Goal: Task Accomplishment & Management: Manage account settings

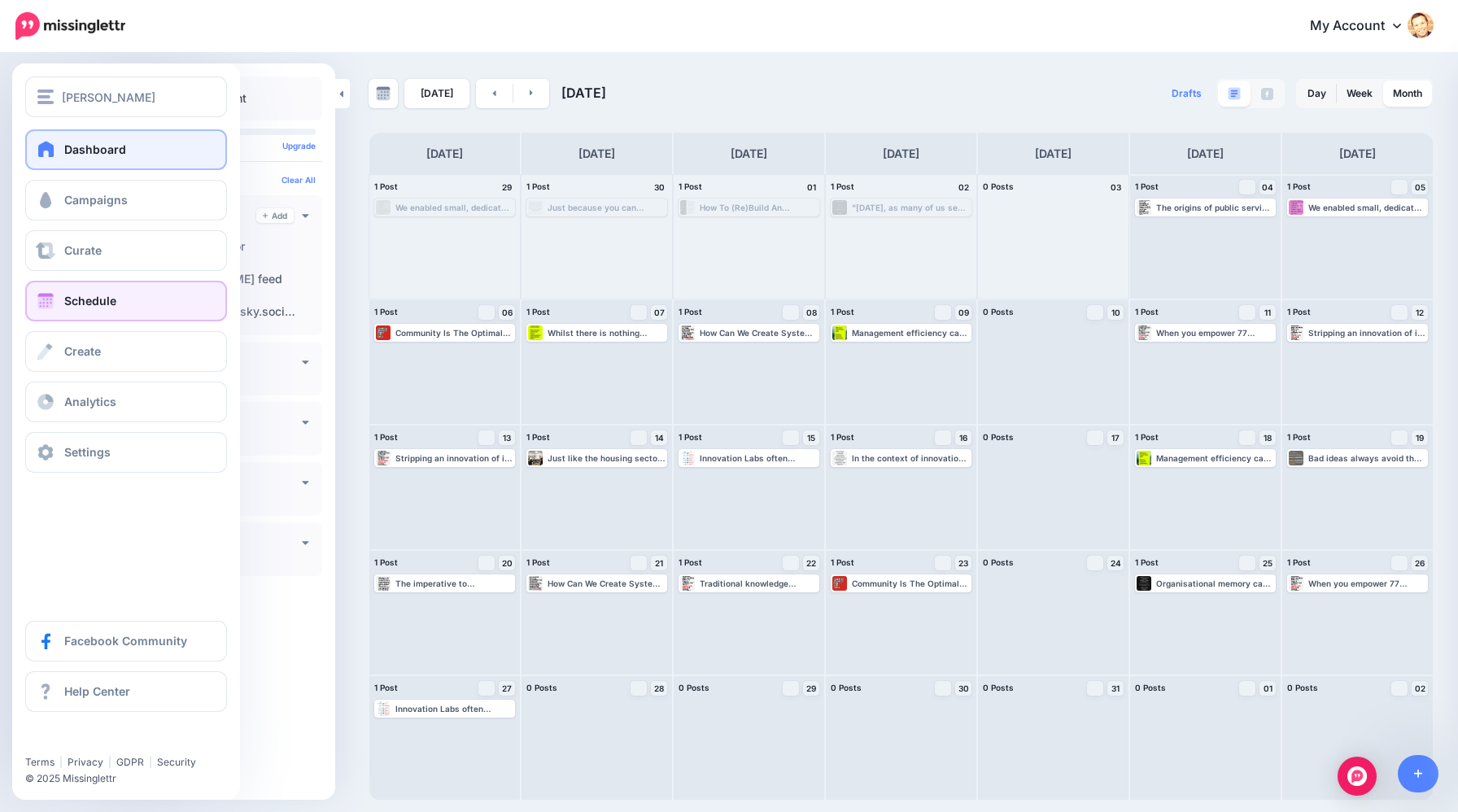
click at [46, 154] on span at bounding box center [46, 148] width 21 height 16
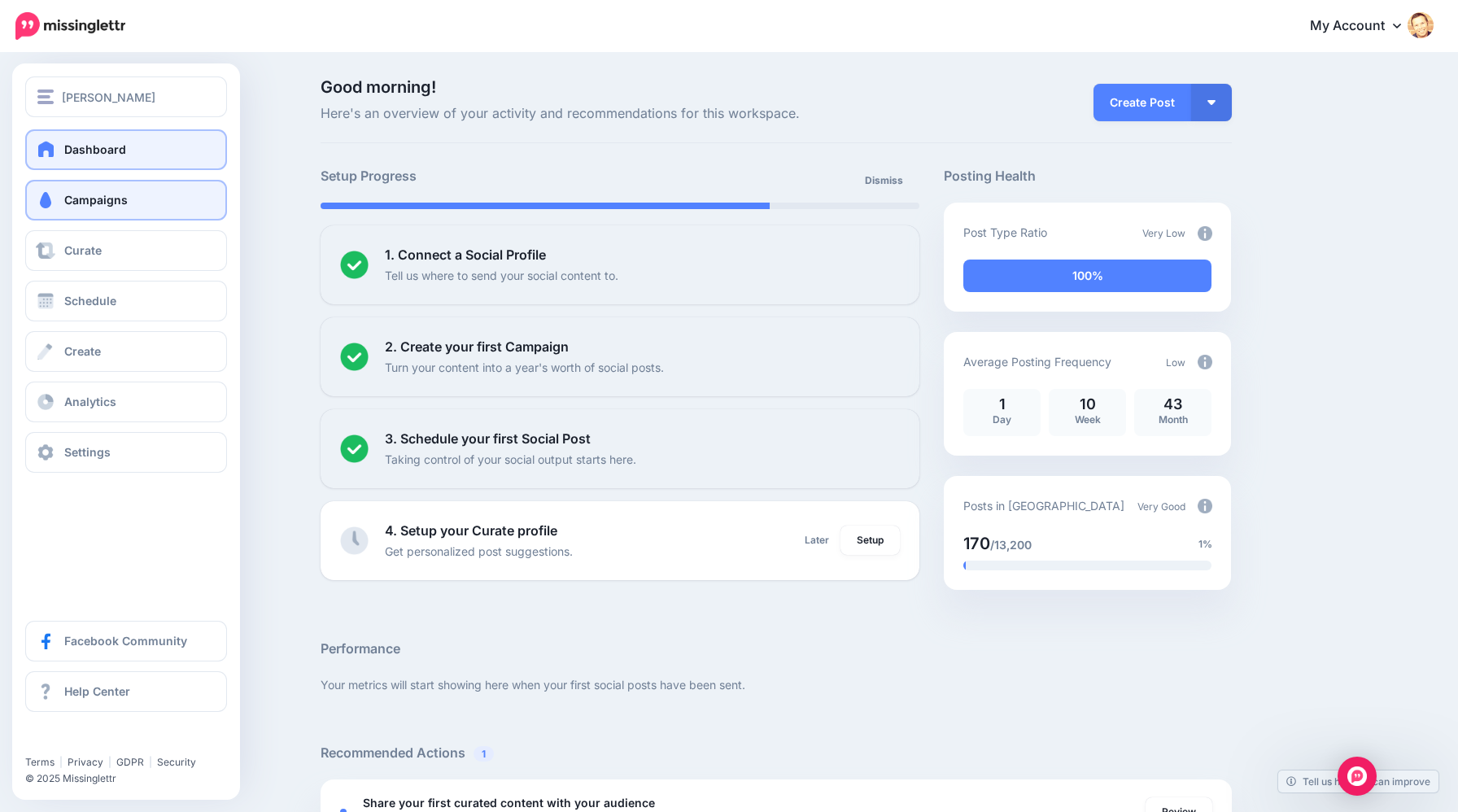
click at [81, 208] on link "Campaigns" at bounding box center [126, 200] width 202 height 40
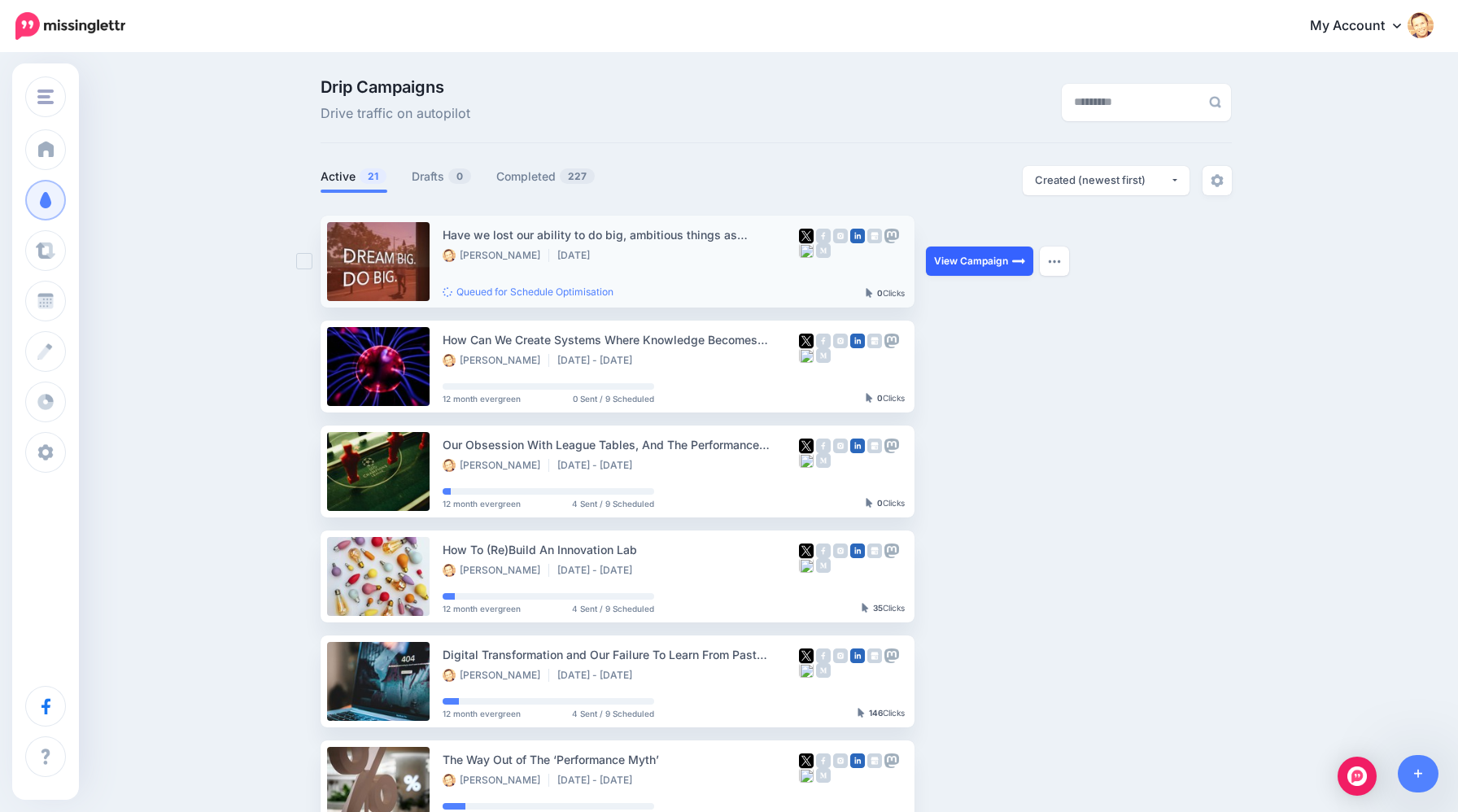
click at [964, 267] on link "View Campaign" at bounding box center [980, 261] width 108 height 29
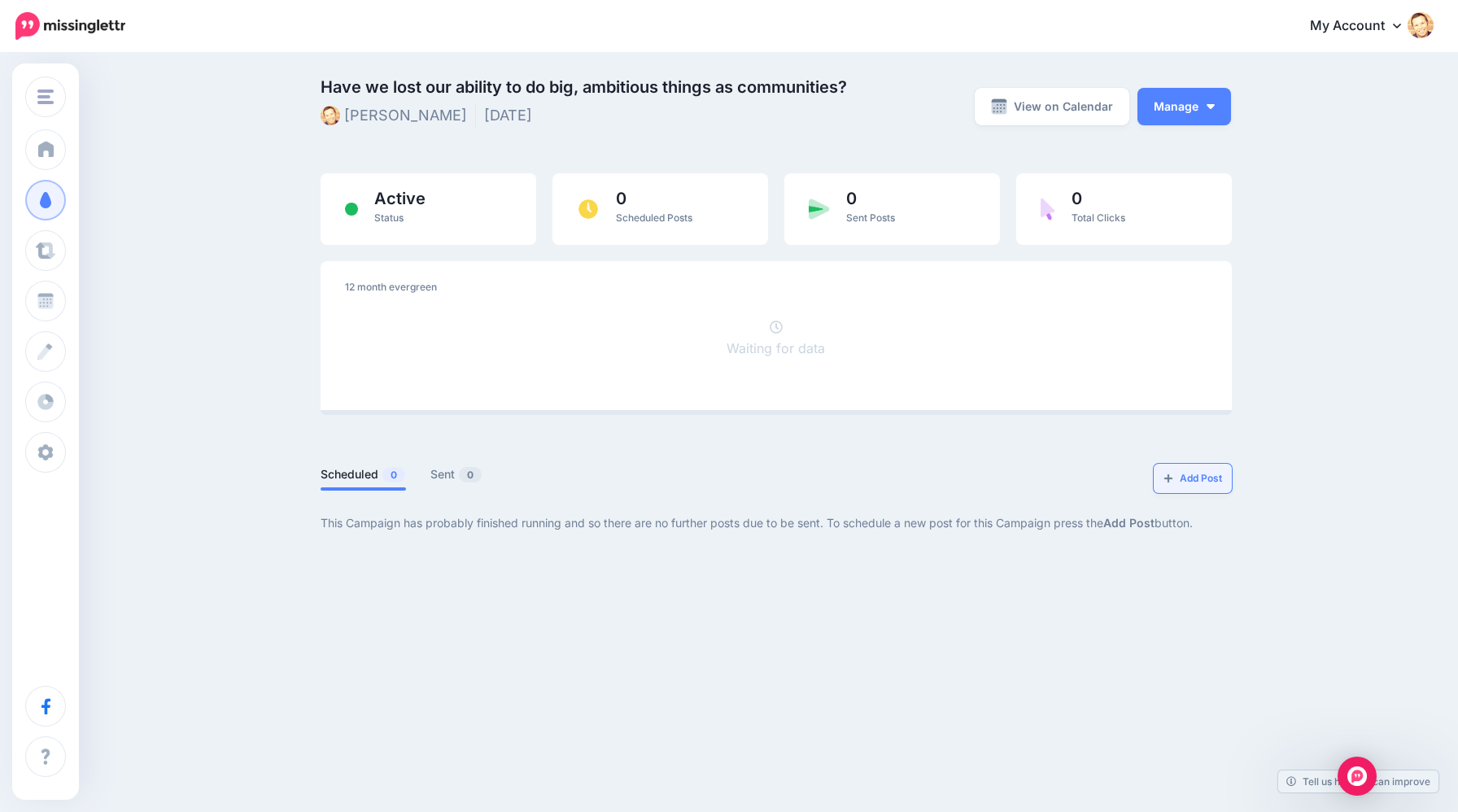
click at [1197, 483] on link "Add Post" at bounding box center [1192, 478] width 78 height 29
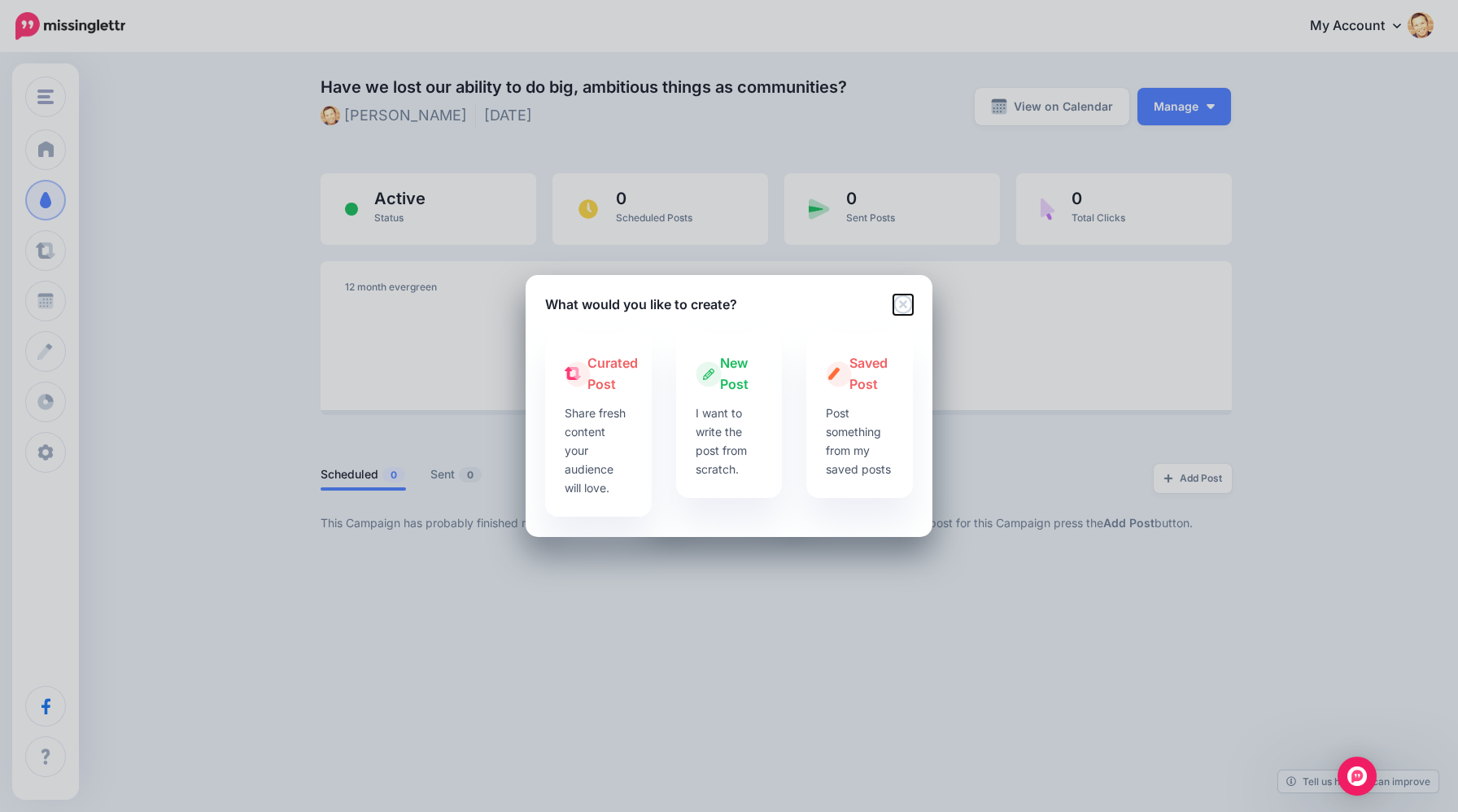
click at [896, 298] on icon "Close" at bounding box center [903, 303] width 18 height 18
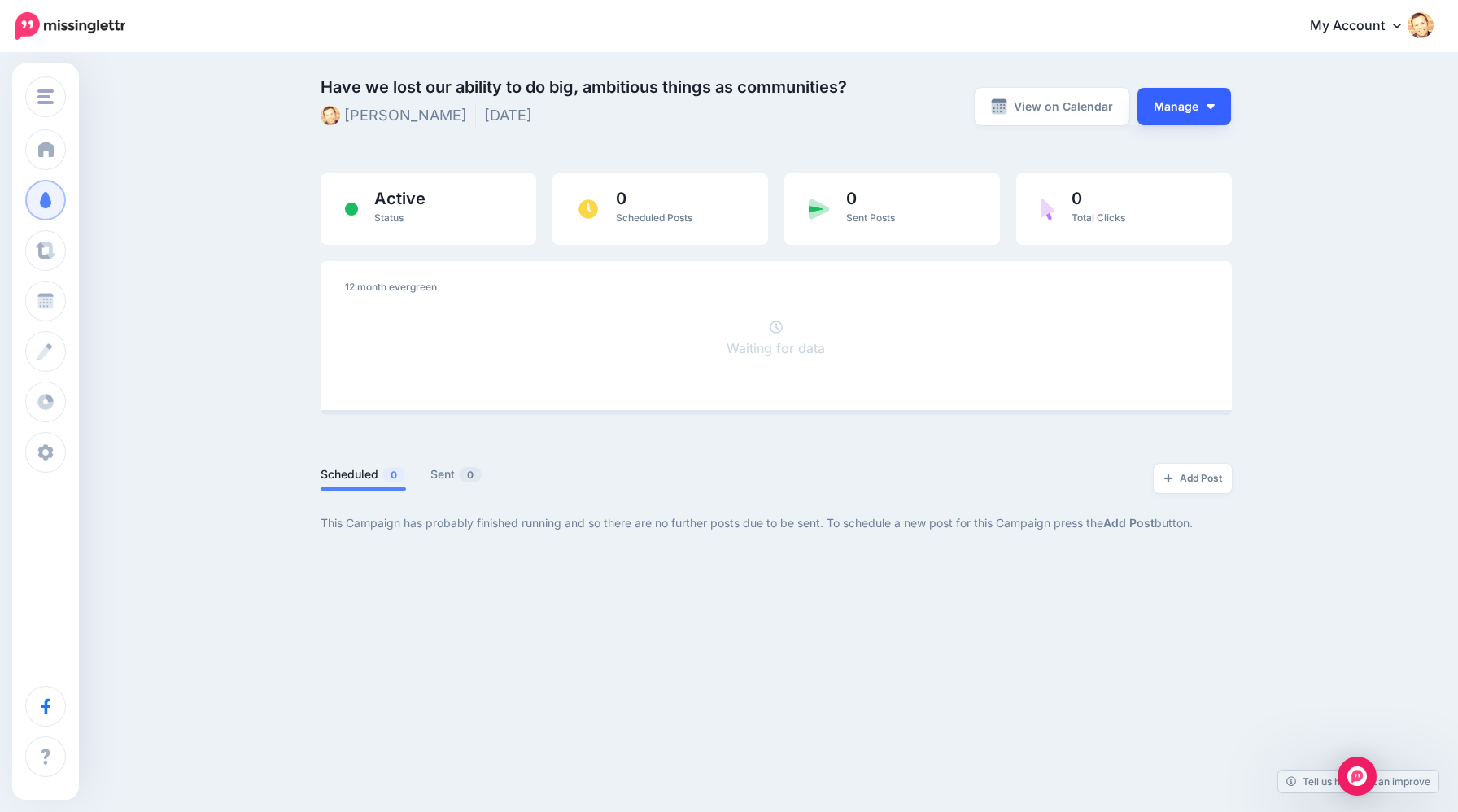
click at [1194, 99] on button "Manage" at bounding box center [1184, 107] width 93 height 38
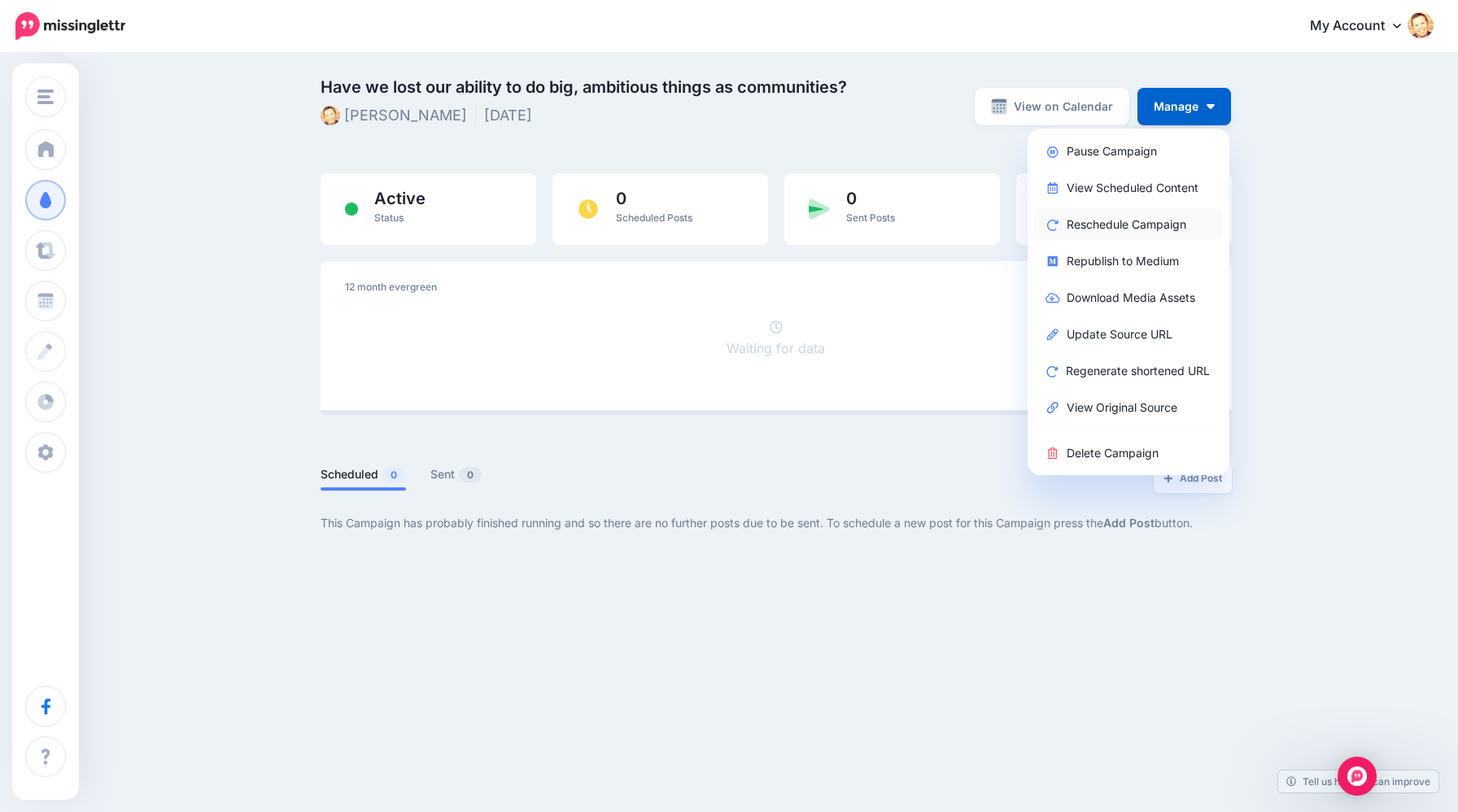
click at [1133, 214] on link "Reschedule Campaign" at bounding box center [1128, 224] width 189 height 32
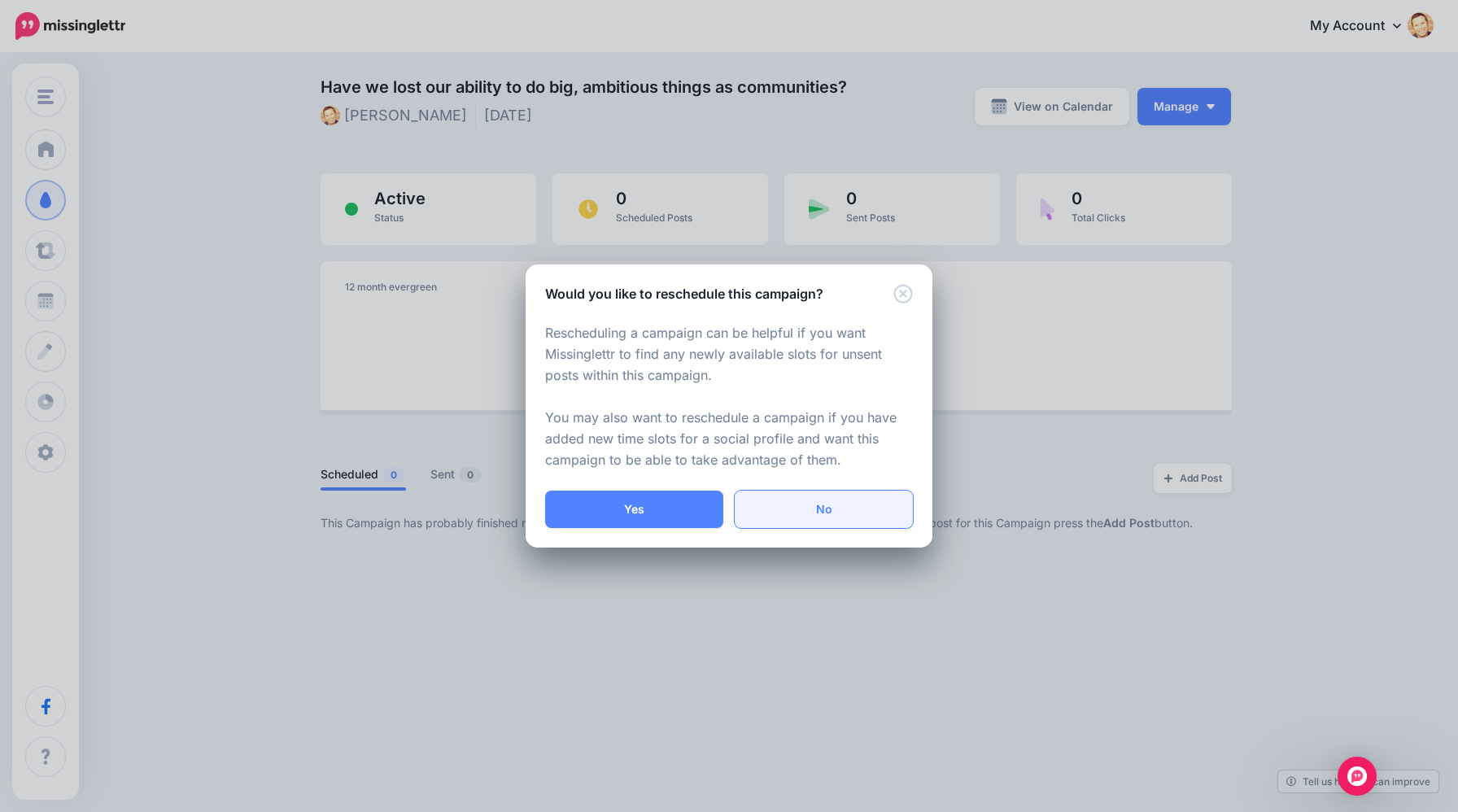
click at [785, 509] on link "No" at bounding box center [824, 509] width 178 height 38
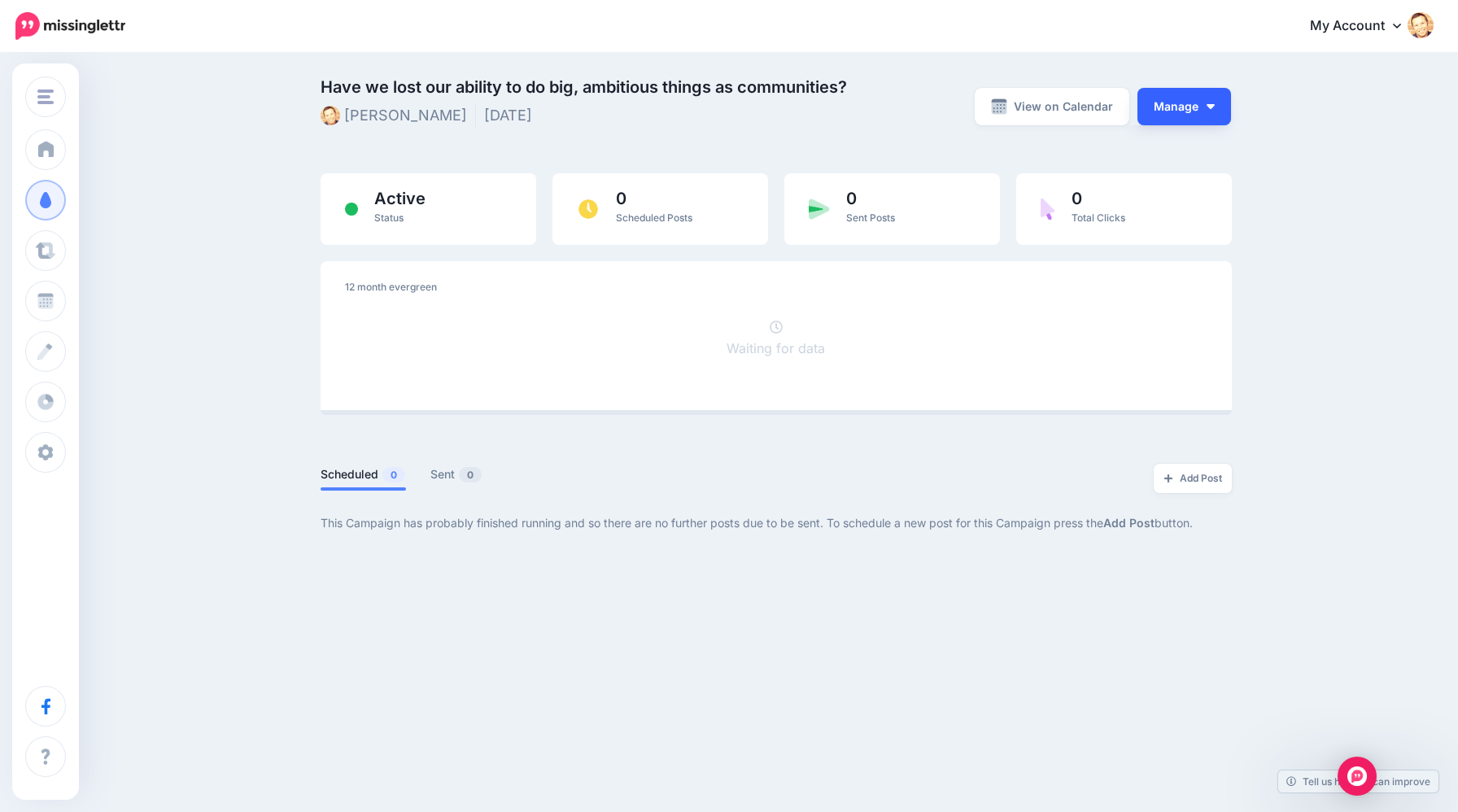
click at [1214, 104] on img "button" at bounding box center [1211, 107] width 8 height 5
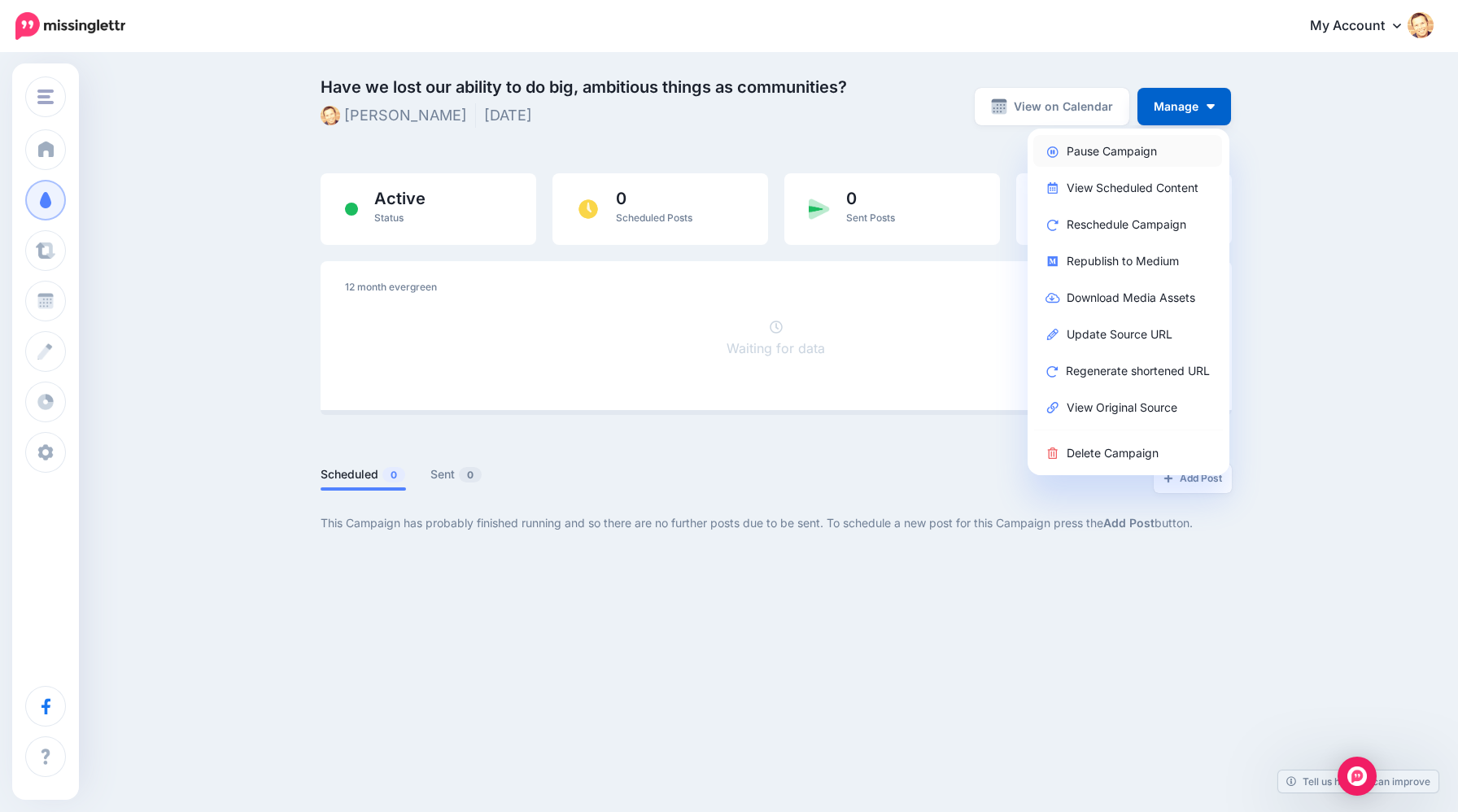
click at [1133, 152] on link "Pause Campaign" at bounding box center [1128, 151] width 189 height 32
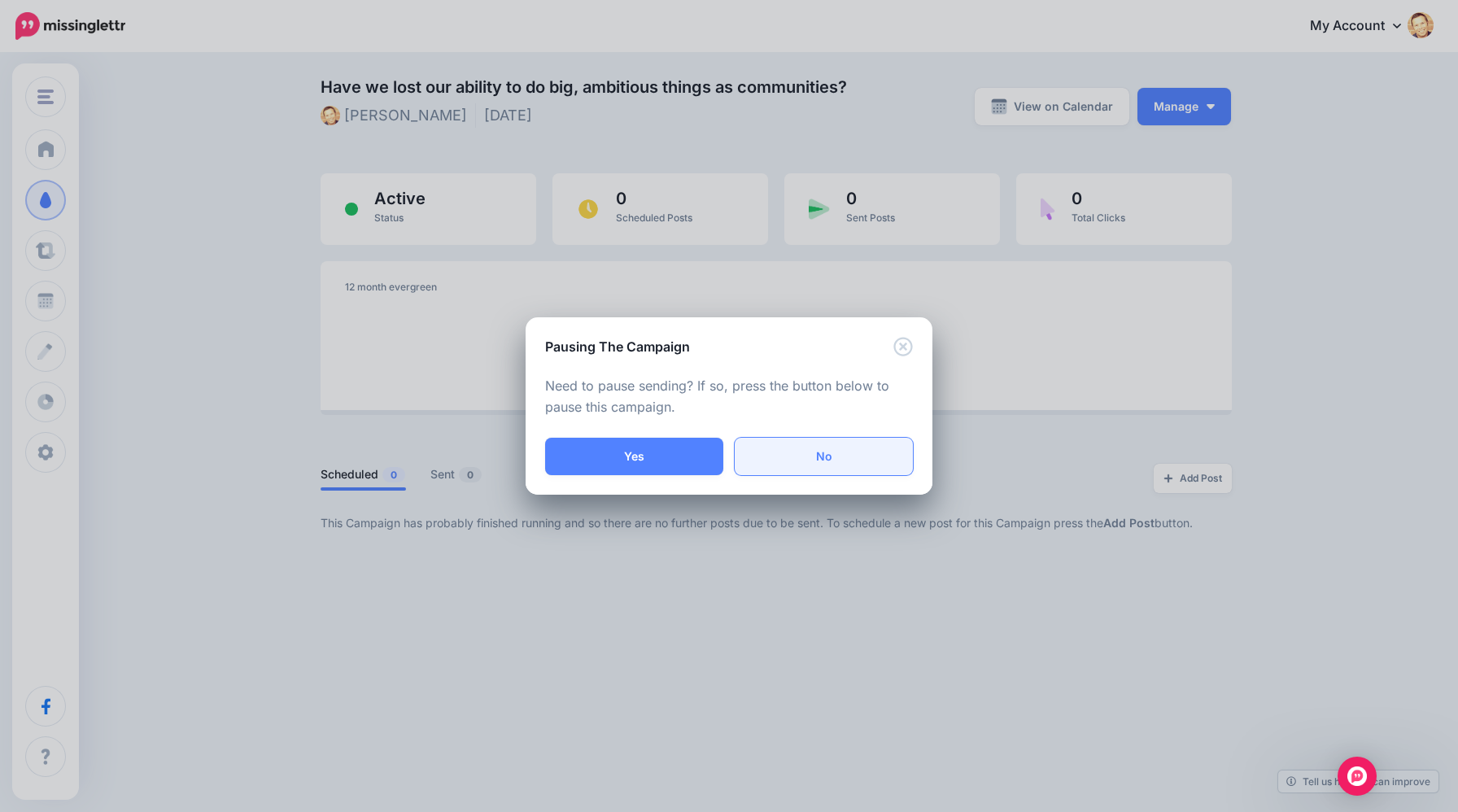
click at [821, 464] on link "No" at bounding box center [824, 456] width 178 height 38
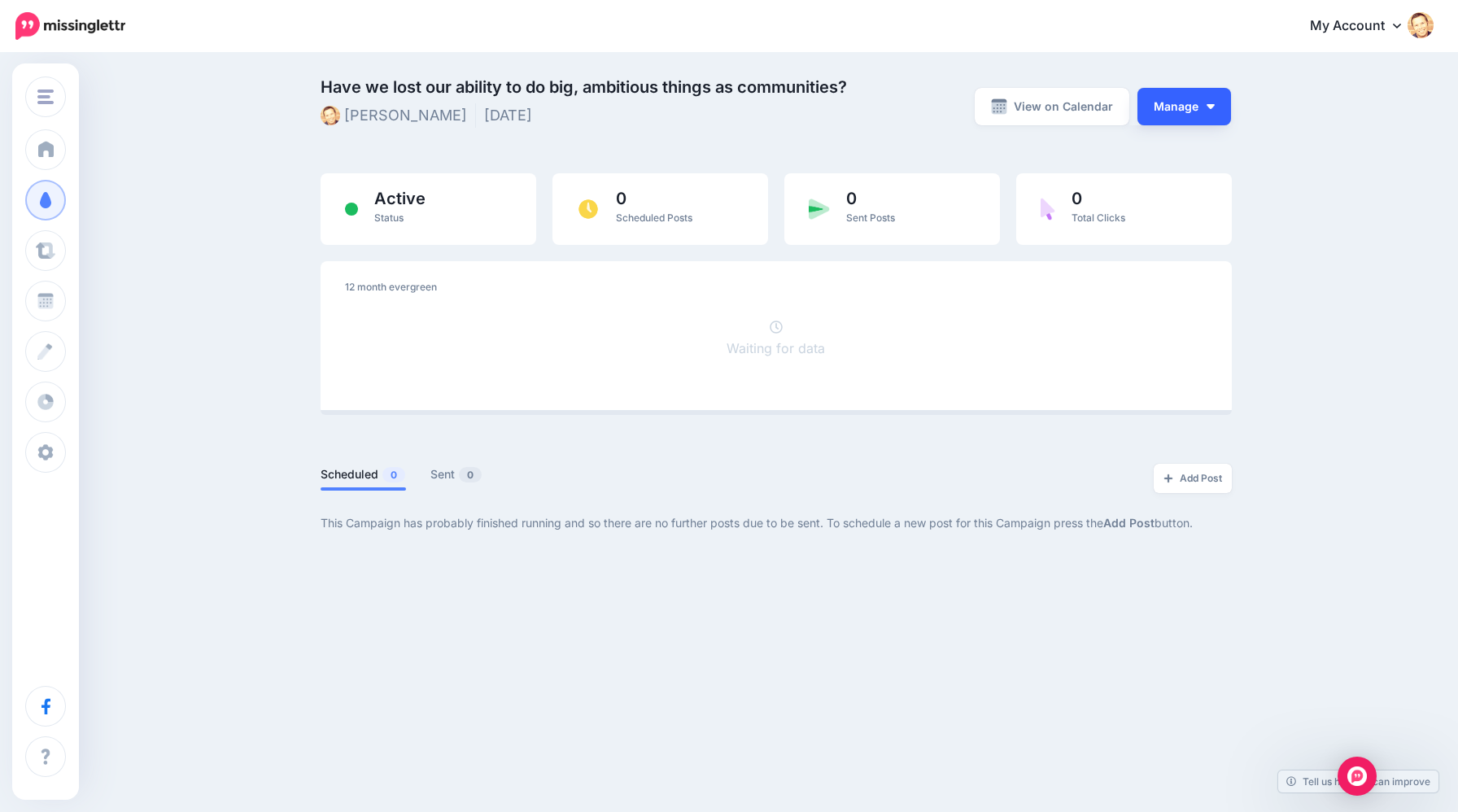
click at [1190, 107] on button "Manage" at bounding box center [1184, 107] width 93 height 38
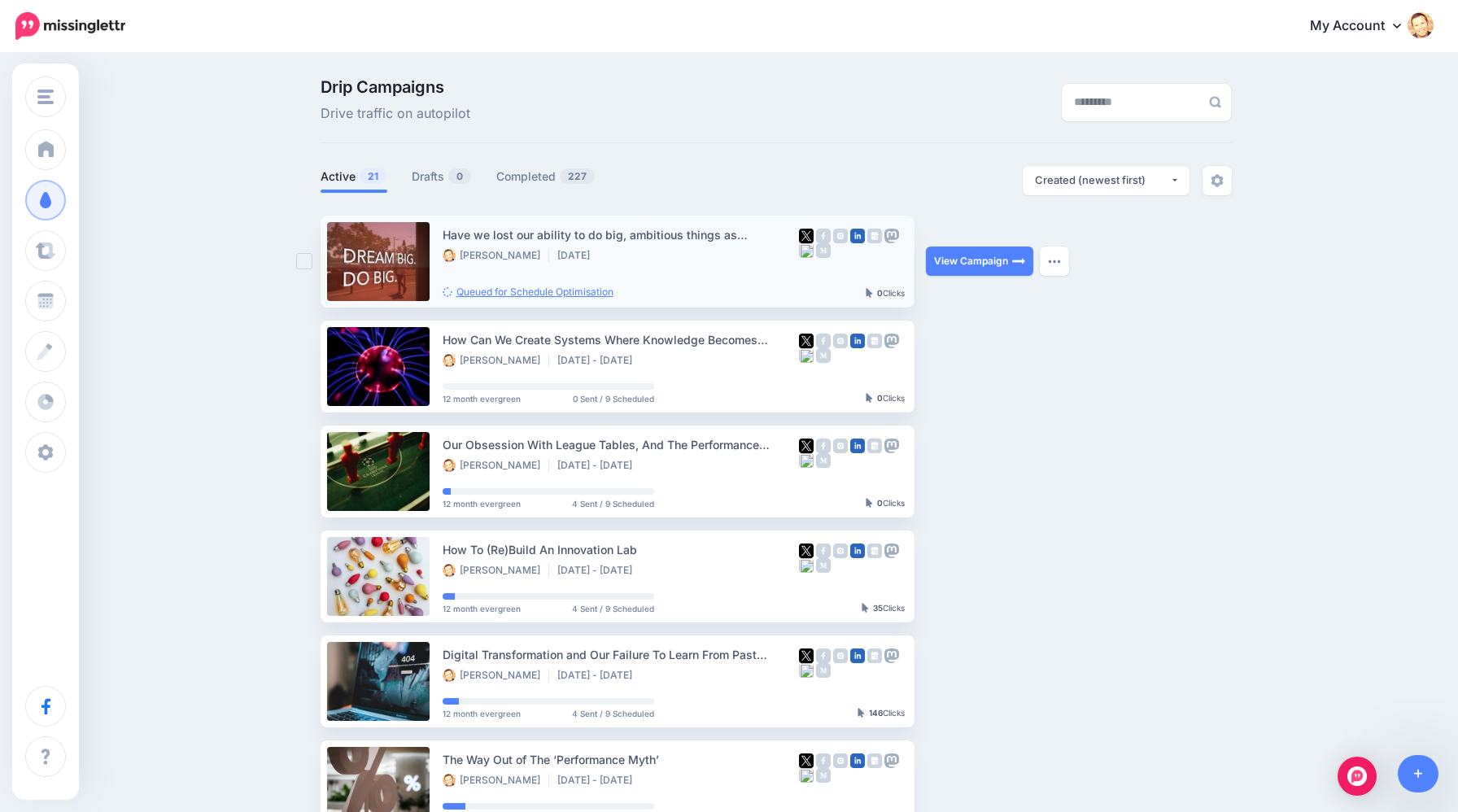
click at [515, 291] on link "Queued for Schedule Optimisation" at bounding box center [528, 292] width 171 height 13
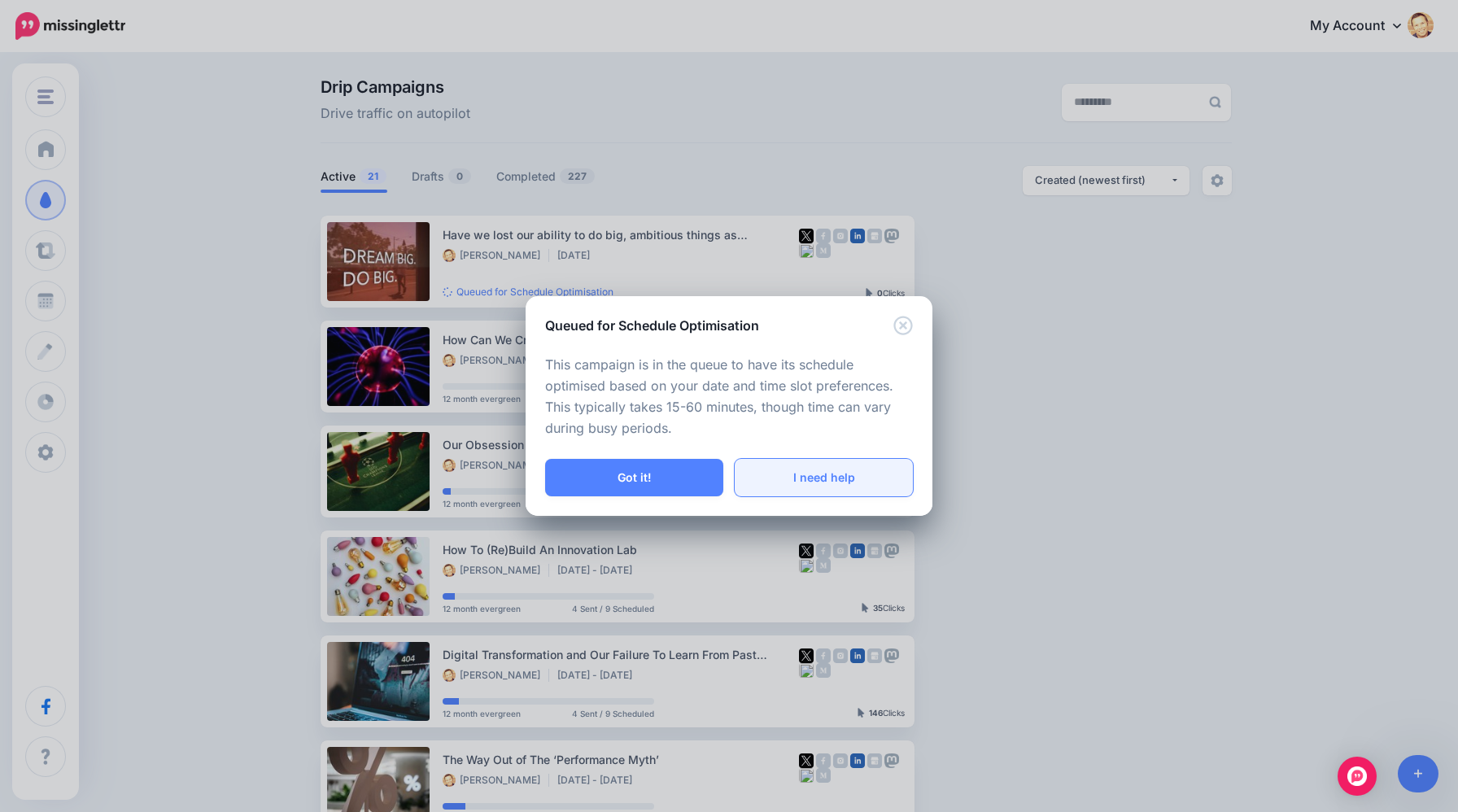
click at [788, 485] on link "I need help" at bounding box center [824, 477] width 178 height 38
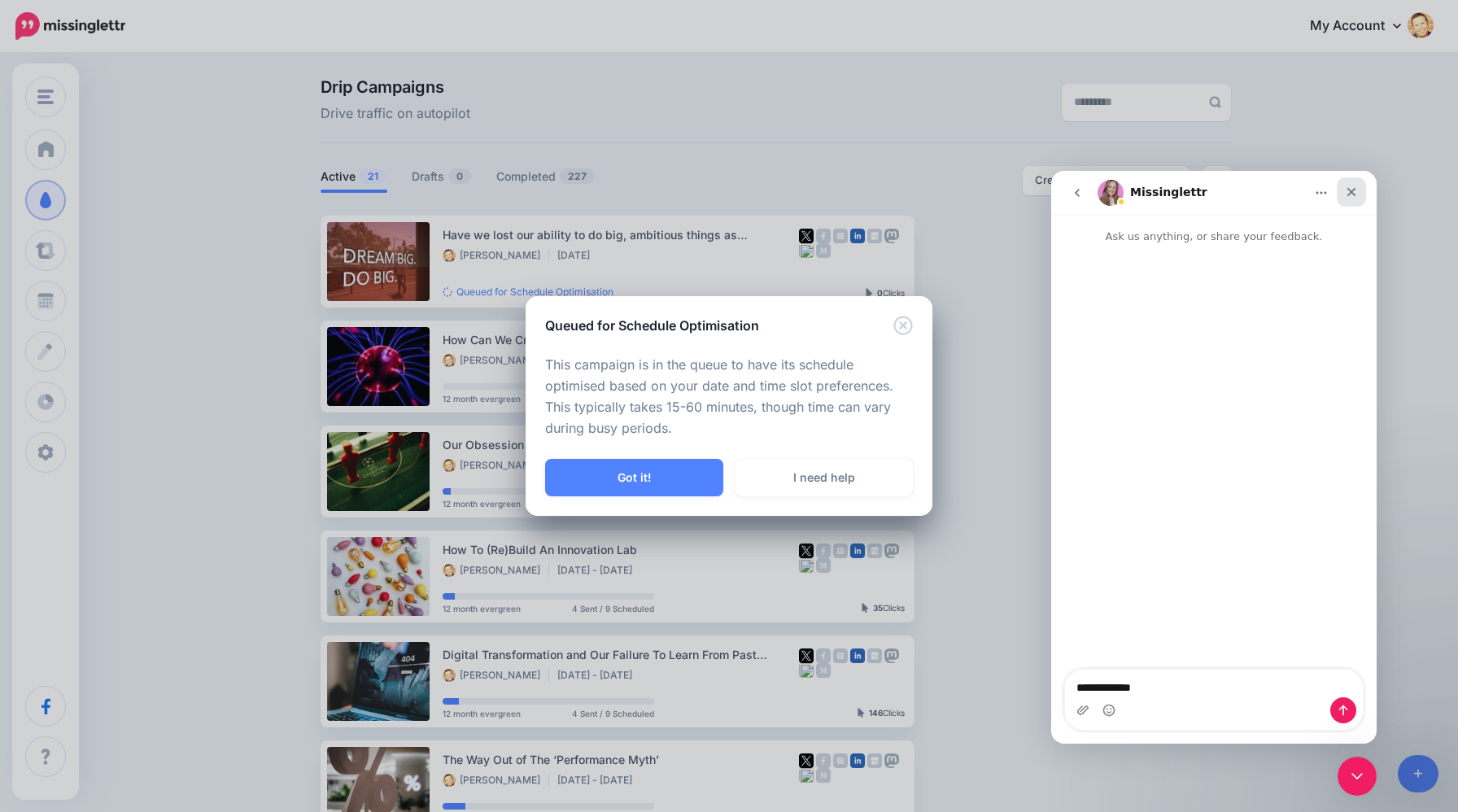
click at [1360, 194] on div "Close" at bounding box center [1351, 192] width 29 height 29
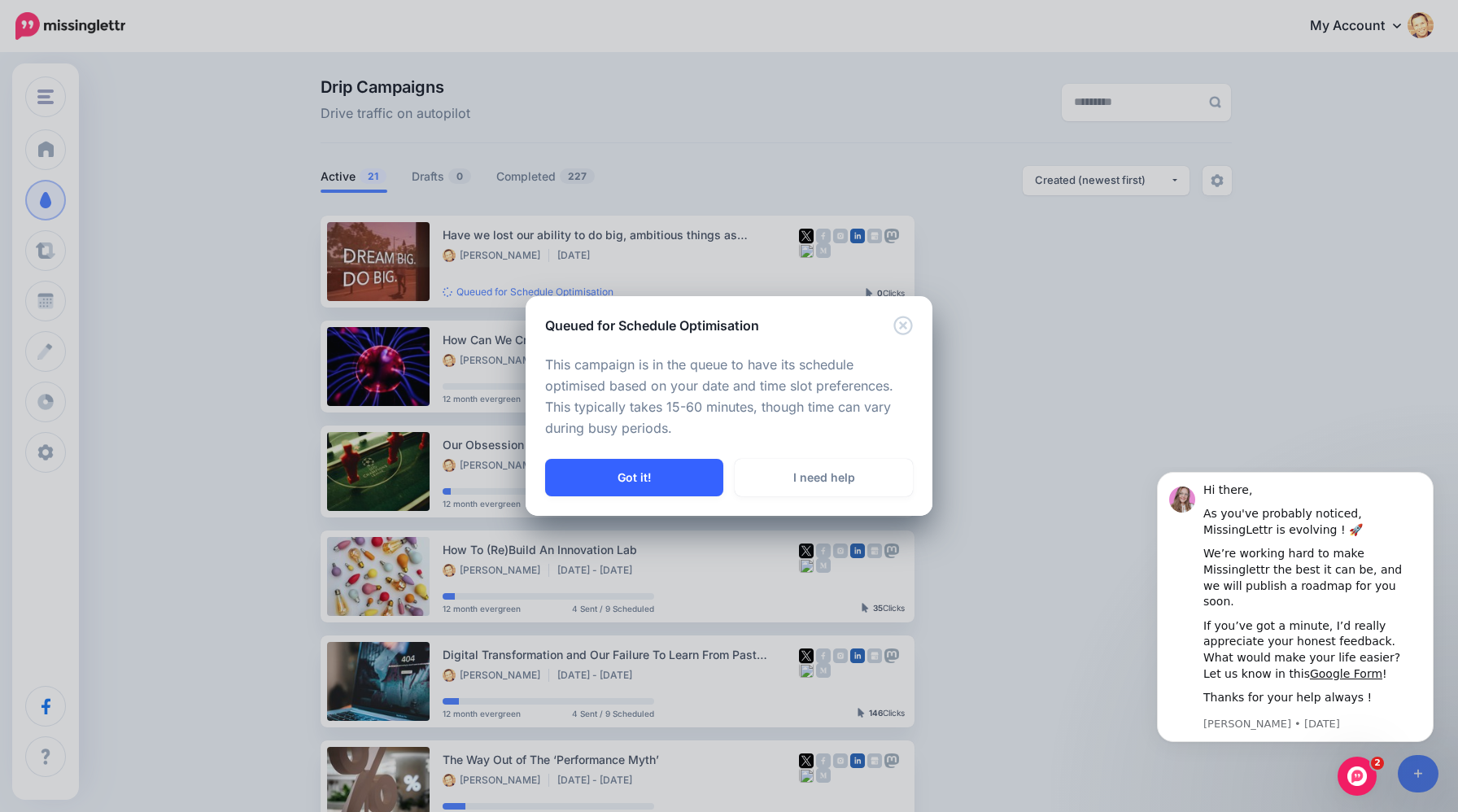
click at [678, 482] on button "Got it!" at bounding box center [634, 477] width 178 height 38
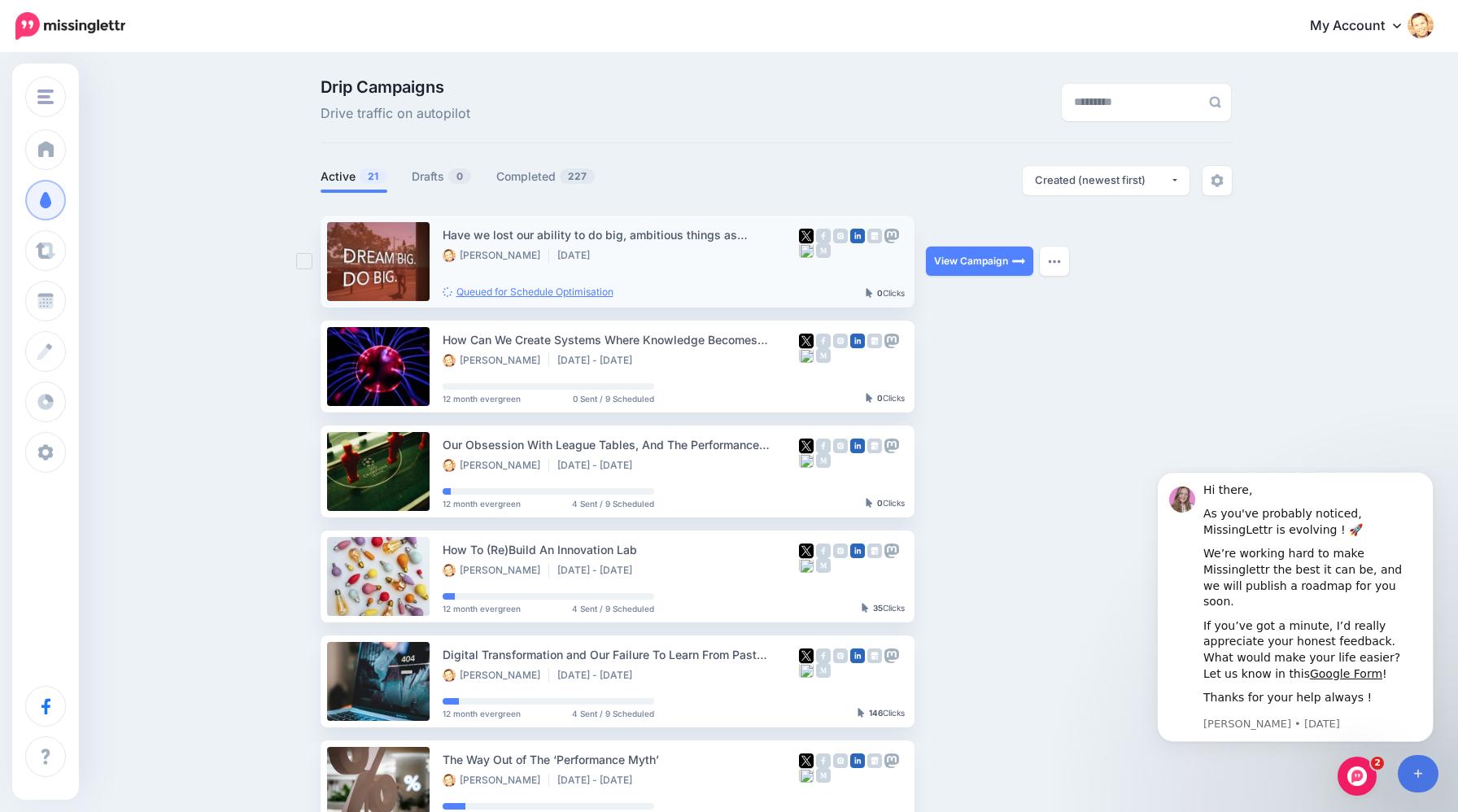
click at [552, 288] on link "Queued for Schedule Optimisation" at bounding box center [528, 292] width 171 height 13
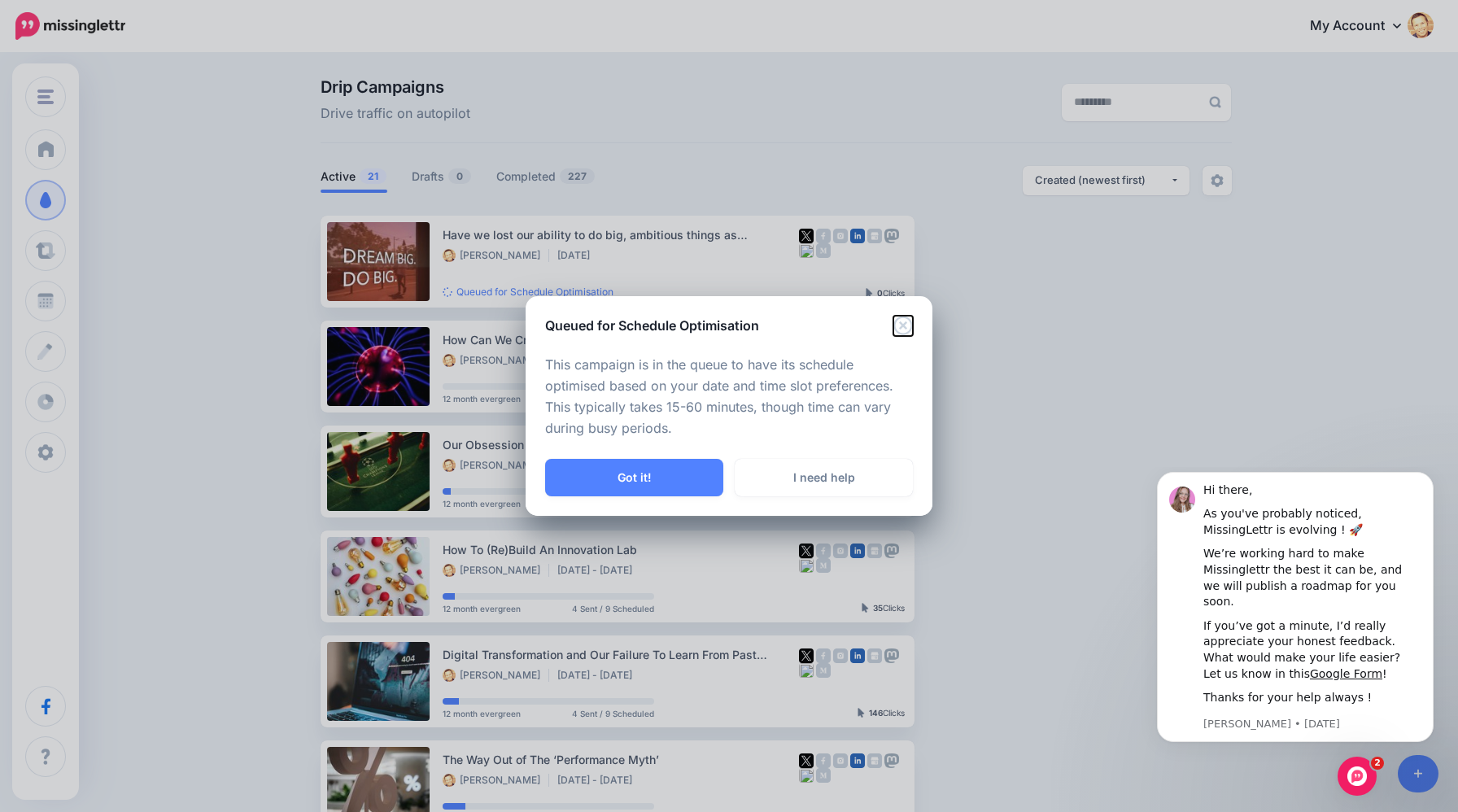
click at [900, 321] on icon "Close" at bounding box center [903, 325] width 19 height 19
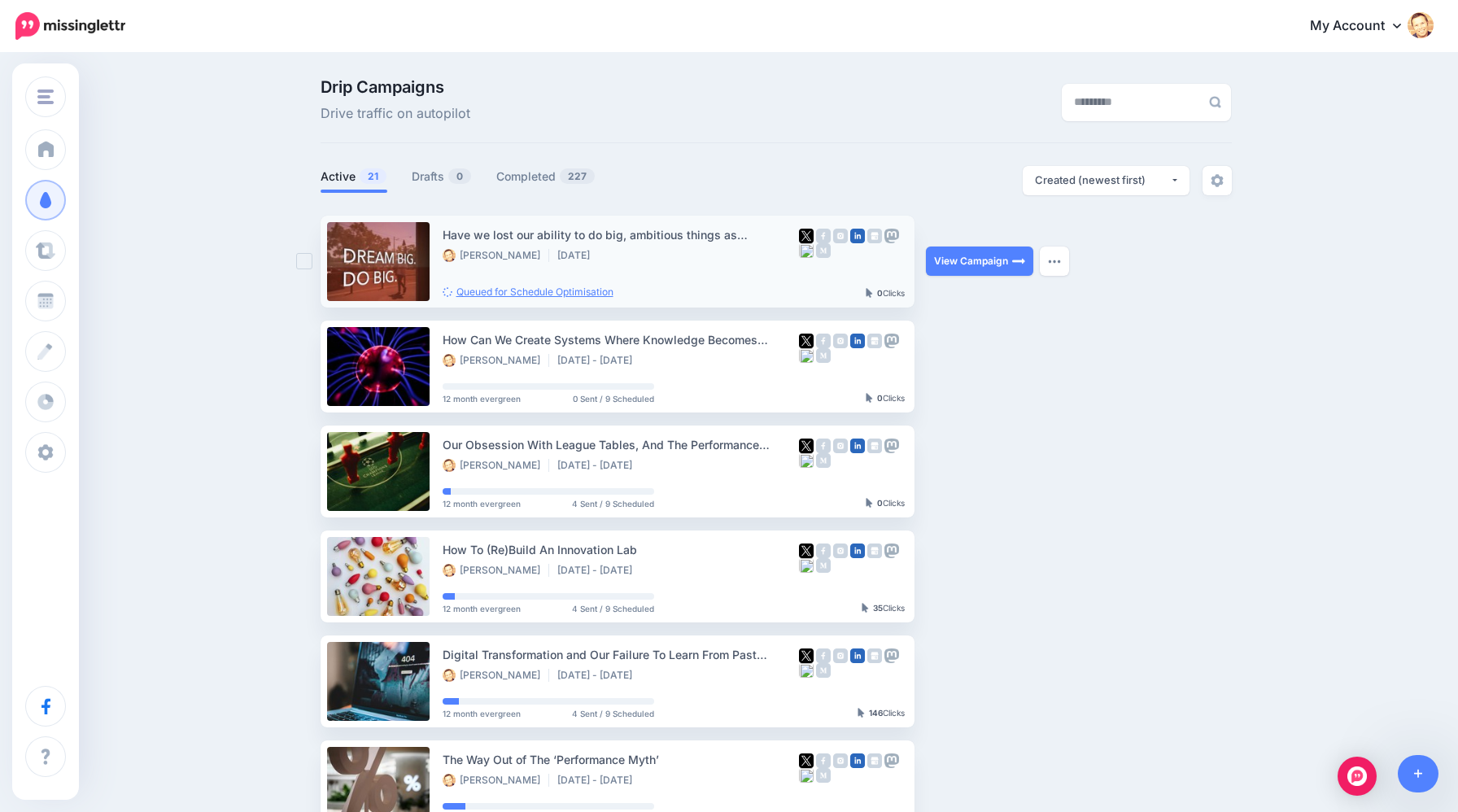
click at [543, 293] on link "Queued for Schedule Optimisation" at bounding box center [528, 292] width 171 height 13
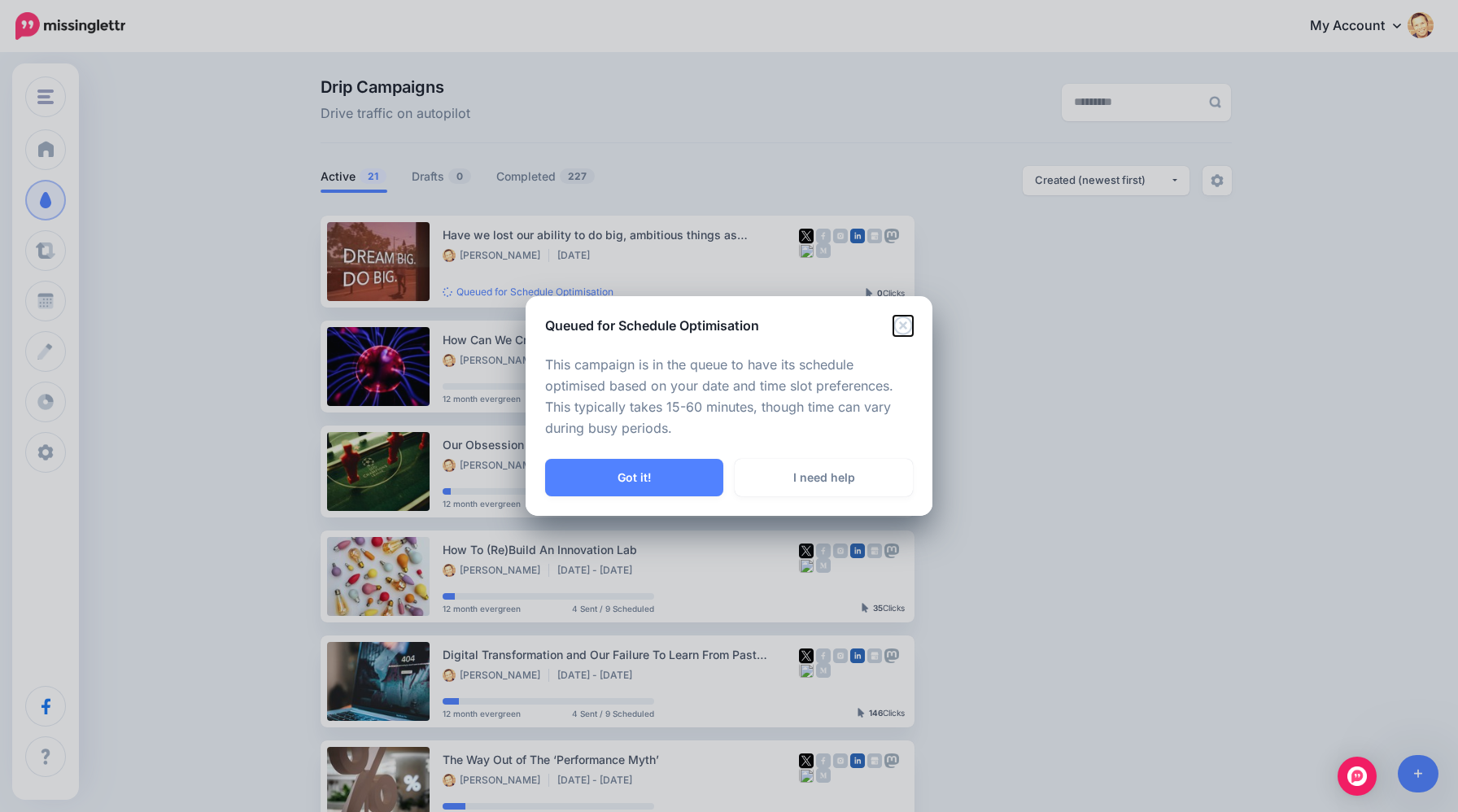
click at [905, 324] on icon "Close" at bounding box center [903, 325] width 18 height 18
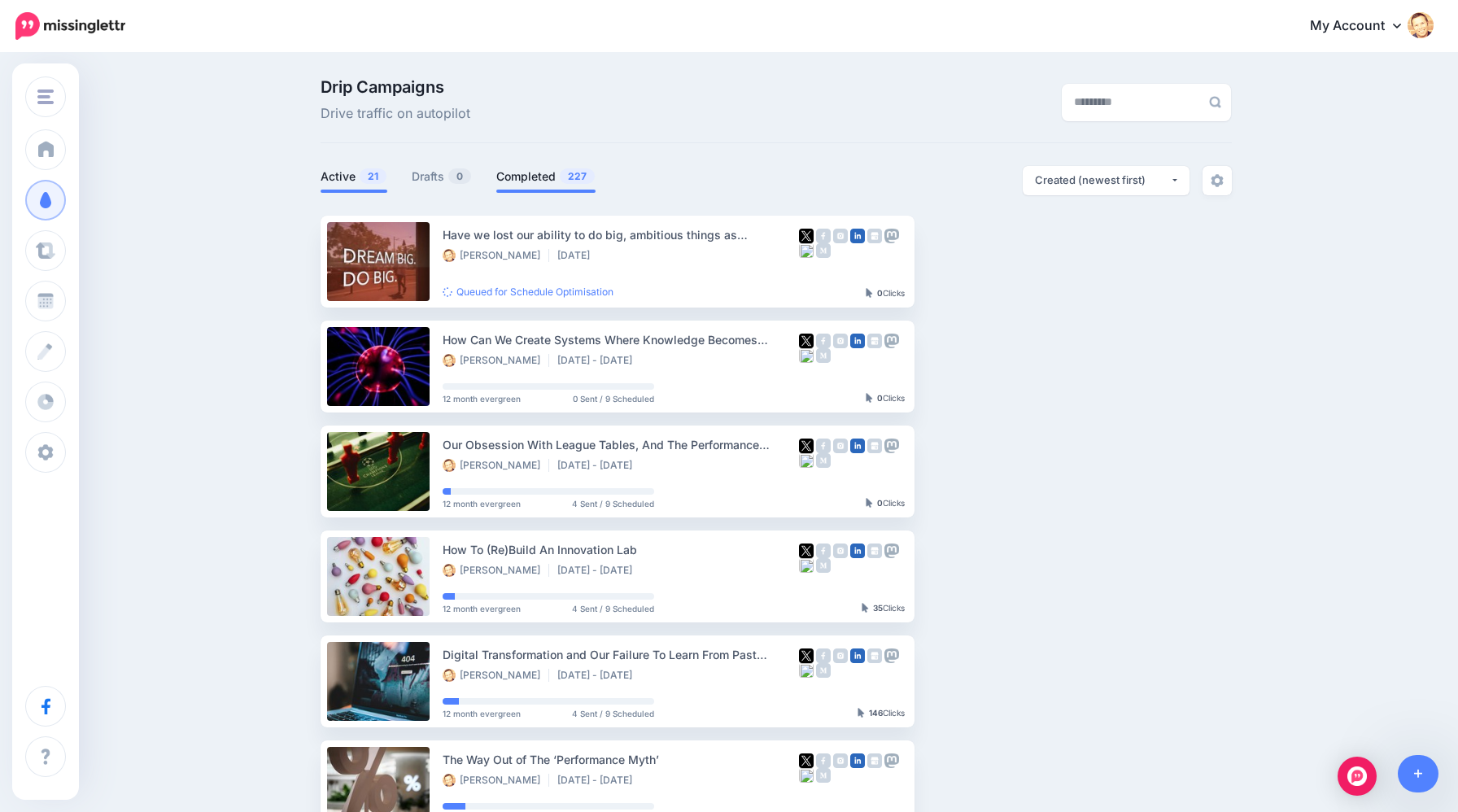
click at [517, 179] on link "Completed 227" at bounding box center [546, 176] width 99 height 19
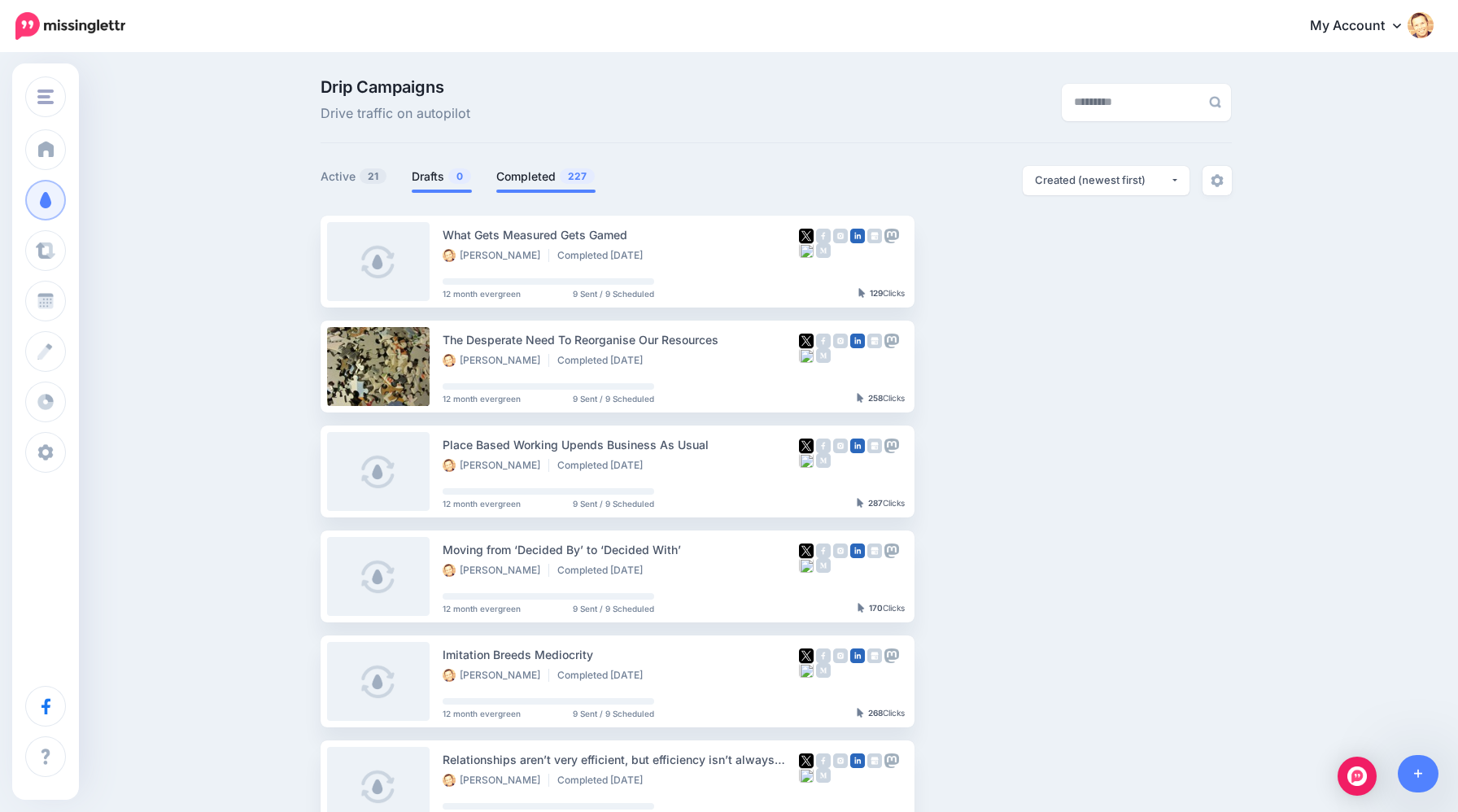
click at [425, 180] on link "Drafts 0" at bounding box center [442, 176] width 61 height 19
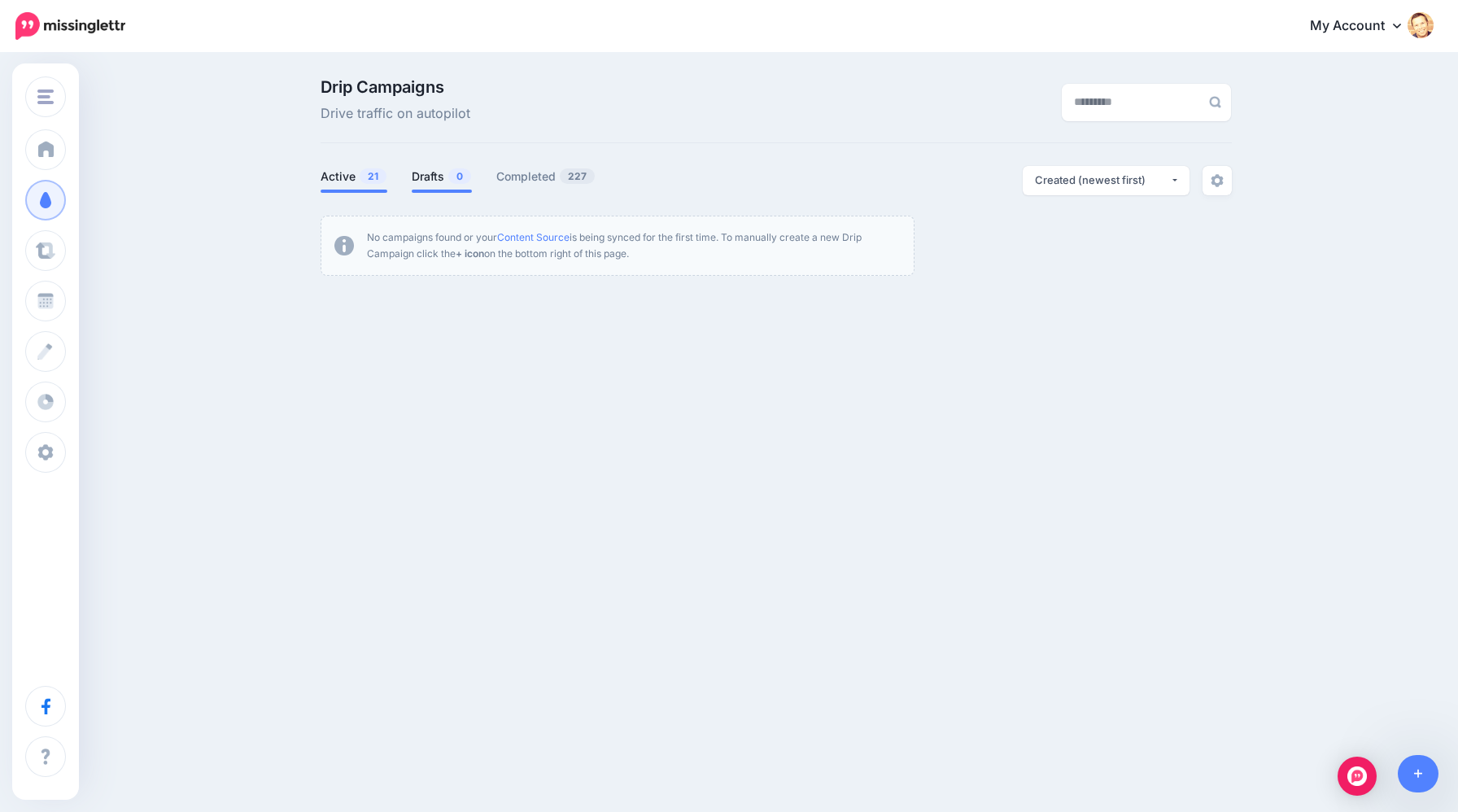
click at [357, 176] on link "Active 21" at bounding box center [353, 176] width 66 height 19
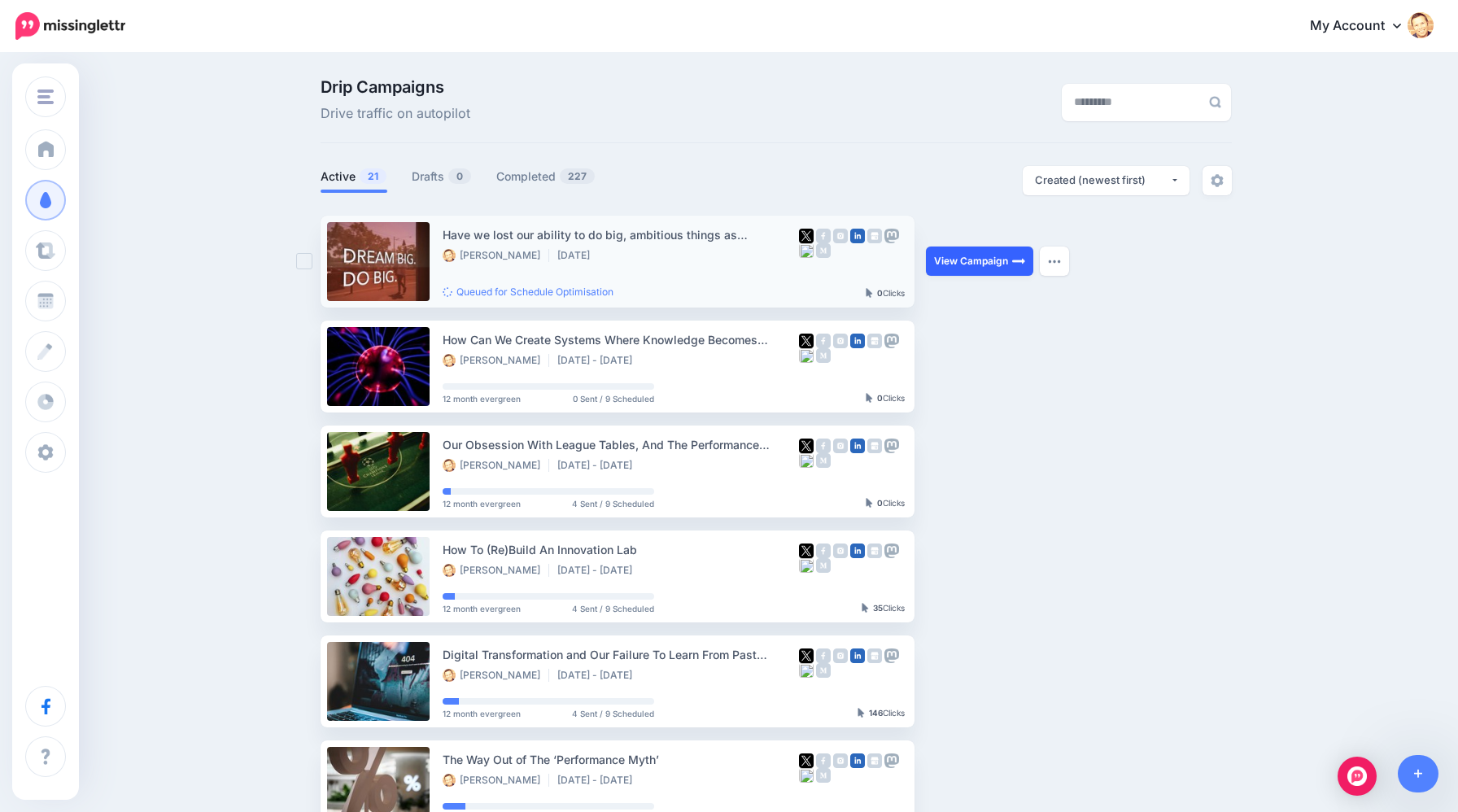
click at [993, 263] on link "View Campaign" at bounding box center [980, 261] width 108 height 29
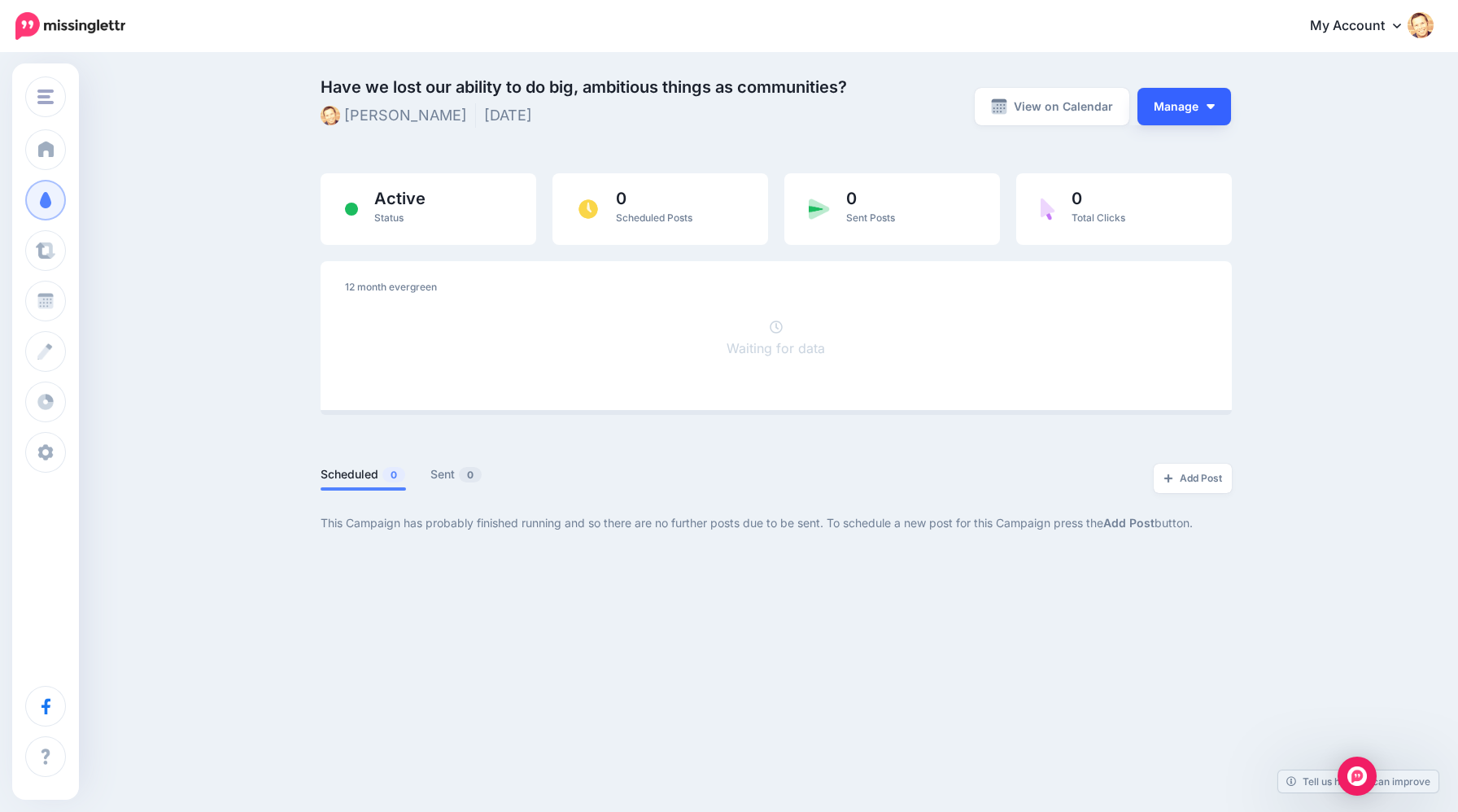
click at [1180, 108] on button "Manage" at bounding box center [1184, 107] width 93 height 38
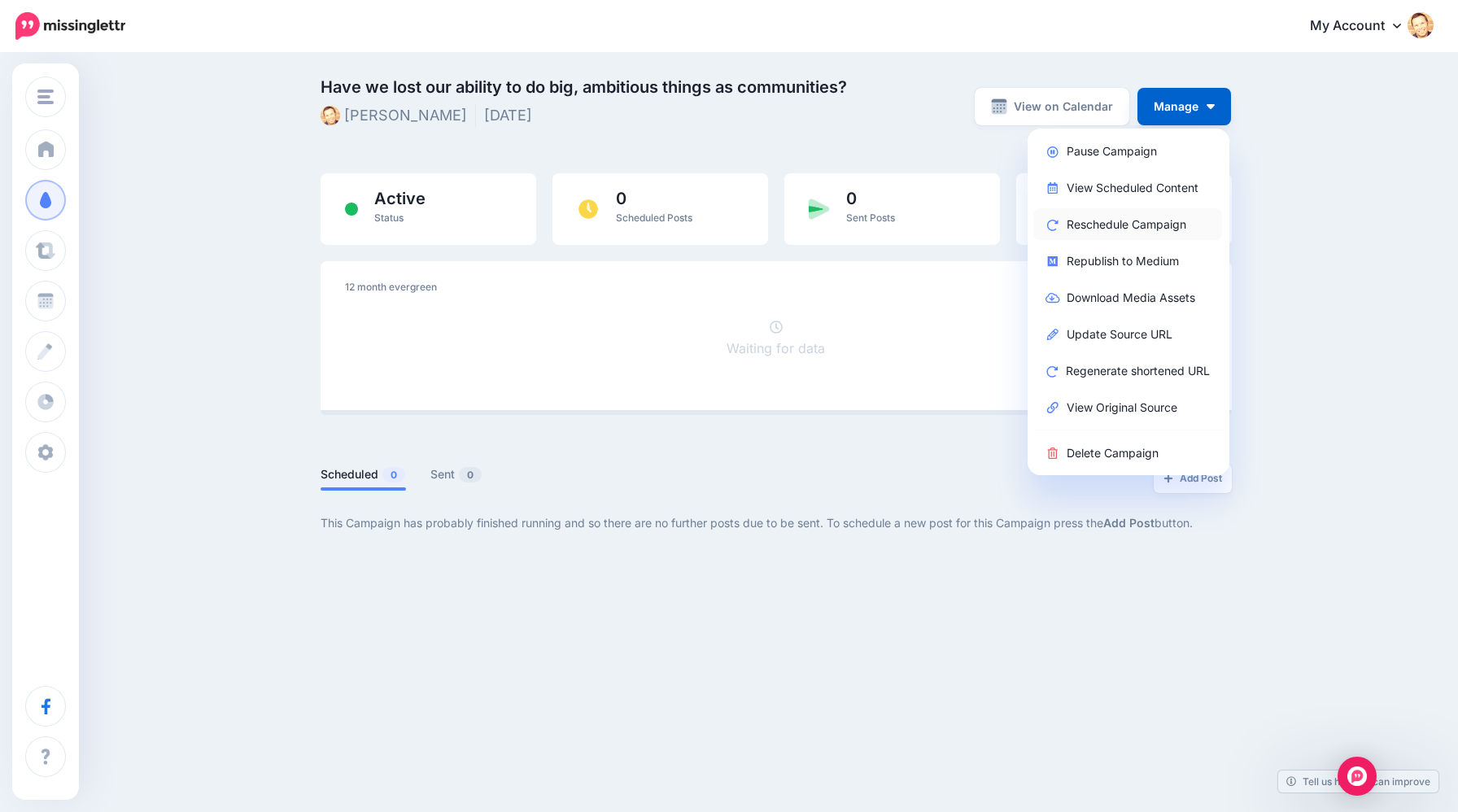
click at [1143, 219] on link "Reschedule Campaign" at bounding box center [1128, 224] width 189 height 32
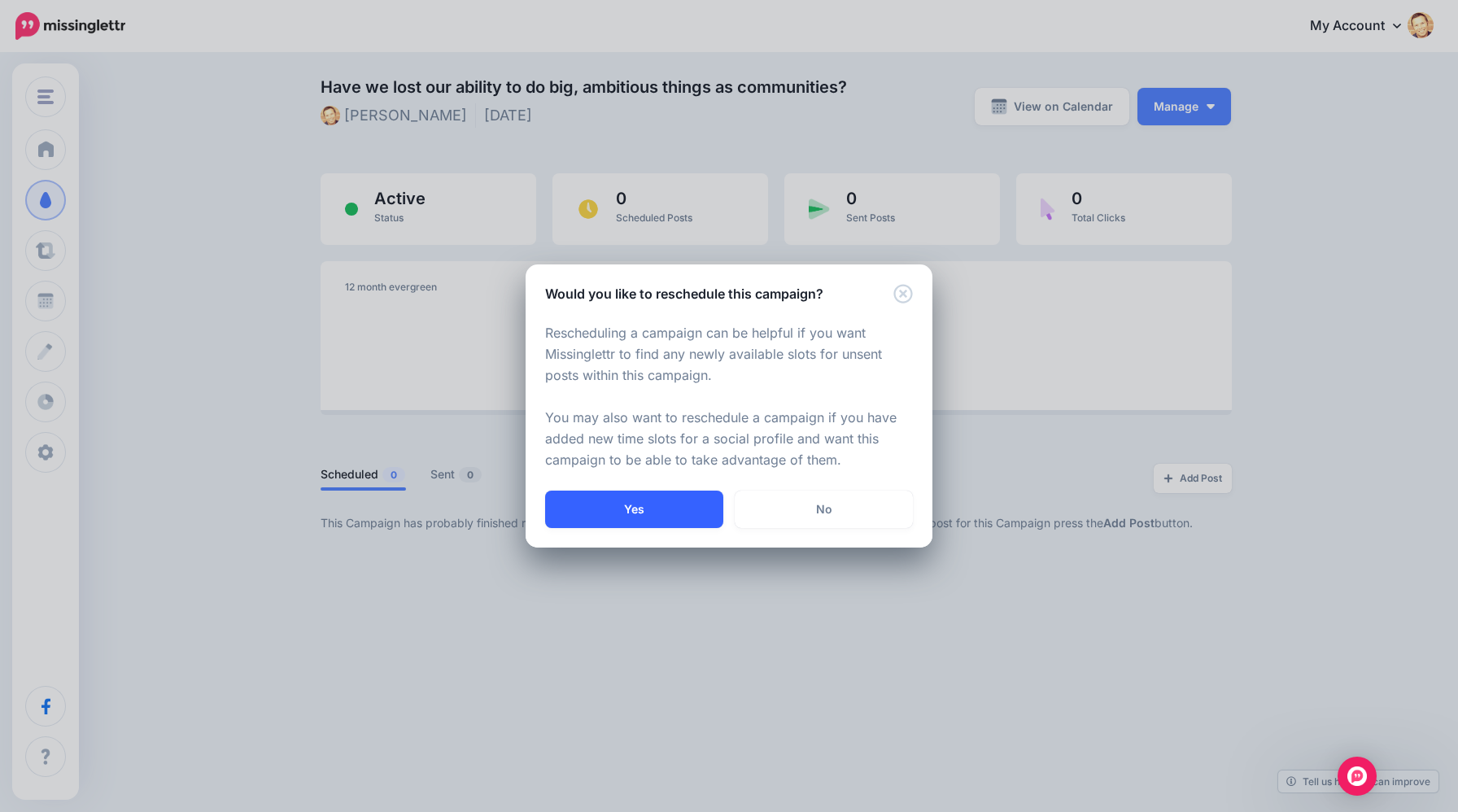
click at [668, 507] on button "Yes" at bounding box center [634, 509] width 178 height 38
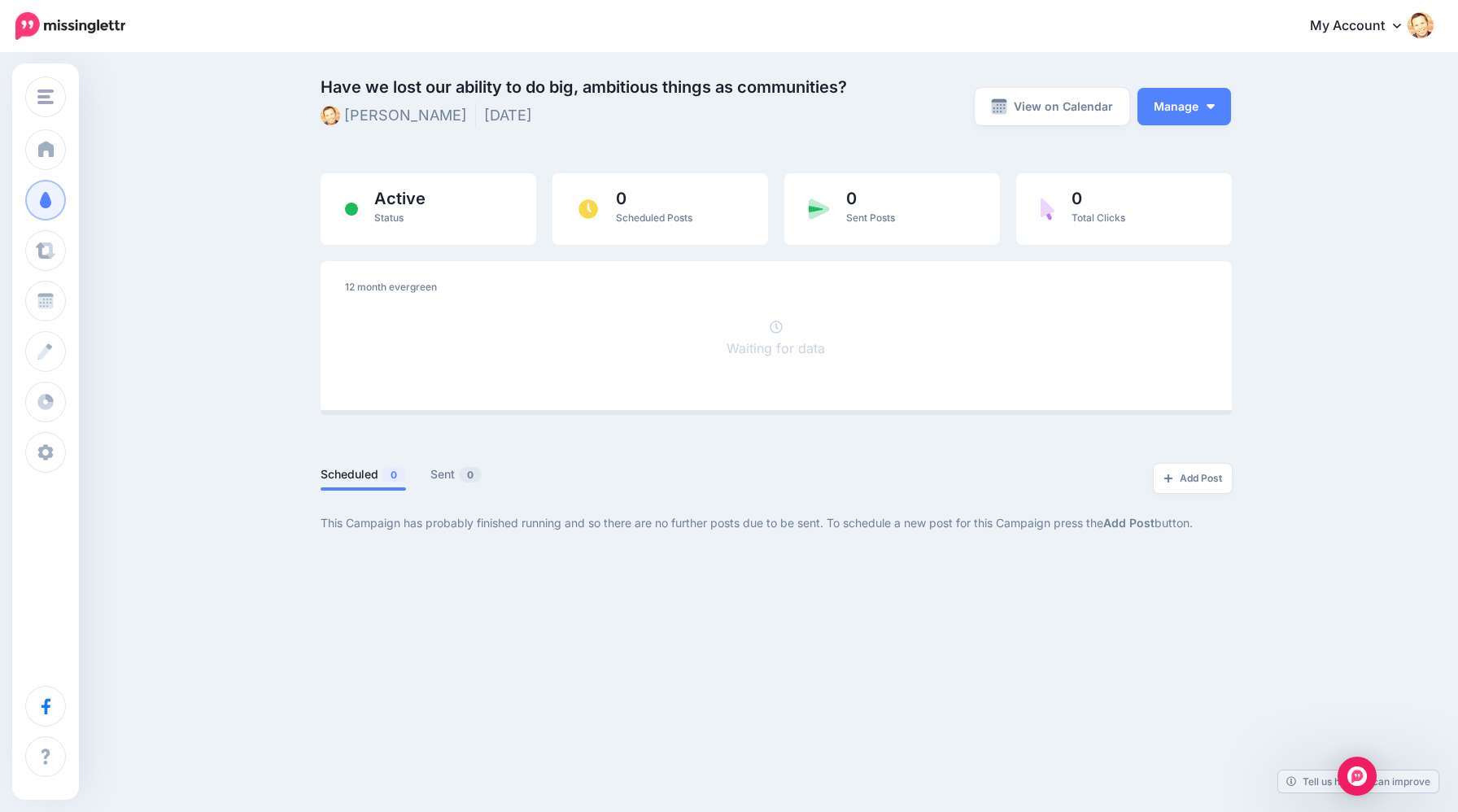
click at [1178, 129] on div "View on Calendar Manage Pause Campaign View Scheduled Content Reschedule Campai…" at bounding box center [1099, 107] width 265 height 54
click at [1186, 107] on button "Manage" at bounding box center [1184, 107] width 93 height 38
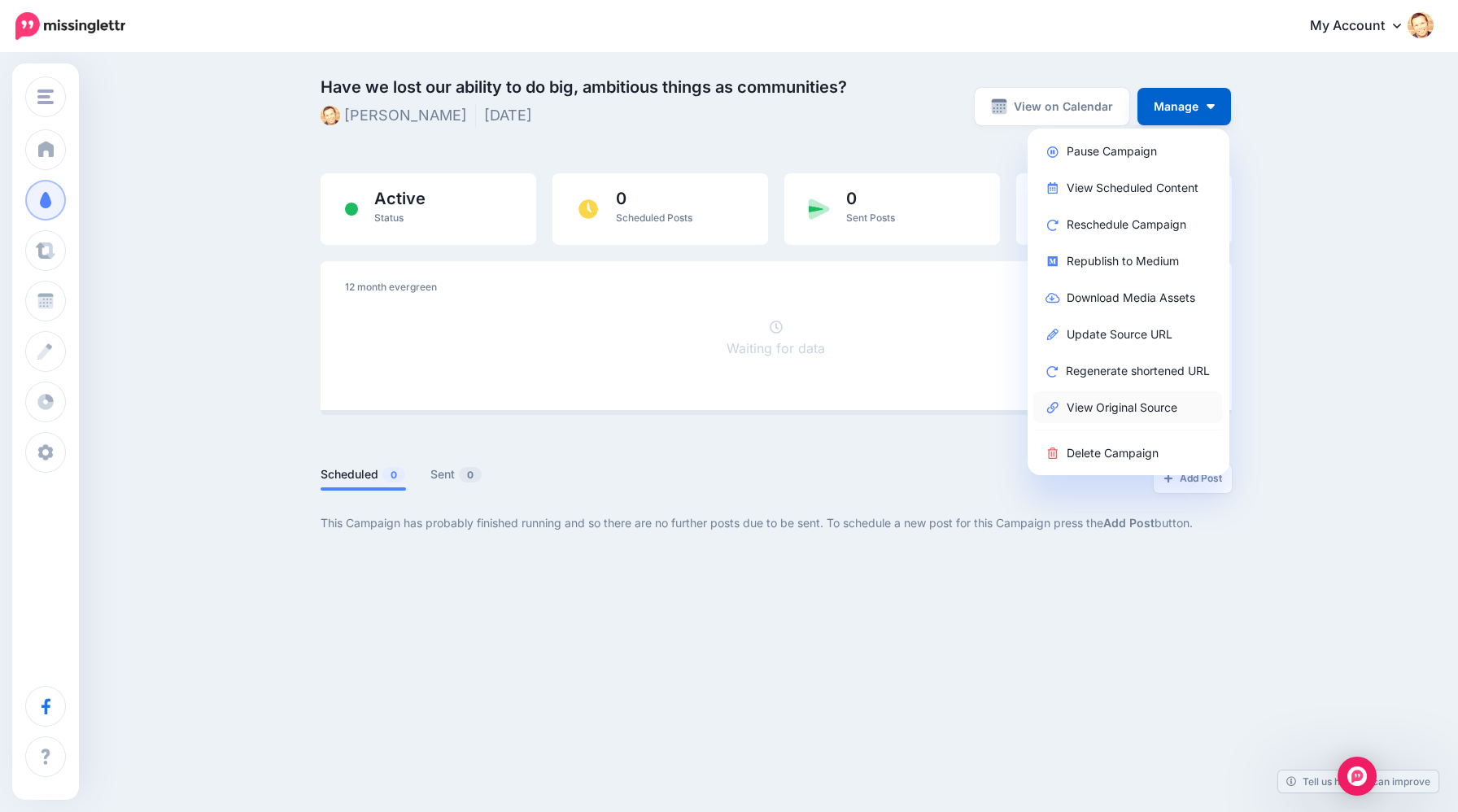
click at [1104, 403] on link "View Original Source" at bounding box center [1128, 408] width 189 height 32
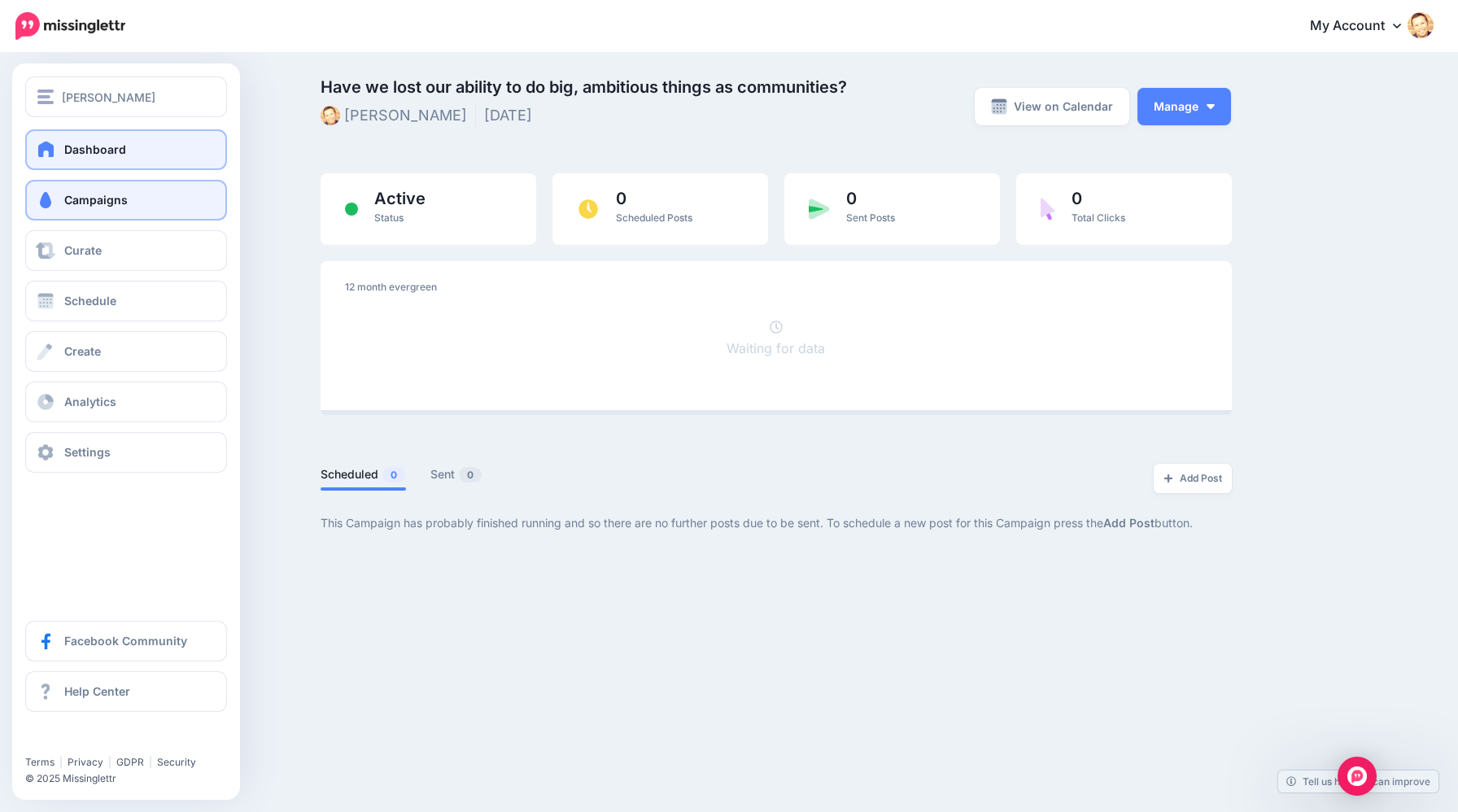
click at [42, 150] on span at bounding box center [46, 148] width 21 height 16
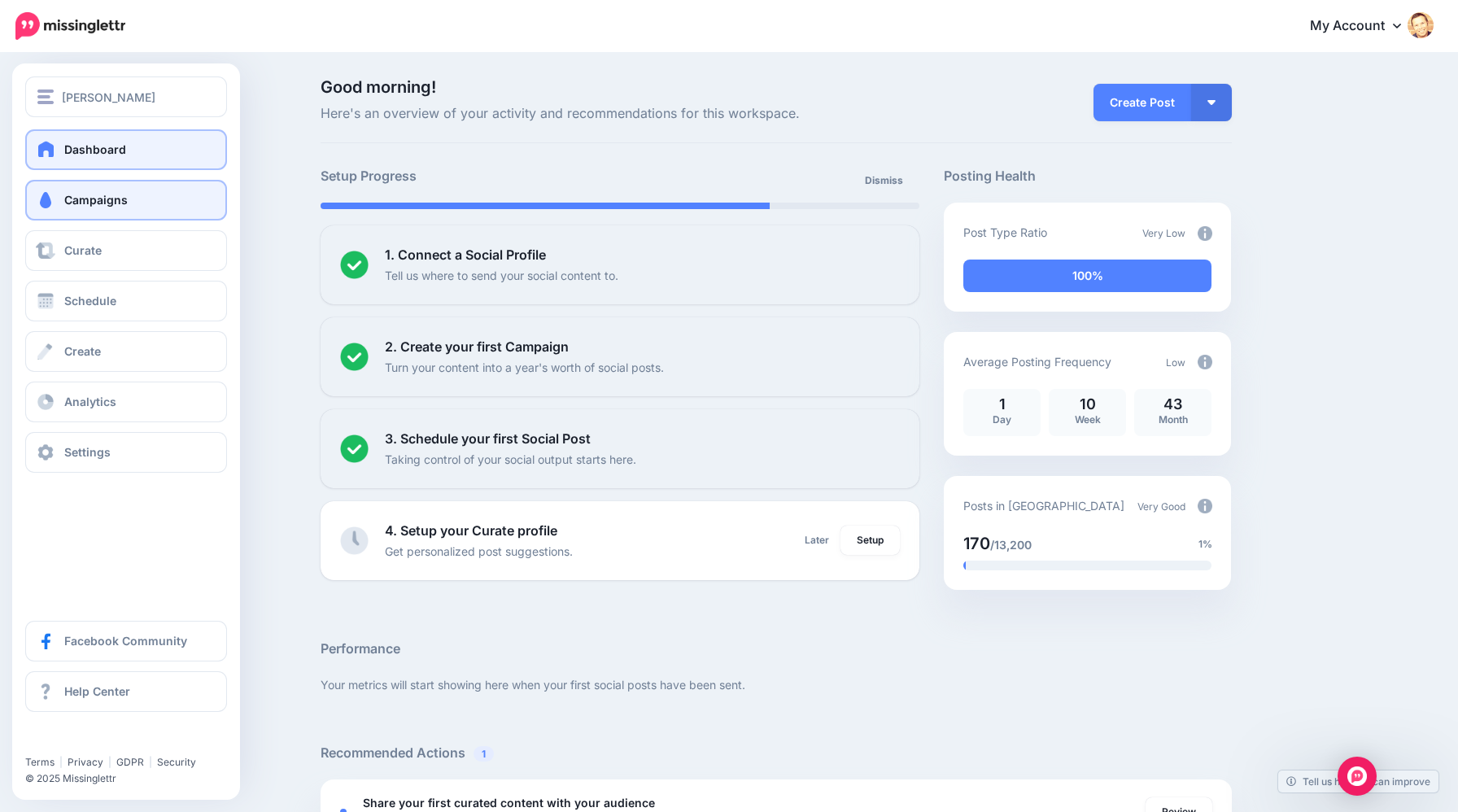
click at [80, 190] on link "Campaigns" at bounding box center [126, 200] width 202 height 40
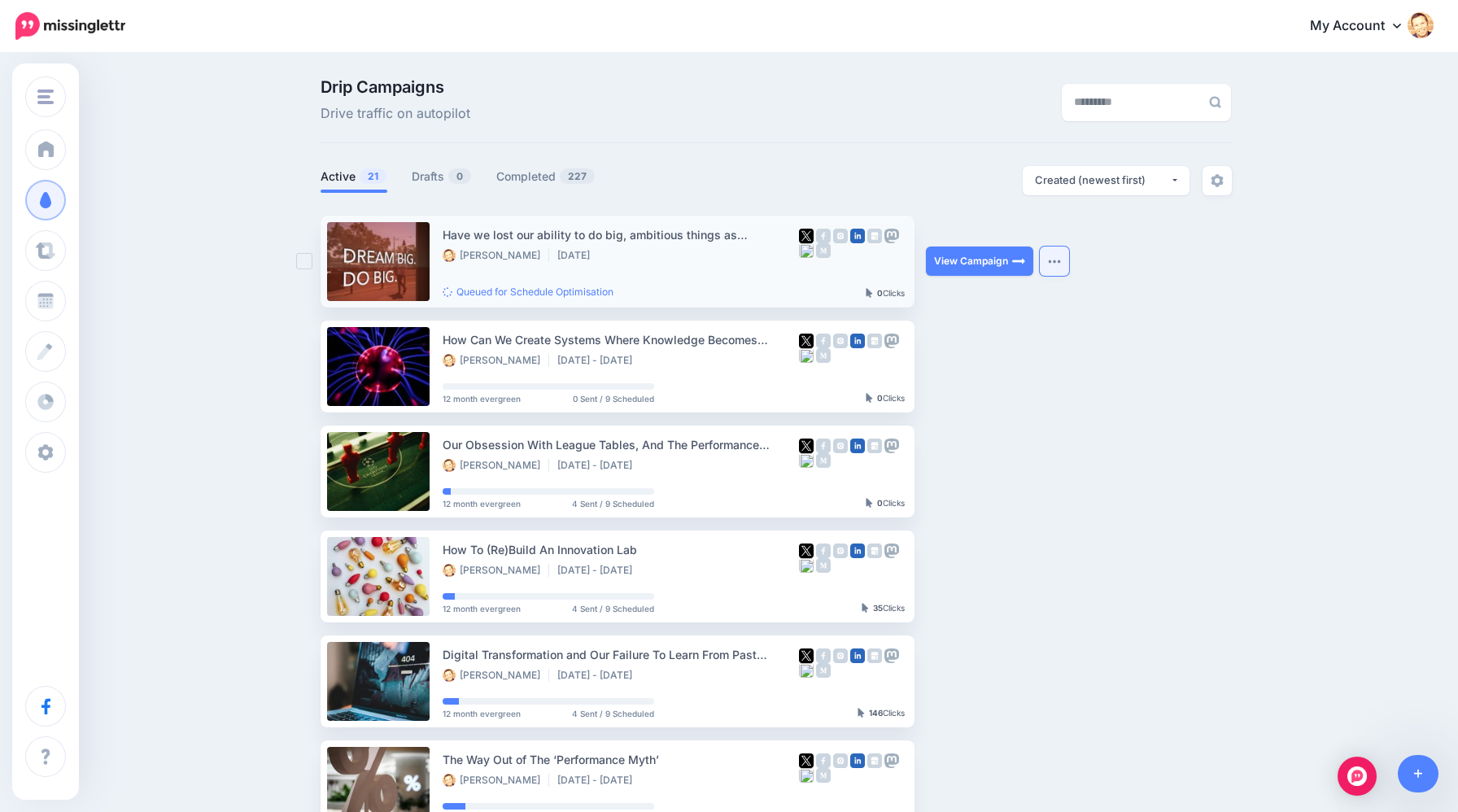
click at [1056, 262] on img "button" at bounding box center [1054, 261] width 13 height 5
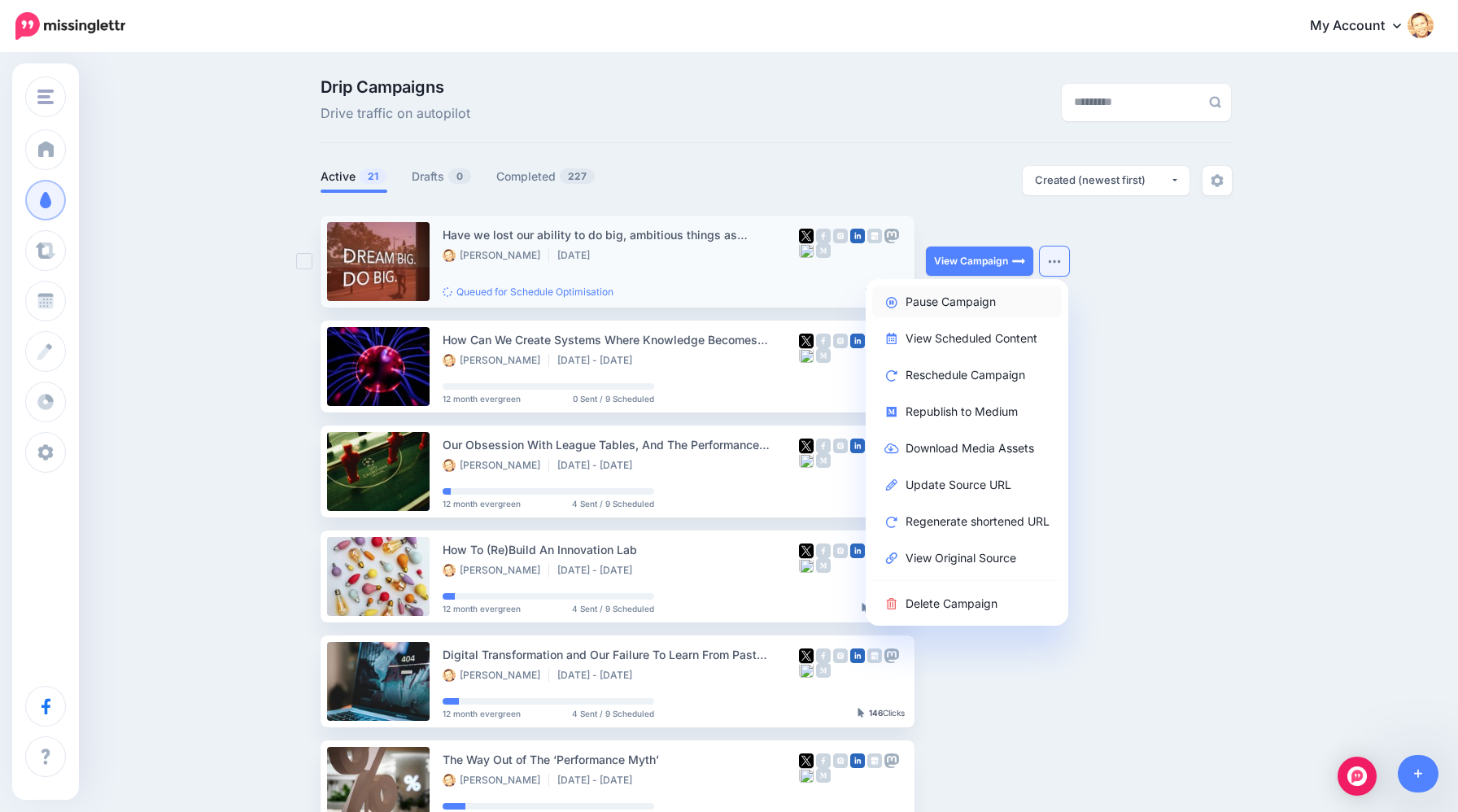
click at [1004, 298] on link "Pause Campaign" at bounding box center [968, 302] width 190 height 32
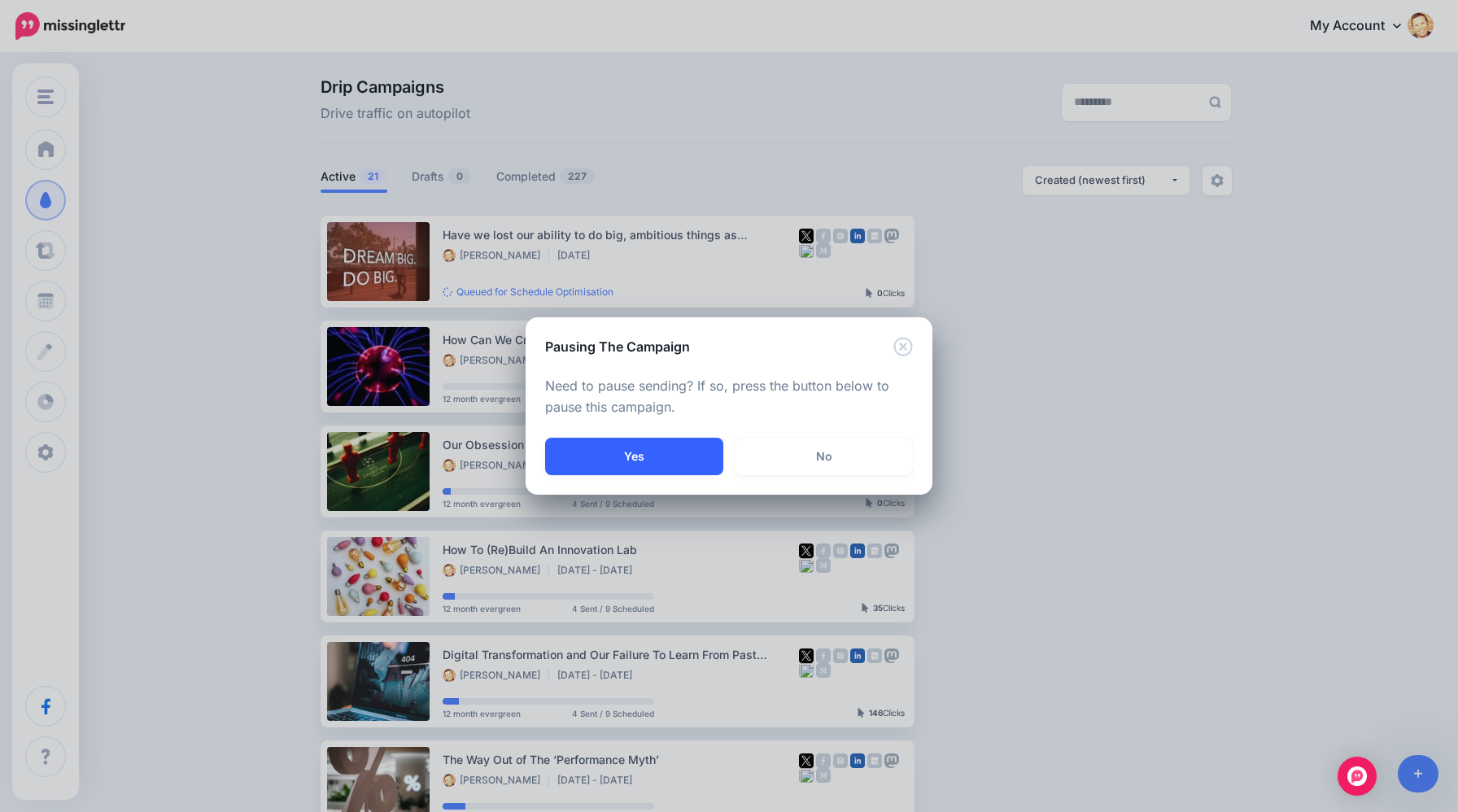
click at [694, 454] on button "Yes" at bounding box center [634, 456] width 178 height 38
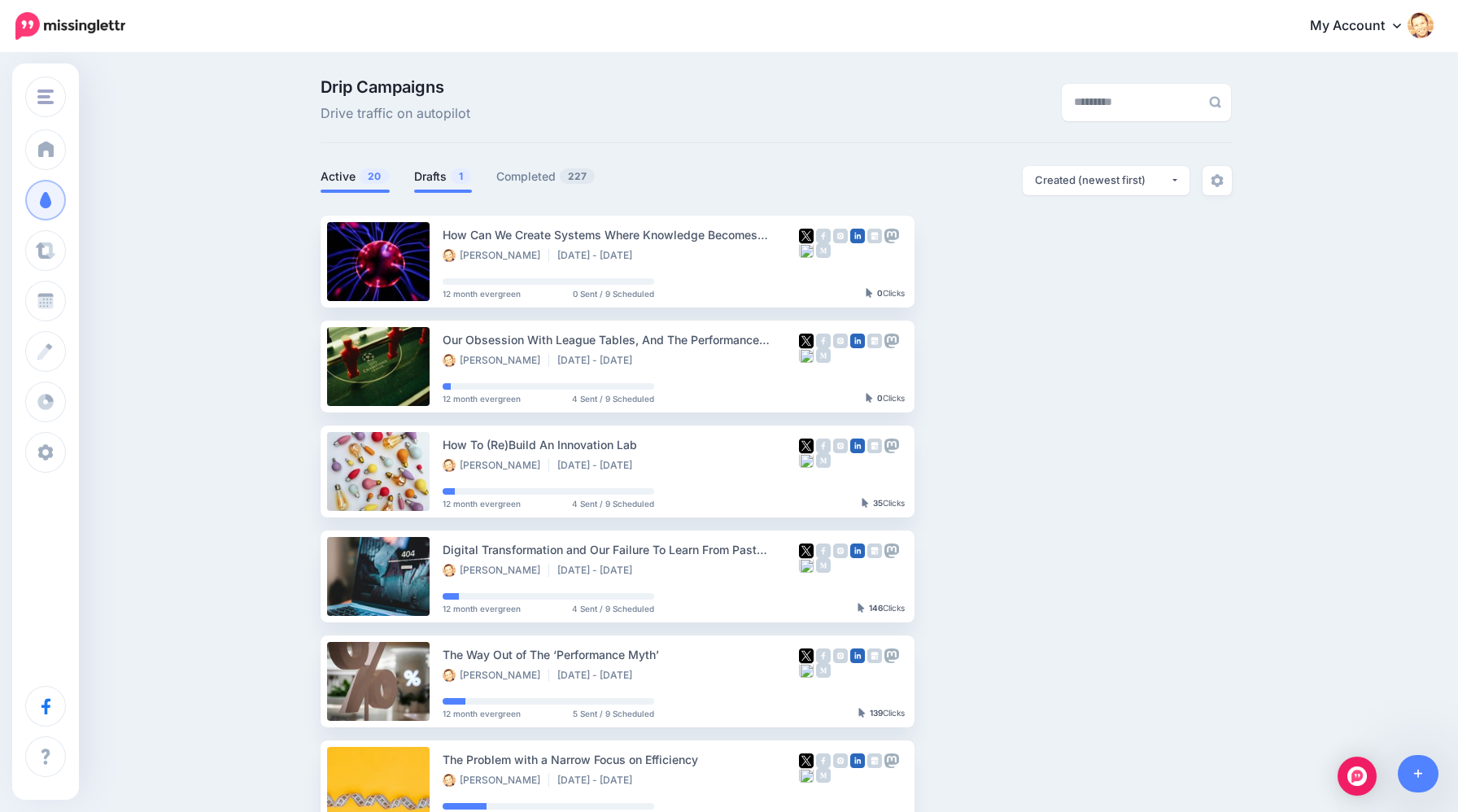
click at [438, 178] on link "Drafts 1" at bounding box center [443, 176] width 58 height 19
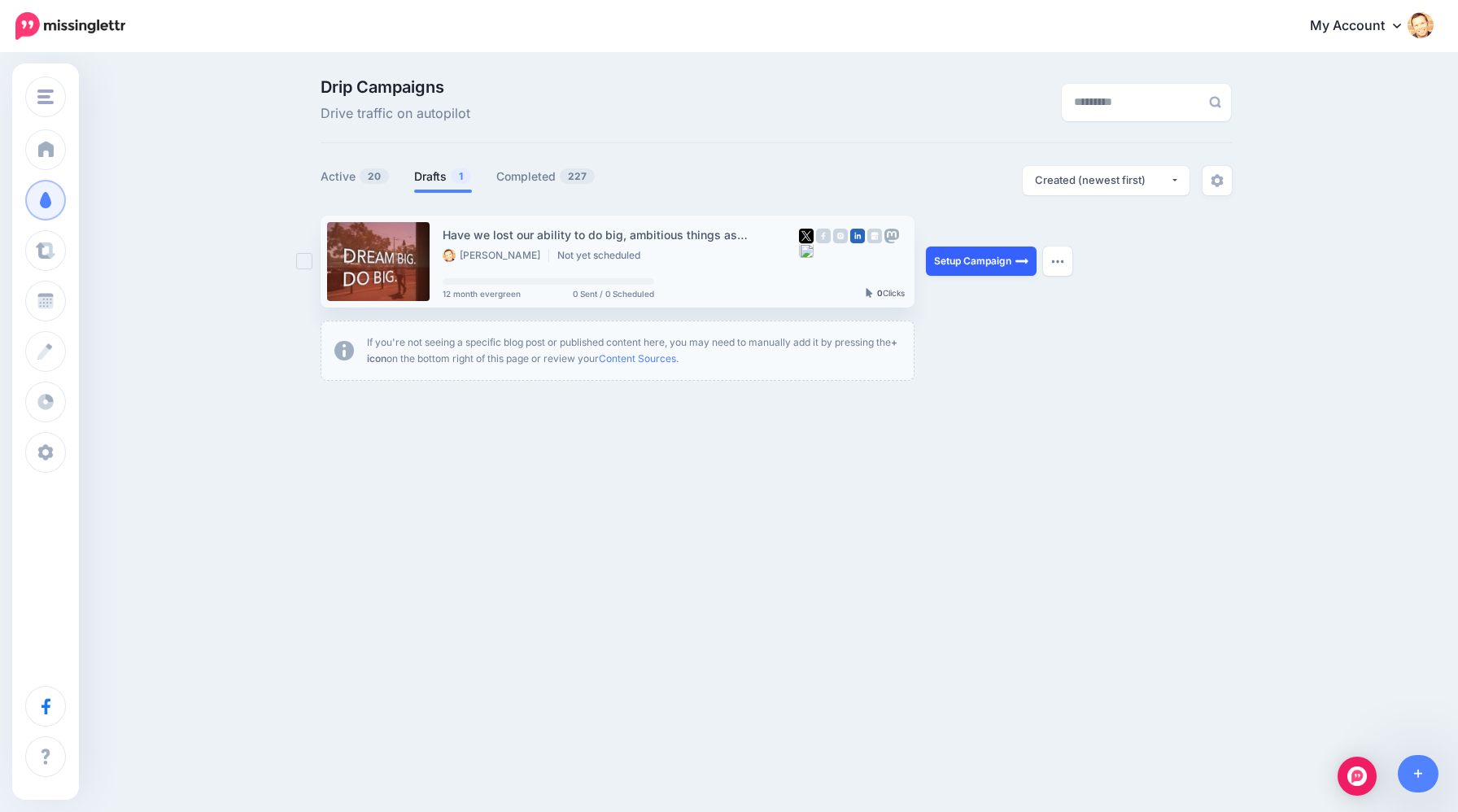
click at [986, 262] on link "Setup Campaign" at bounding box center [981, 261] width 111 height 29
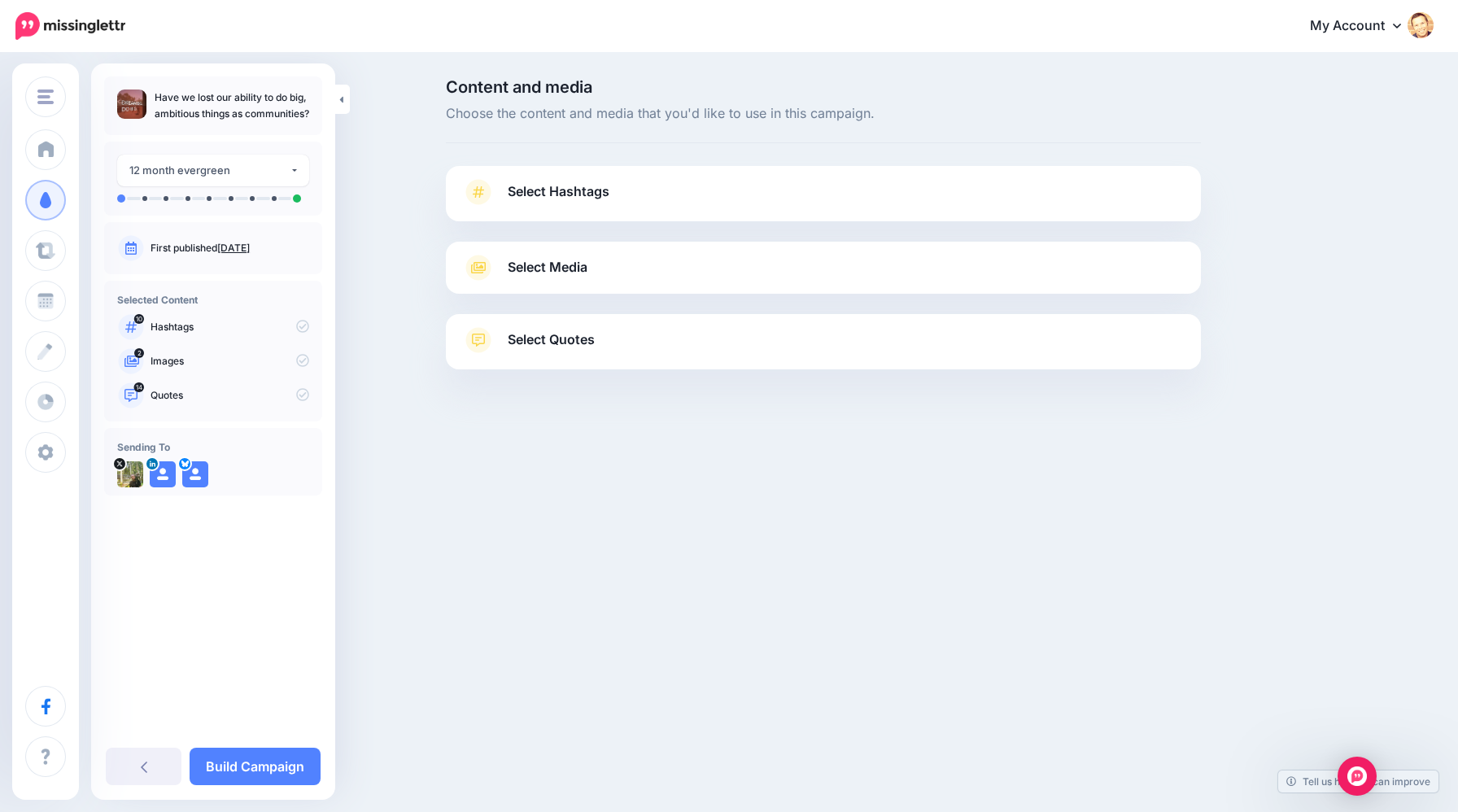
click at [573, 196] on span "Select Hashtags" at bounding box center [558, 192] width 102 height 22
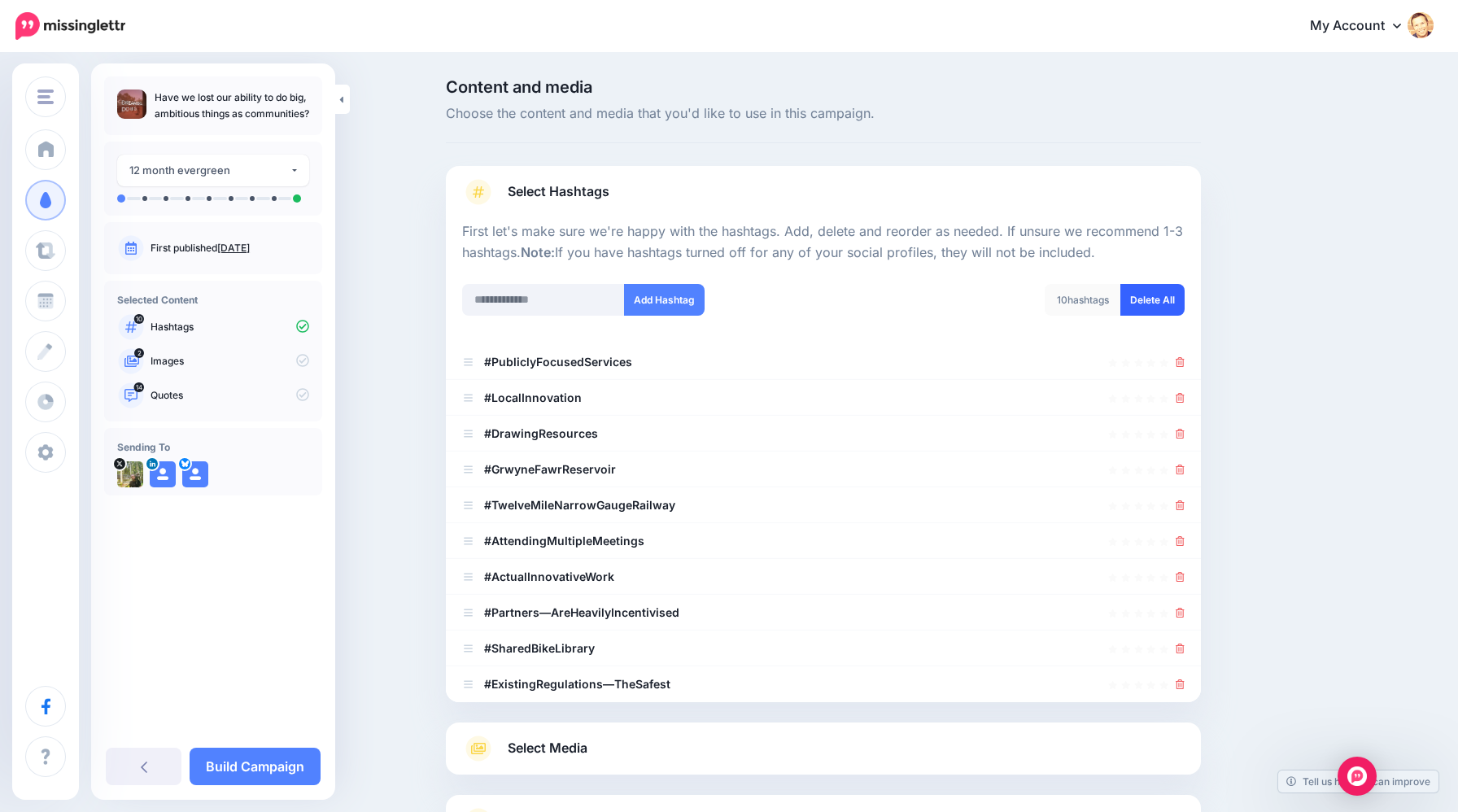
click at [1152, 295] on link "Delete All" at bounding box center [1153, 300] width 64 height 32
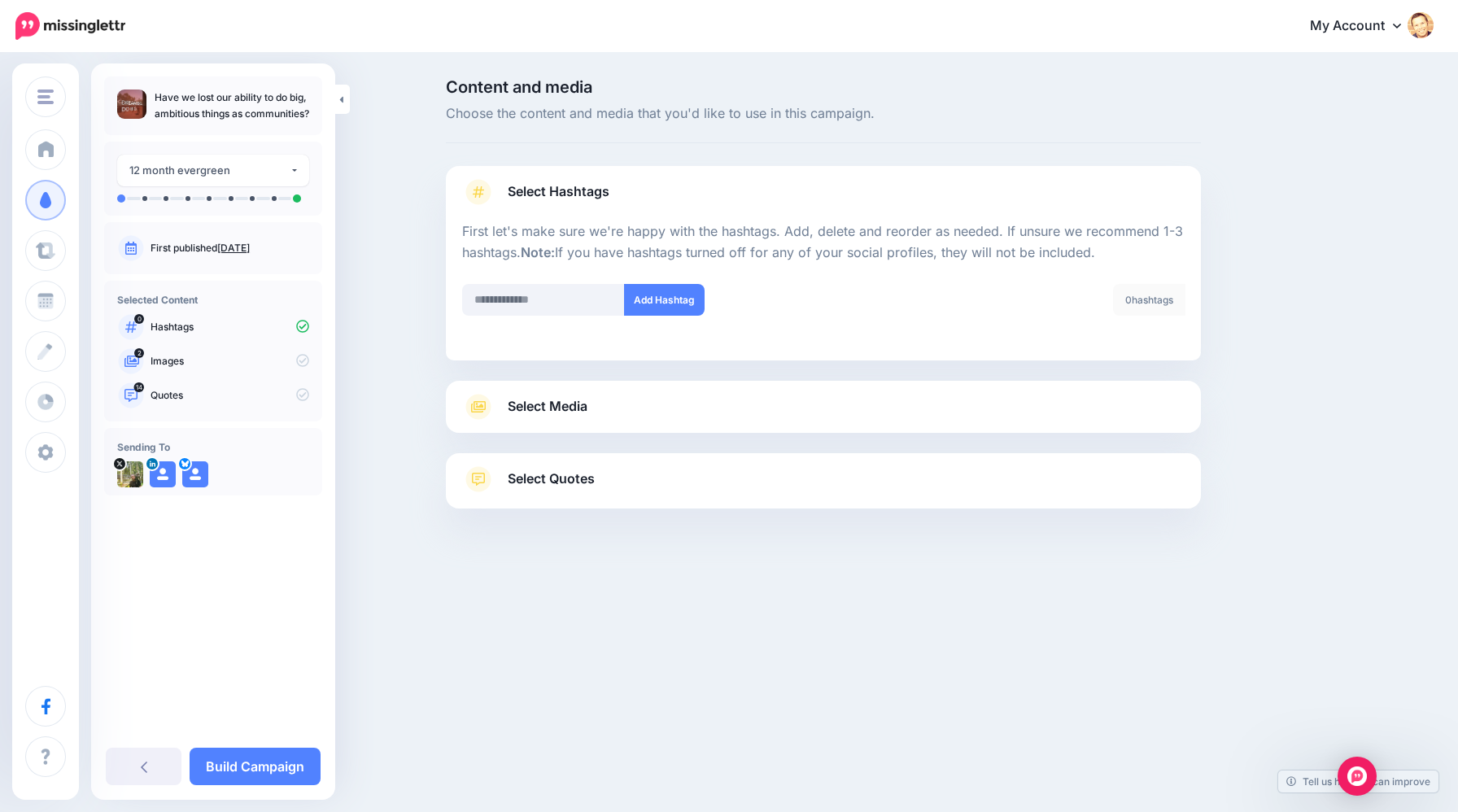
click at [555, 409] on span "Select Media" at bounding box center [547, 406] width 80 height 22
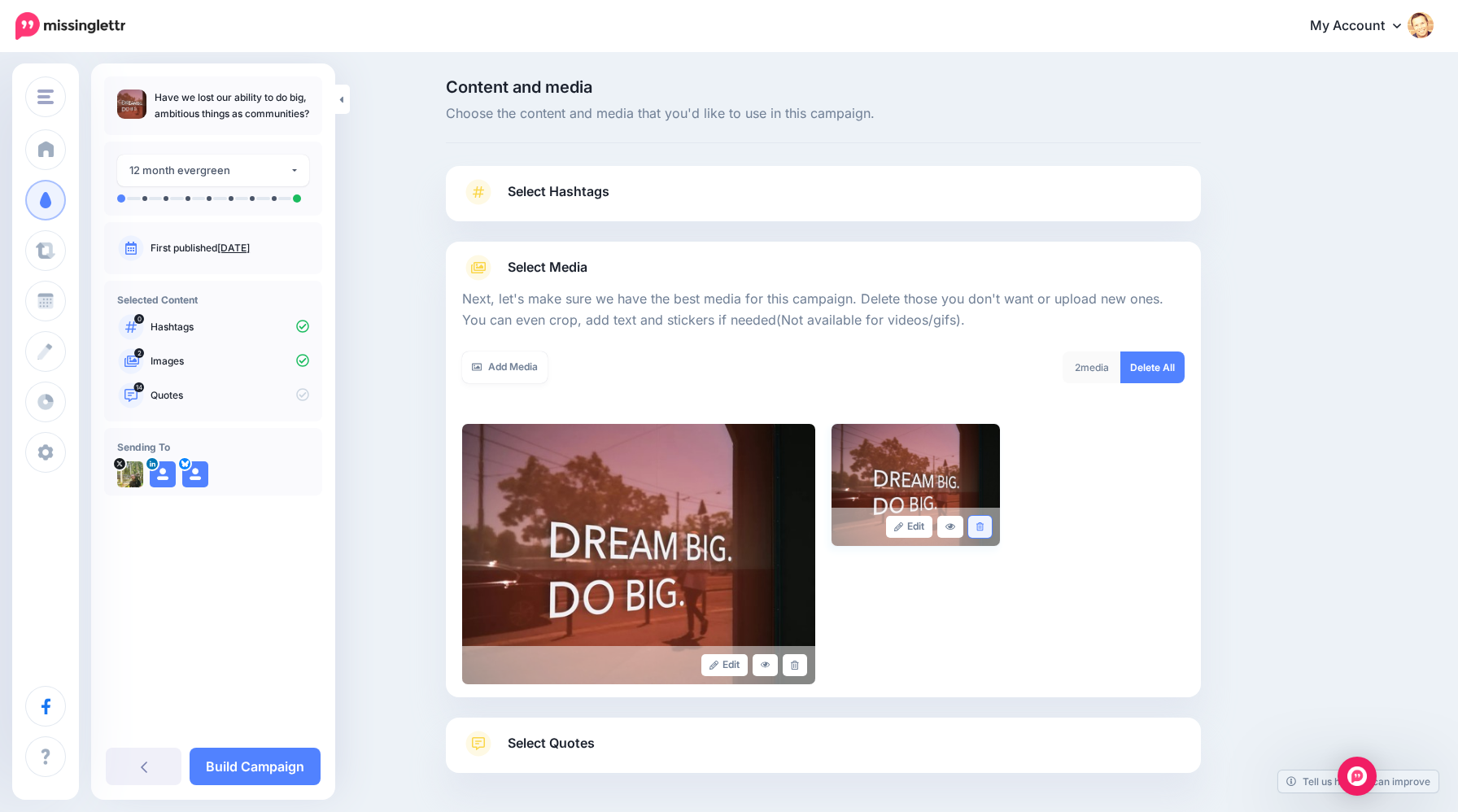
click at [983, 526] on link at bounding box center [980, 527] width 24 height 22
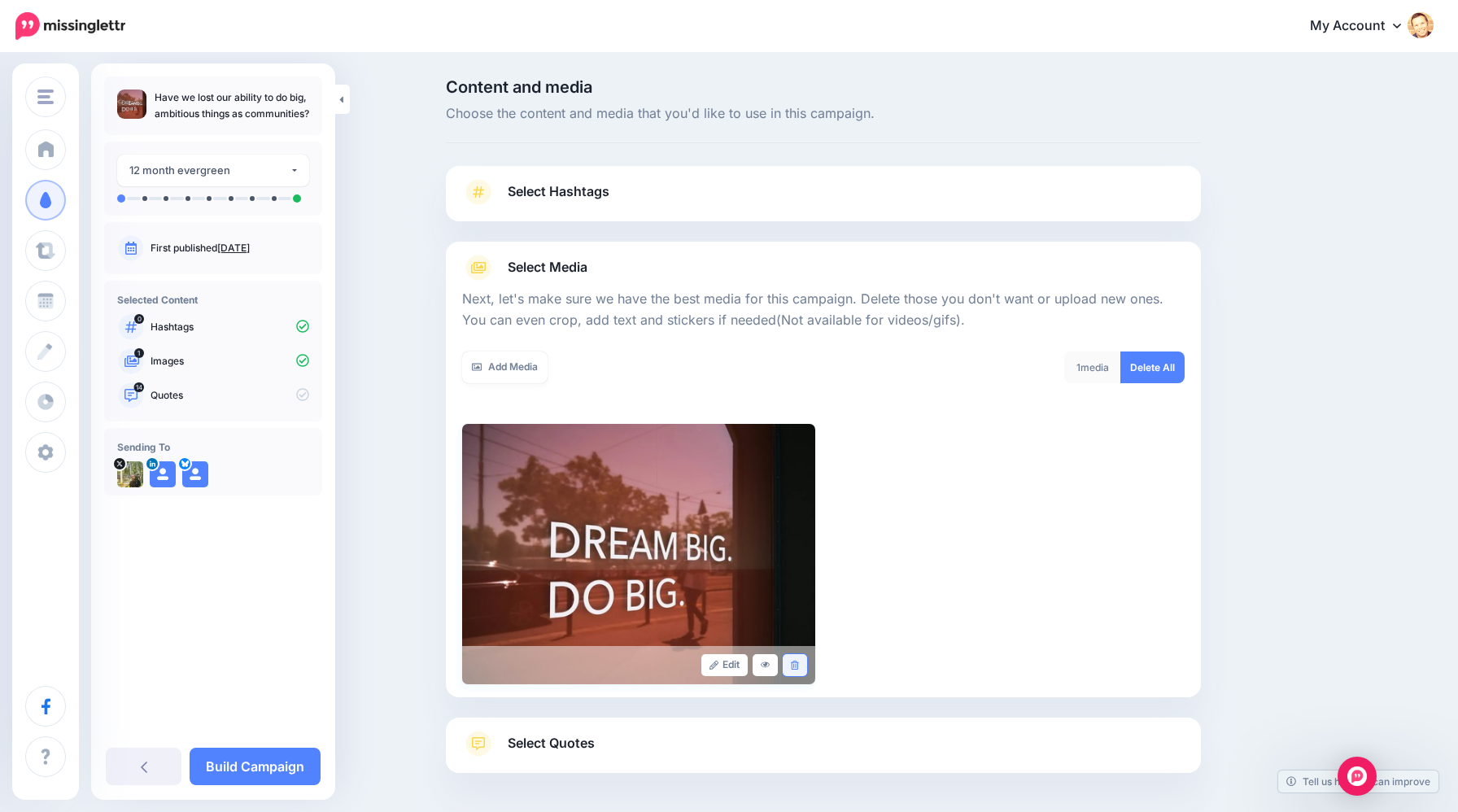
click at [795, 661] on icon at bounding box center [795, 665] width 8 height 9
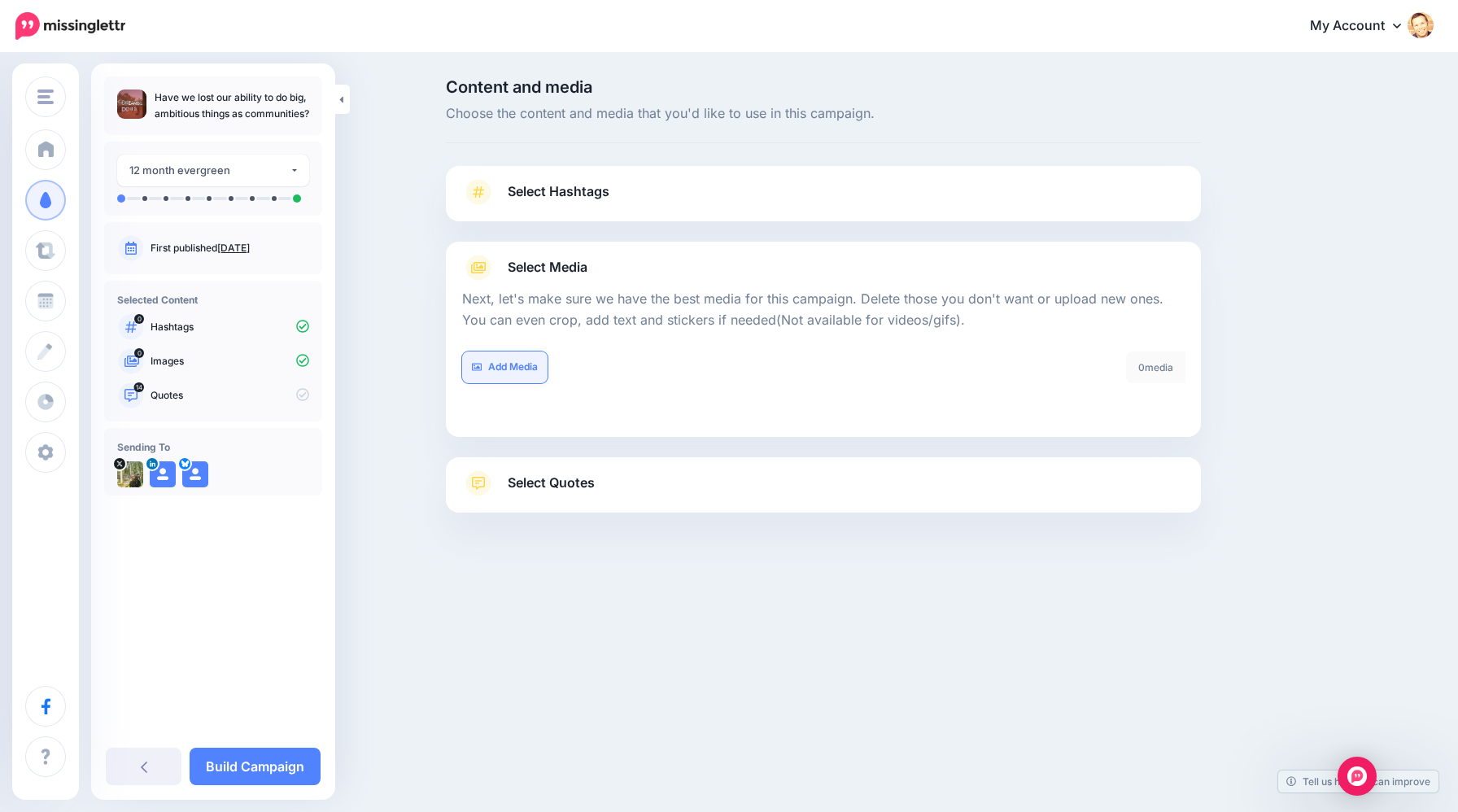
click at [528, 364] on link "Add Media" at bounding box center [505, 367] width 86 height 32
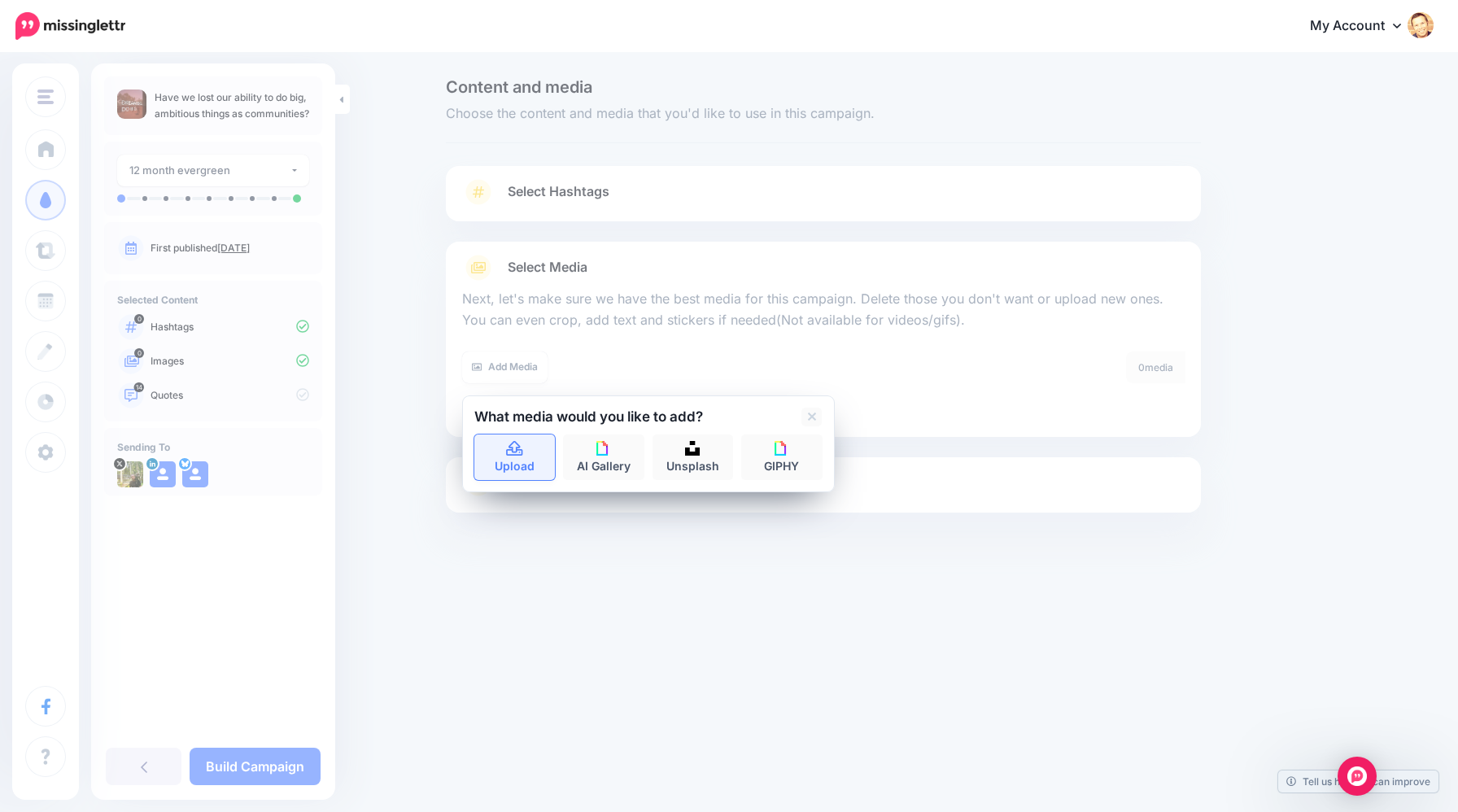
click at [520, 459] on link "Upload" at bounding box center [515, 457] width 82 height 45
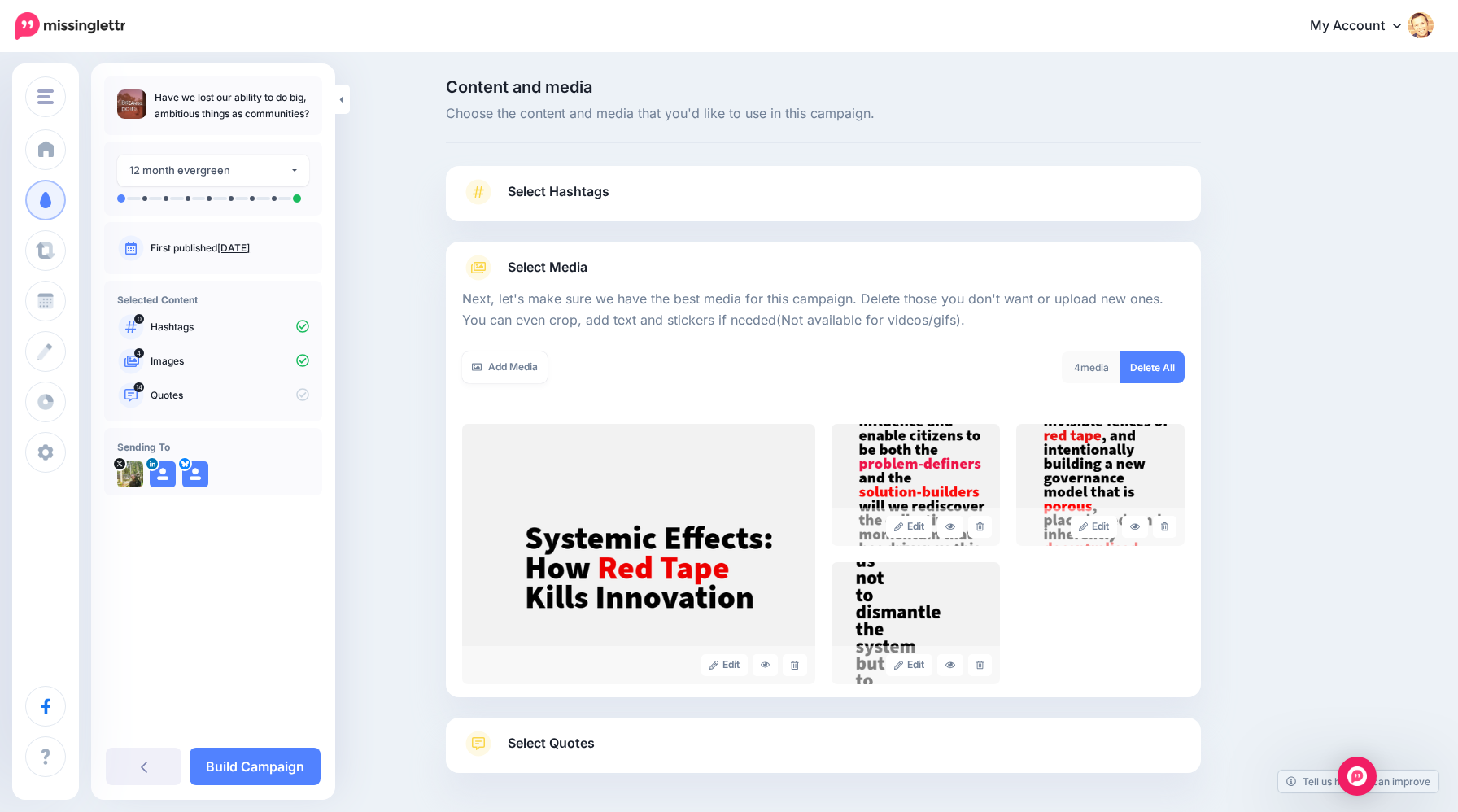
scroll to position [66, 0]
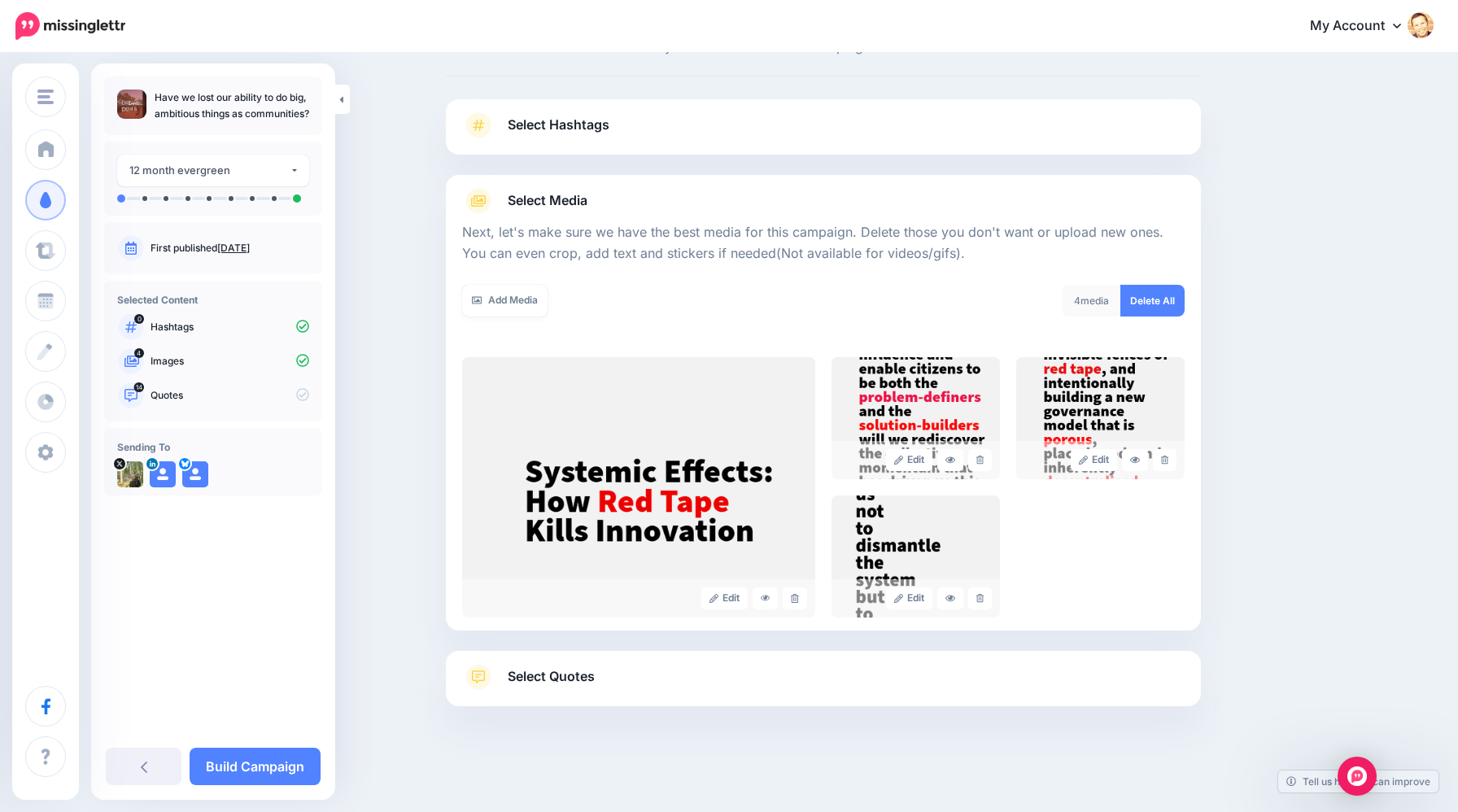
click at [576, 678] on span "Select Quotes" at bounding box center [552, 677] width 87 height 22
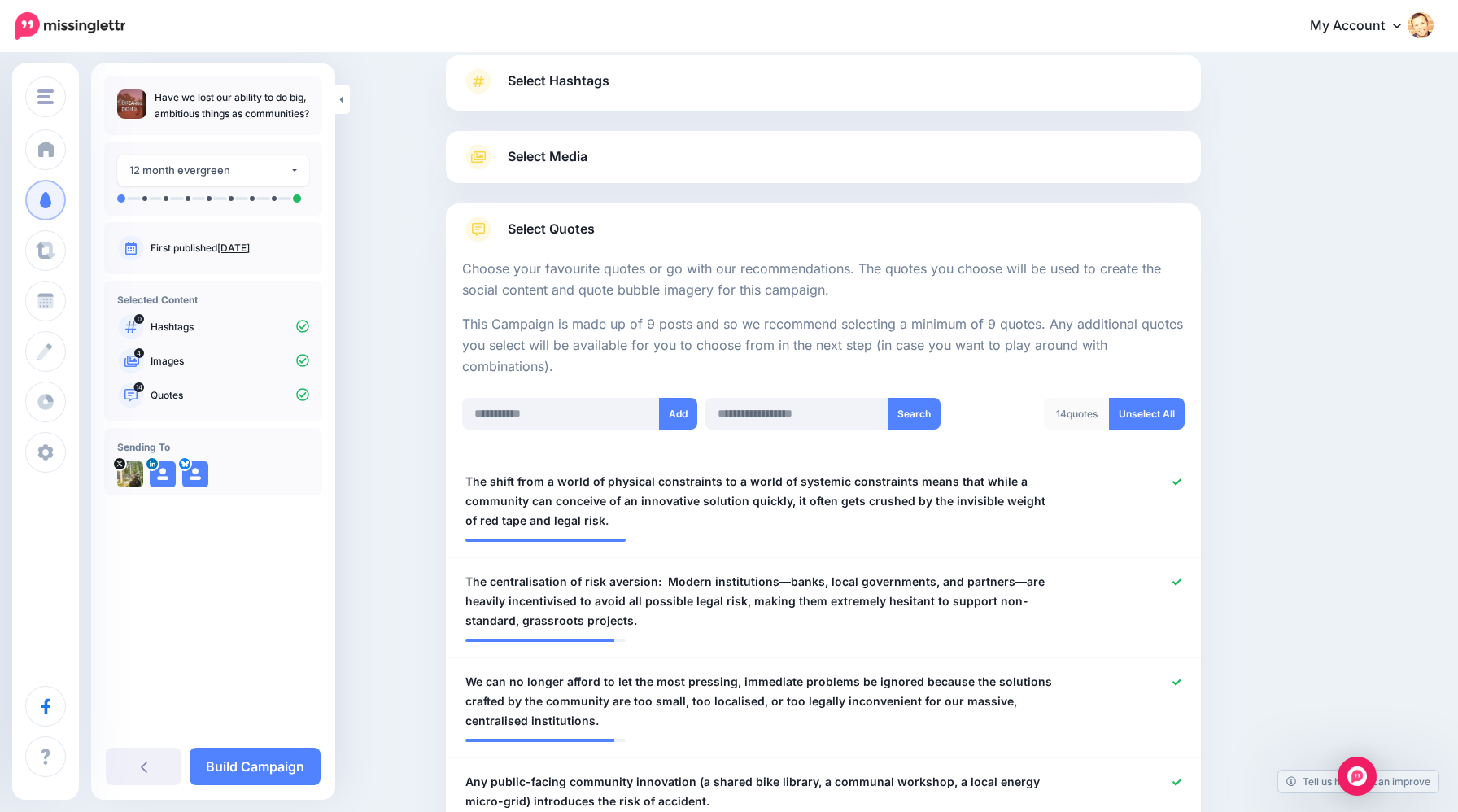
scroll to position [130, 0]
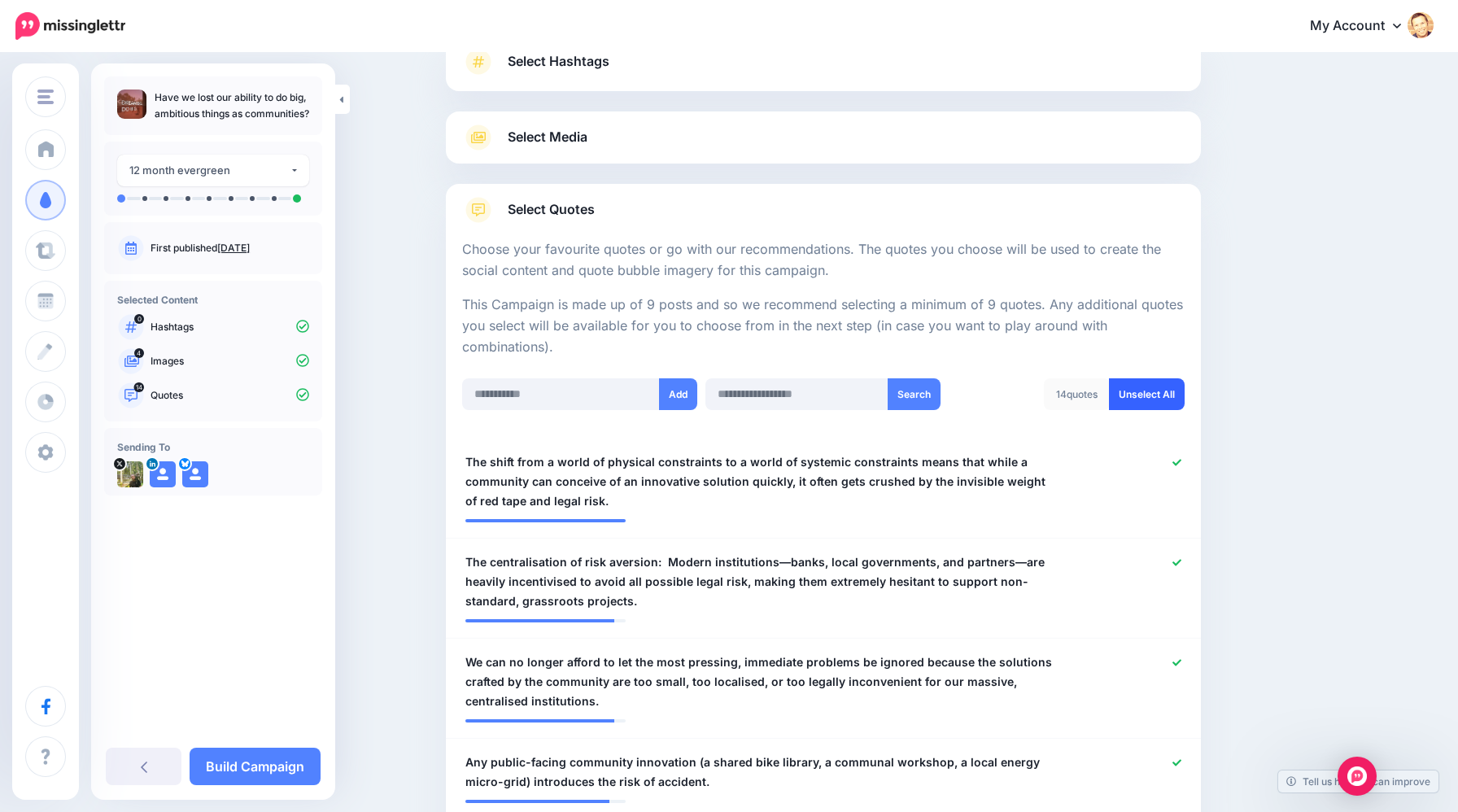
click at [1152, 392] on link "Unselect All" at bounding box center [1147, 394] width 76 height 32
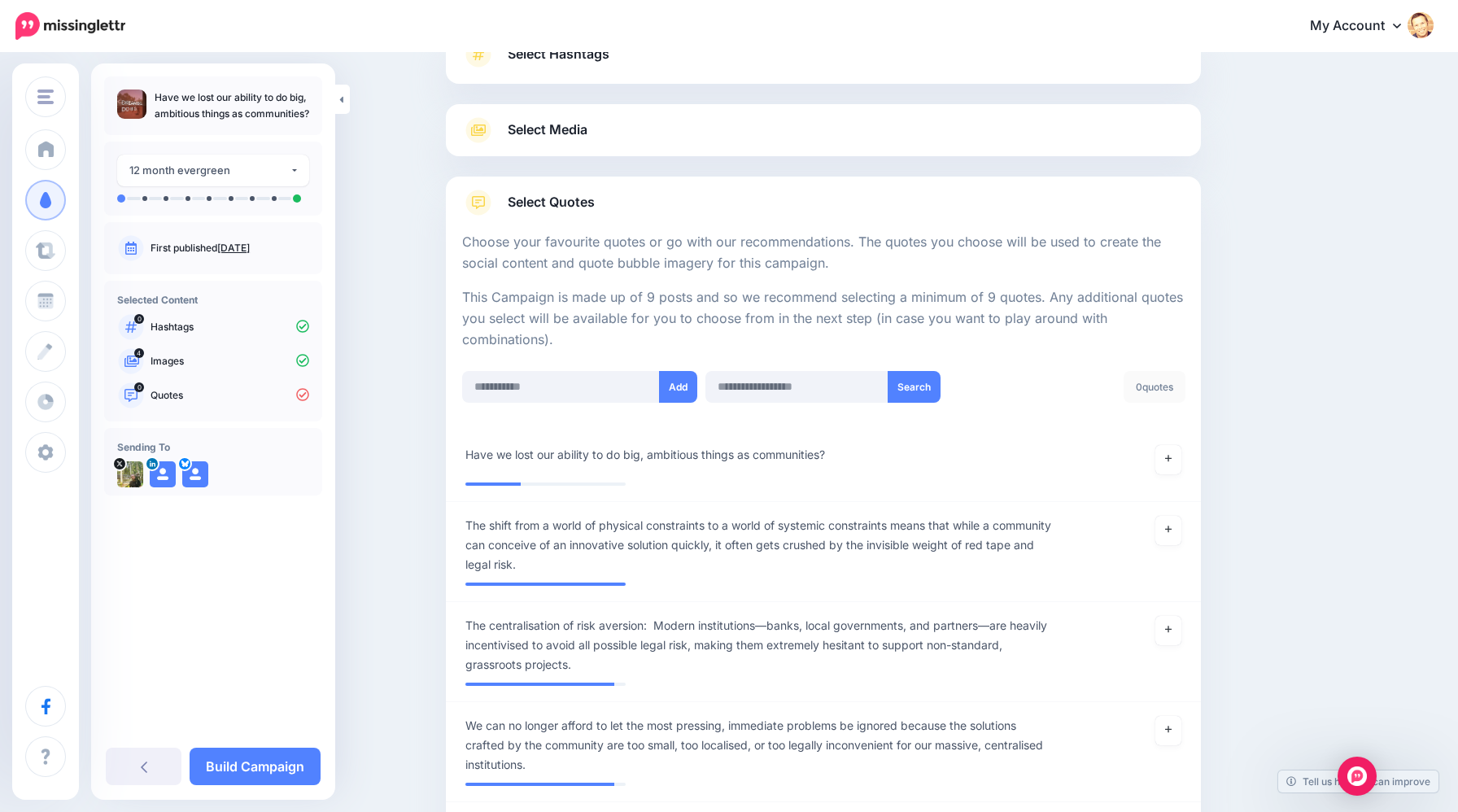
scroll to position [160, 0]
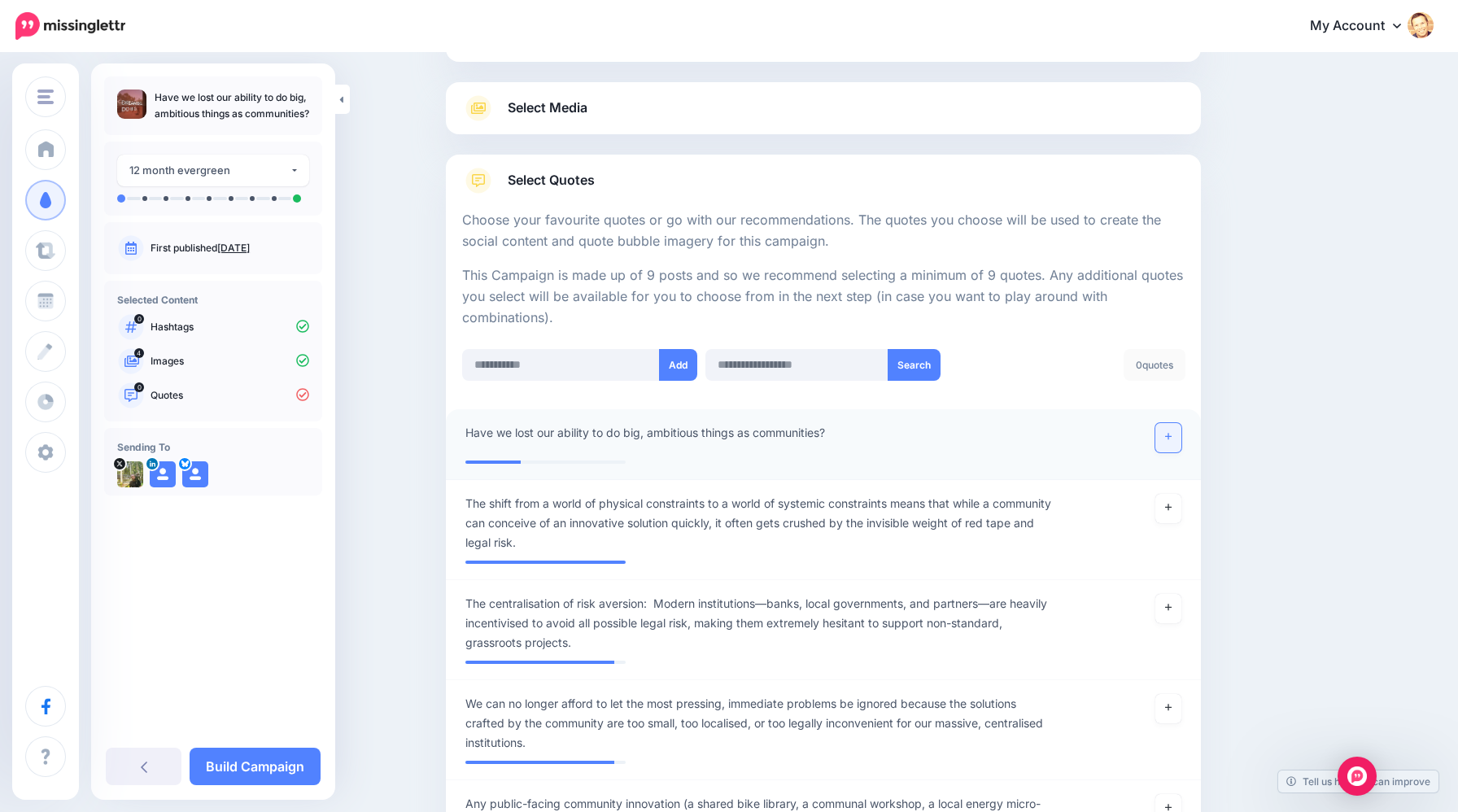
click at [1172, 440] on link at bounding box center [1168, 437] width 26 height 29
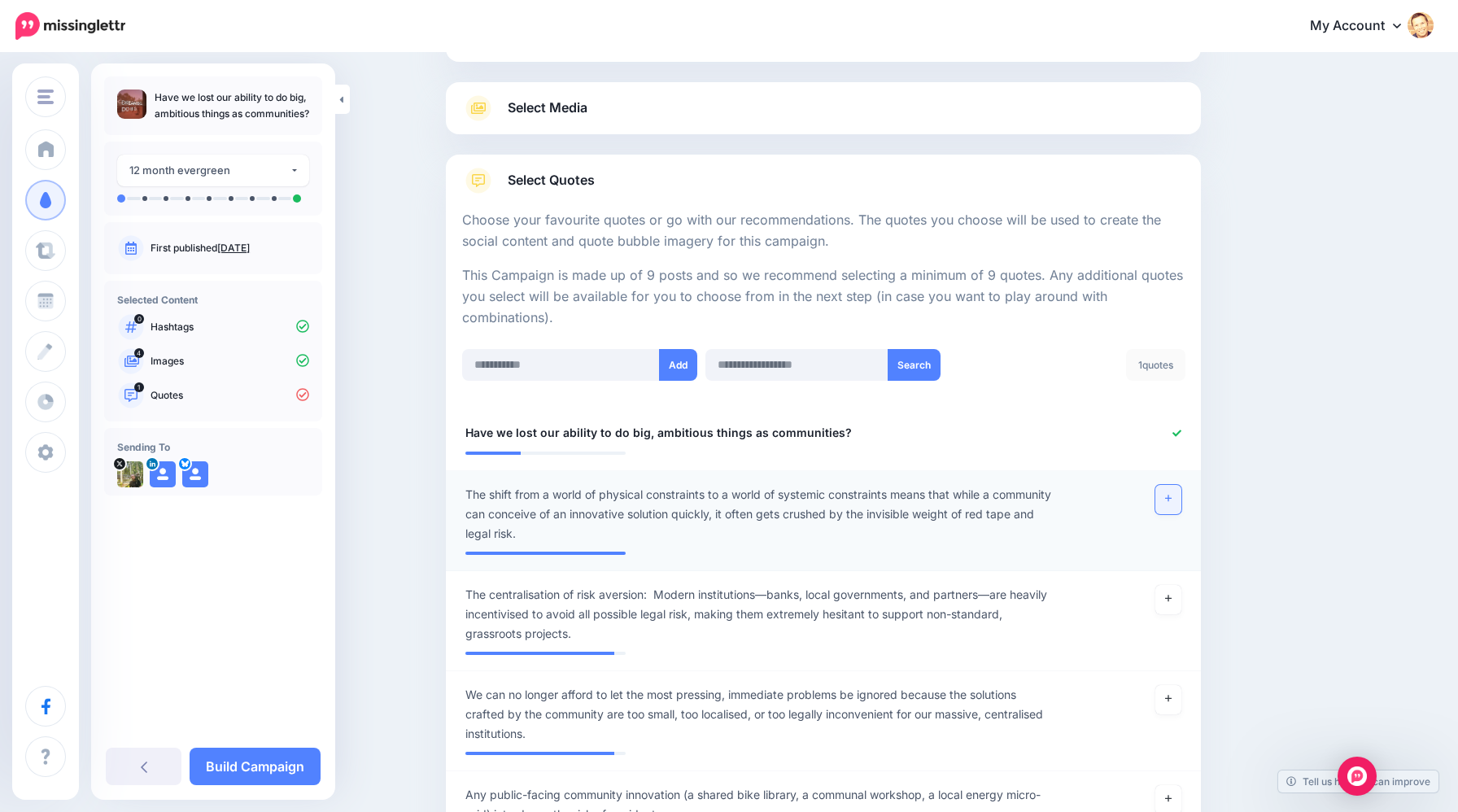
click at [1168, 499] on icon at bounding box center [1169, 498] width 7 height 7
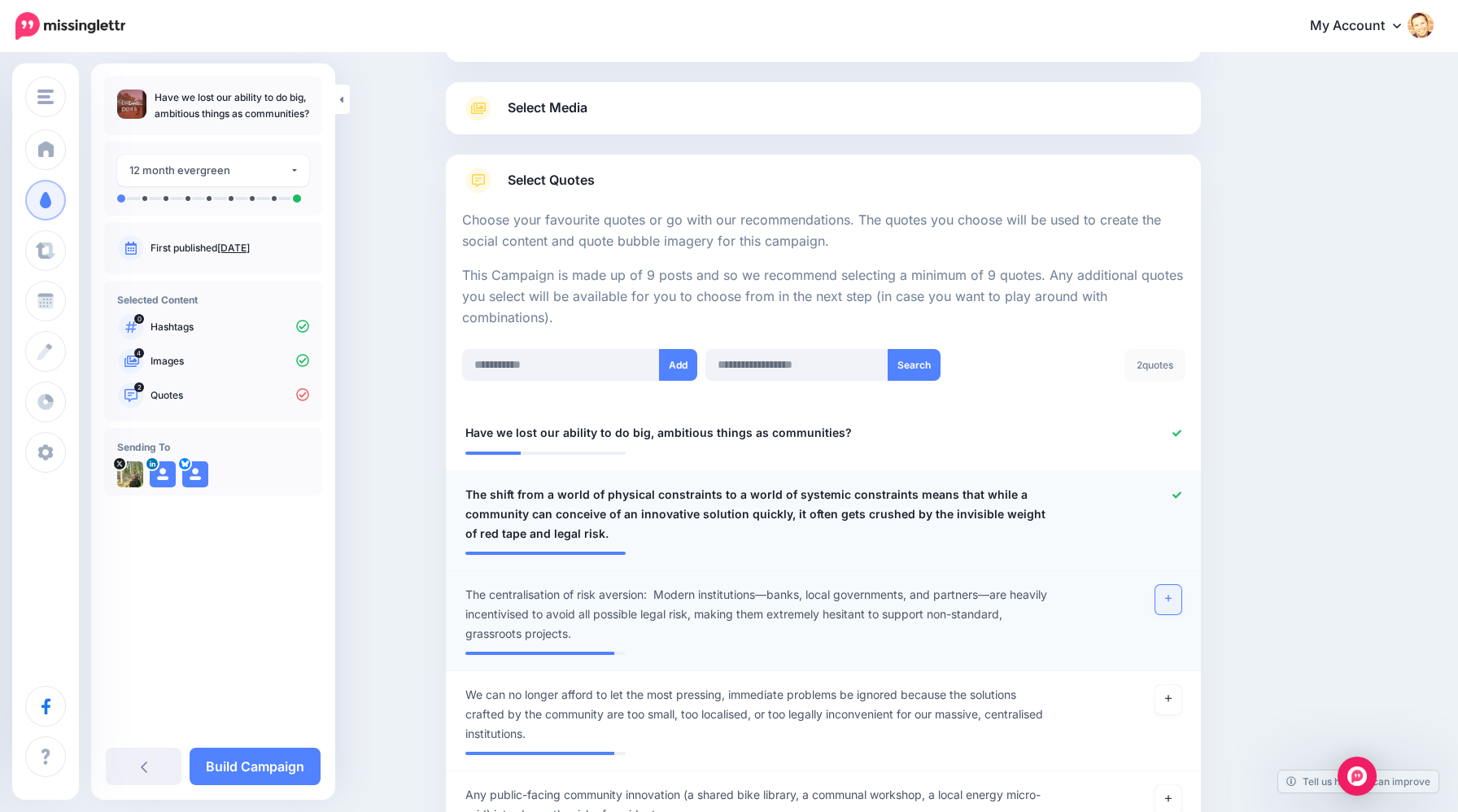
click at [1174, 602] on link at bounding box center [1168, 599] width 26 height 29
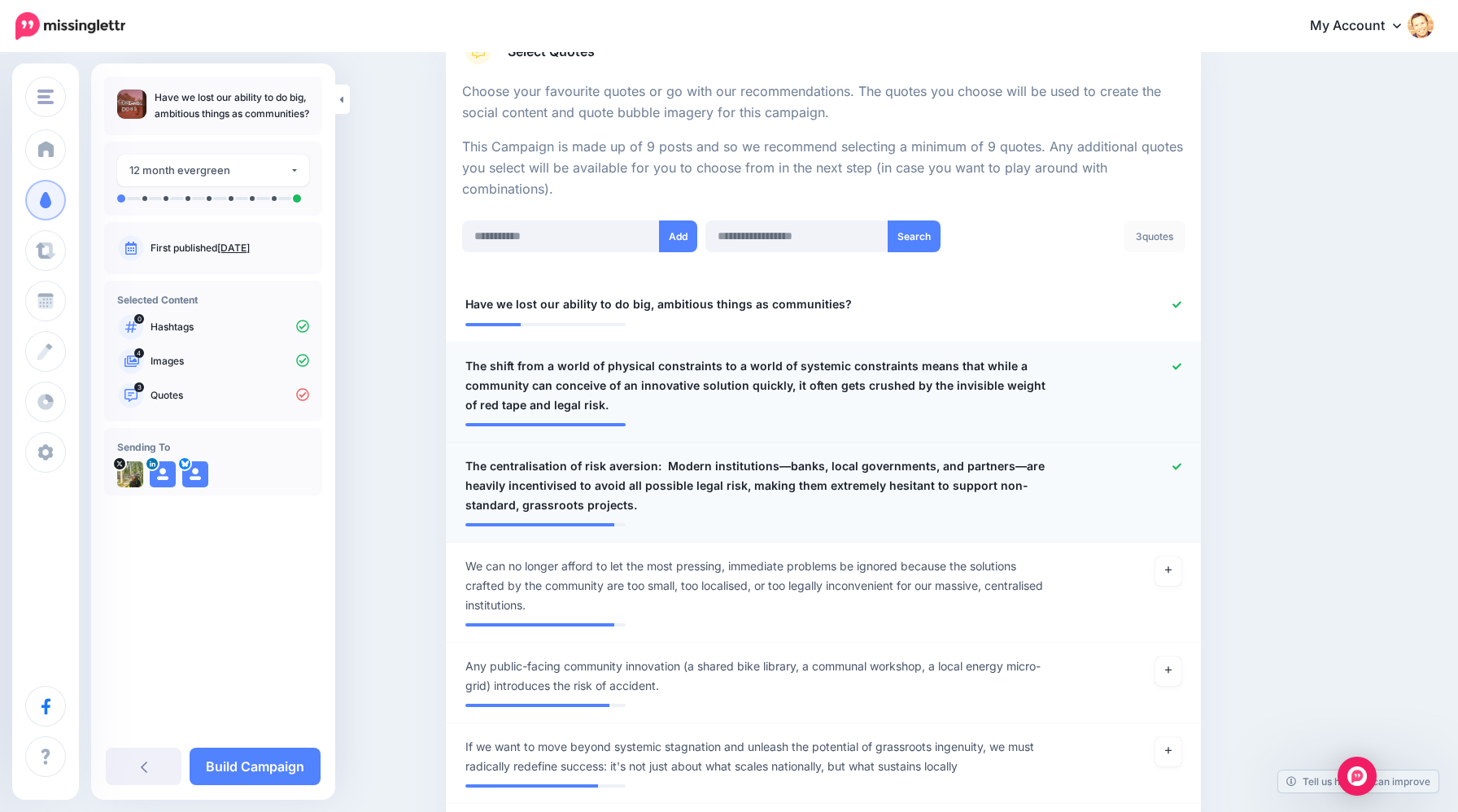
scroll to position [312, 0]
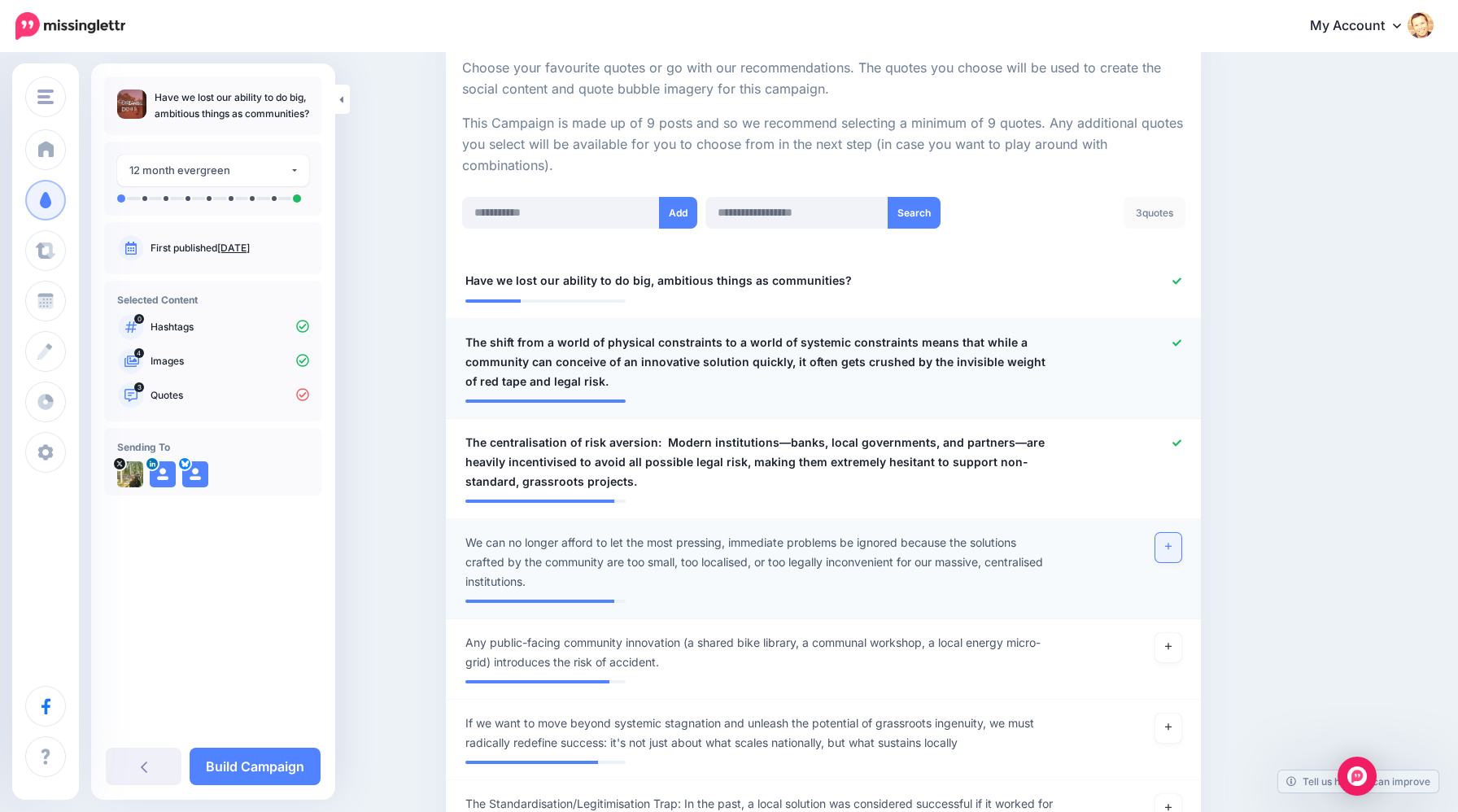
click at [1173, 546] on link at bounding box center [1168, 547] width 26 height 29
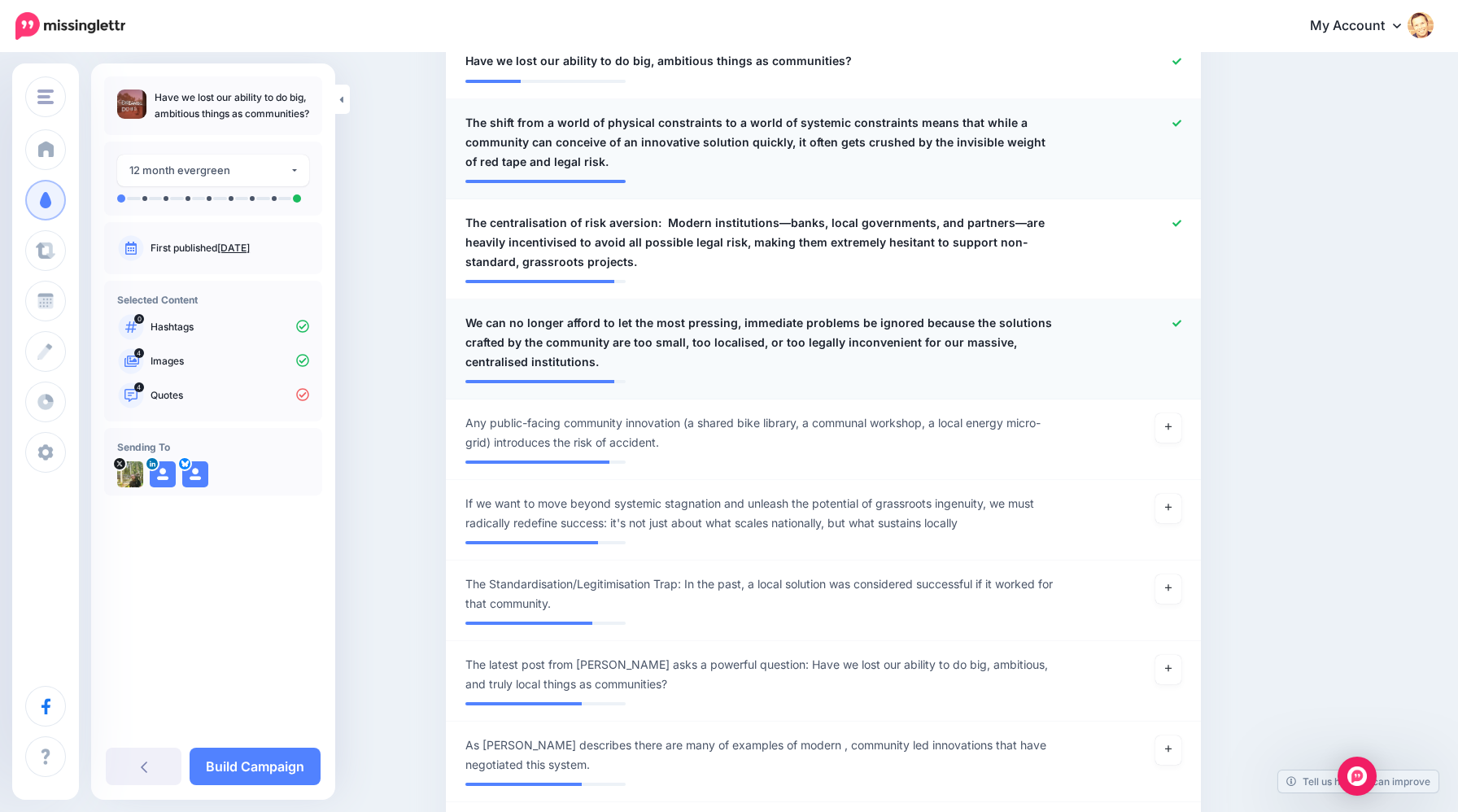
scroll to position [563, 0]
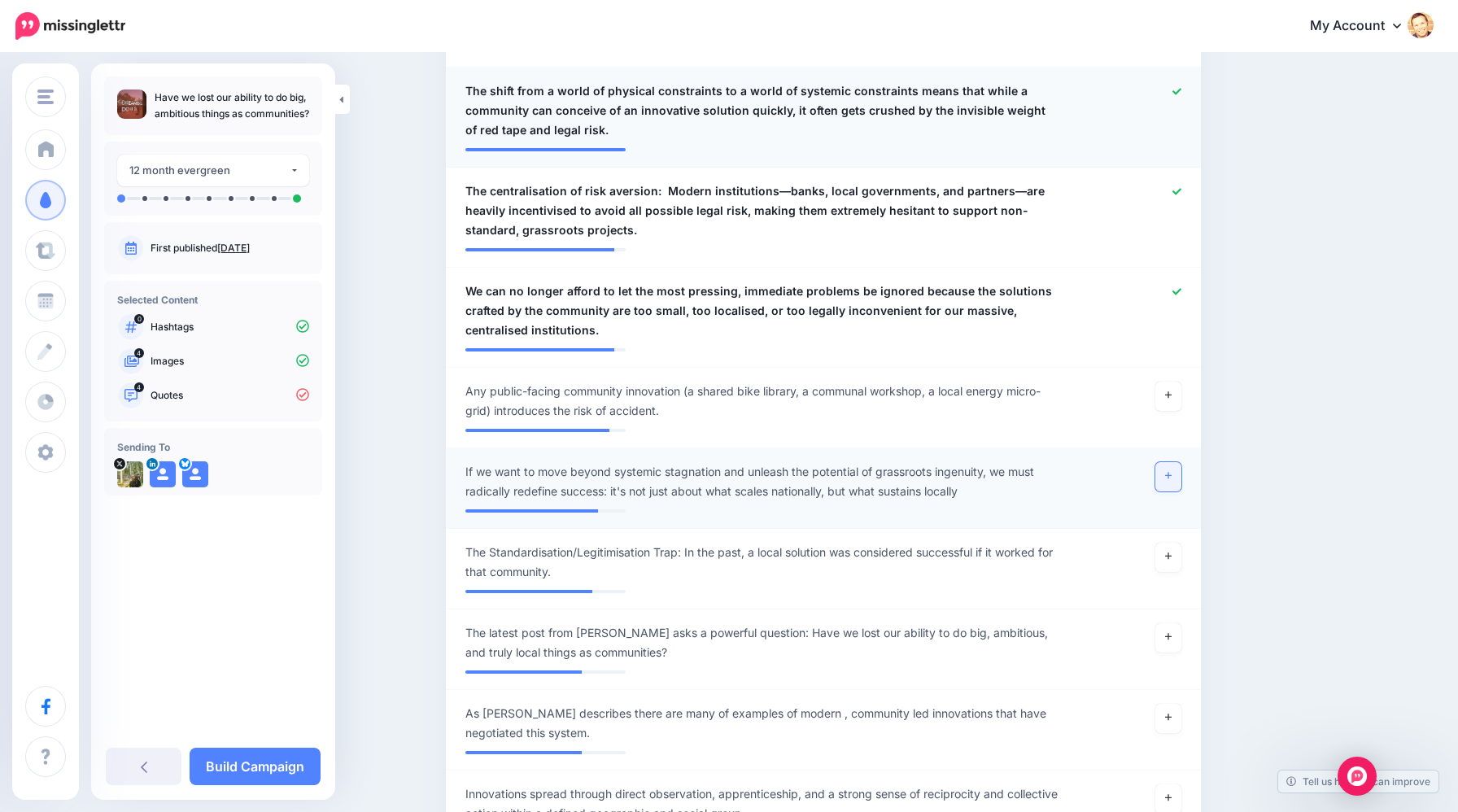
click at [1173, 486] on link at bounding box center [1168, 477] width 26 height 29
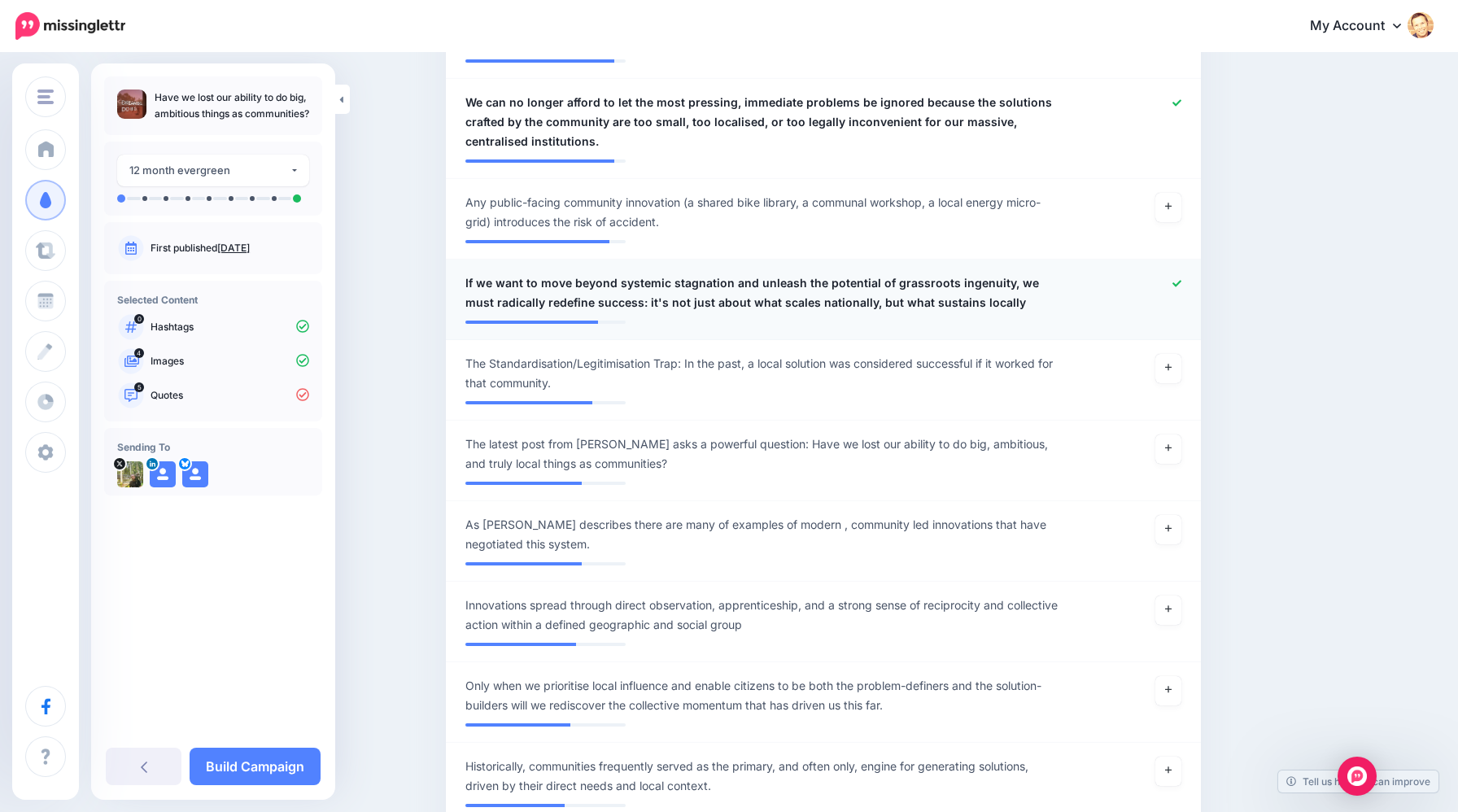
scroll to position [774, 0]
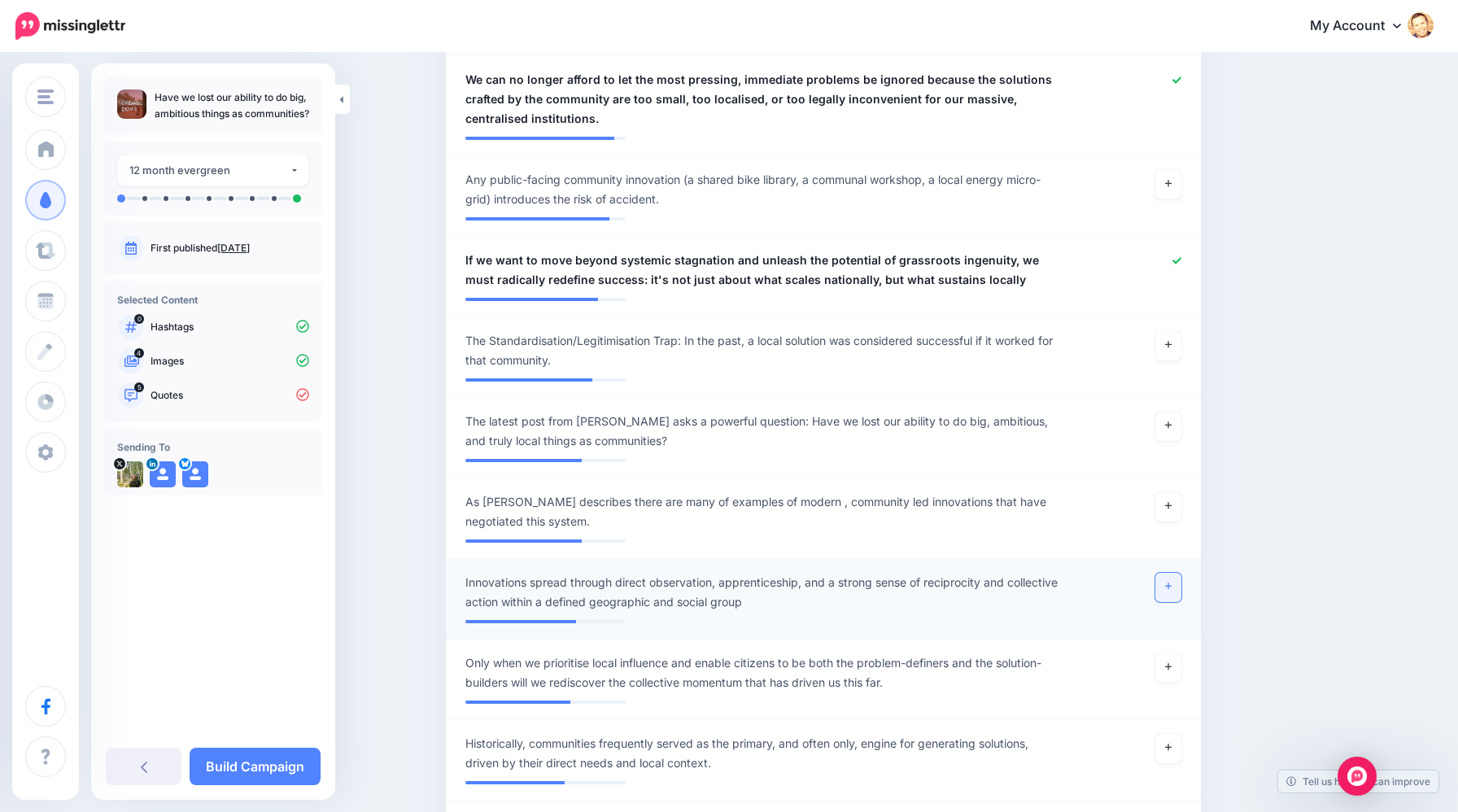
click at [1165, 591] on link at bounding box center [1168, 587] width 26 height 29
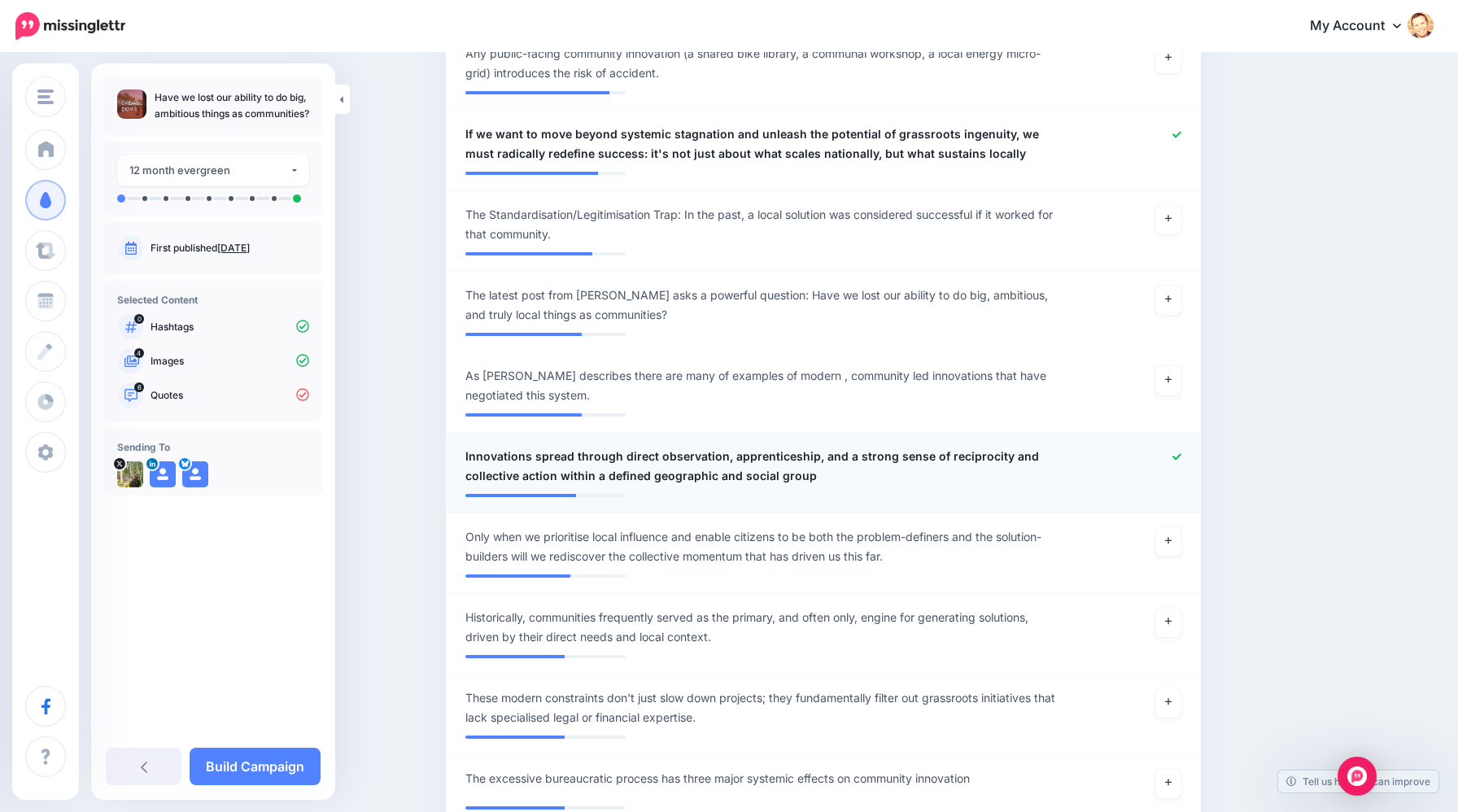
scroll to position [901, 0]
click at [1164, 545] on link at bounding box center [1168, 540] width 26 height 29
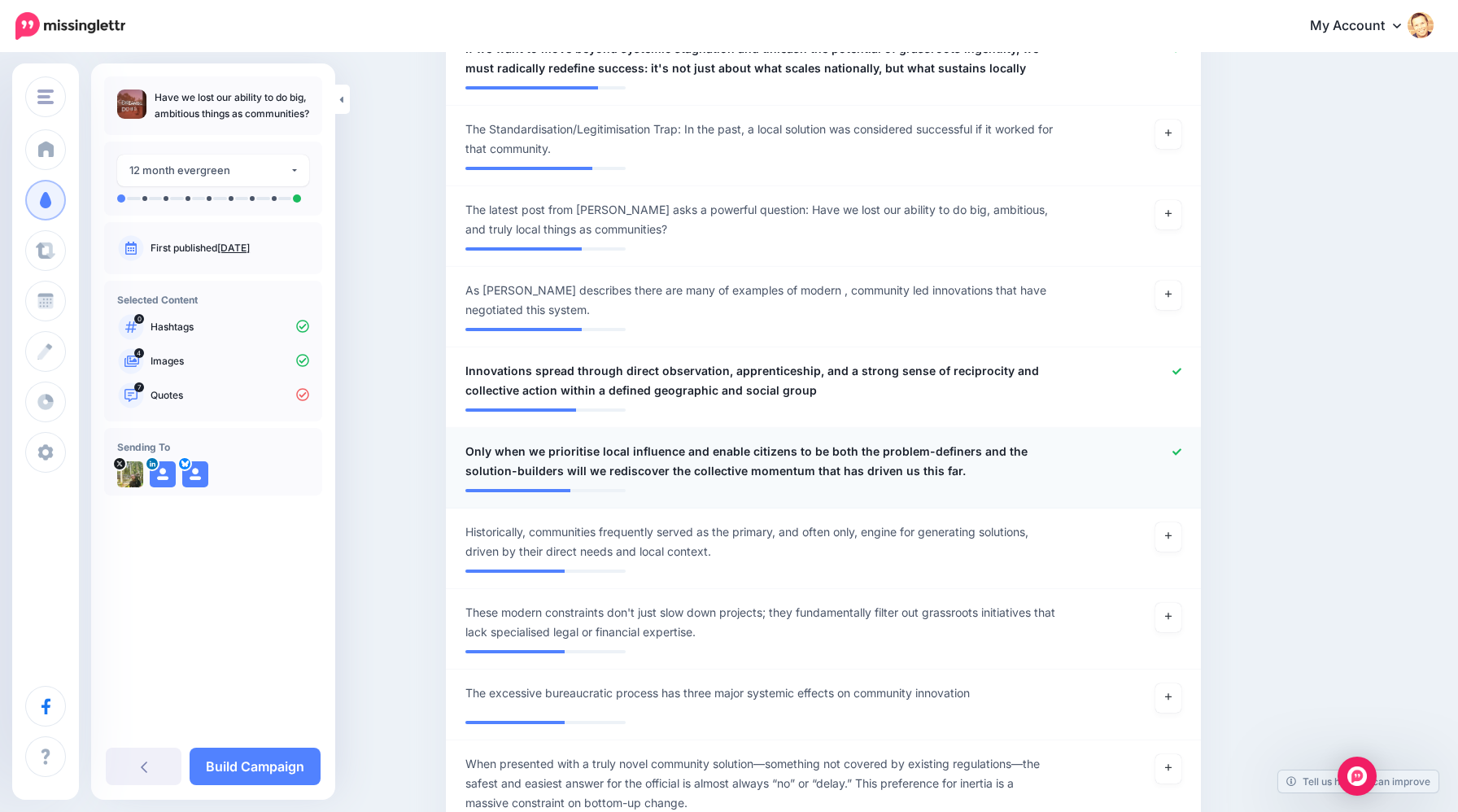
scroll to position [1057, 0]
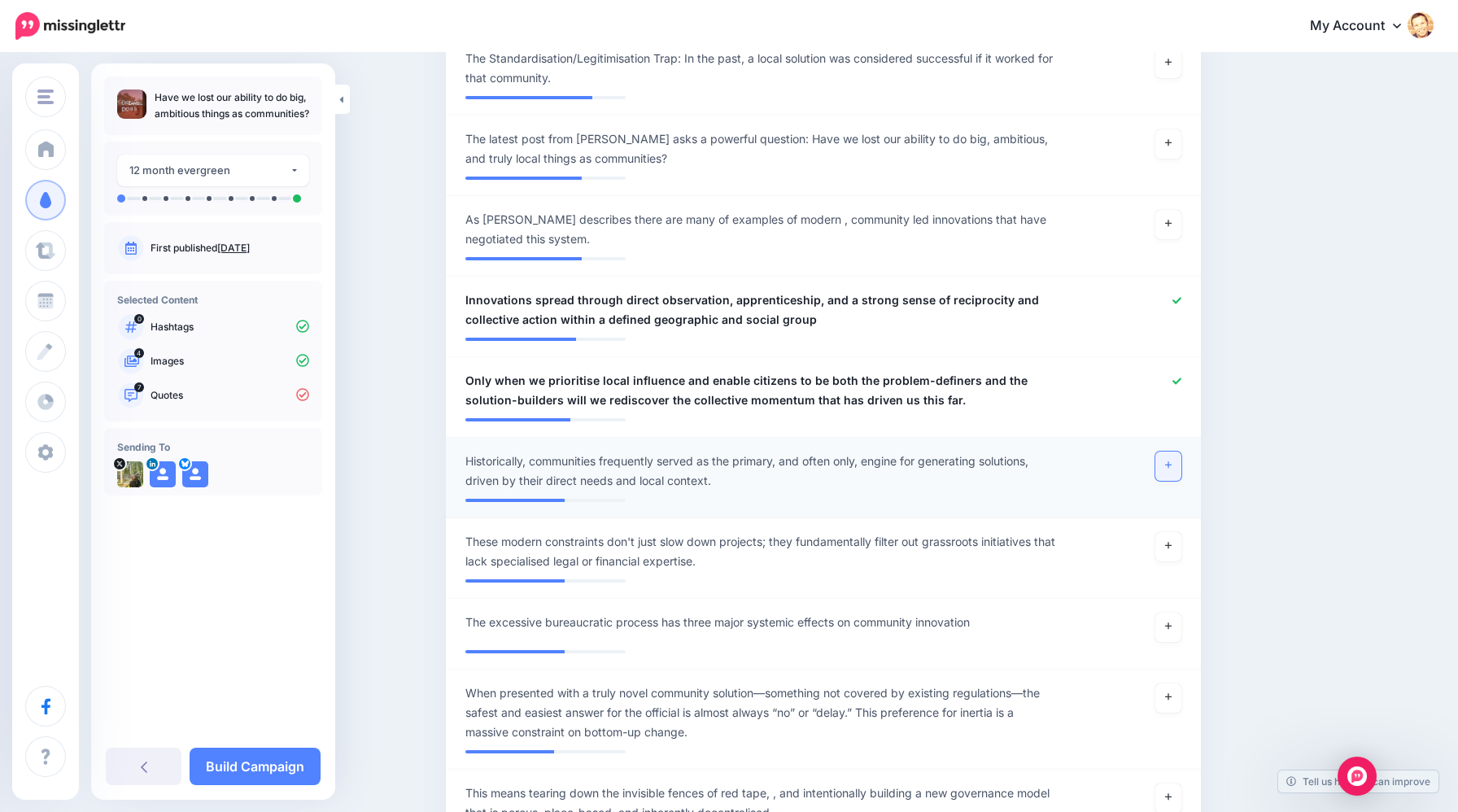
click at [1170, 472] on link at bounding box center [1168, 466] width 26 height 29
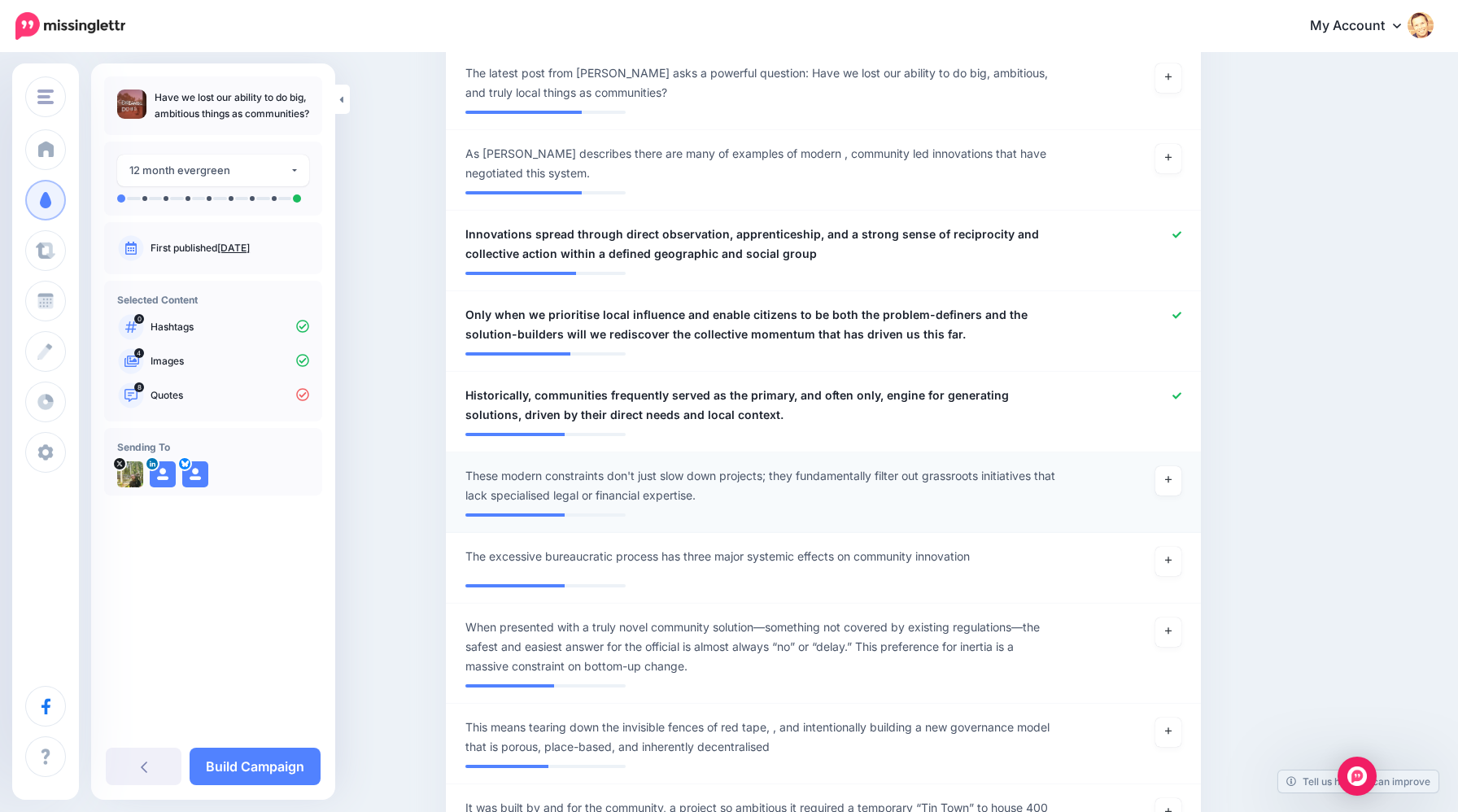
scroll to position [1127, 0]
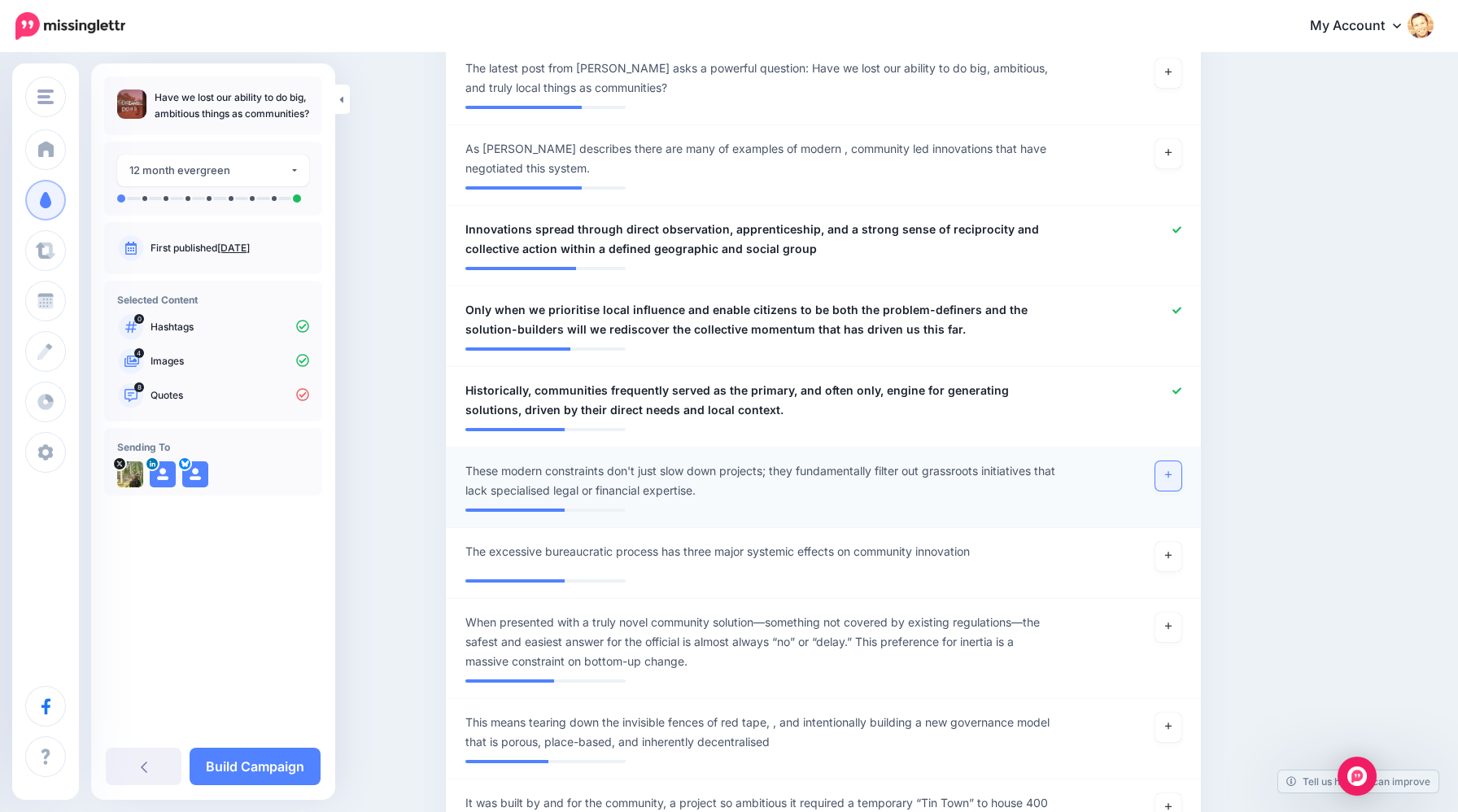
click at [1171, 474] on icon at bounding box center [1169, 475] width 7 height 7
click at [502, 470] on span "These modern constraints don't just slow down projects; they fundamentally filt…" at bounding box center [763, 481] width 594 height 39
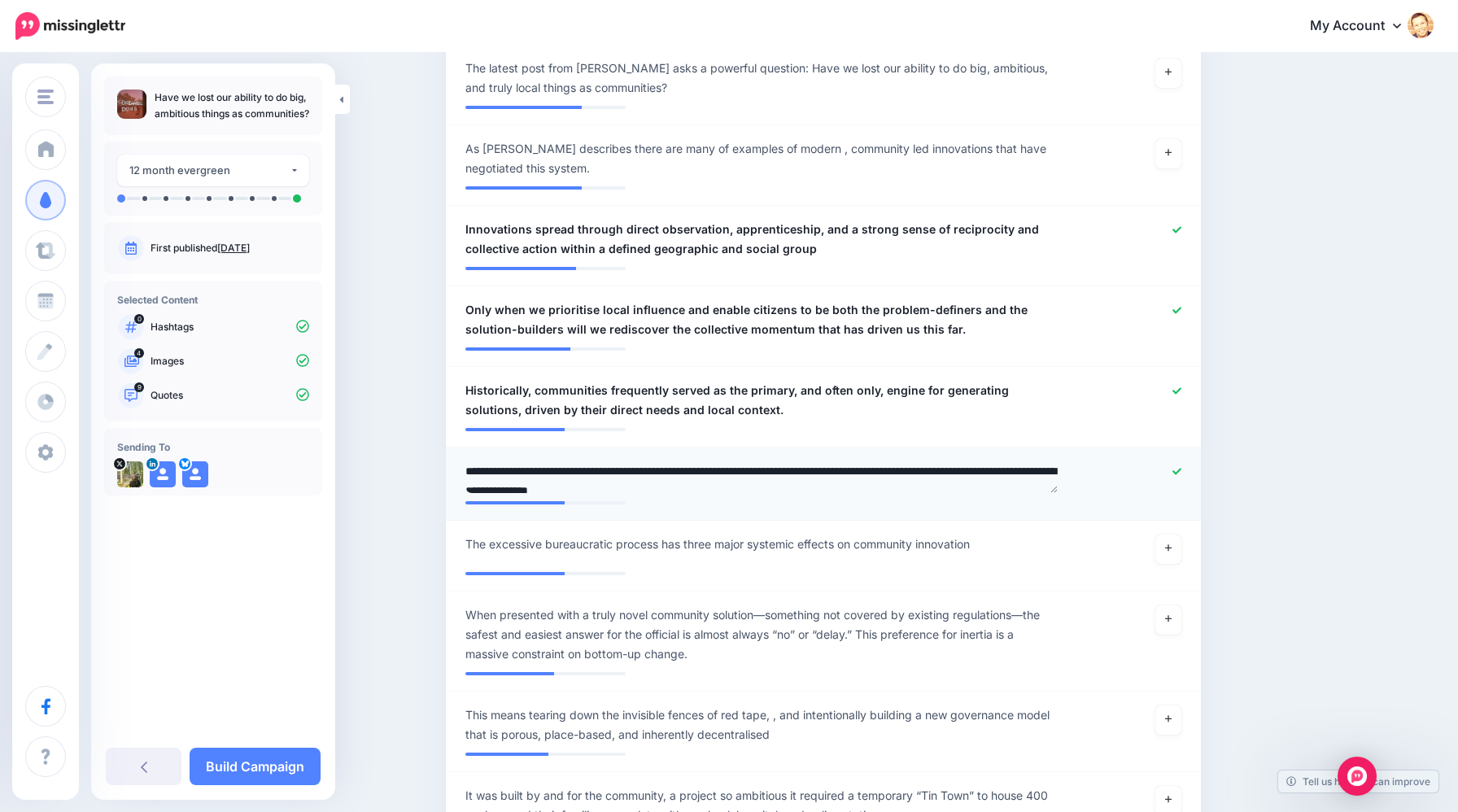
drag, startPoint x: 509, startPoint y: 472, endPoint x: 457, endPoint y: 472, distance: 52.0
click at [457, 472] on div "**********" at bounding box center [762, 477] width 618 height 32
type textarea "**********"
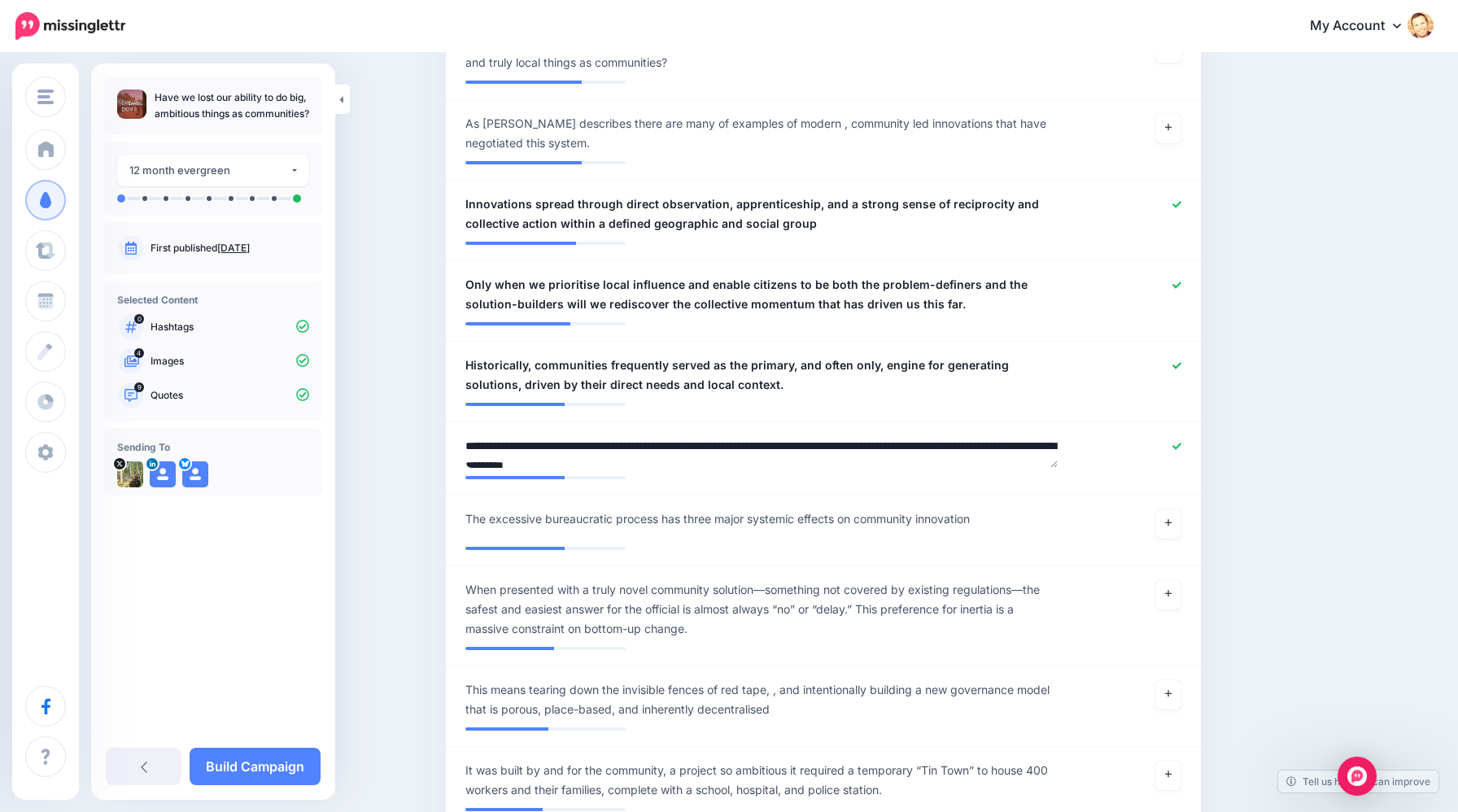
scroll to position [1158, 0]
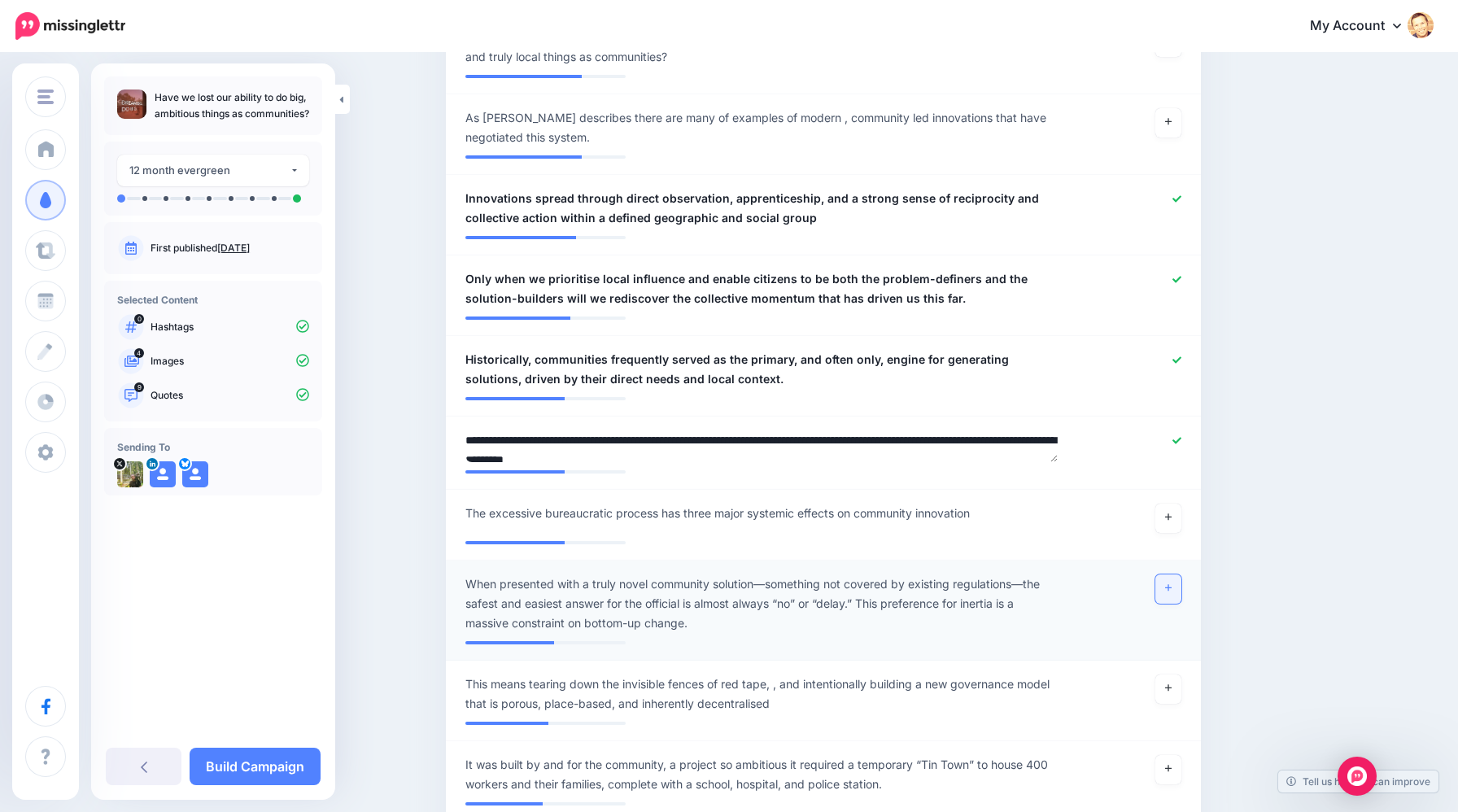
click at [1174, 584] on link at bounding box center [1168, 588] width 26 height 29
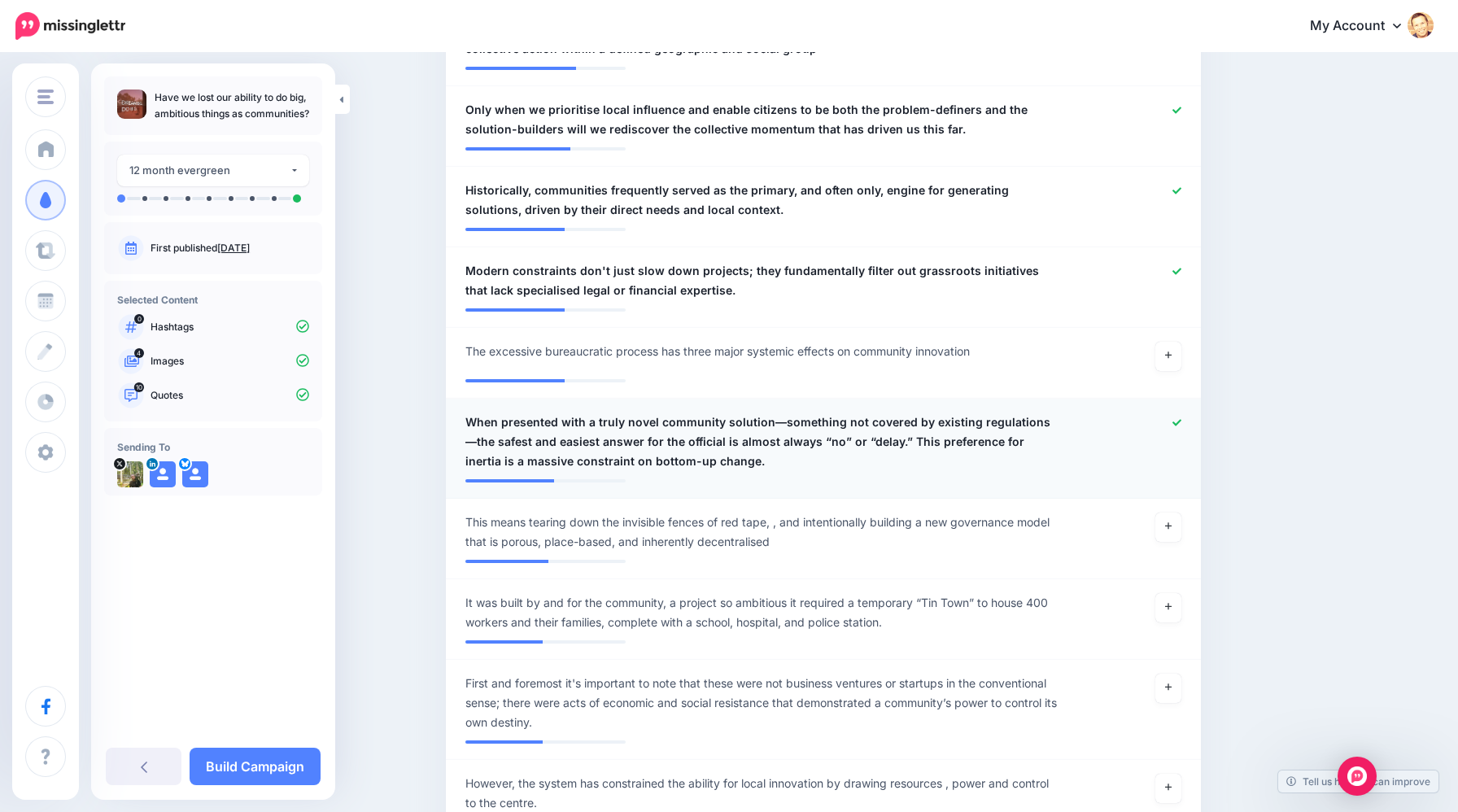
scroll to position [1328, 0]
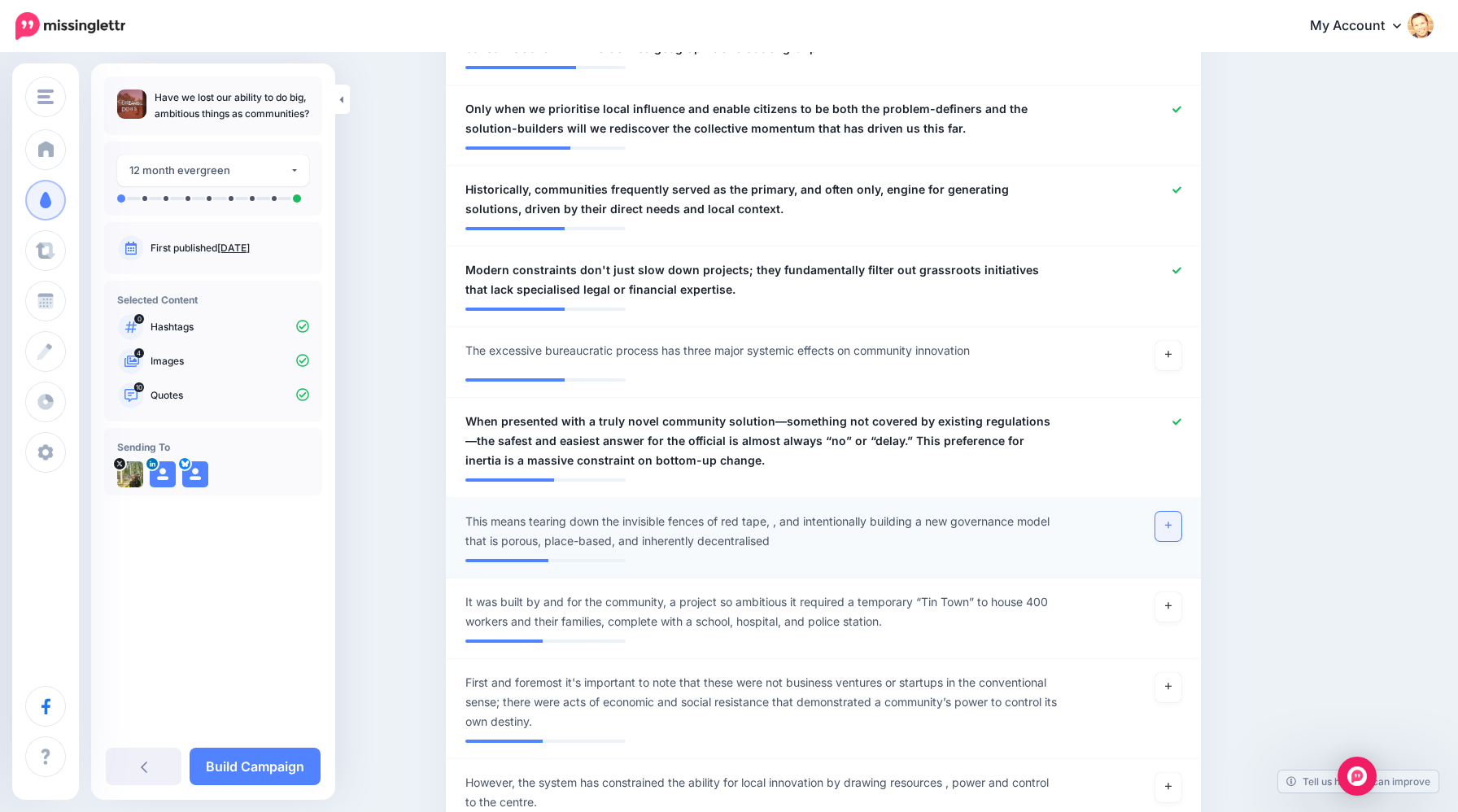
click at [1171, 525] on icon at bounding box center [1169, 525] width 7 height 9
click at [550, 519] on span "This means tearing down the invisible fences of red tape, , and intentionally b…" at bounding box center [763, 531] width 594 height 39
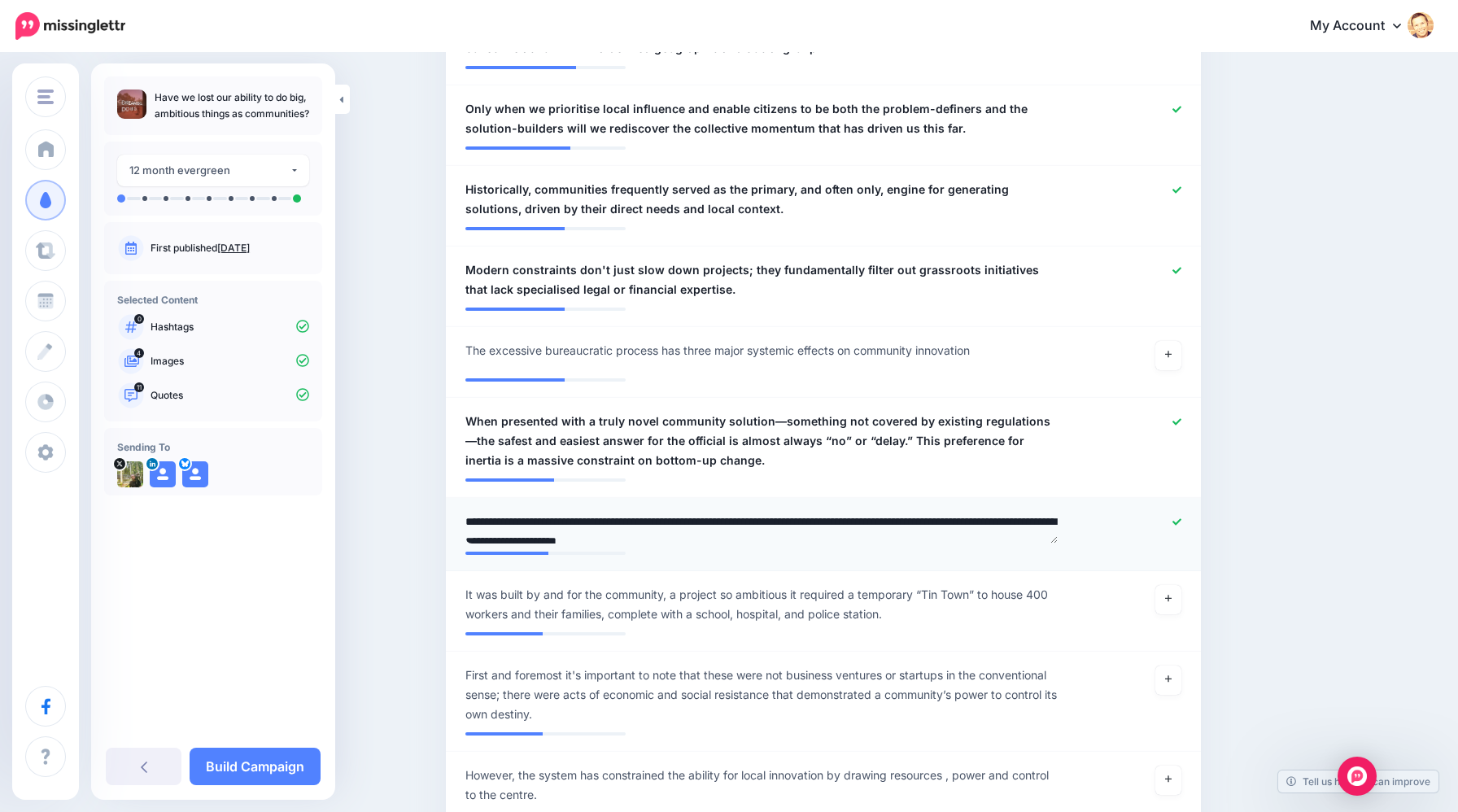
drag, startPoint x: 568, startPoint y: 520, endPoint x: 448, endPoint y: 519, distance: 120.0
click at [448, 519] on li "**********" at bounding box center [823, 534] width 755 height 73
type textarea "**********"
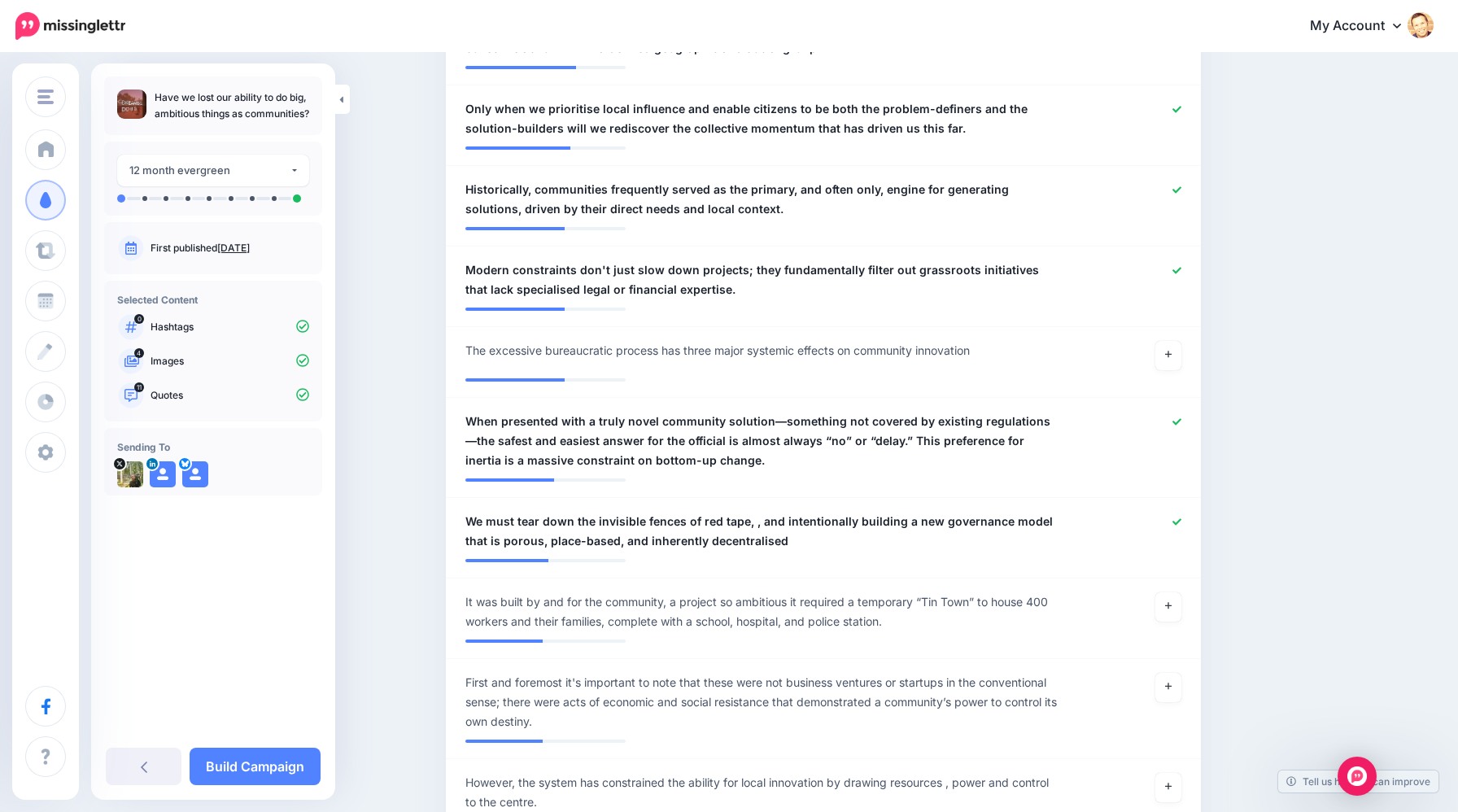
click at [1244, 537] on div "Content and media Choose the content and media that you'd like to use in this c…" at bounding box center [901, 773] width 936 height 4047
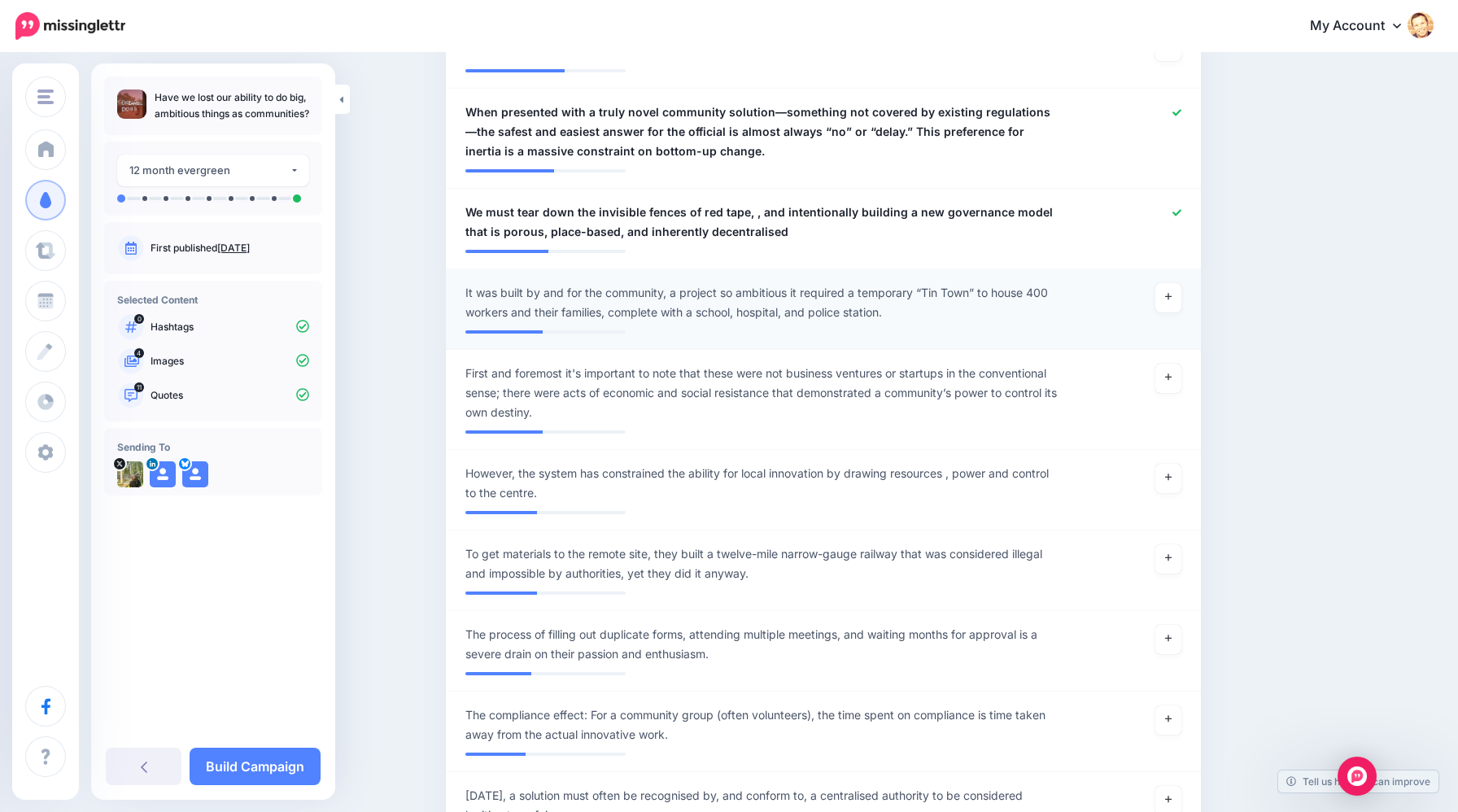
scroll to position [1641, 0]
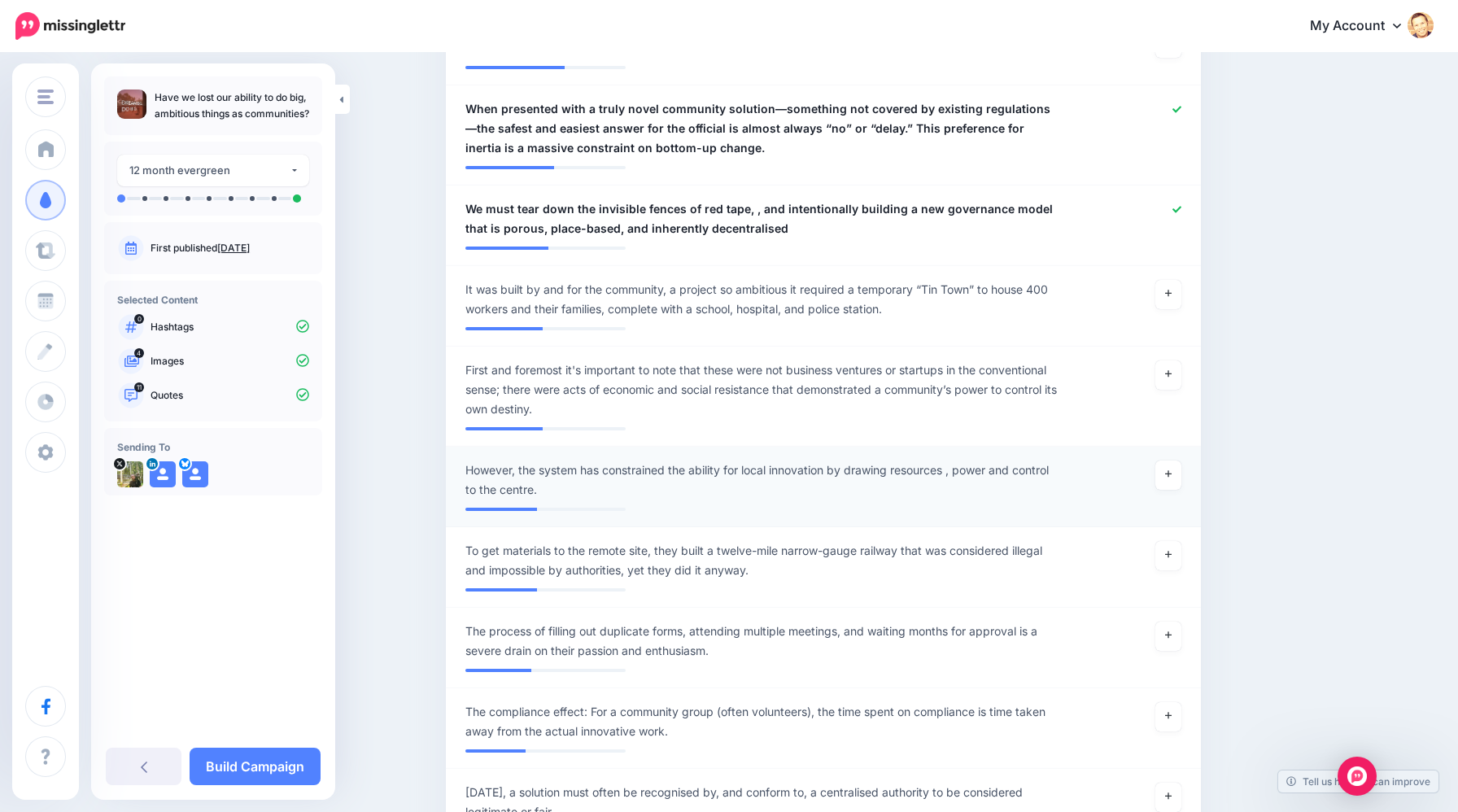
click at [554, 469] on span "However, the system has constrained the ability for local innovation by drawing…" at bounding box center [763, 480] width 594 height 39
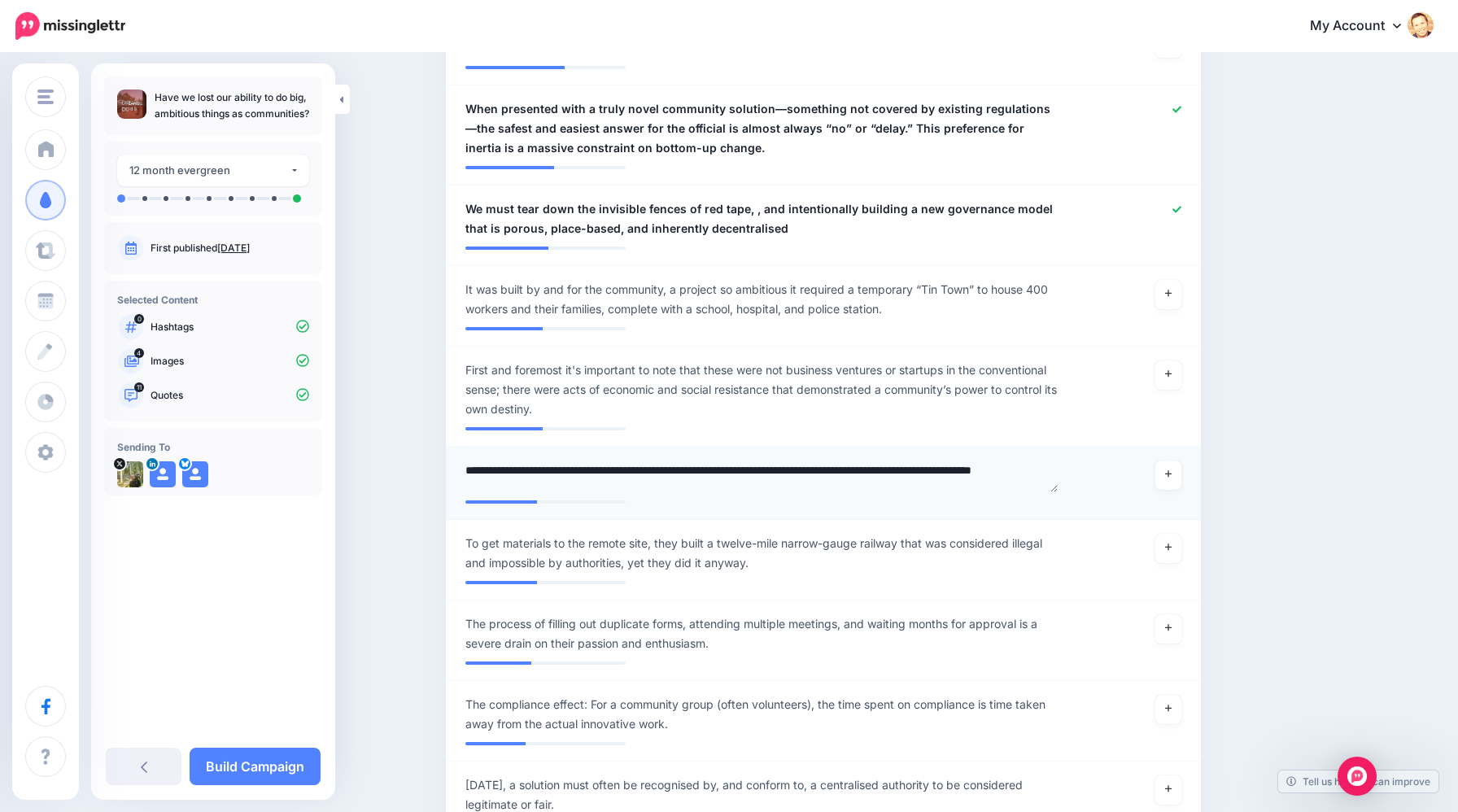
drag, startPoint x: 520, startPoint y: 471, endPoint x: 462, endPoint y: 477, distance: 58.3
click at [462, 477] on div "**********" at bounding box center [762, 477] width 618 height 32
type textarea "**********"
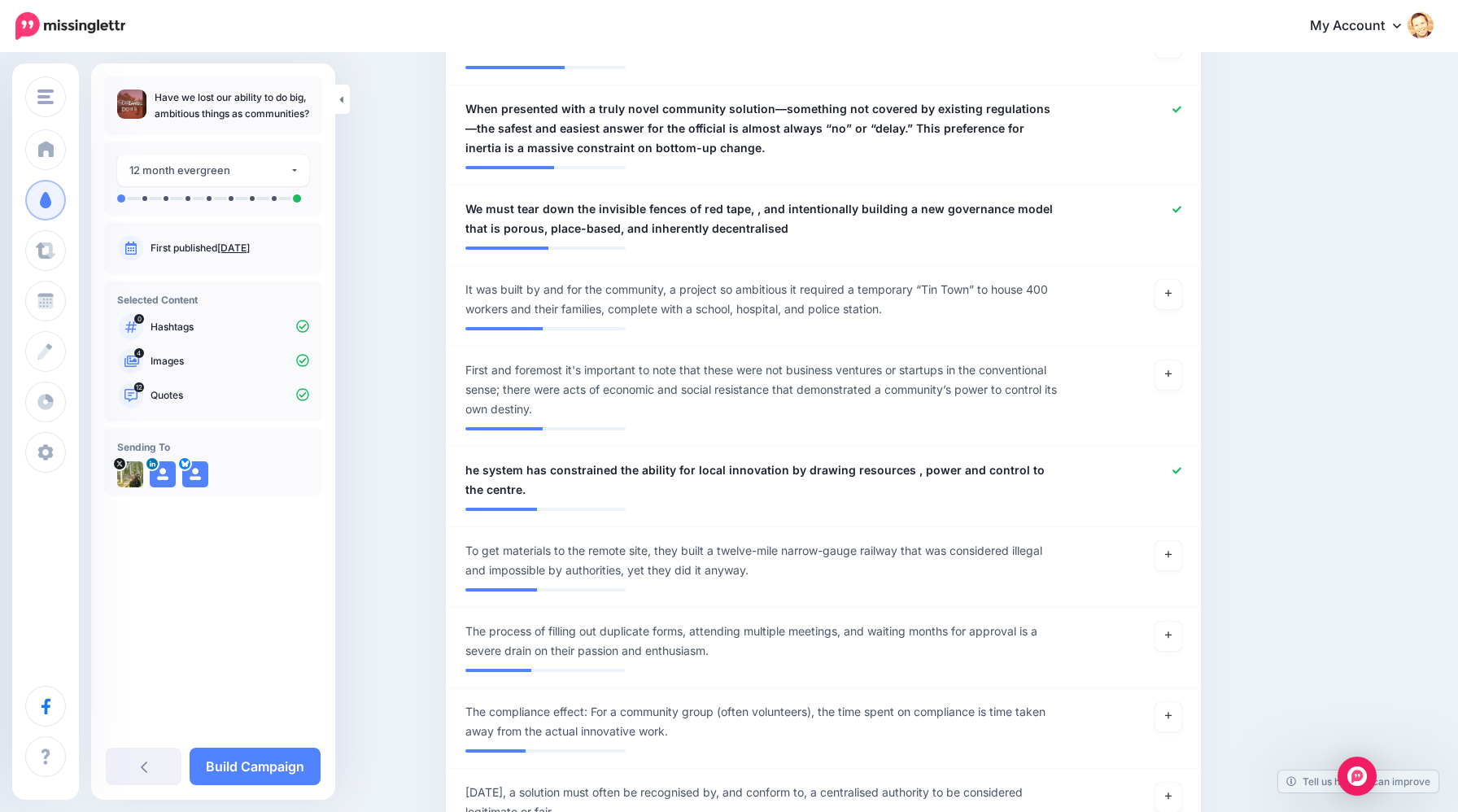
click at [1304, 555] on div "Content and media Choose the content and media that you'd like to use in this c…" at bounding box center [901, 461] width 936 height 4047
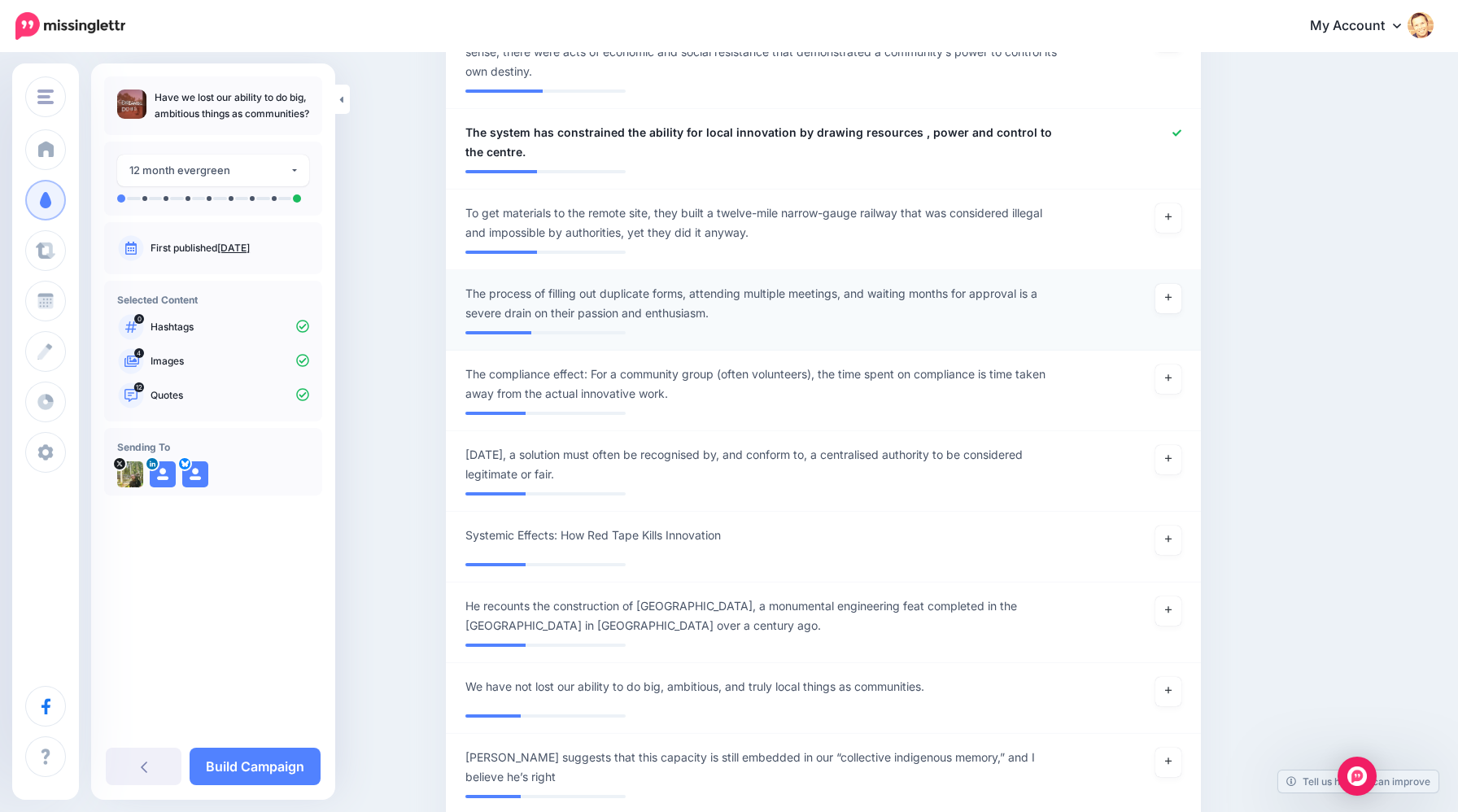
scroll to position [1982, 0]
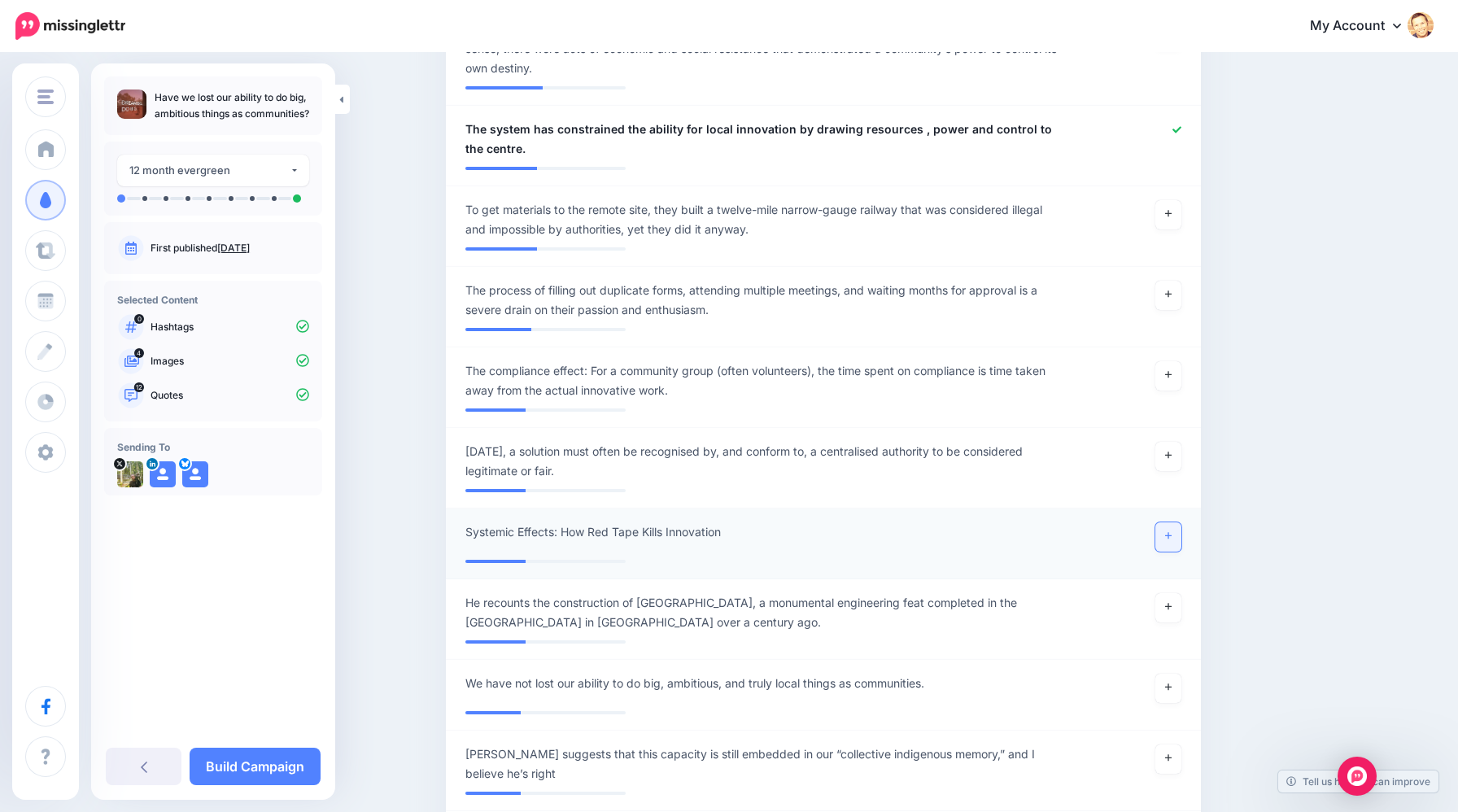
click at [1164, 536] on link at bounding box center [1168, 536] width 26 height 29
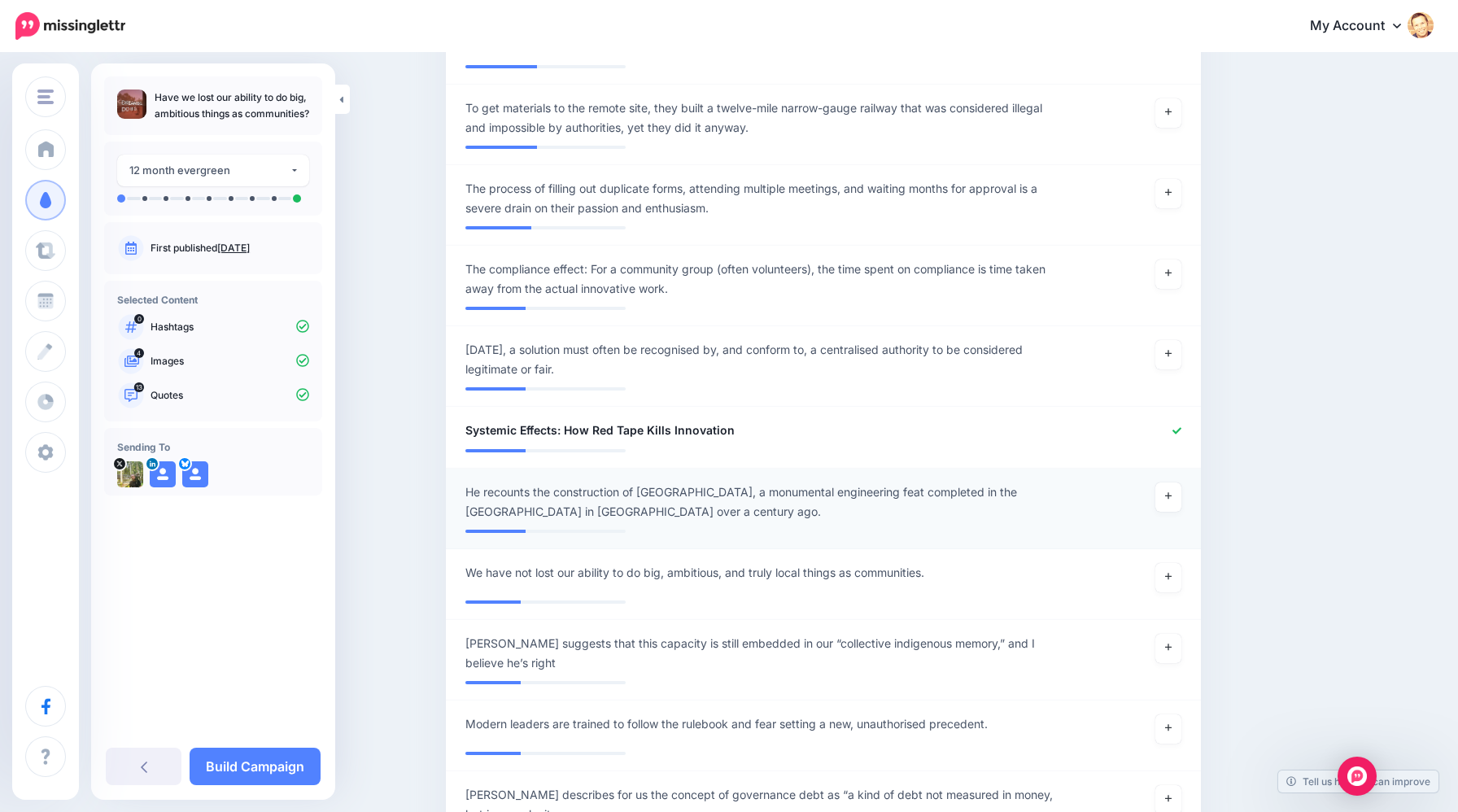
scroll to position [2099, 0]
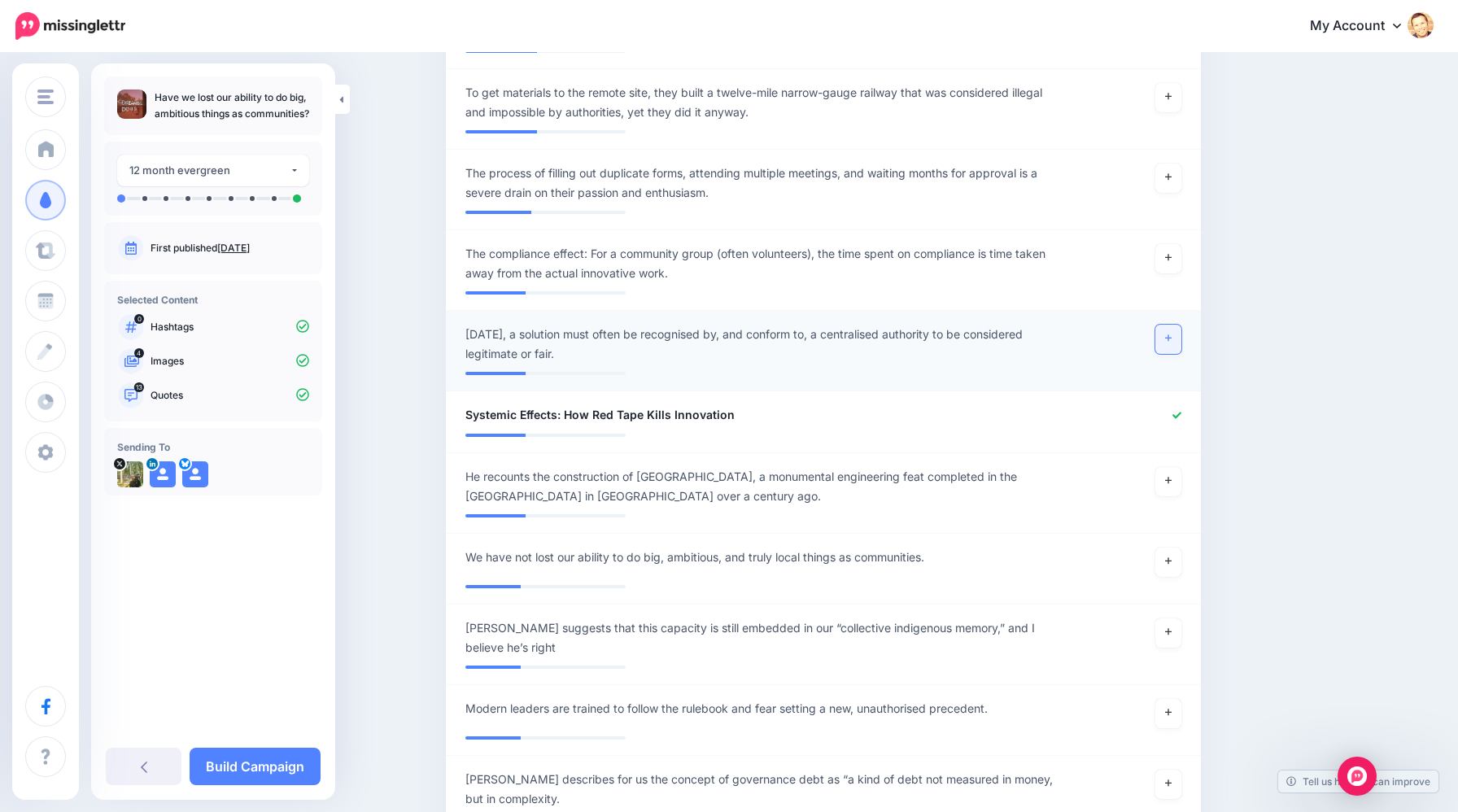
click at [1170, 344] on link at bounding box center [1168, 339] width 26 height 29
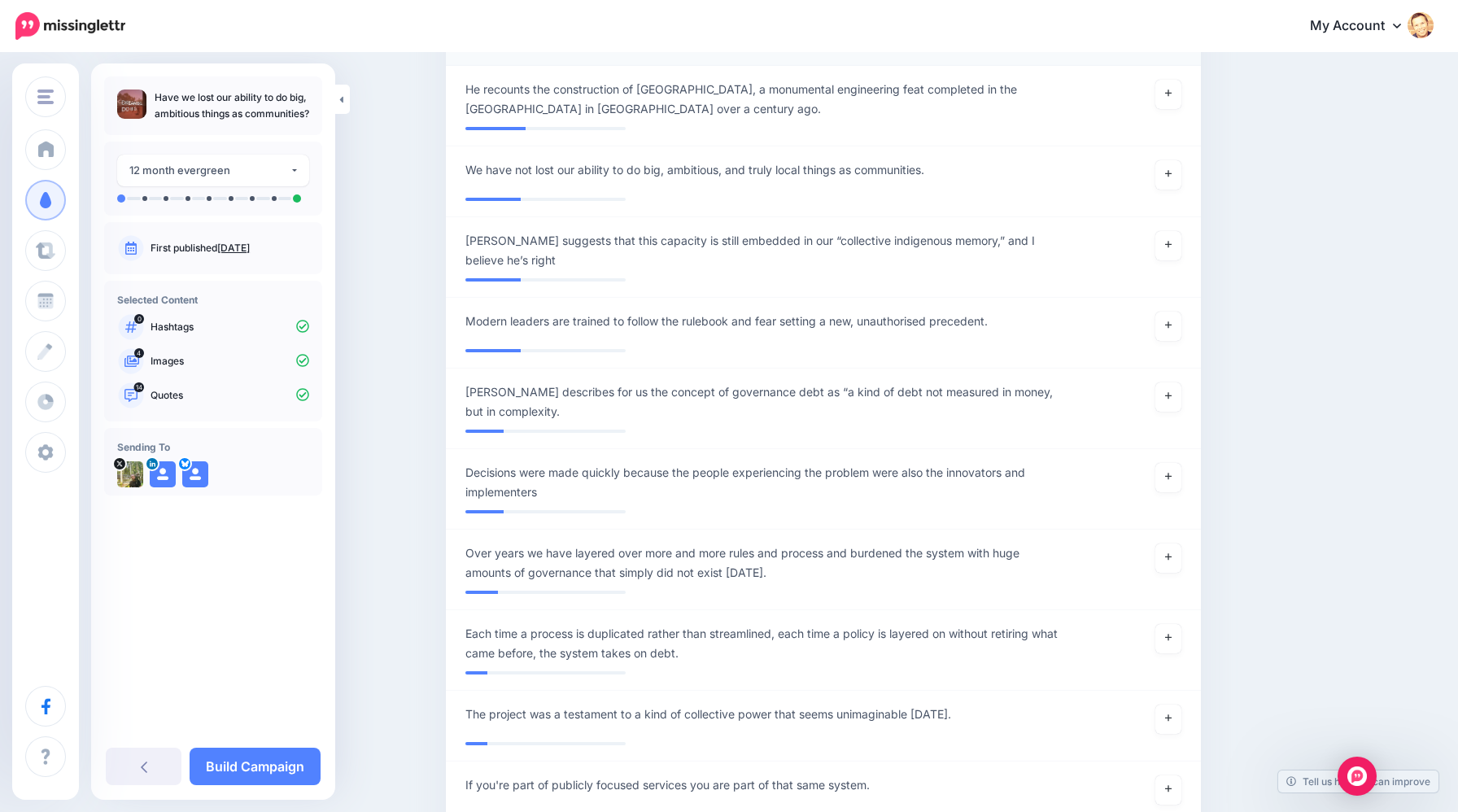
scroll to position [2487, 0]
click at [1169, 558] on icon at bounding box center [1169, 556] width 7 height 7
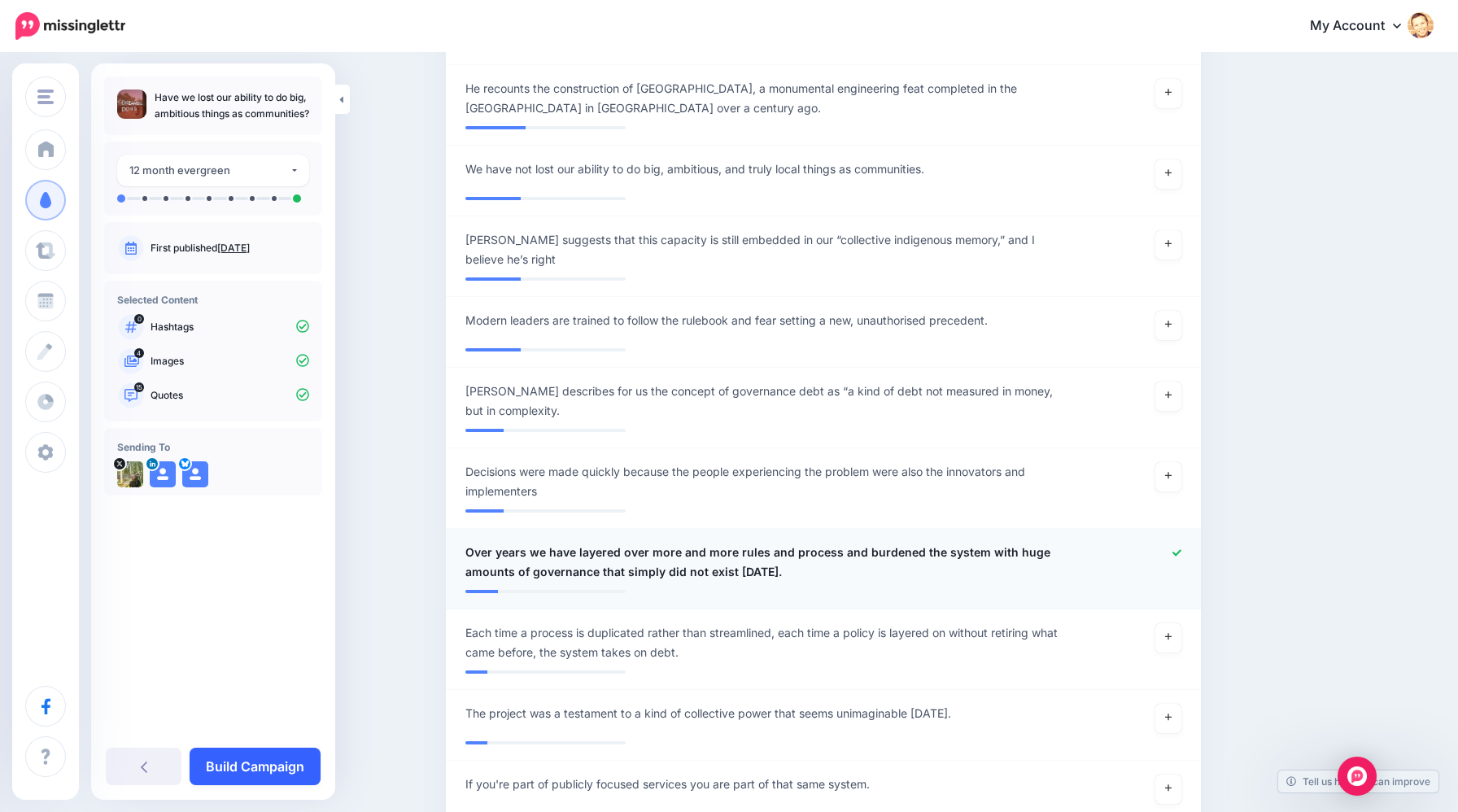
click at [266, 763] on link "Build Campaign" at bounding box center [256, 766] width 131 height 38
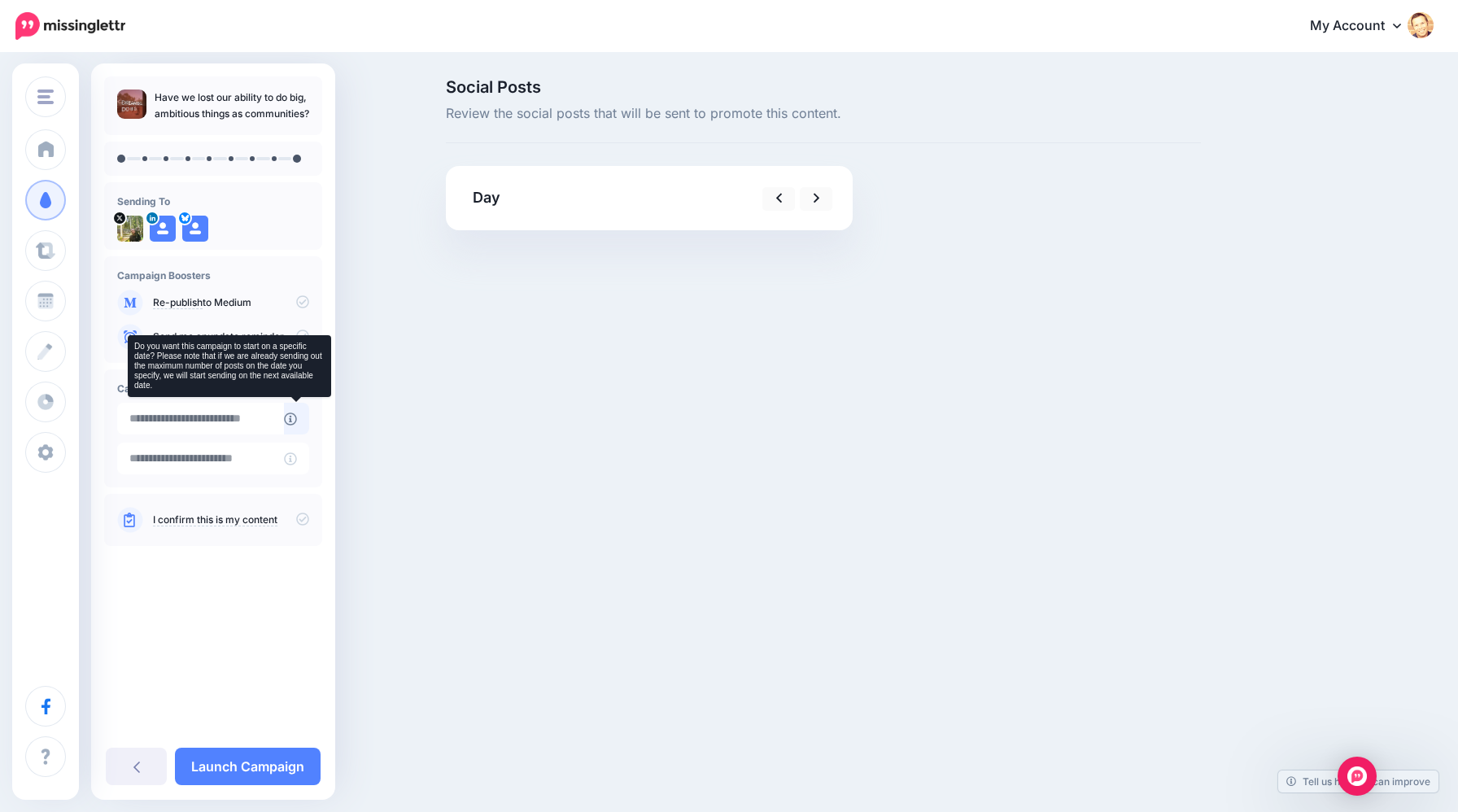
click at [290, 418] on icon at bounding box center [290, 419] width 13 height 13
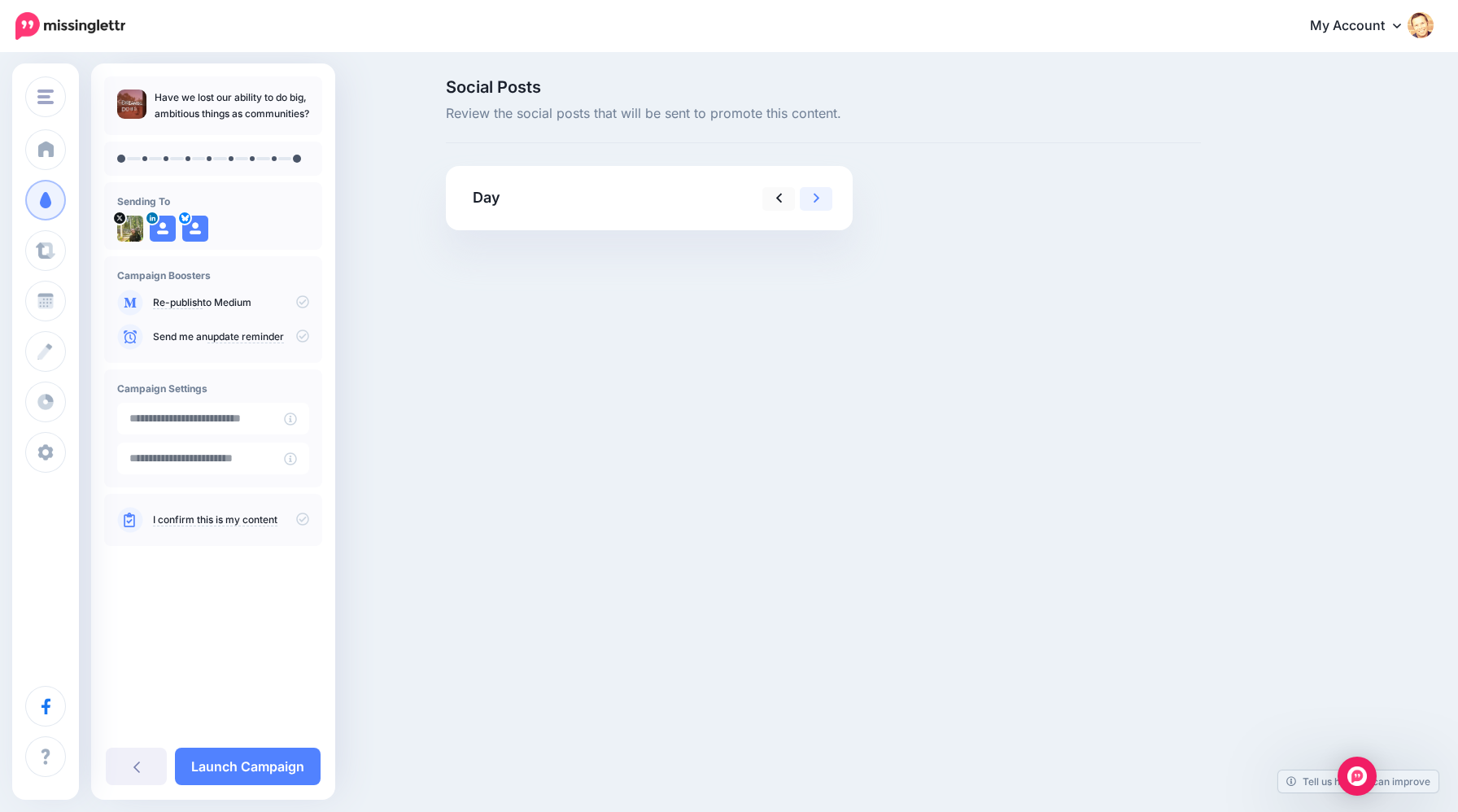
click at [817, 201] on icon at bounding box center [817, 198] width 7 height 11
click at [777, 203] on icon at bounding box center [779, 198] width 7 height 17
click at [816, 193] on icon at bounding box center [817, 198] width 7 height 17
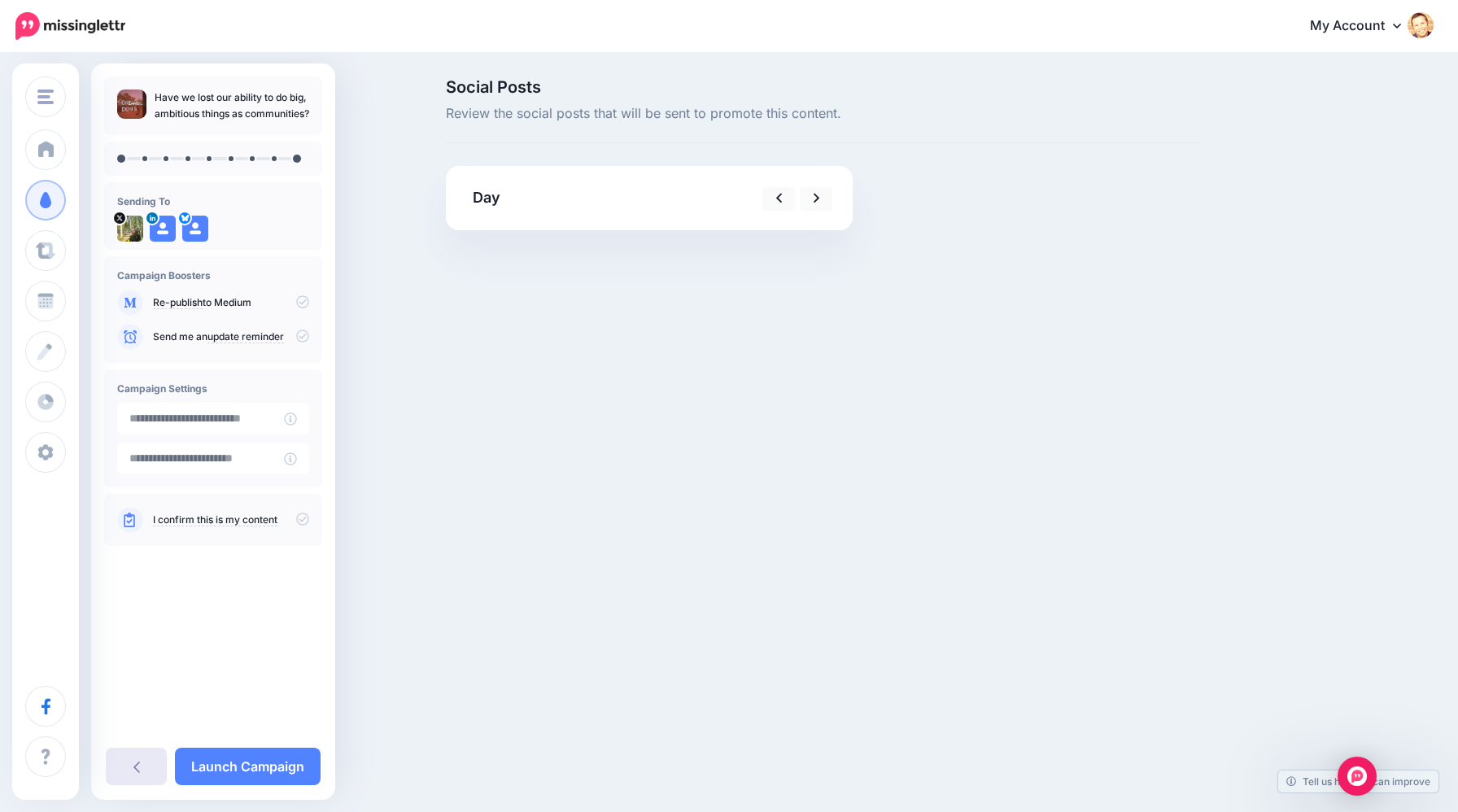
click at [140, 777] on link at bounding box center [136, 766] width 61 height 38
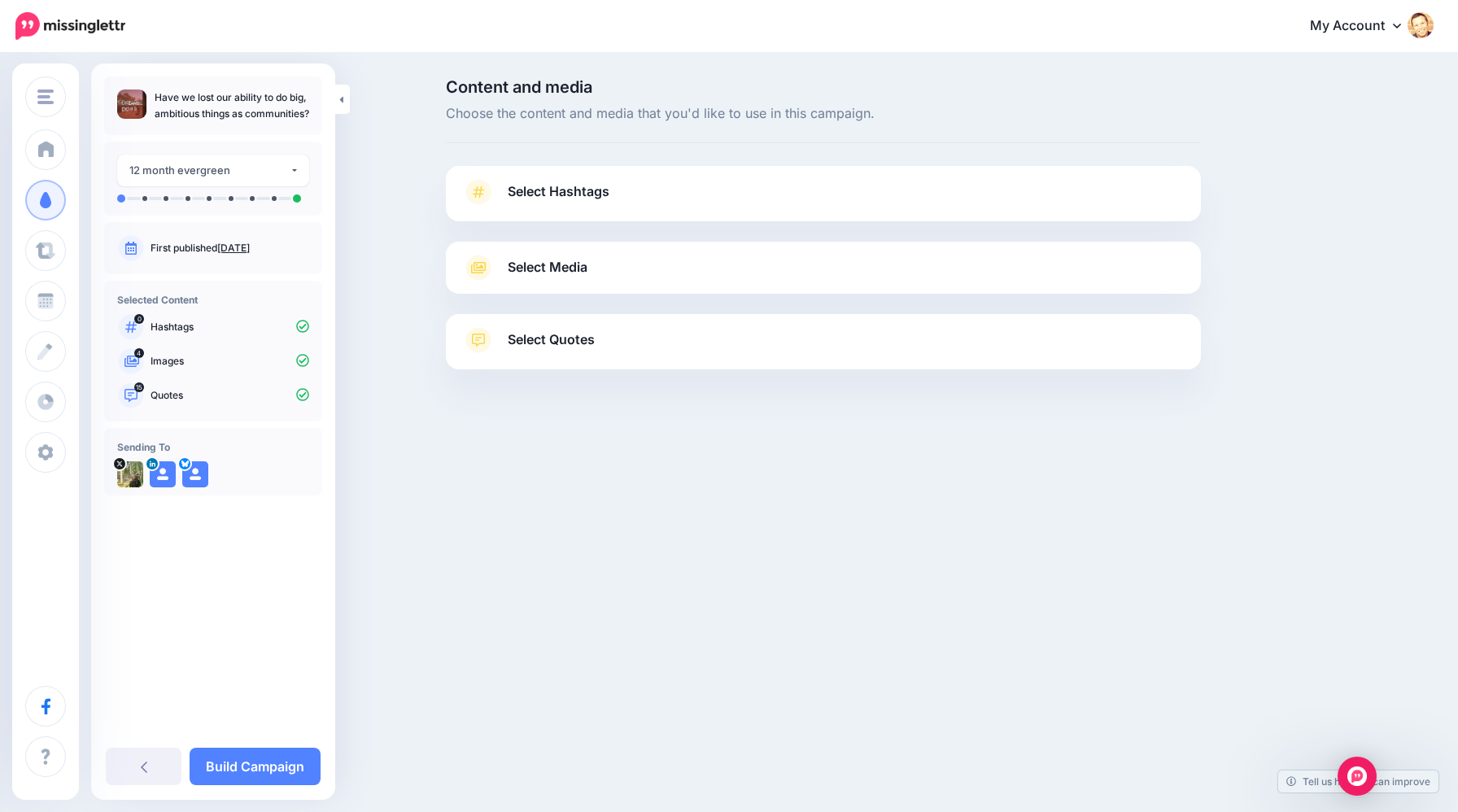
click at [594, 198] on span "Select Hashtags" at bounding box center [558, 192] width 102 height 22
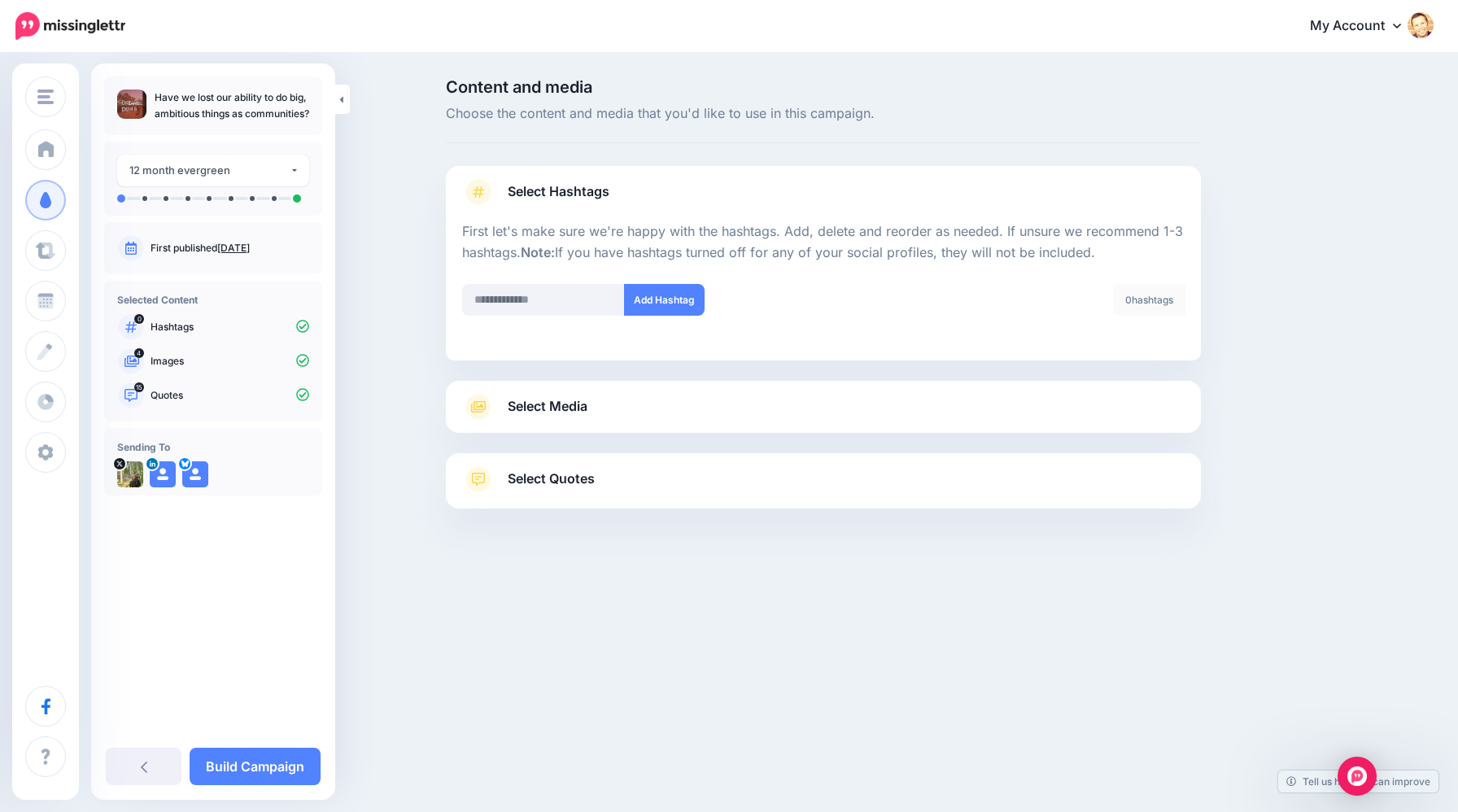
click at [548, 409] on span "Select Media" at bounding box center [547, 406] width 80 height 22
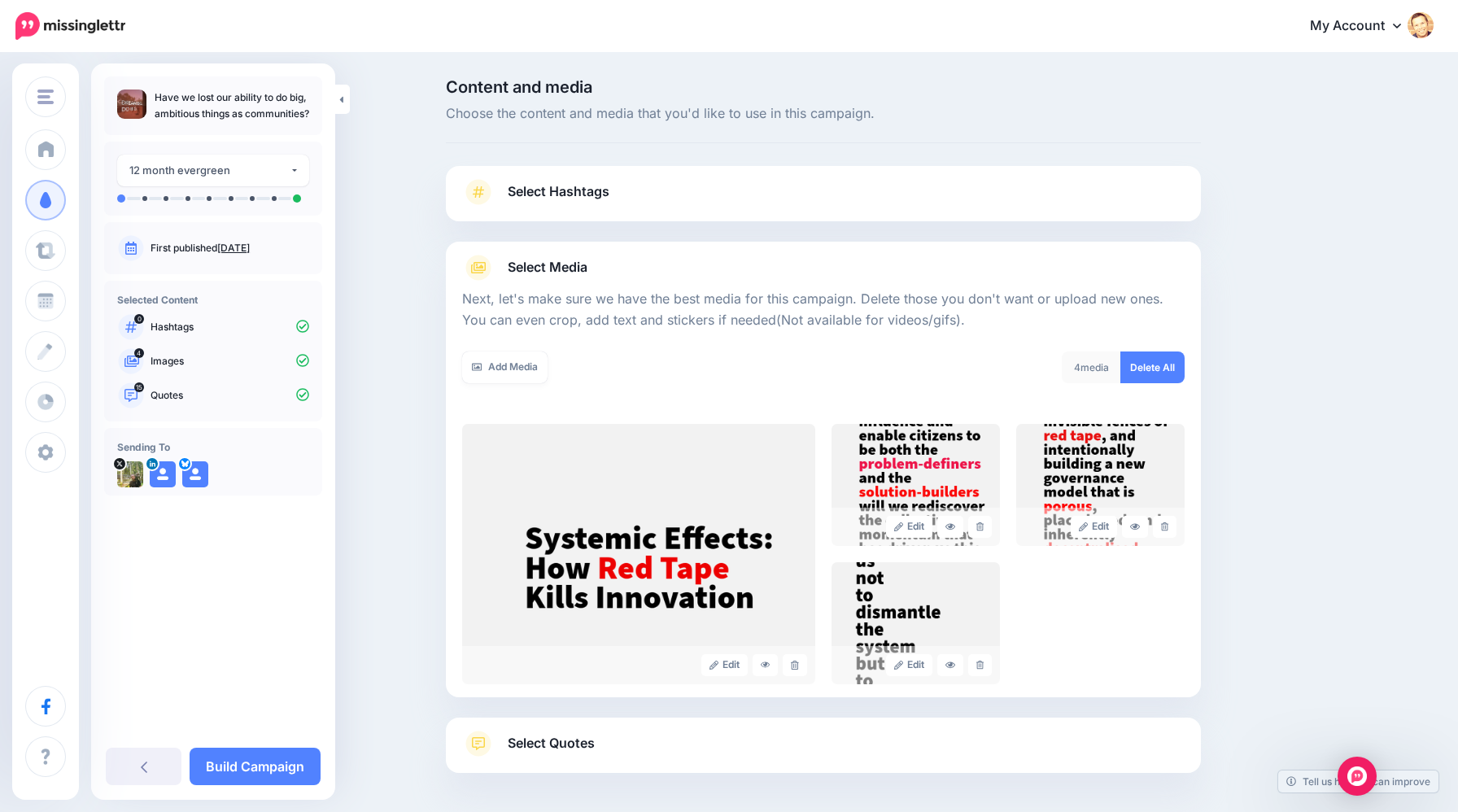
click at [534, 746] on span "Select Quotes" at bounding box center [552, 743] width 87 height 22
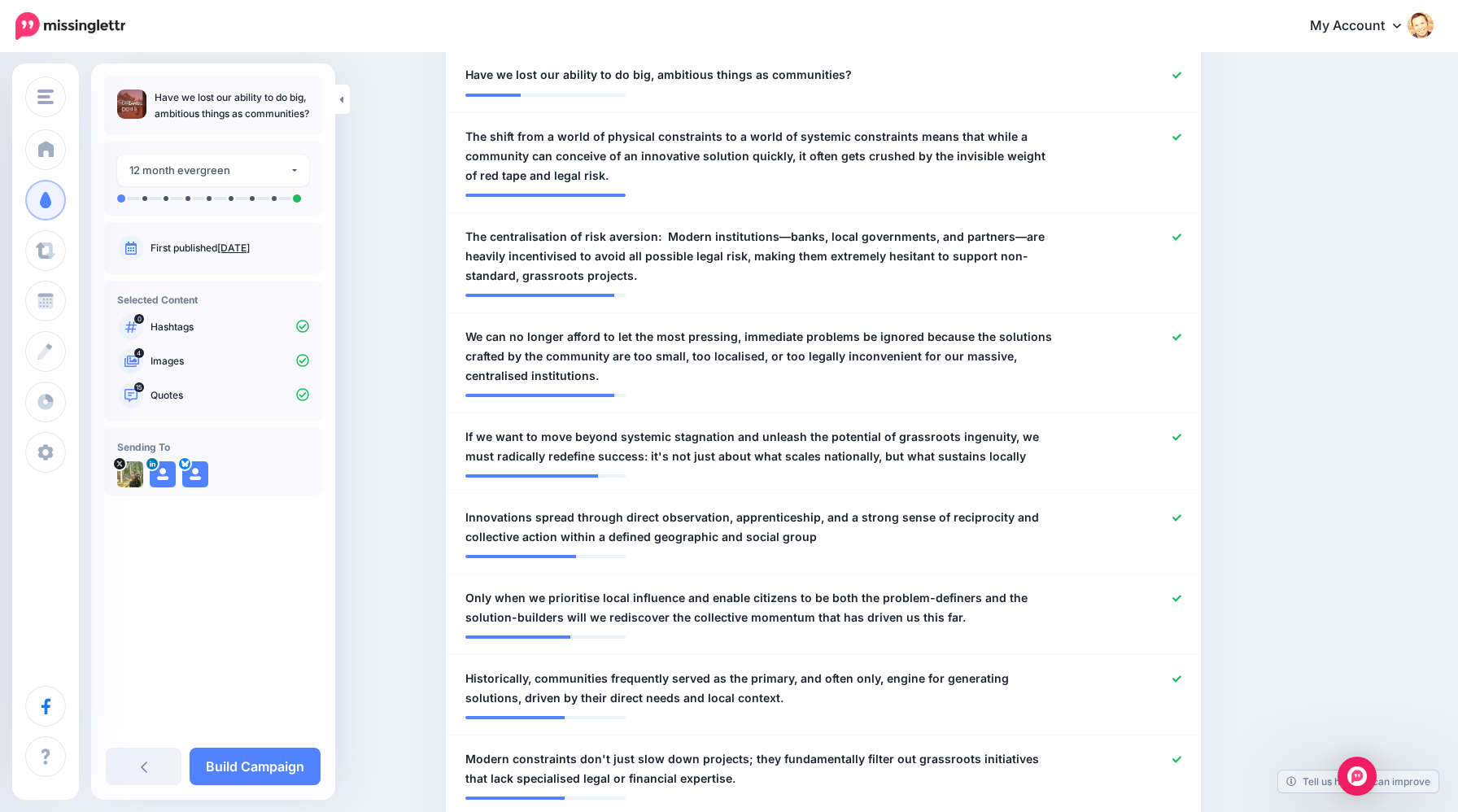
scroll to position [537, 0]
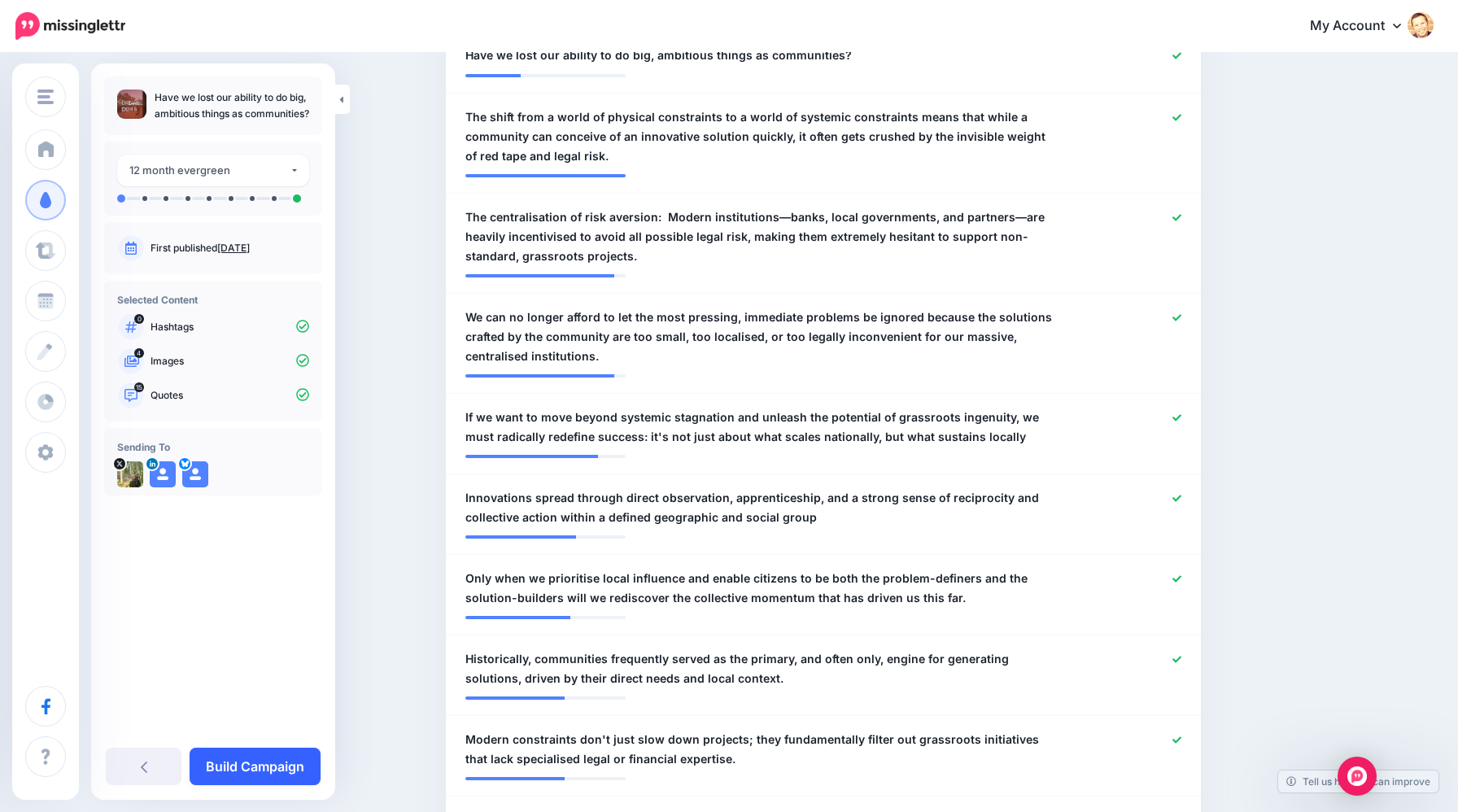
click at [262, 763] on link "Build Campaign" at bounding box center [256, 766] width 131 height 38
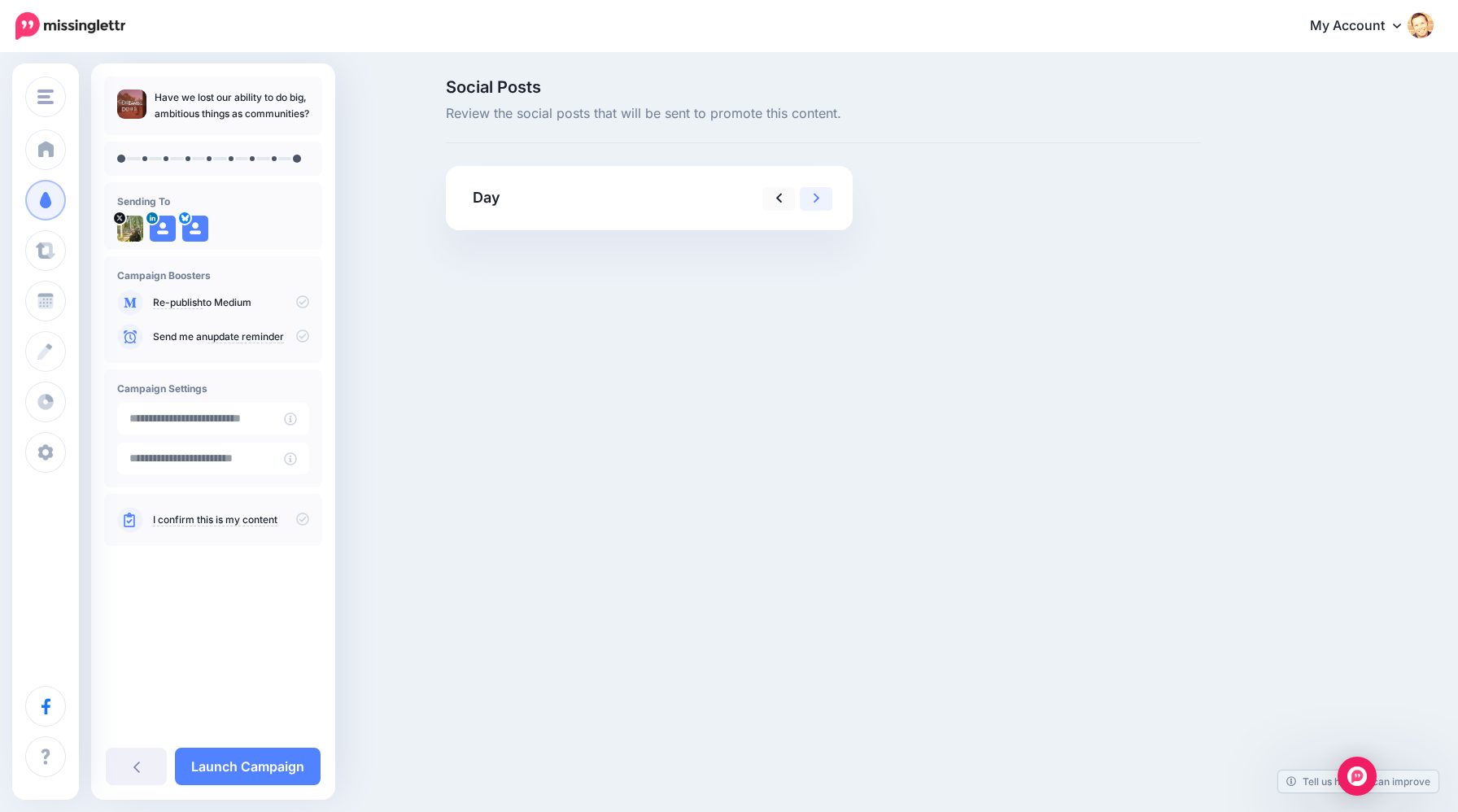
click at [821, 201] on link at bounding box center [816, 199] width 33 height 24
click at [267, 765] on link "Launch Campaign" at bounding box center [247, 766] width 145 height 38
click at [249, 766] on link "Launch Campaign" at bounding box center [247, 766] width 145 height 38
click at [284, 604] on div "Have we lost our ability to do big, ambitious things as communities? Sending To…" at bounding box center [213, 398] width 244 height 645
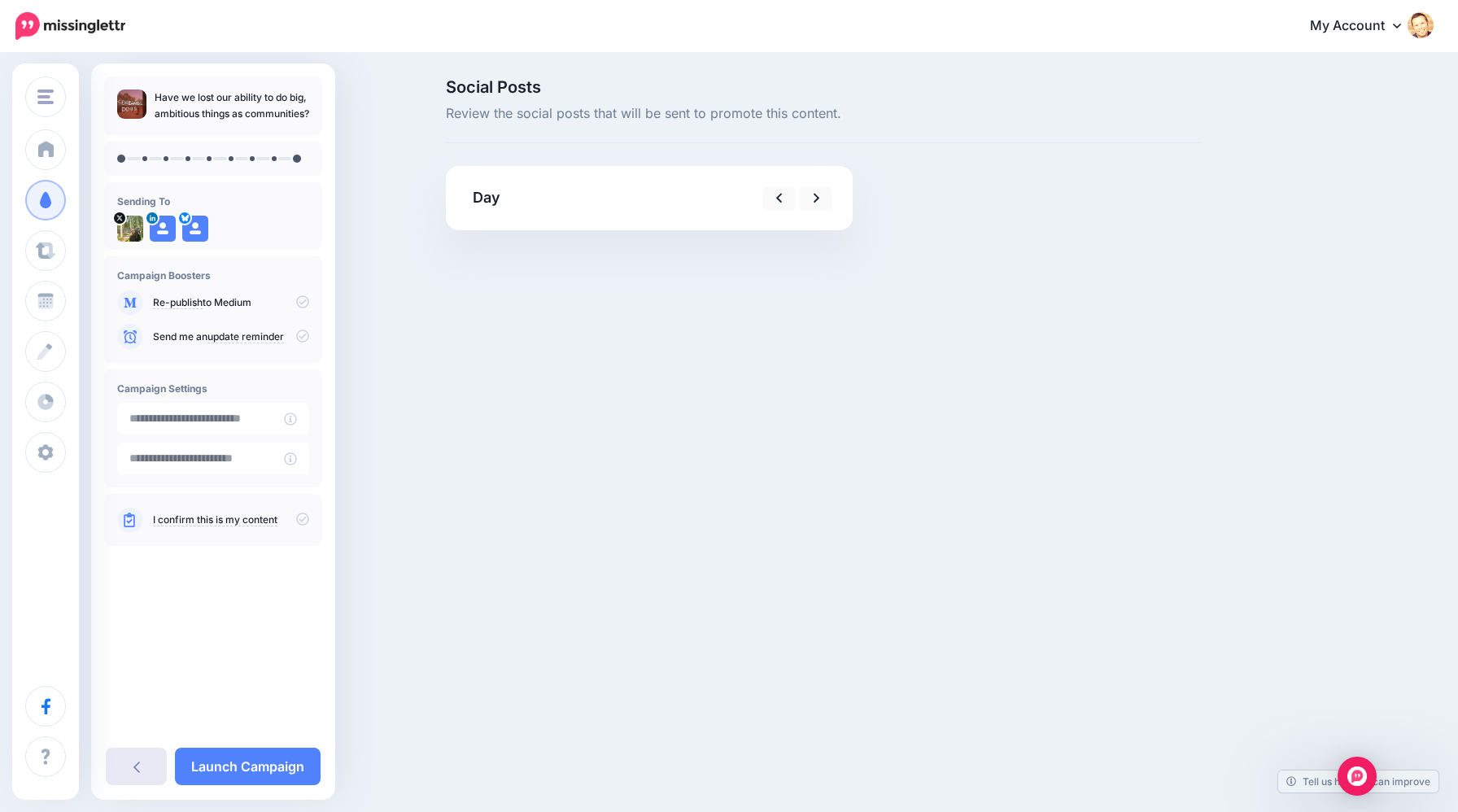
click at [119, 763] on link at bounding box center [136, 766] width 61 height 38
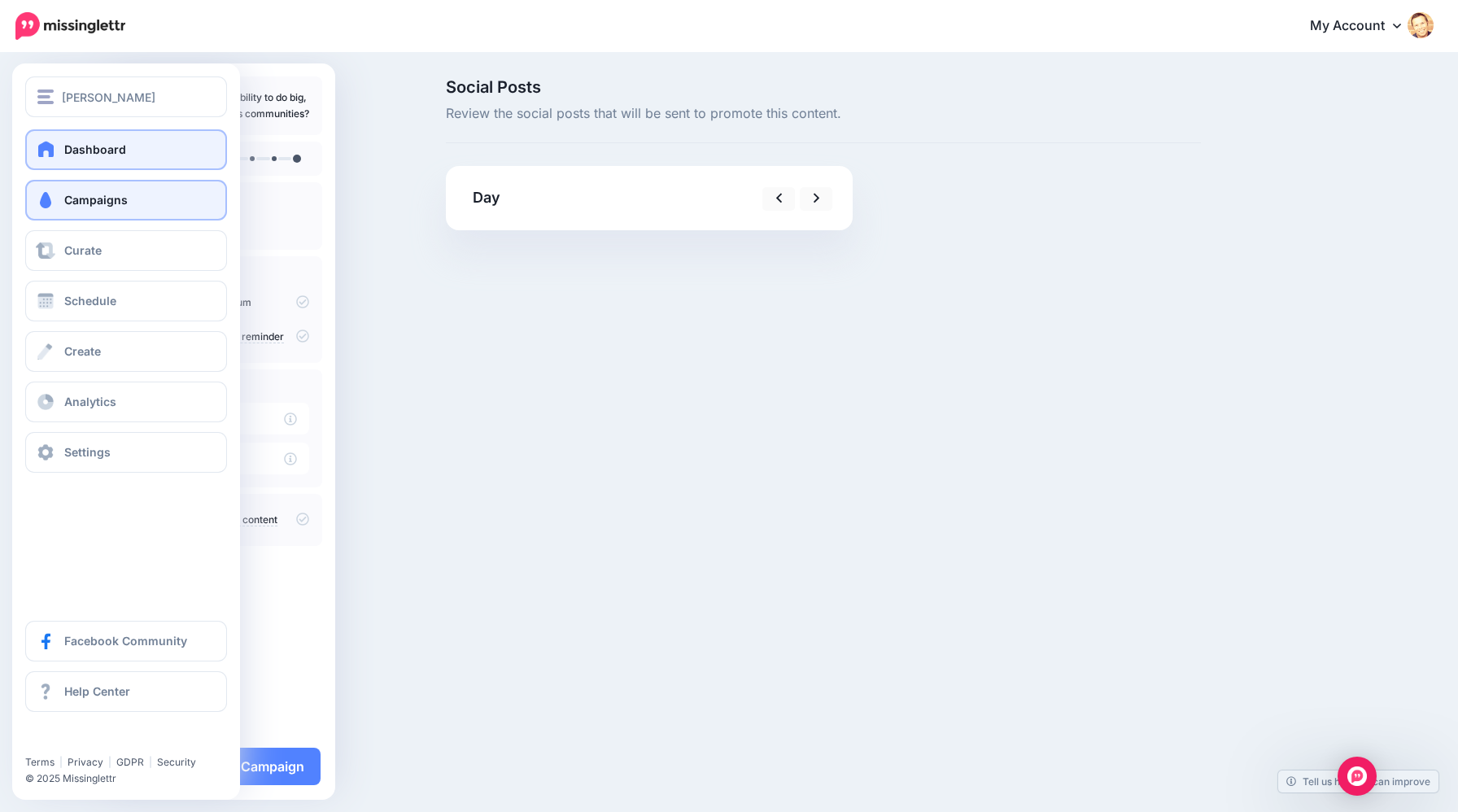
click at [51, 158] on link "Dashboard" at bounding box center [126, 150] width 202 height 40
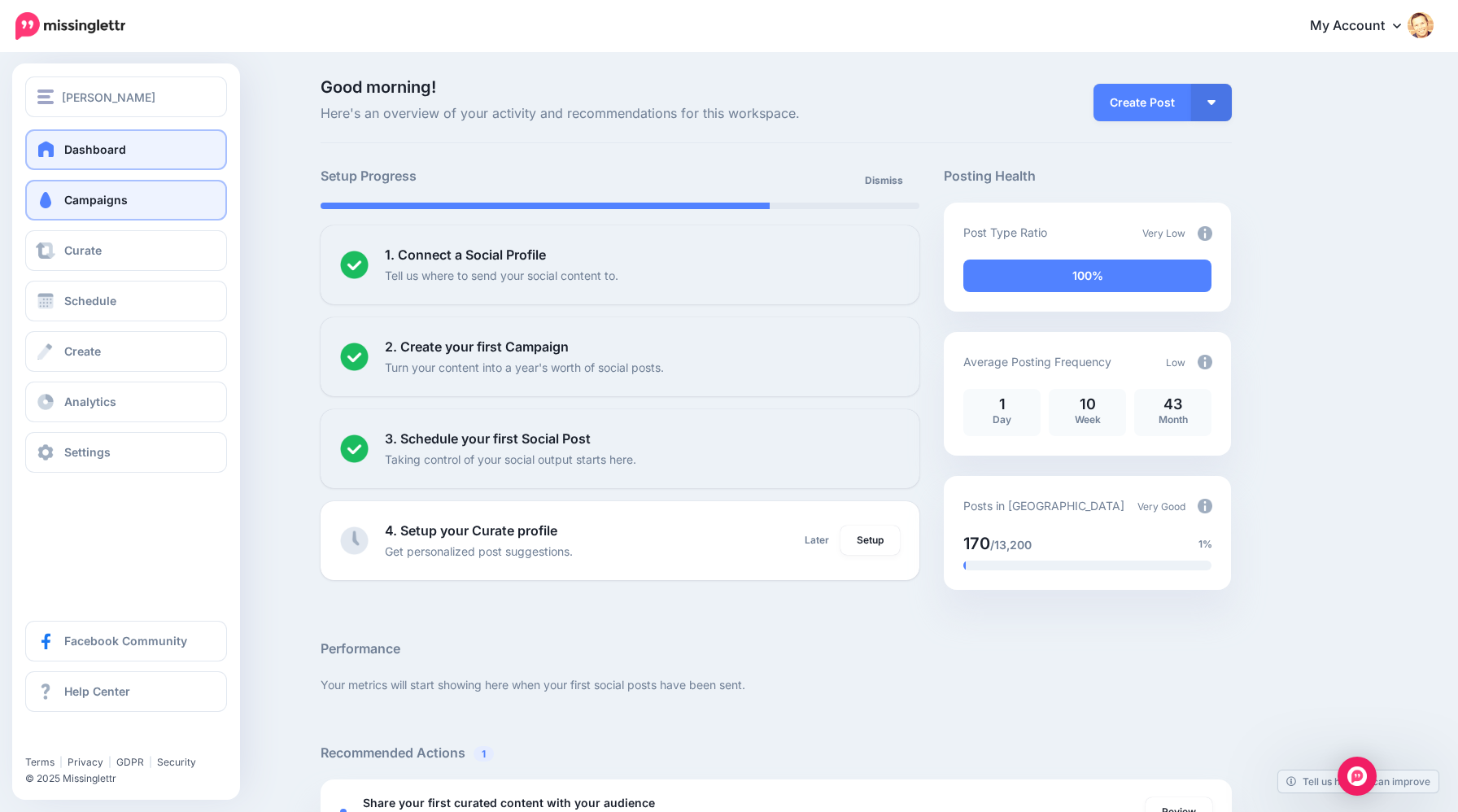
click at [87, 211] on link "Campaigns" at bounding box center [126, 200] width 202 height 40
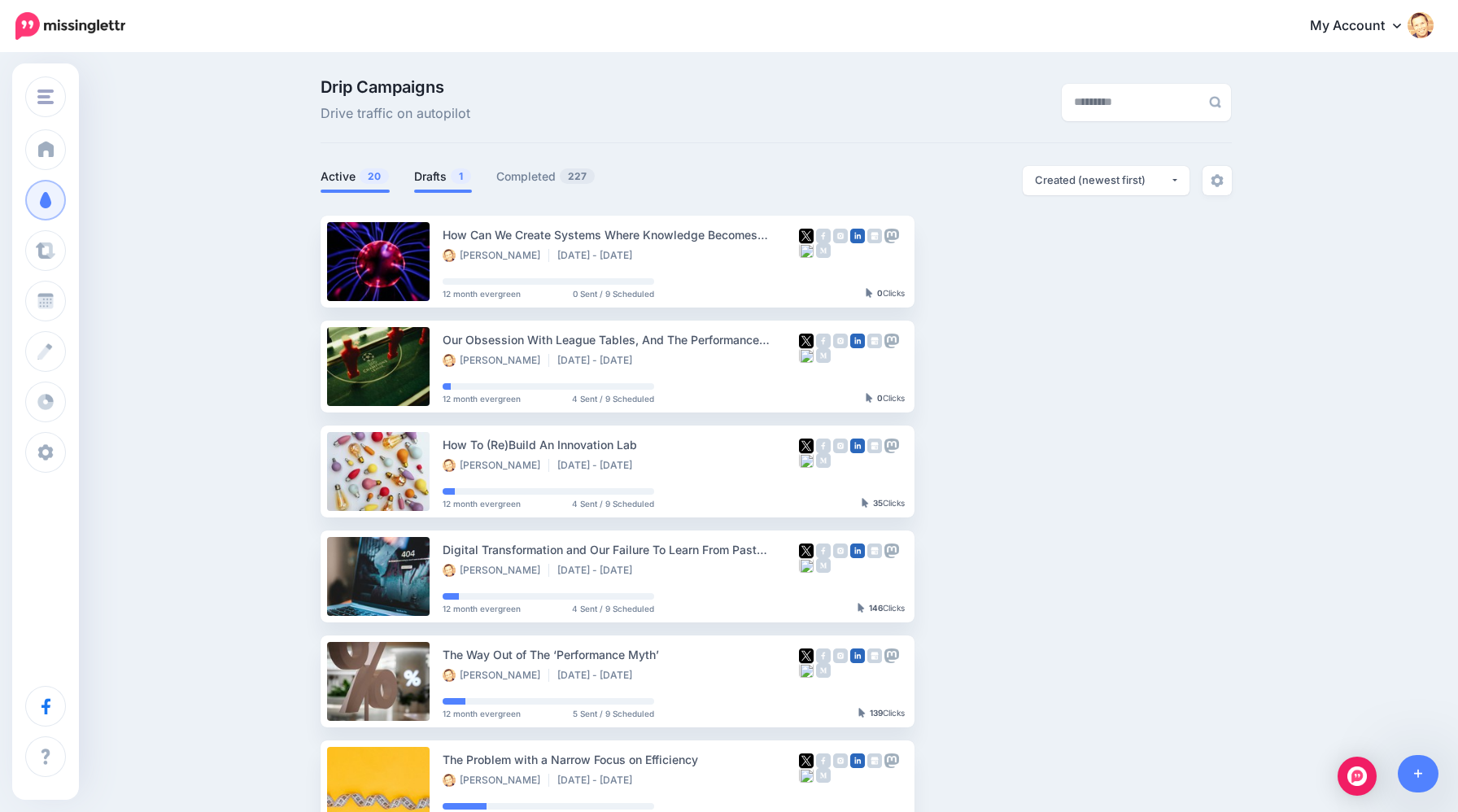
click at [429, 182] on link "Drafts 1" at bounding box center [443, 176] width 58 height 19
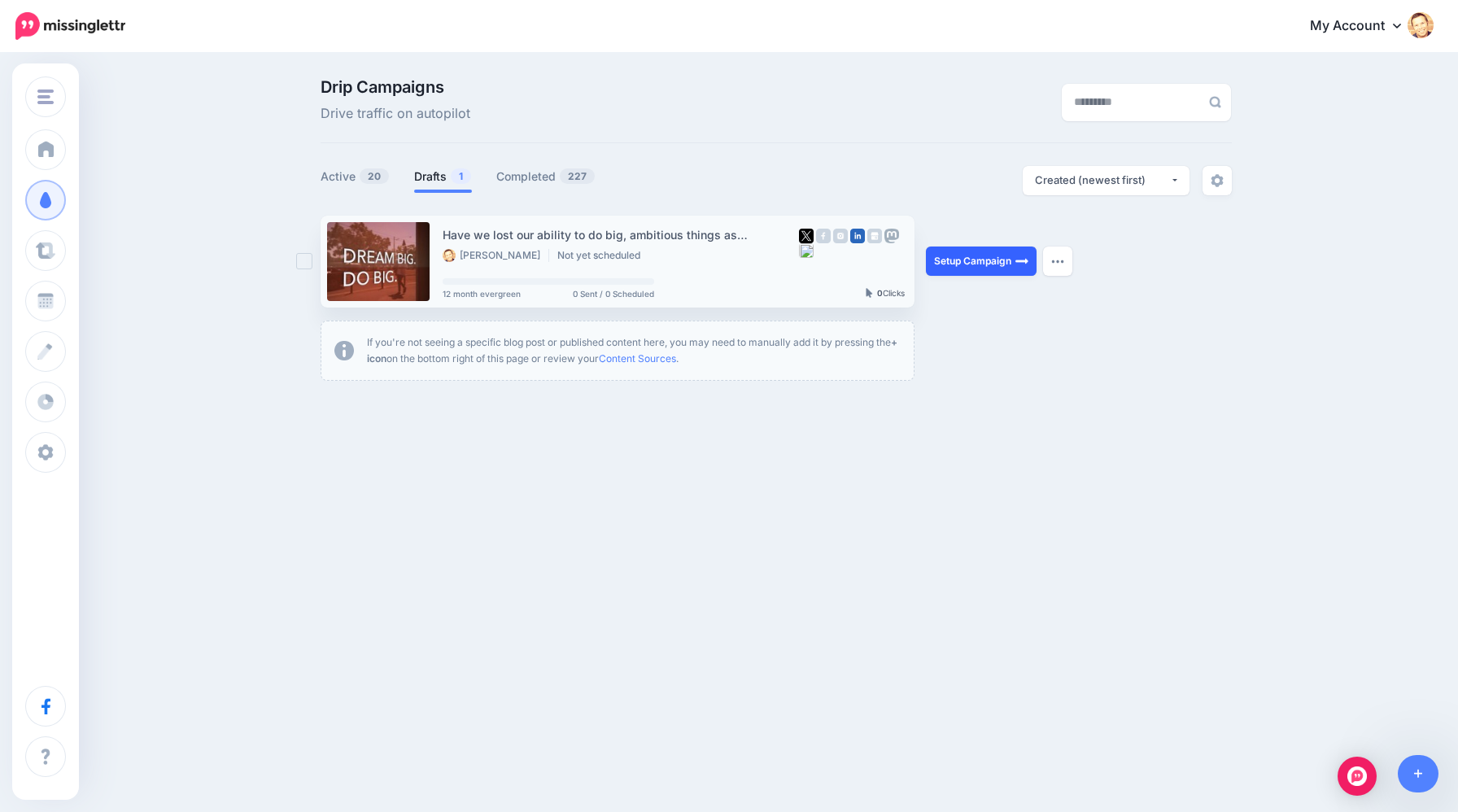
click at [996, 257] on link "Setup Campaign" at bounding box center [981, 261] width 111 height 29
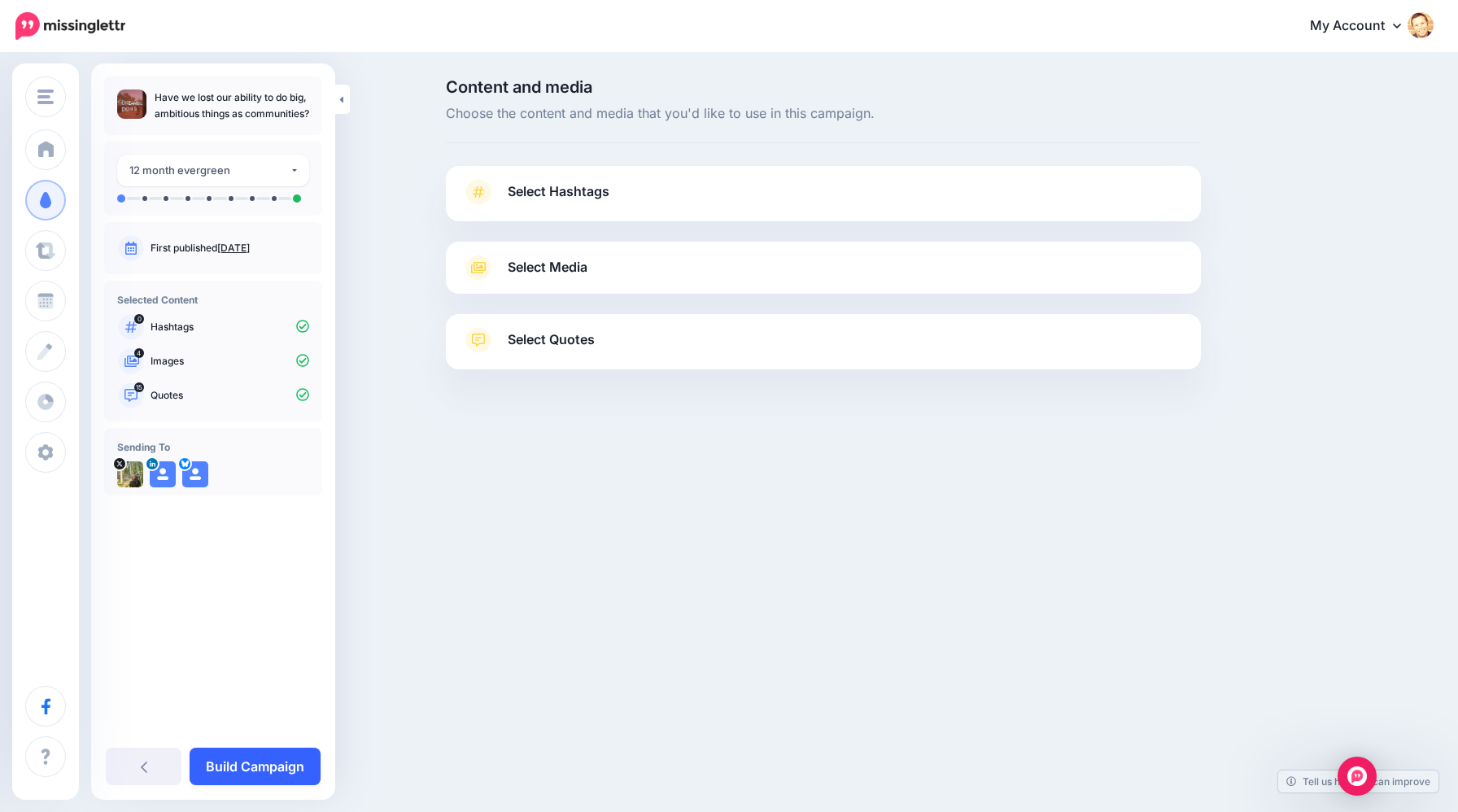
click at [267, 782] on link "Build Campaign" at bounding box center [256, 766] width 131 height 38
click at [270, 766] on link "Build Campaign" at bounding box center [256, 766] width 131 height 38
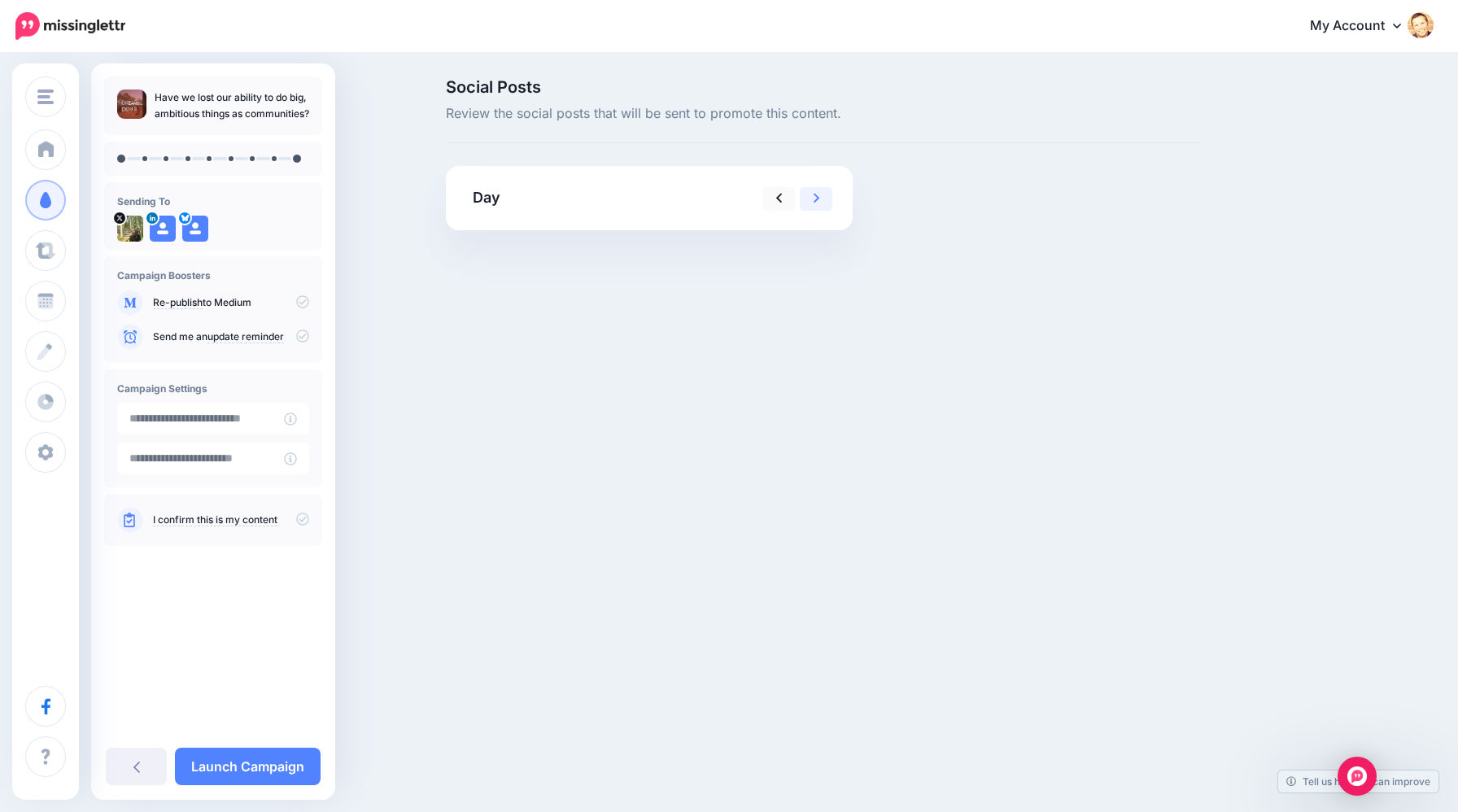
click at [820, 203] on link at bounding box center [816, 199] width 33 height 24
click at [266, 770] on link "Launch Campaign" at bounding box center [247, 766] width 145 height 38
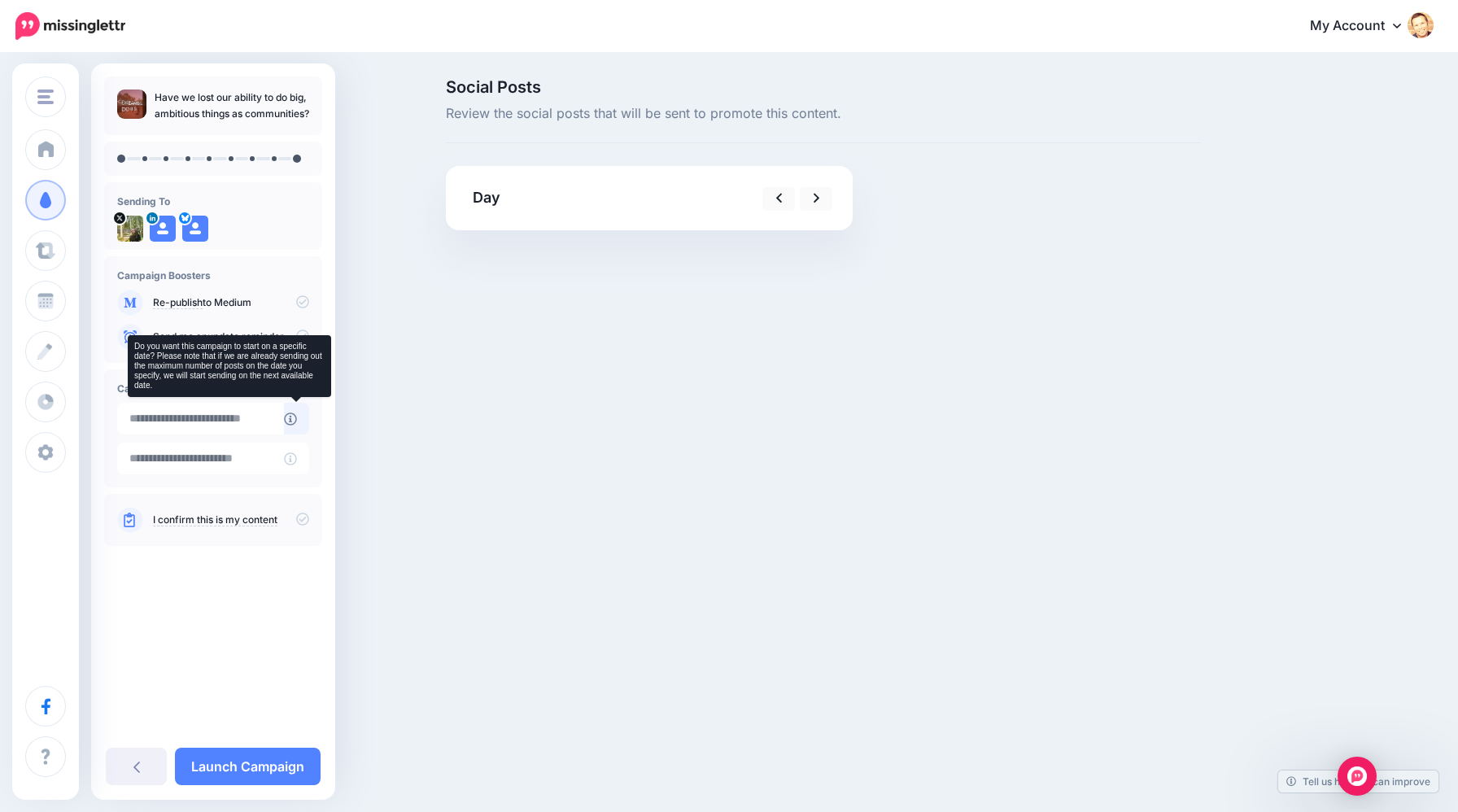
click at [292, 418] on icon at bounding box center [290, 419] width 13 height 13
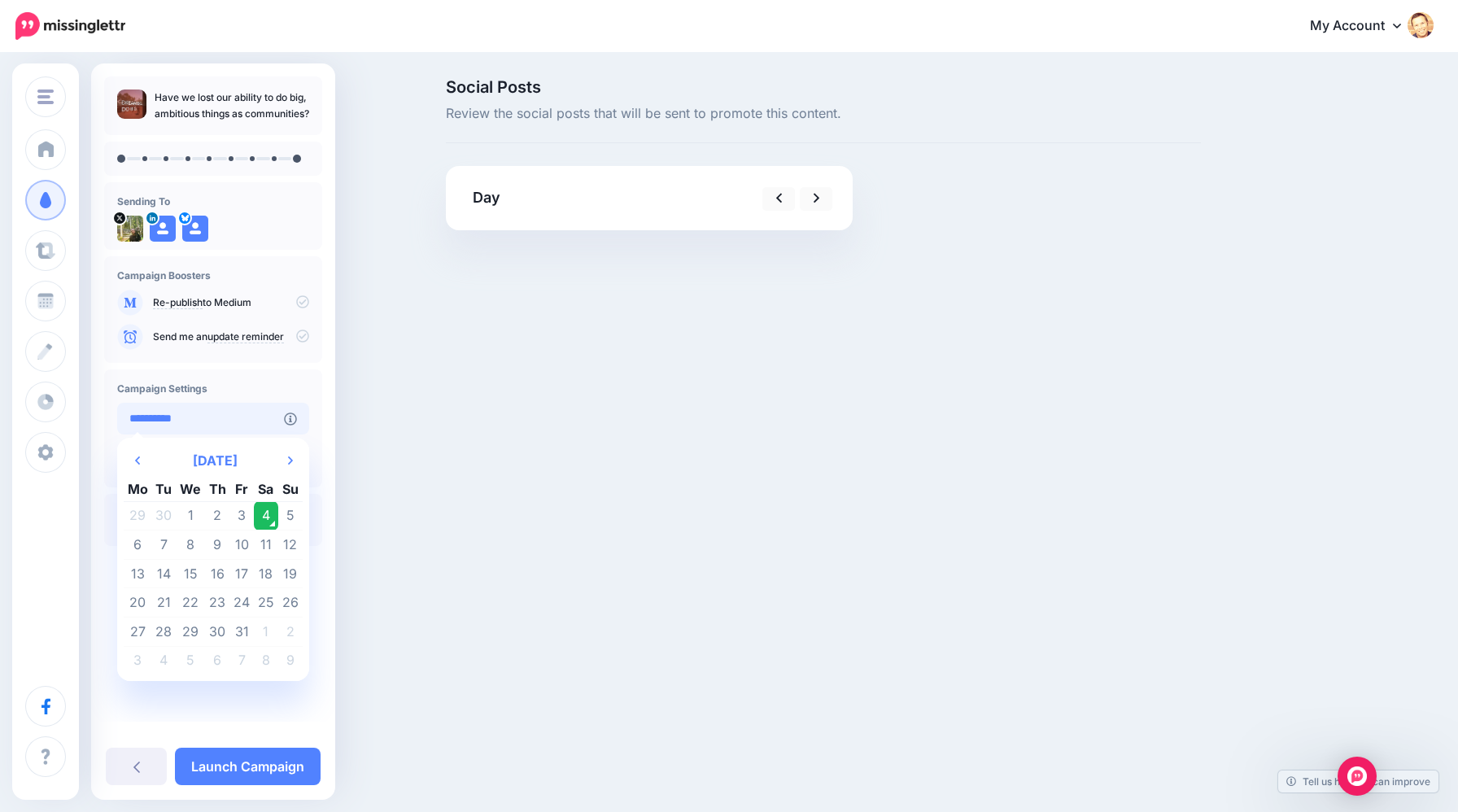
click at [243, 424] on input "**********" at bounding box center [200, 419] width 166 height 32
click at [283, 515] on td "5" at bounding box center [290, 515] width 24 height 29
type input "**********"
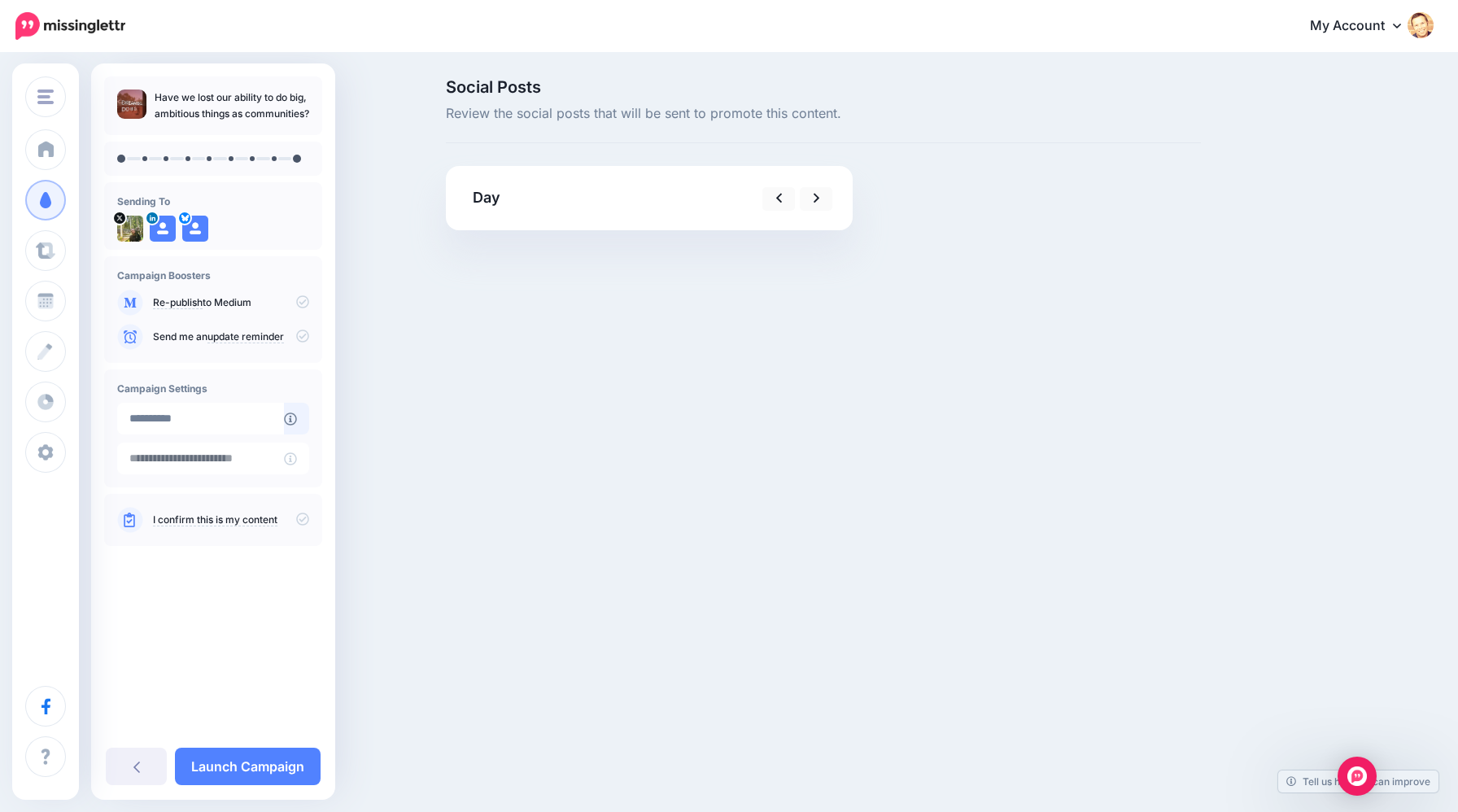
click at [258, 518] on link "I confirm this is my content" at bounding box center [215, 519] width 124 height 13
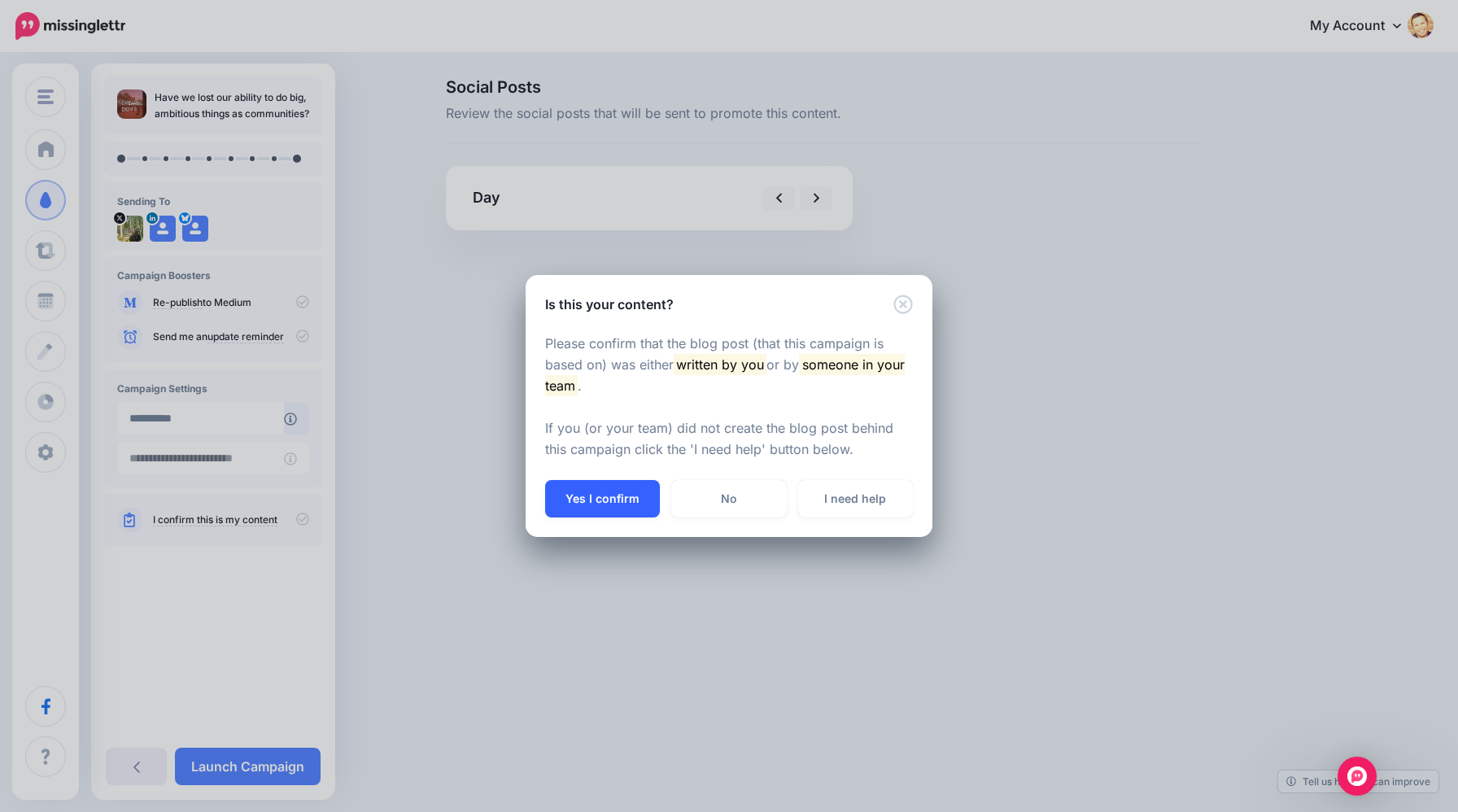
click at [608, 498] on button "Yes I confirm" at bounding box center [602, 498] width 114 height 38
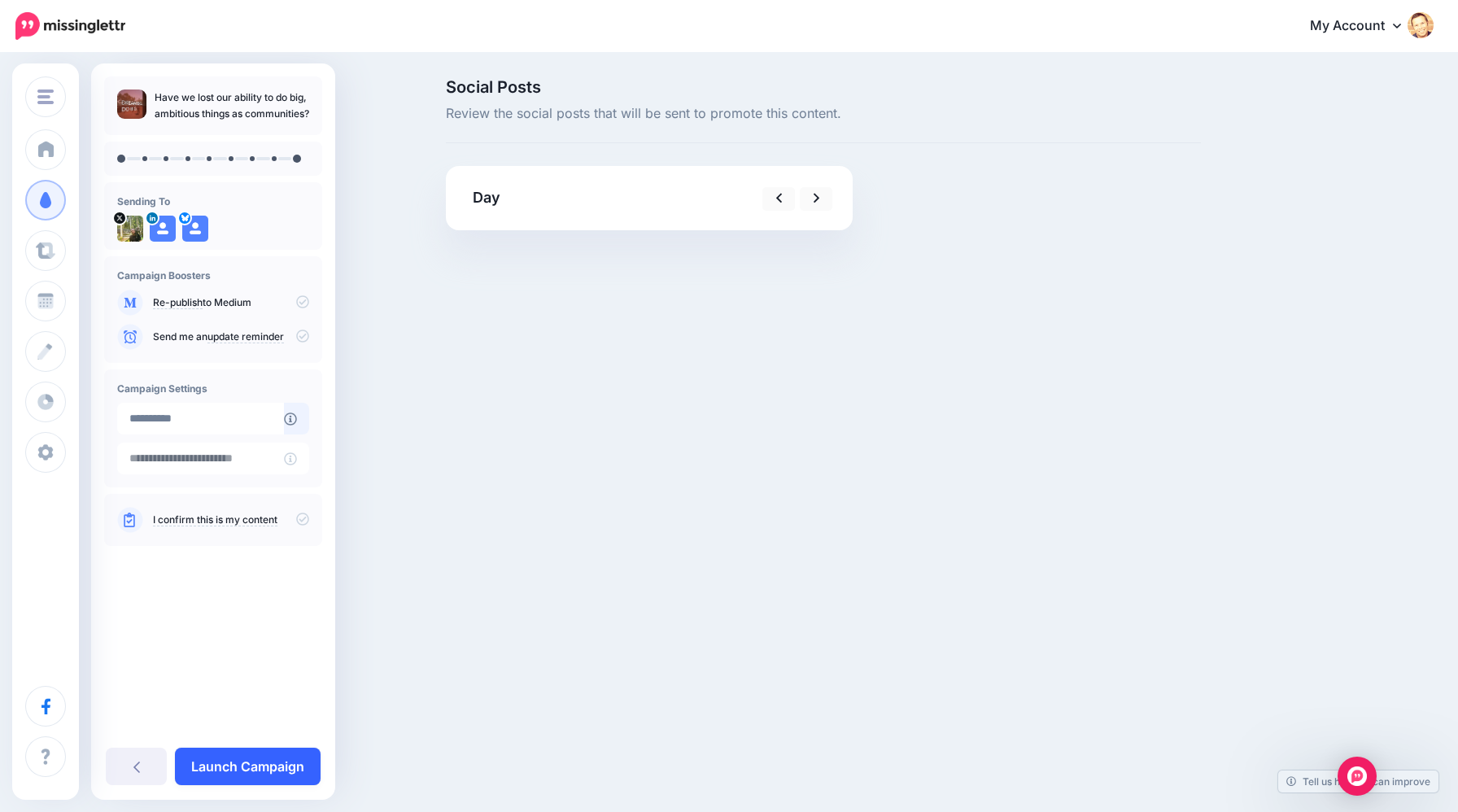
click at [277, 767] on link "Launch Campaign" at bounding box center [247, 766] width 145 height 38
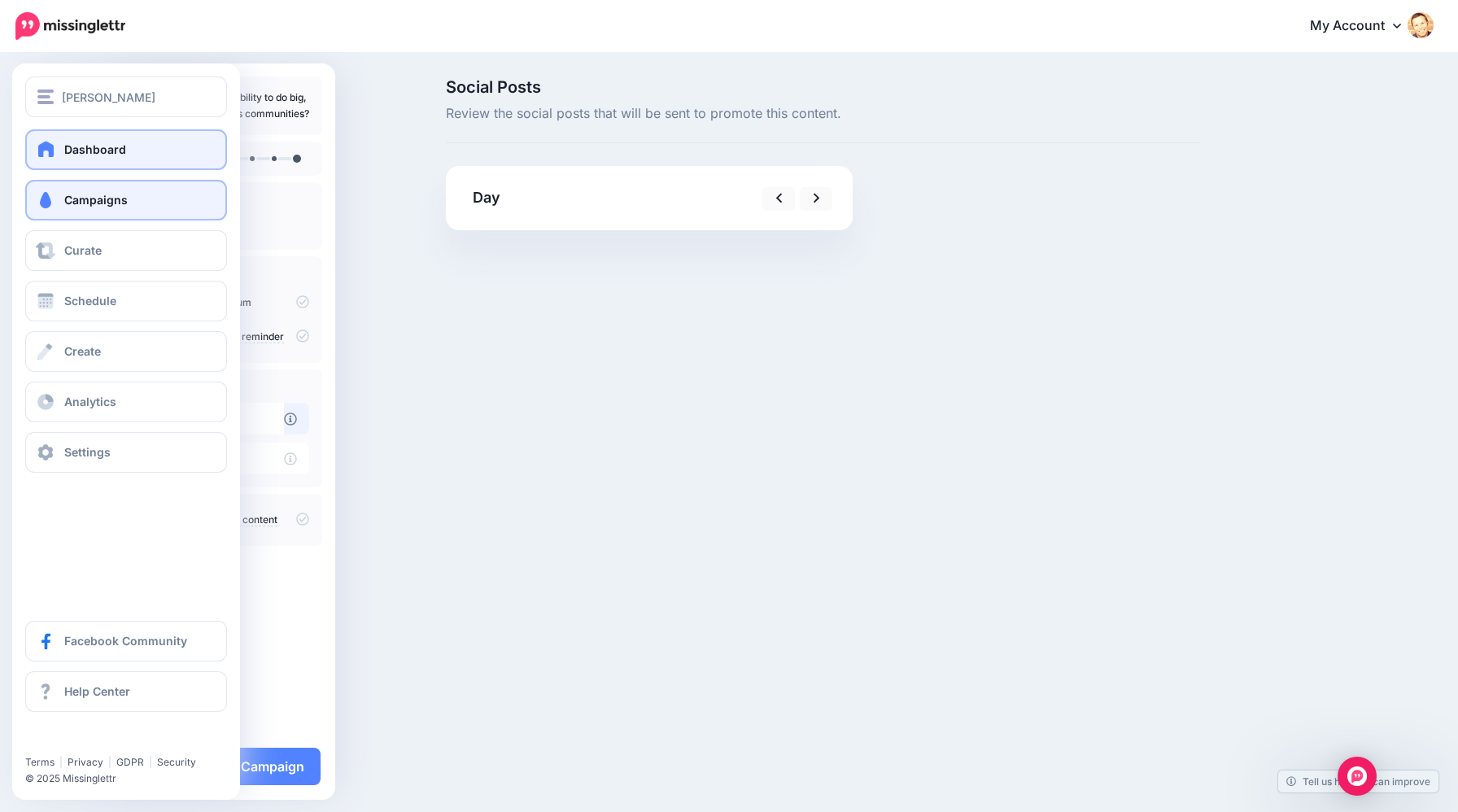
click at [60, 151] on link "Dashboard" at bounding box center [126, 150] width 202 height 40
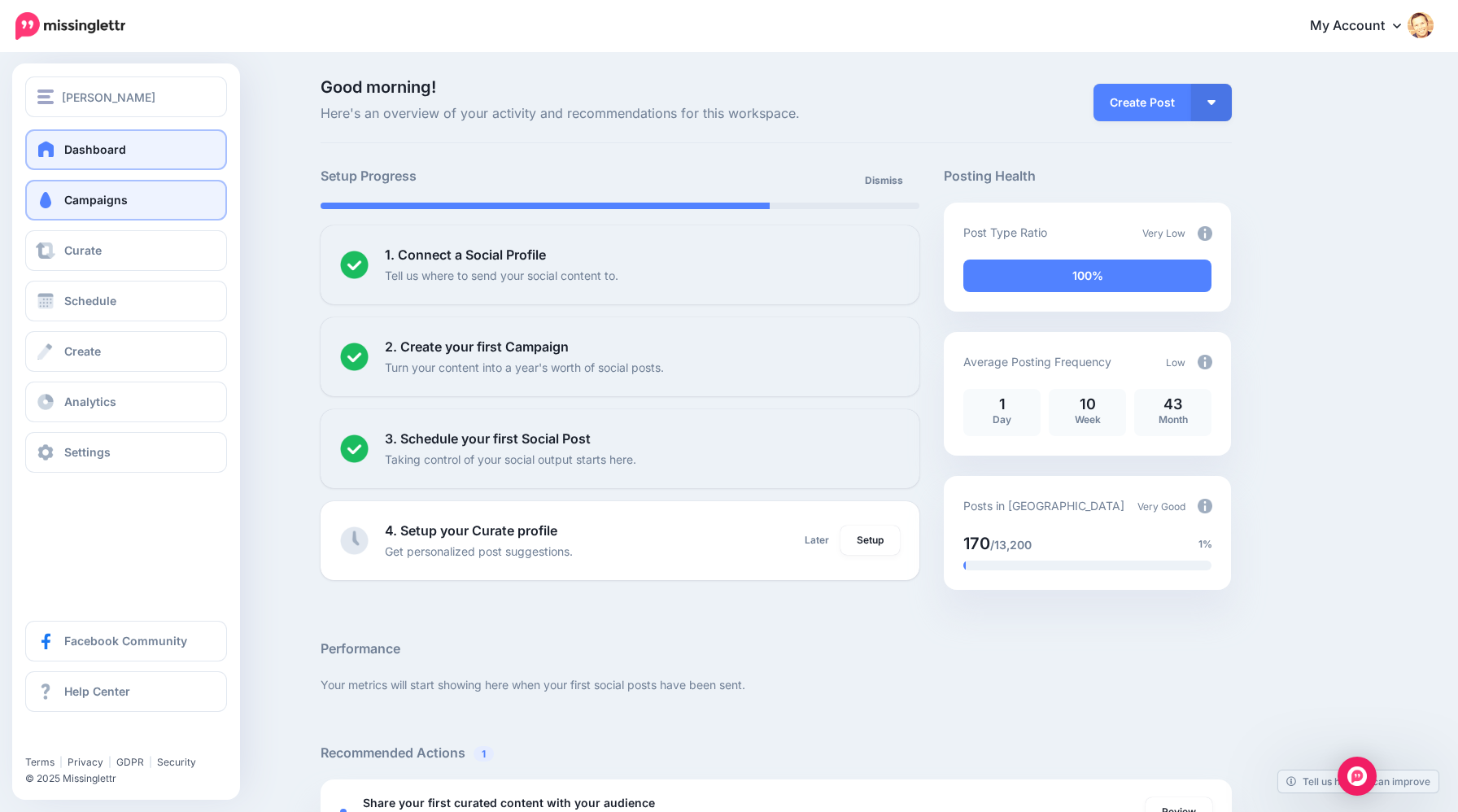
click at [45, 211] on link "Campaigns" at bounding box center [126, 200] width 202 height 40
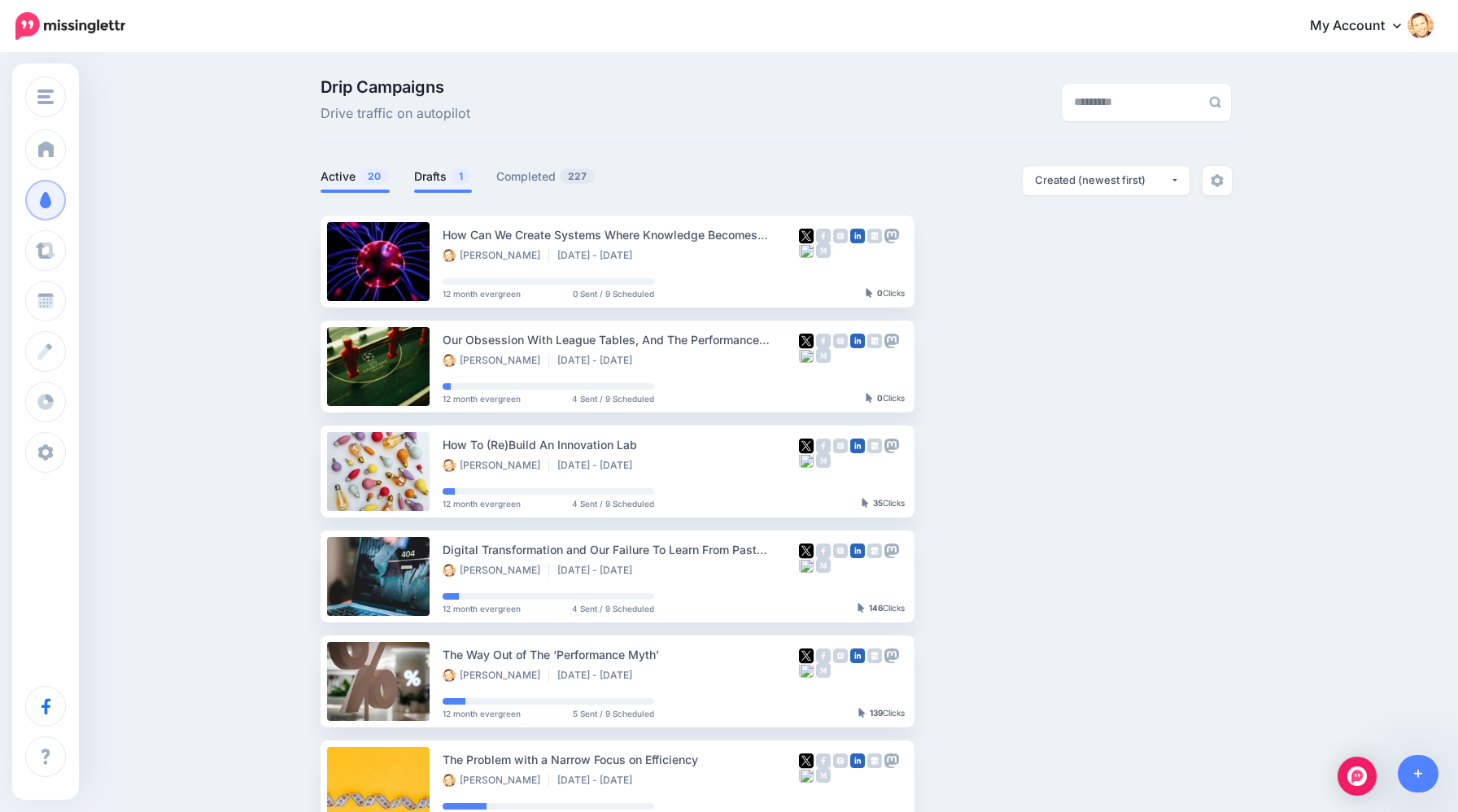
click at [447, 175] on link "Drafts 1" at bounding box center [443, 176] width 58 height 19
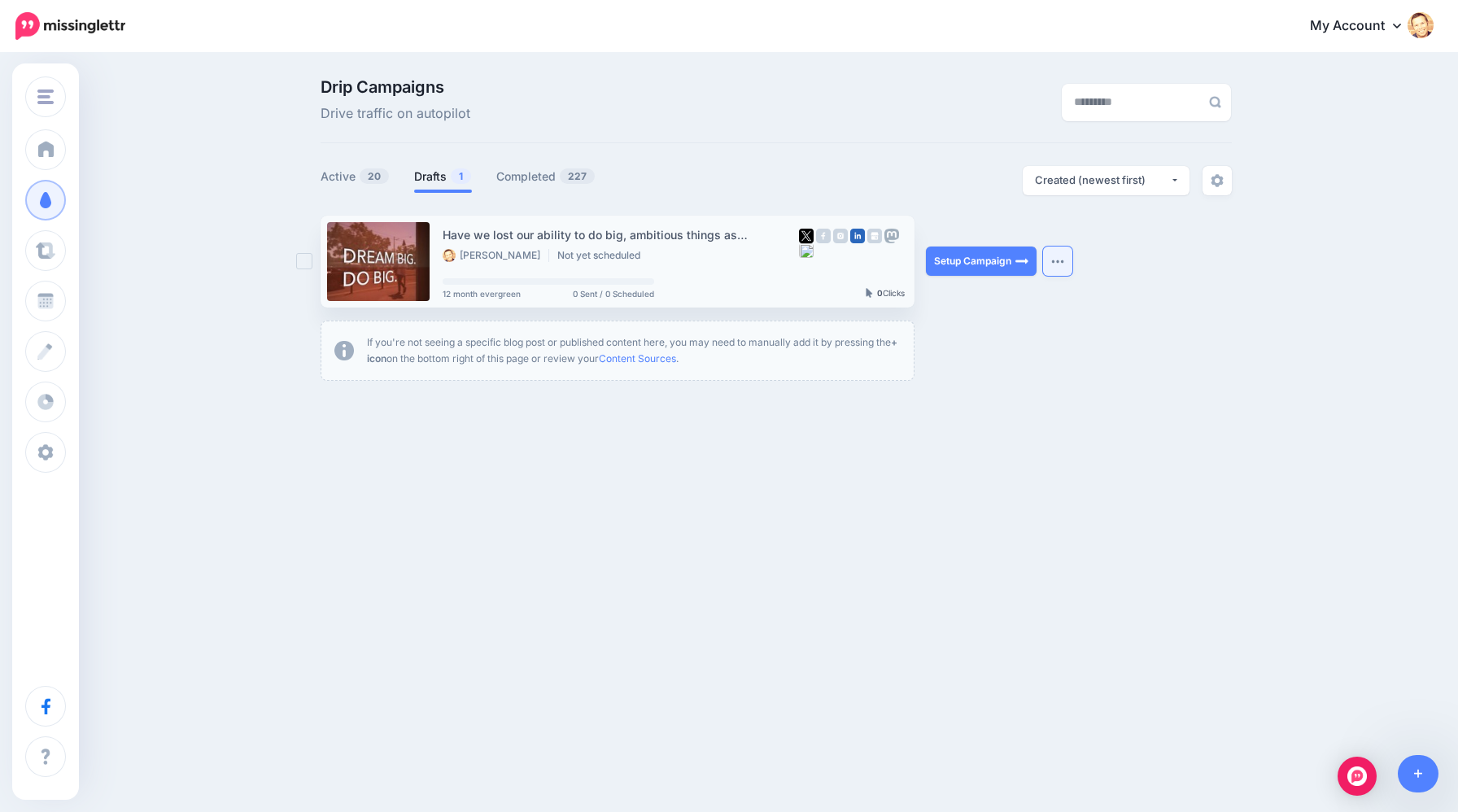
click at [1054, 265] on button "button" at bounding box center [1058, 261] width 29 height 29
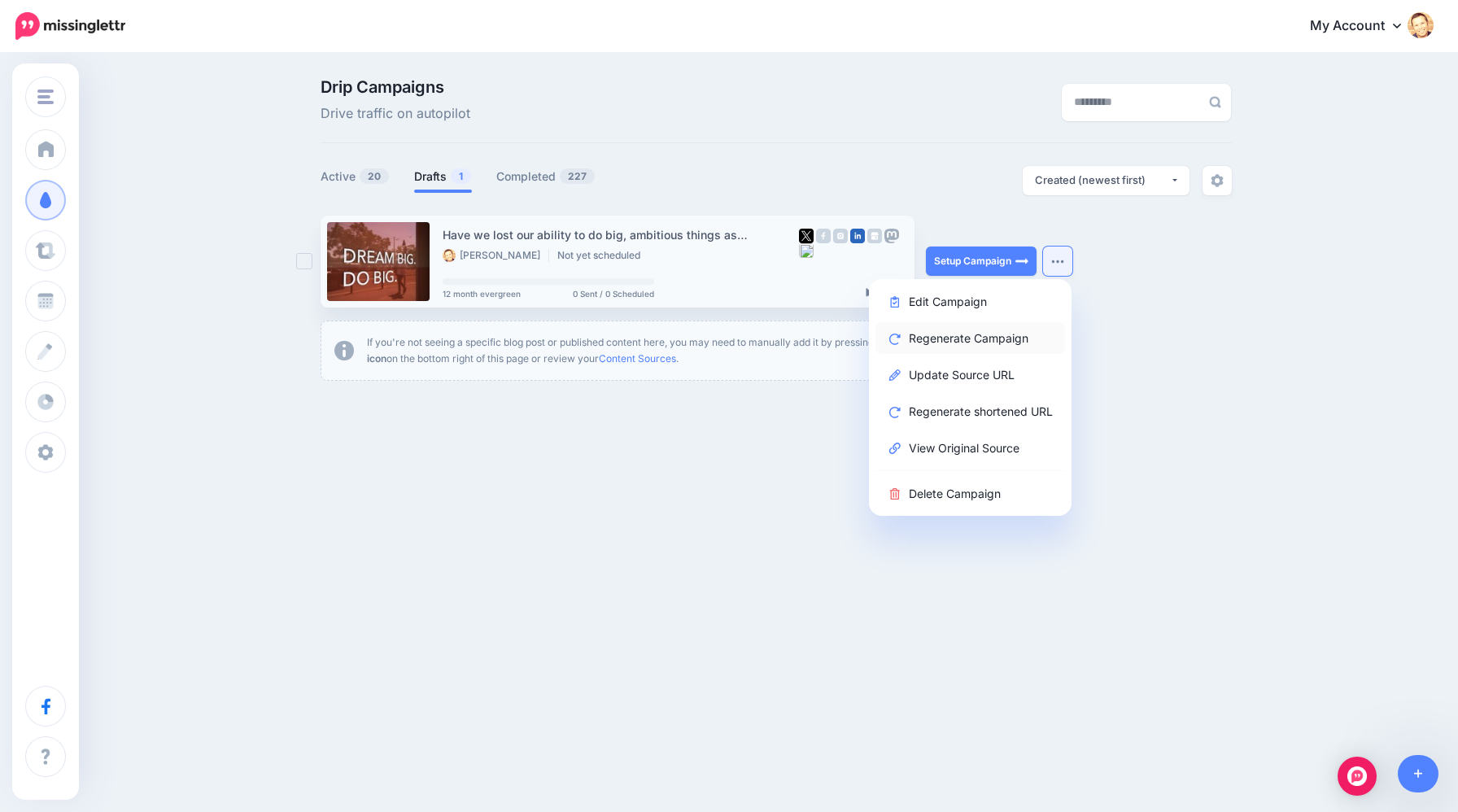
click at [994, 341] on link "Regenerate Campaign" at bounding box center [970, 338] width 190 height 32
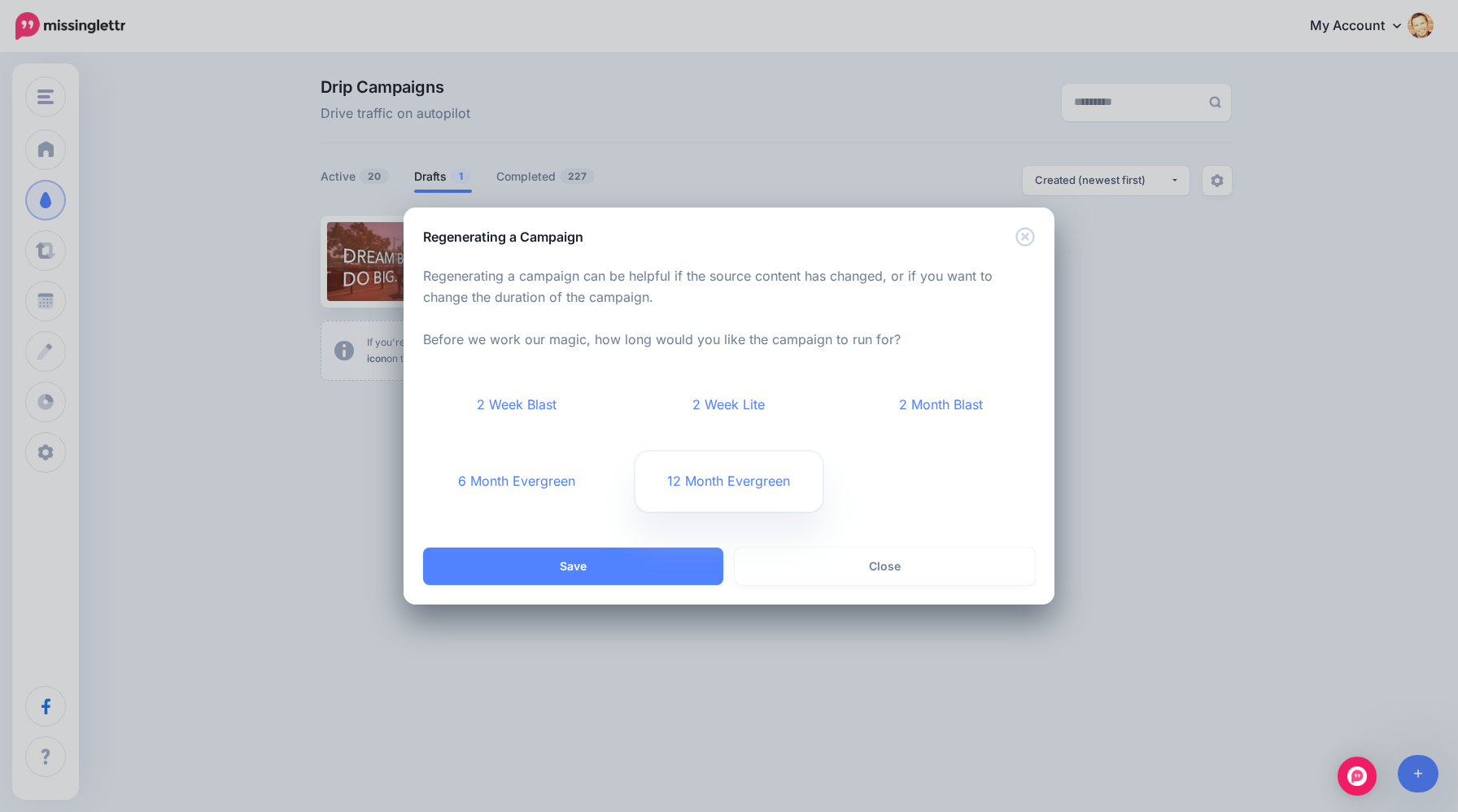
click at [752, 478] on link "12 Month Evergreen" at bounding box center [730, 482] width 188 height 61
click at [652, 569] on button "Save" at bounding box center [573, 566] width 300 height 38
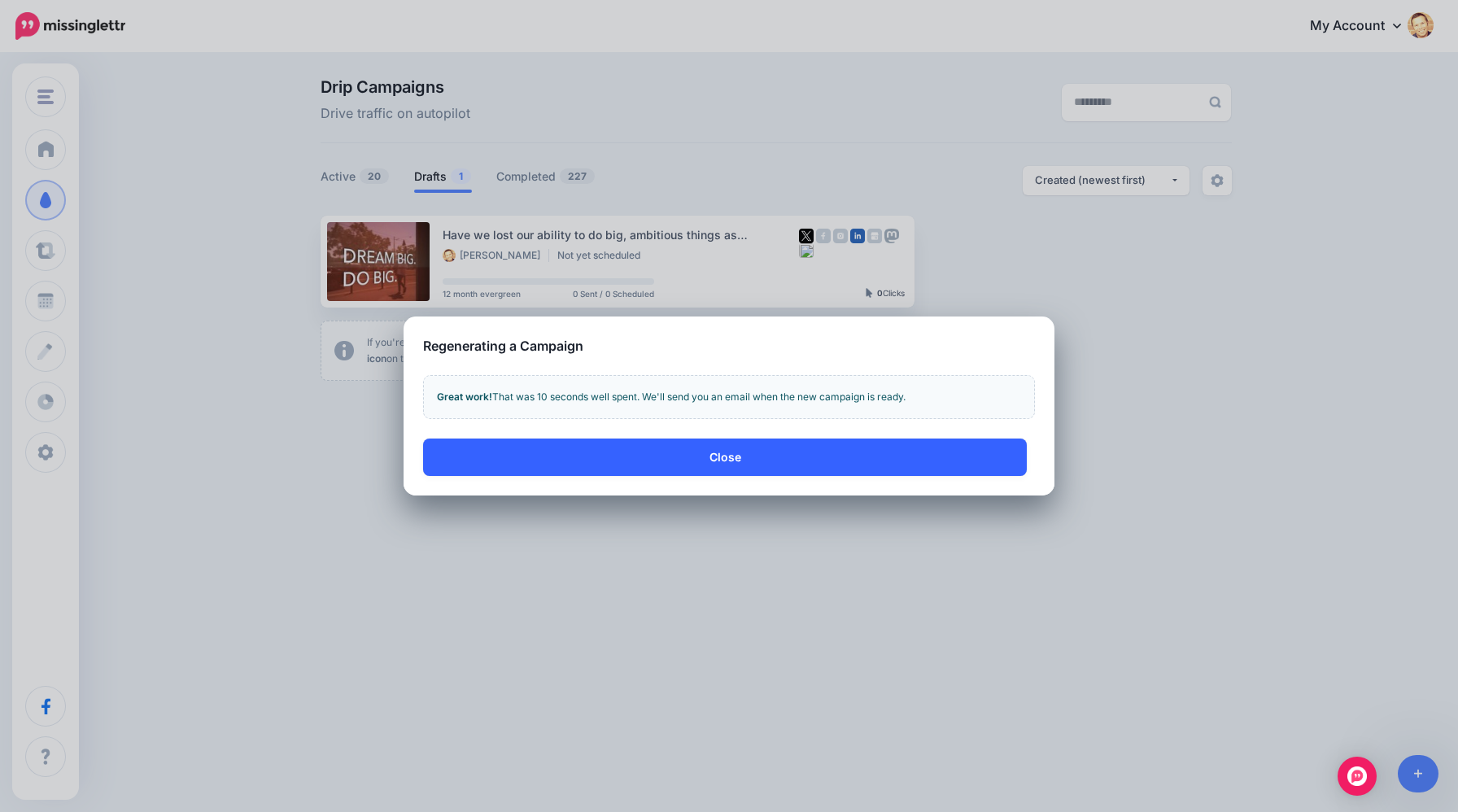
click at [735, 467] on button "Close" at bounding box center [725, 457] width 604 height 38
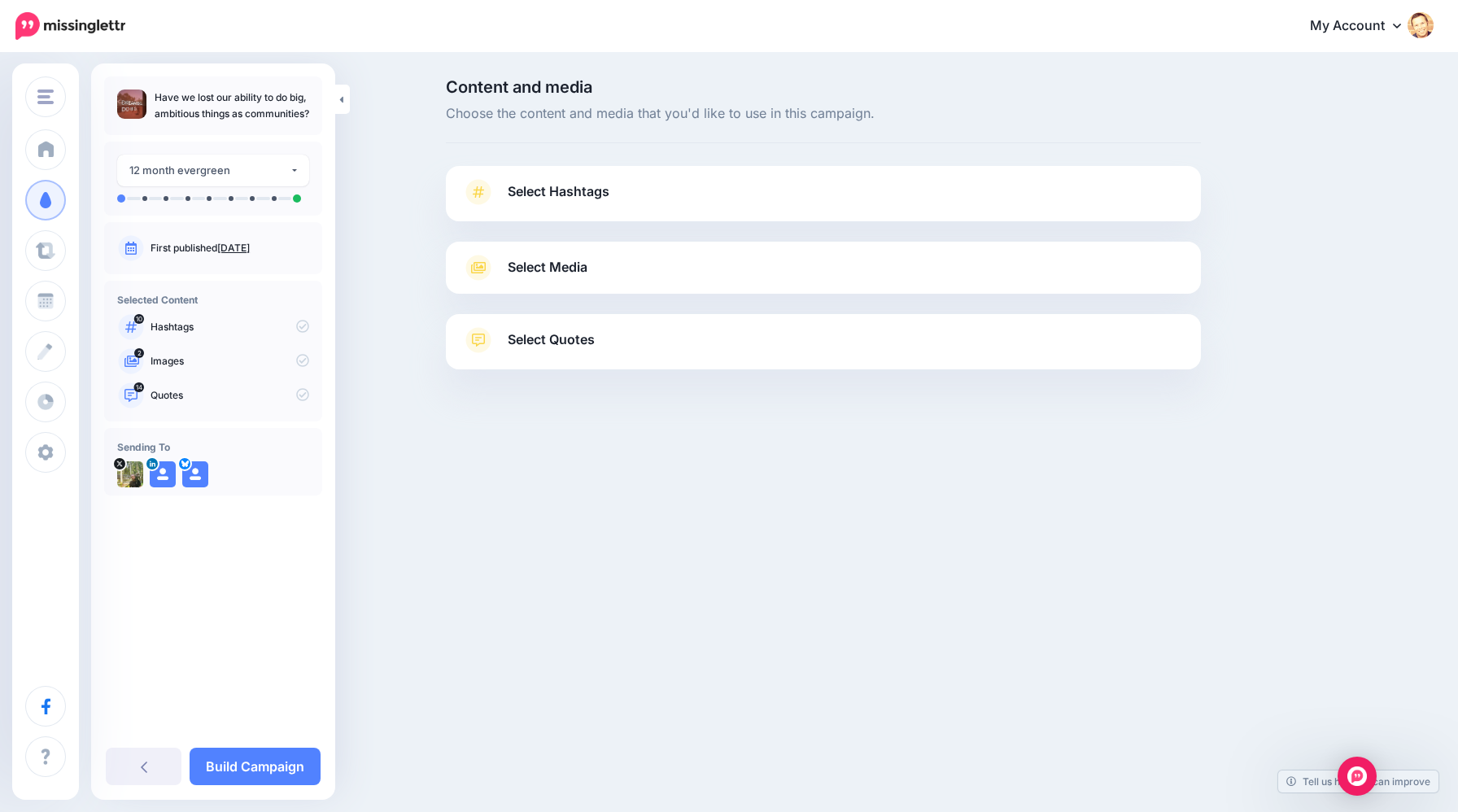
click at [572, 195] on span "Select Hashtags" at bounding box center [558, 192] width 102 height 22
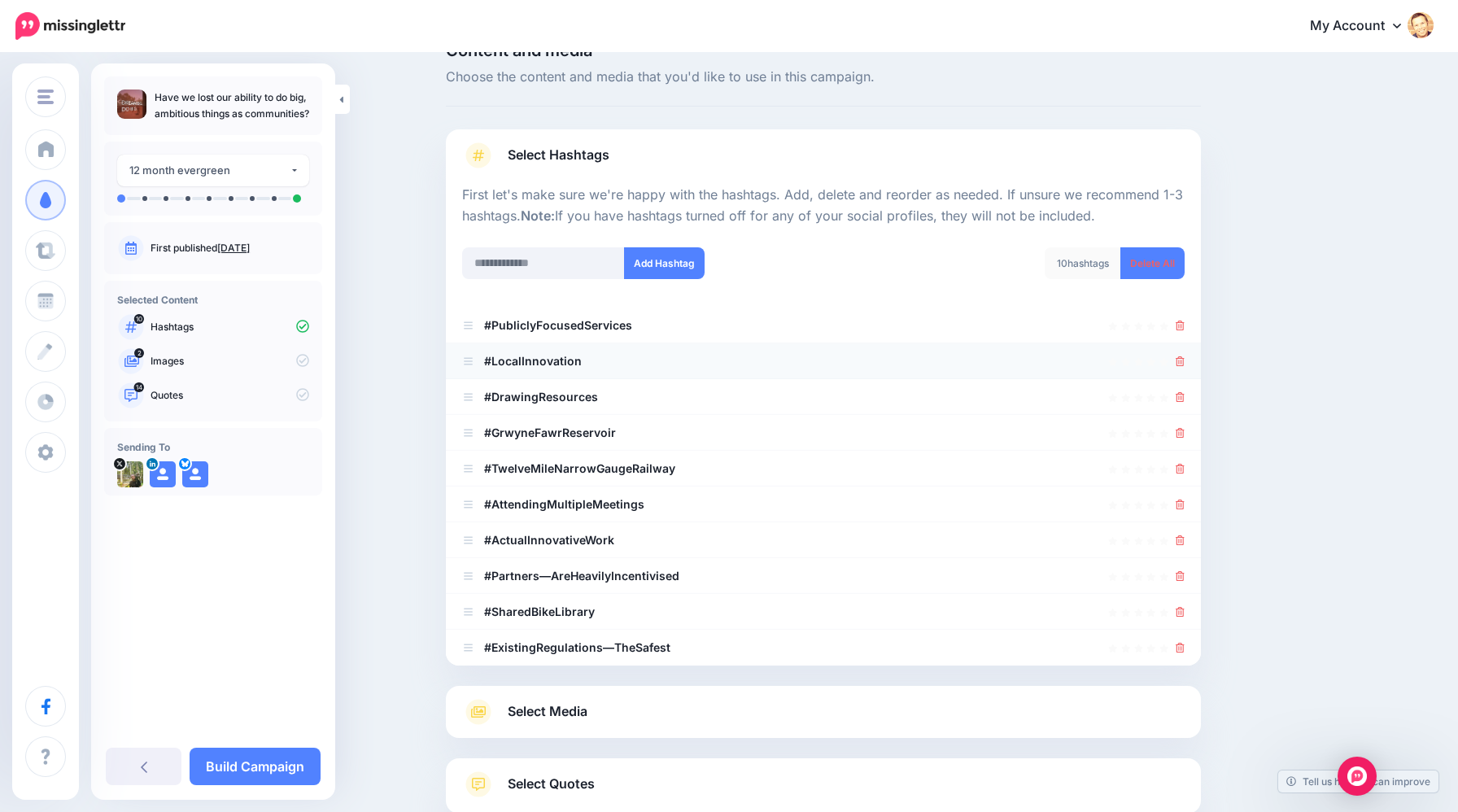
scroll to position [22, 0]
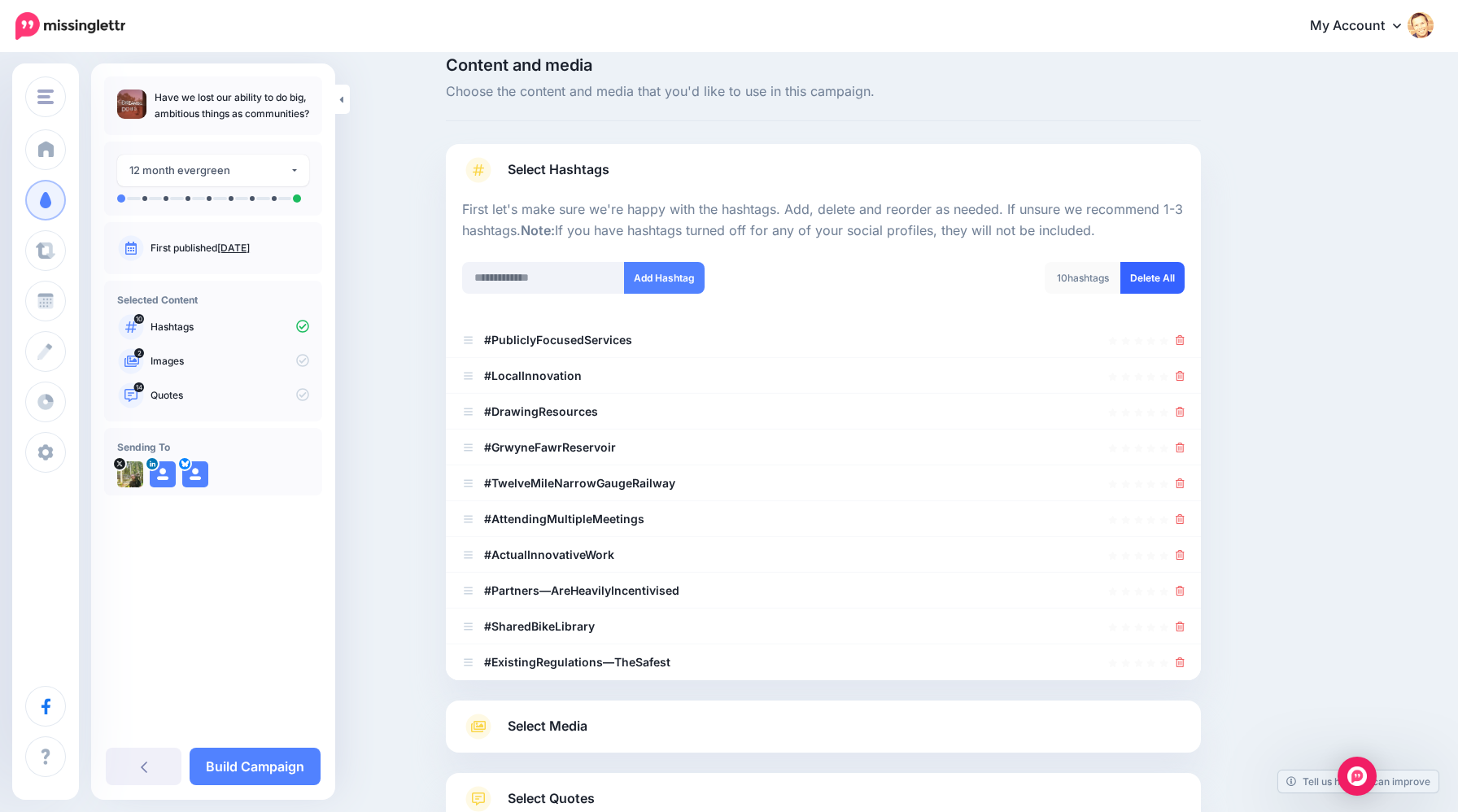
click at [1165, 273] on link "Delete All" at bounding box center [1153, 278] width 64 height 32
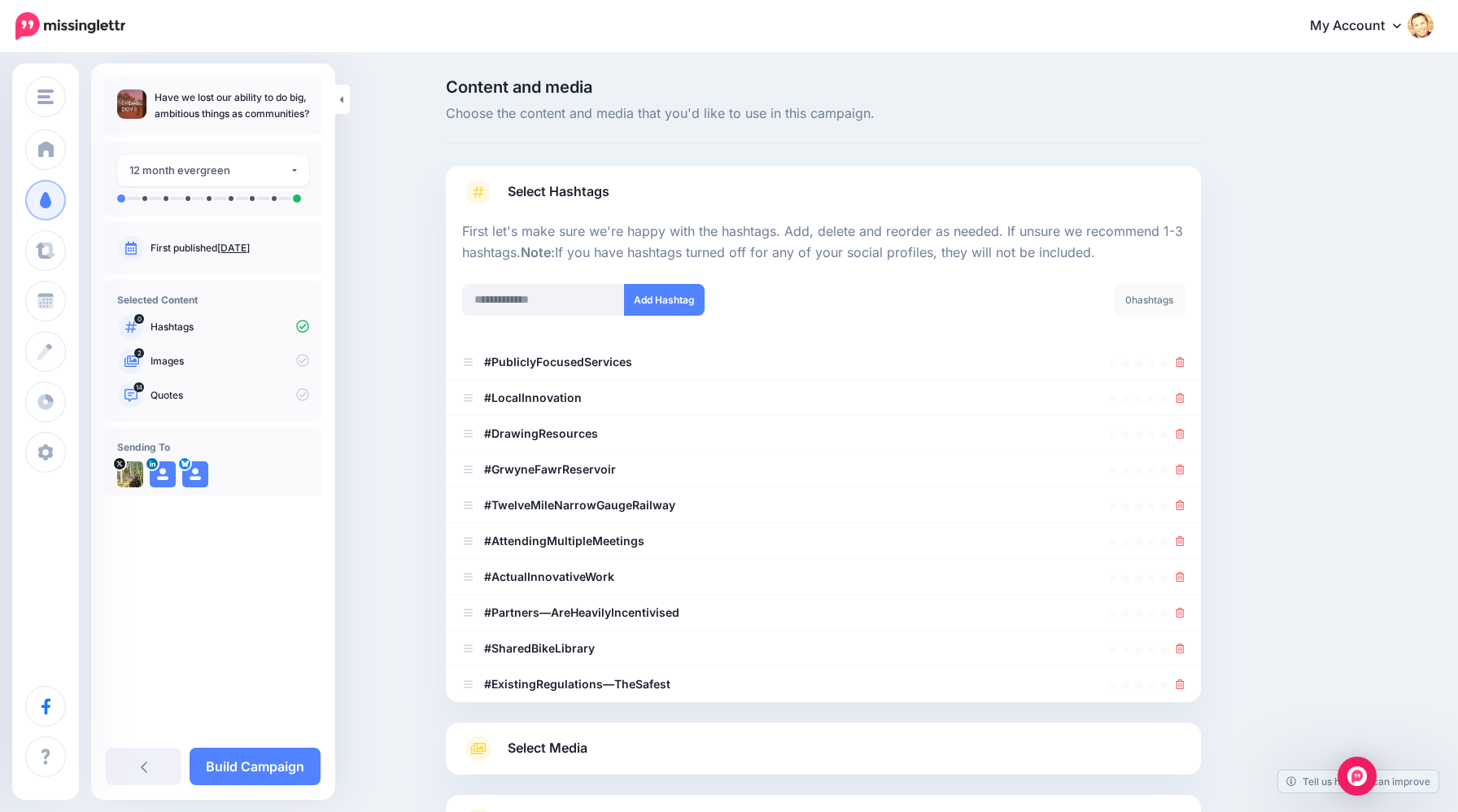
click at [549, 726] on div "Paul Taylor Paul Taylor Add Workspace Dashboard Campaigns Curate Schedule Creat…" at bounding box center [729, 477] width 1458 height 956
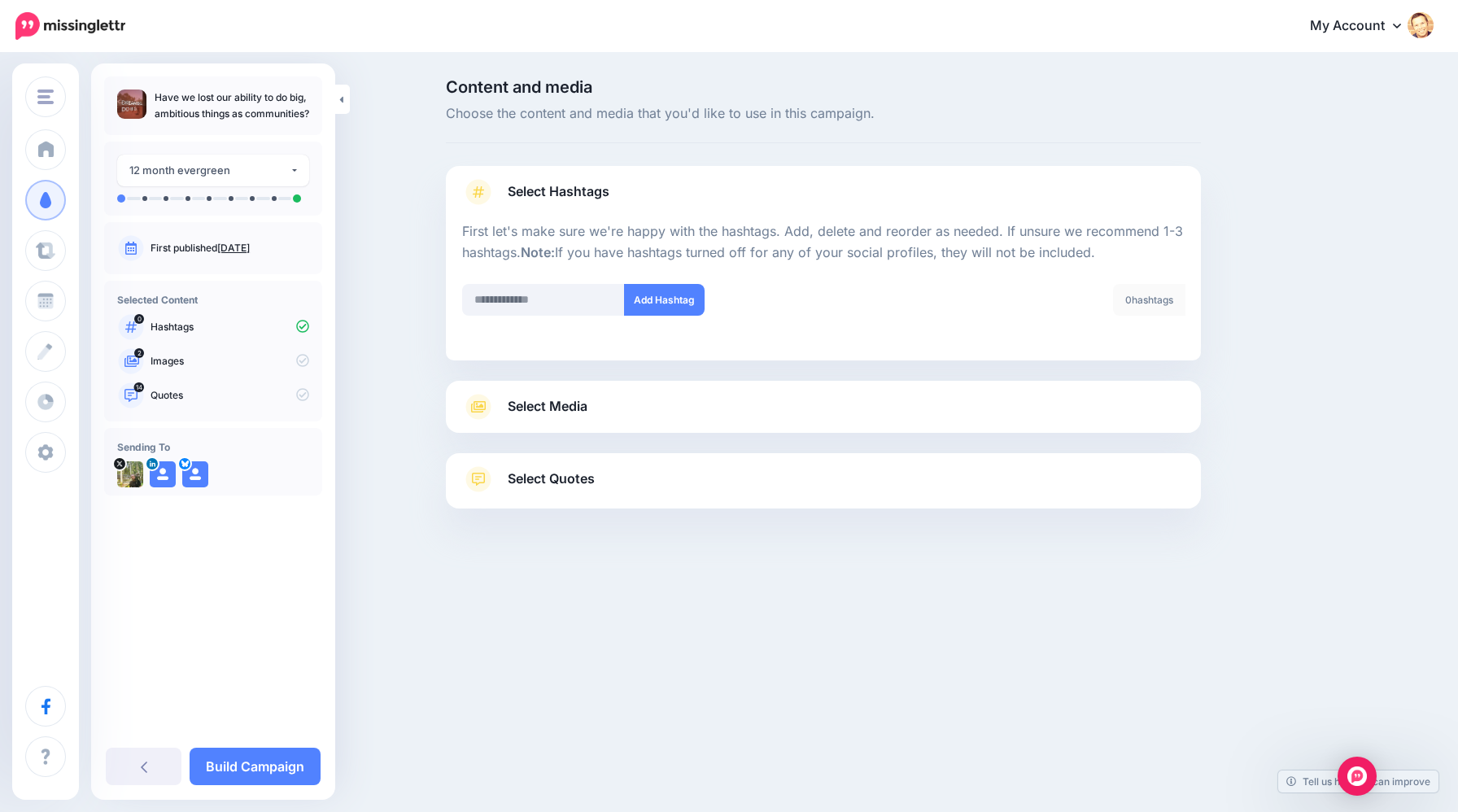
click at [569, 404] on span "Select Media" at bounding box center [547, 406] width 80 height 22
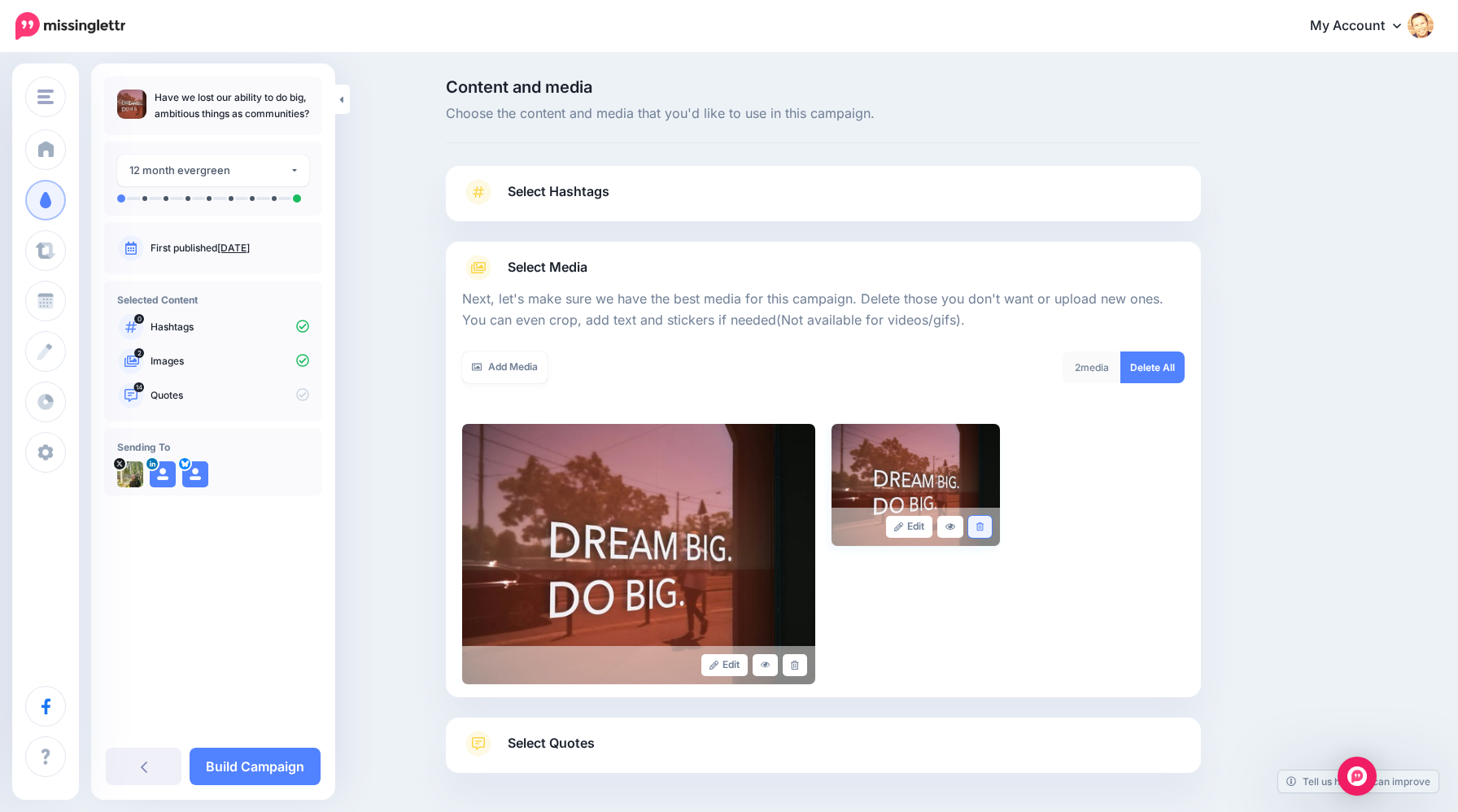
click at [980, 521] on link at bounding box center [980, 527] width 24 height 22
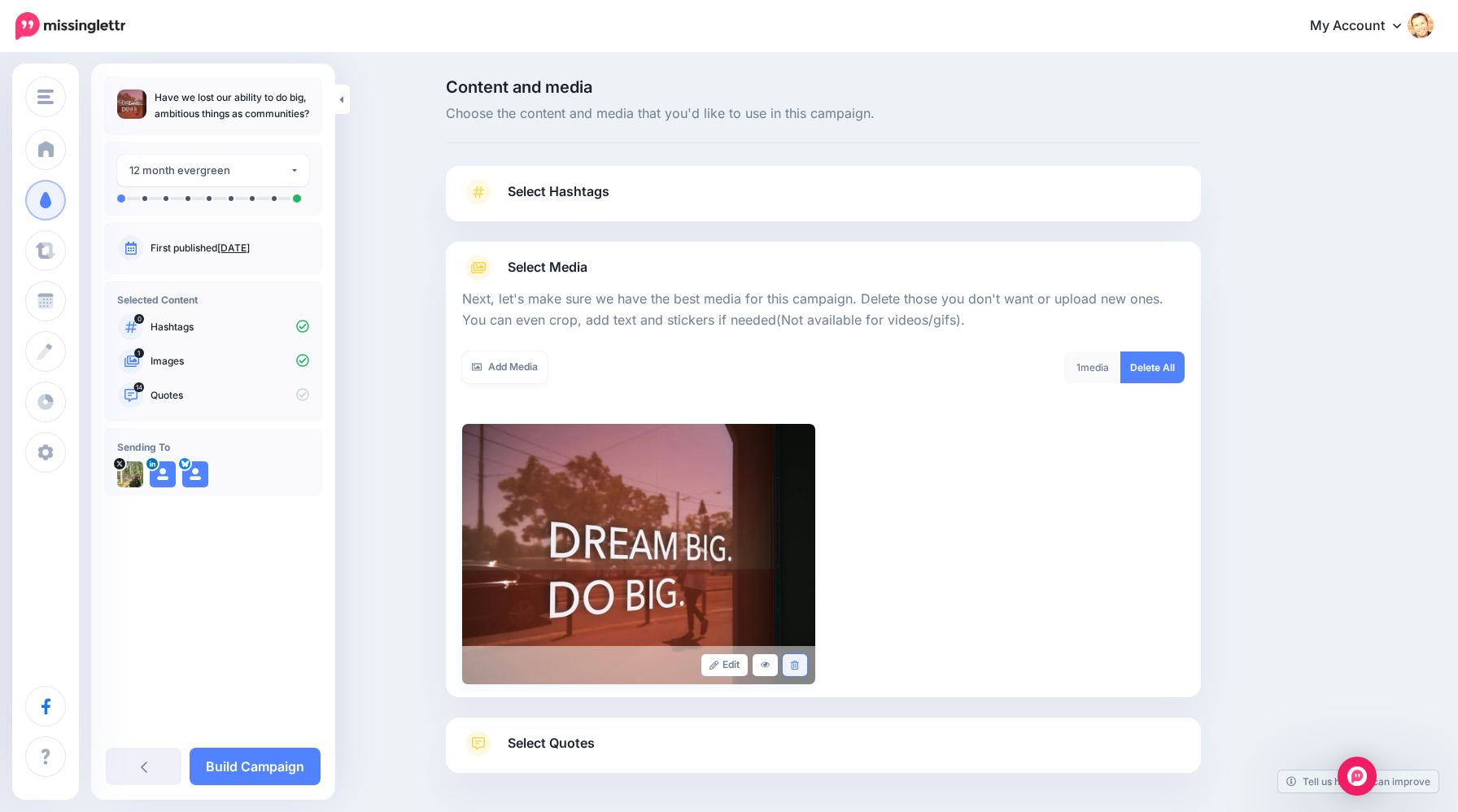
click at [799, 662] on link at bounding box center [795, 665] width 24 height 22
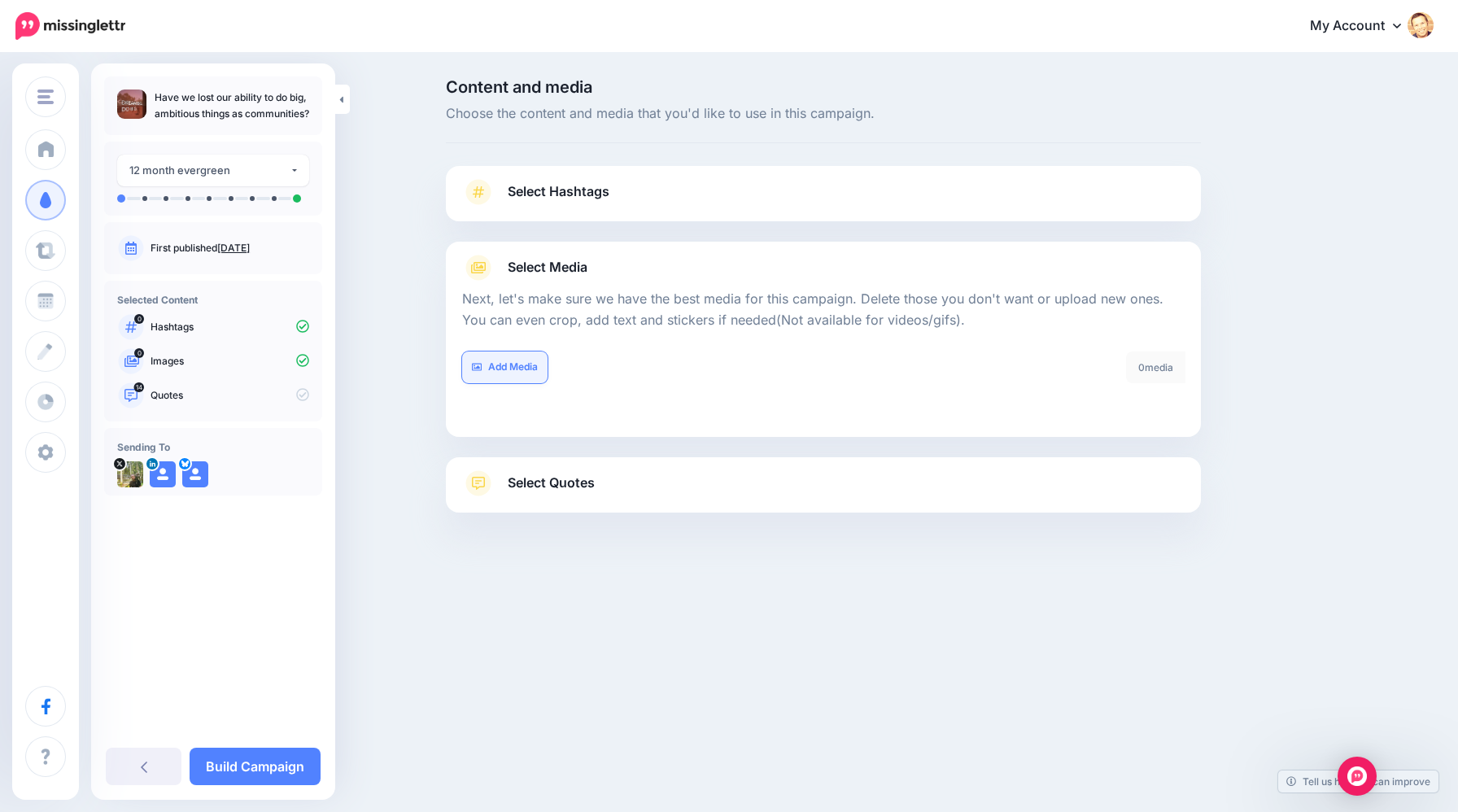
click at [520, 368] on link "Add Media" at bounding box center [505, 367] width 86 height 32
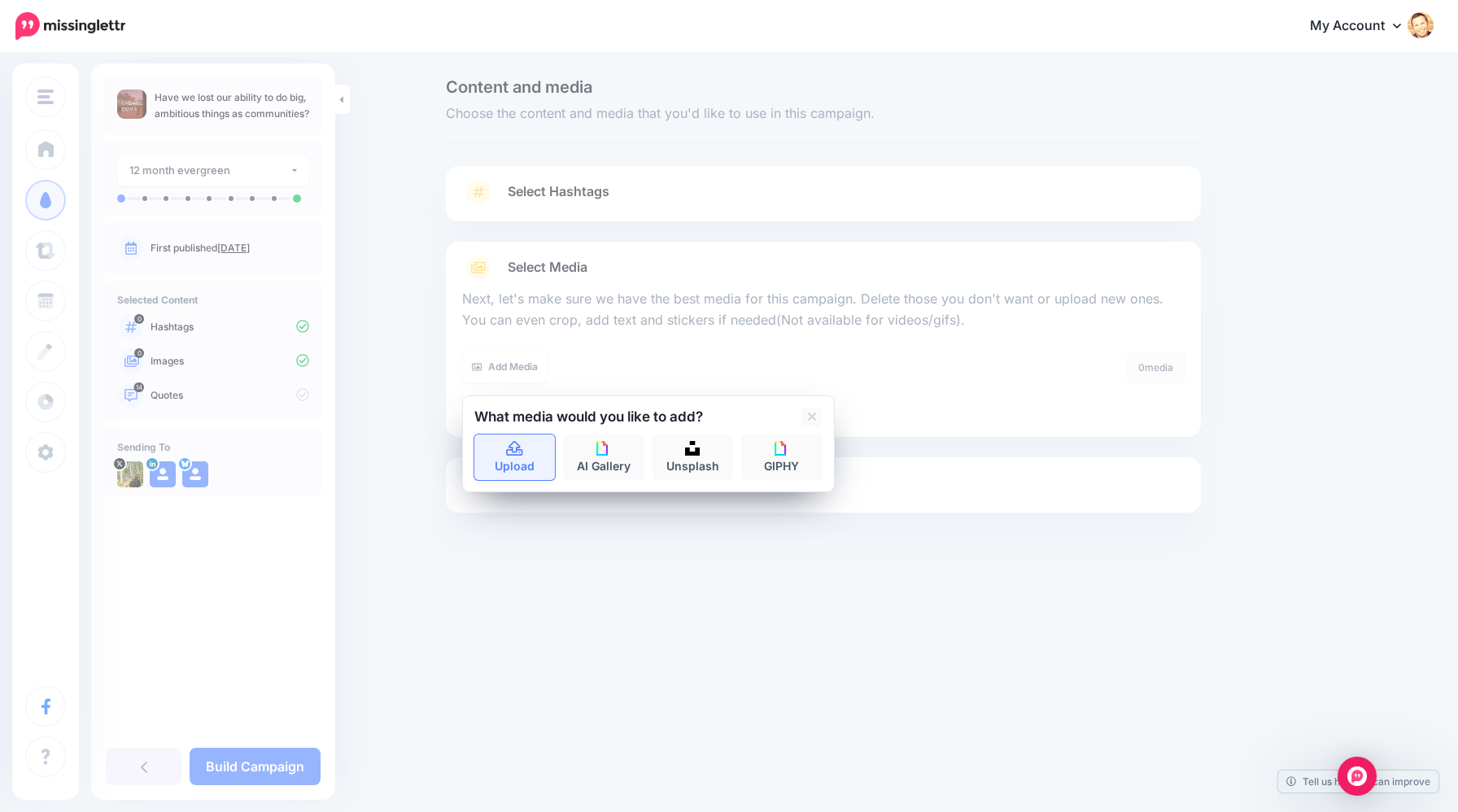
click at [508, 461] on link "Upload" at bounding box center [515, 457] width 82 height 45
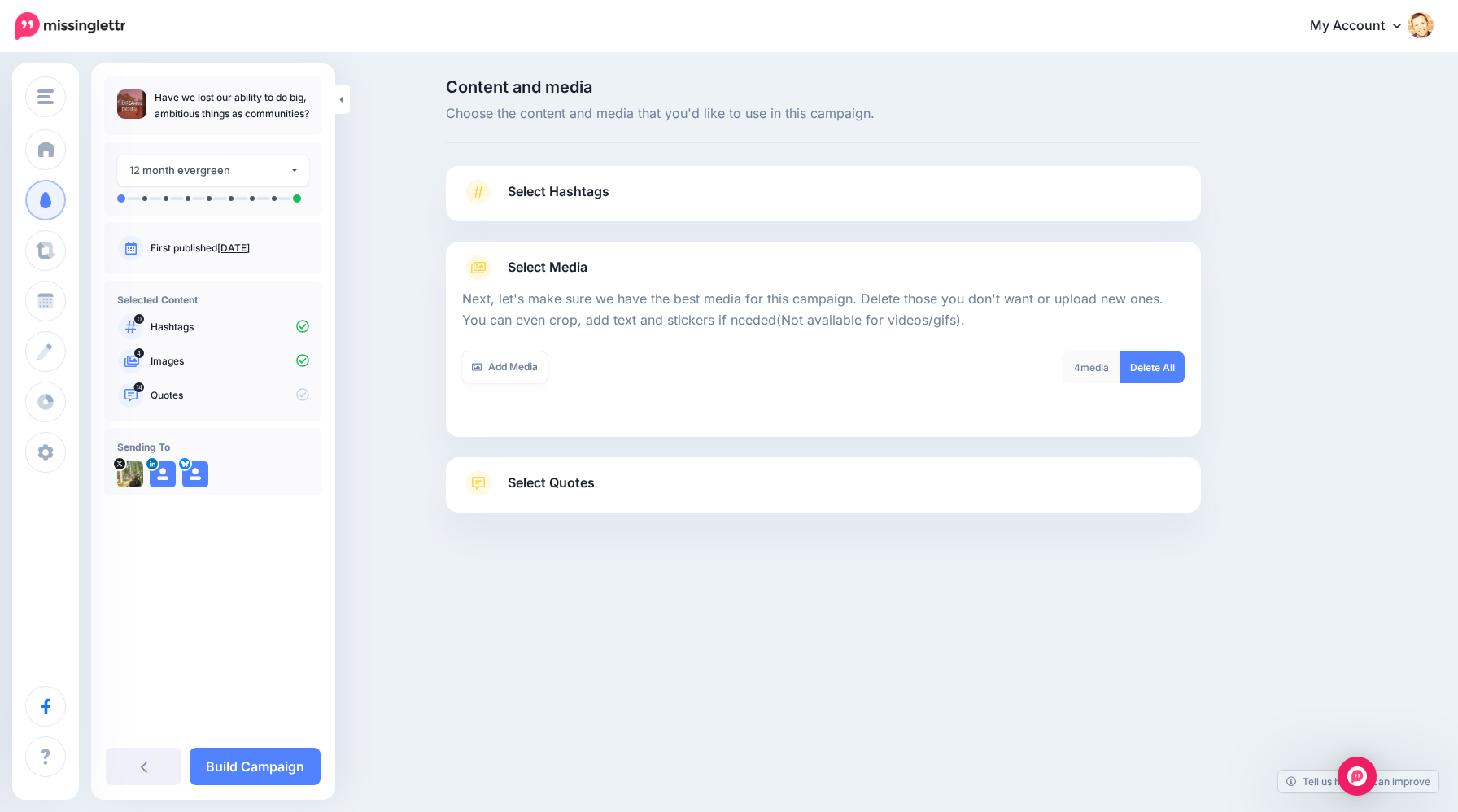
click at [557, 487] on span "Select Quotes" at bounding box center [552, 482] width 87 height 22
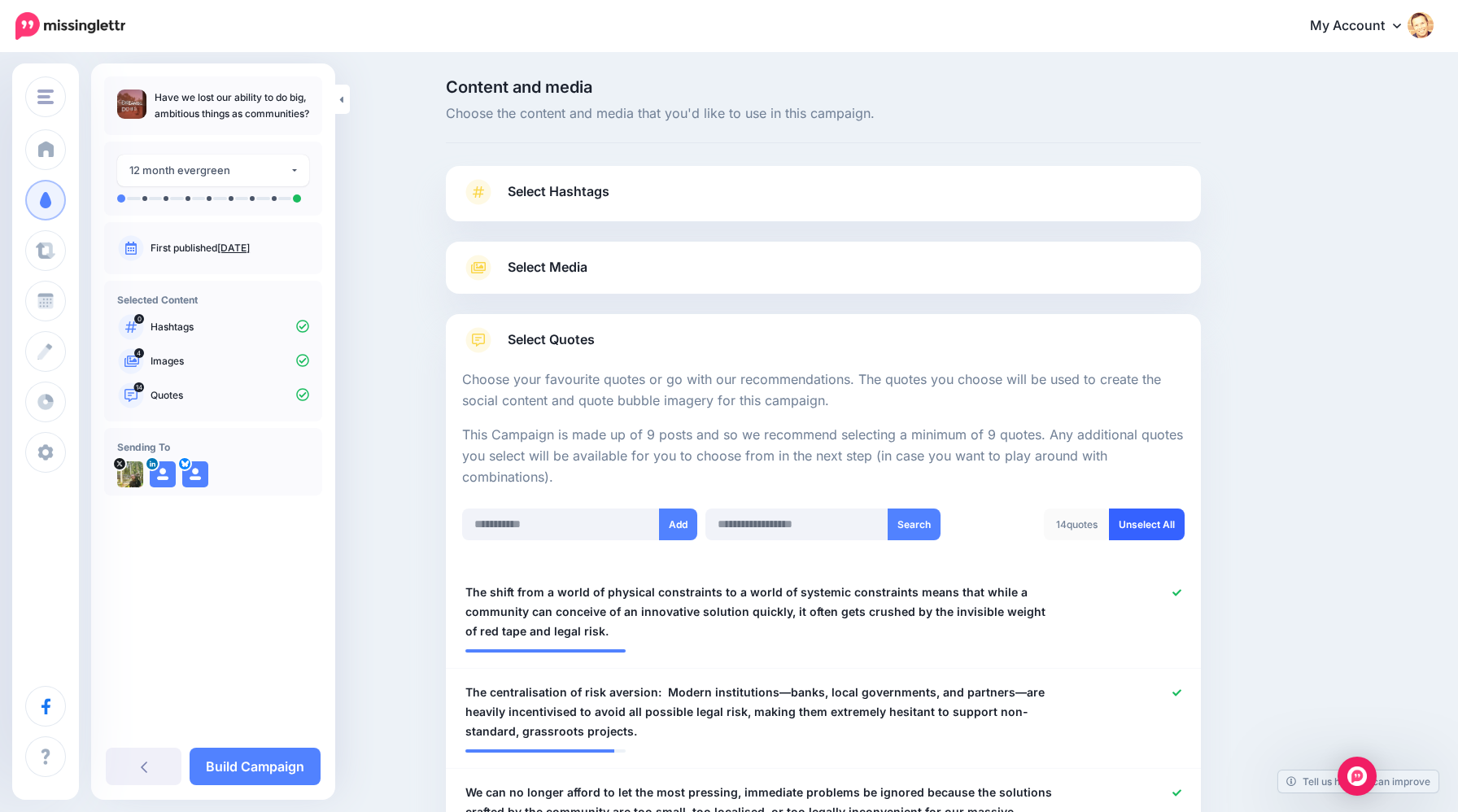
click at [1143, 524] on link "Unselect All" at bounding box center [1147, 525] width 76 height 32
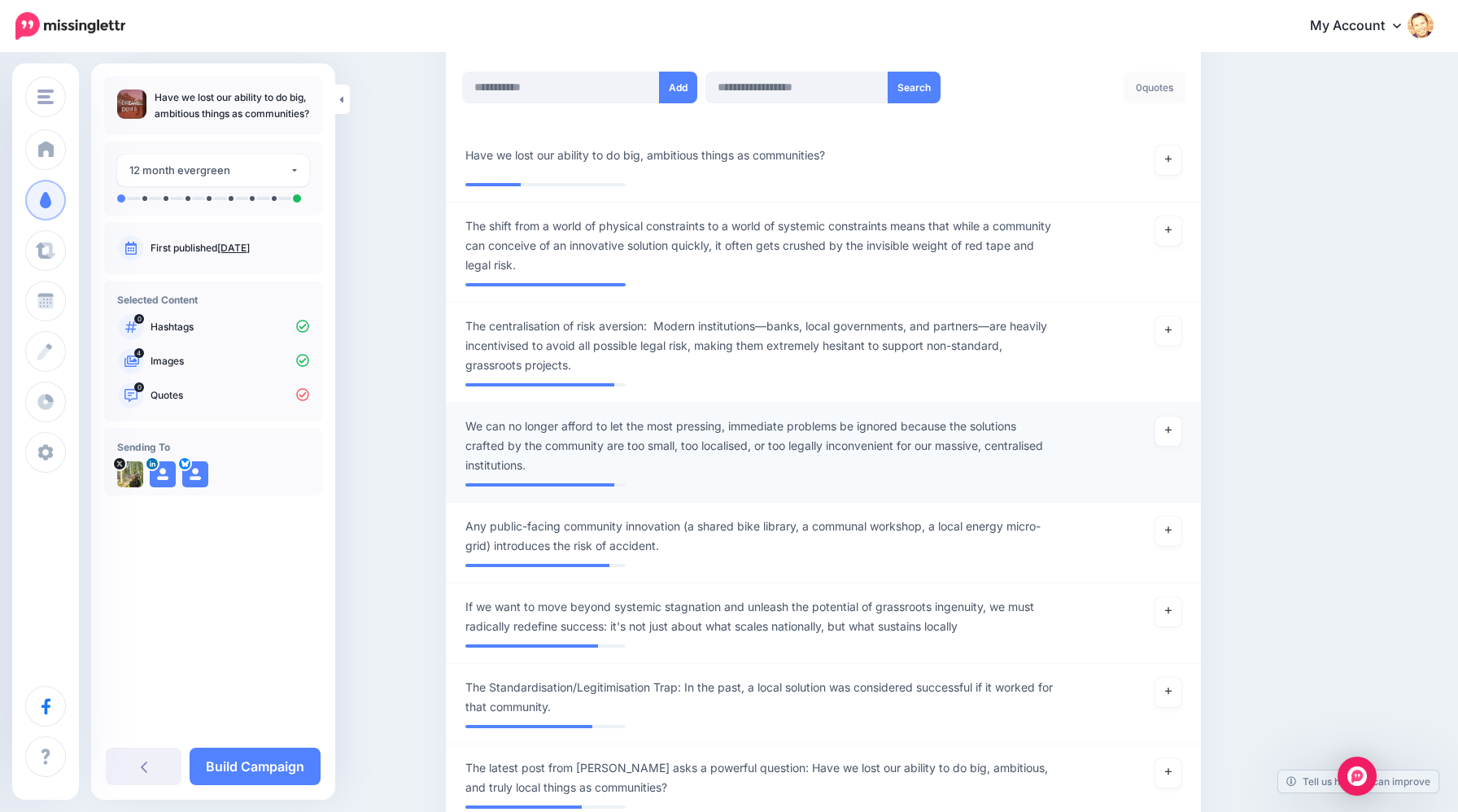
scroll to position [443, 0]
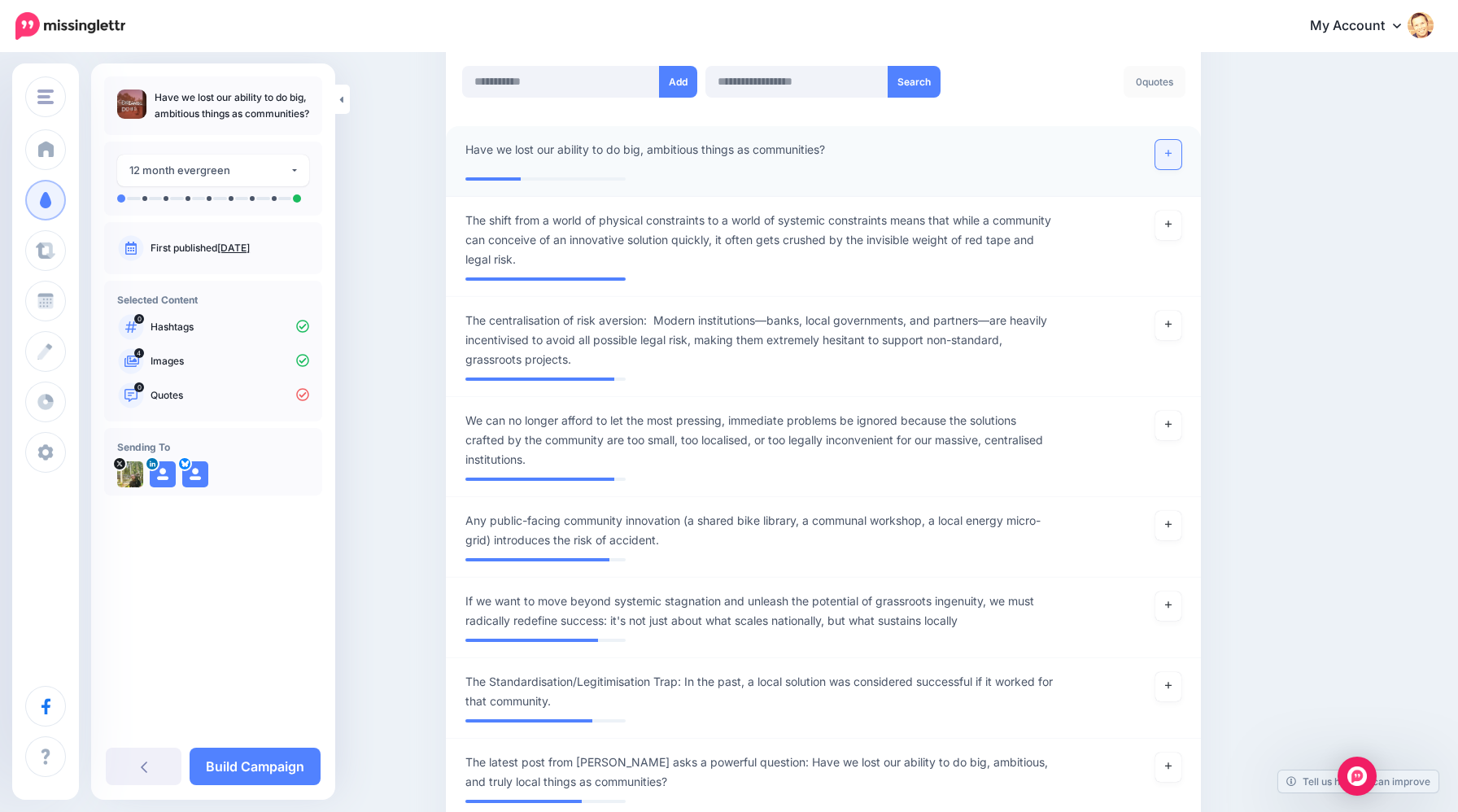
click at [1170, 158] on link at bounding box center [1168, 154] width 26 height 29
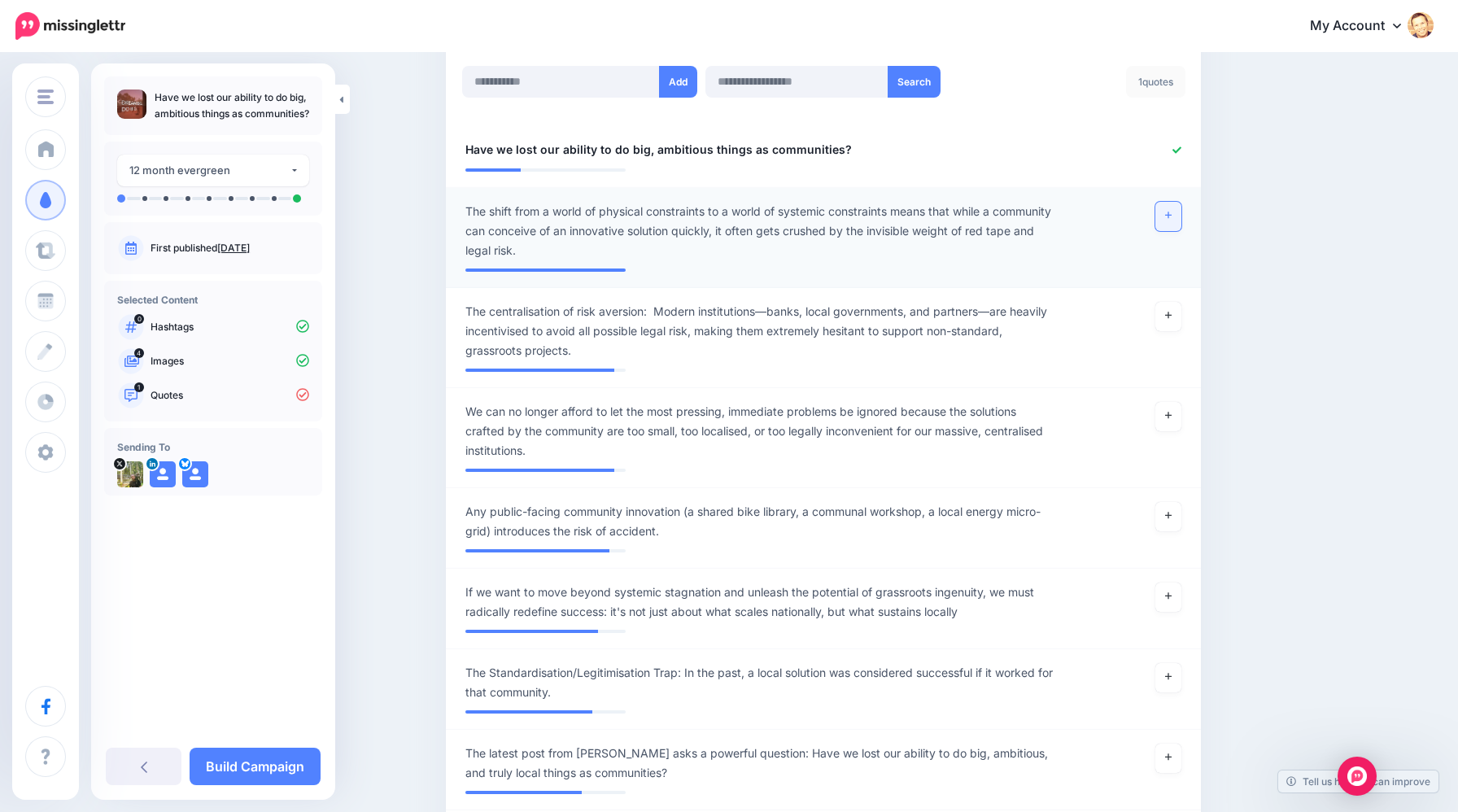
click at [1170, 218] on icon at bounding box center [1169, 215] width 7 height 9
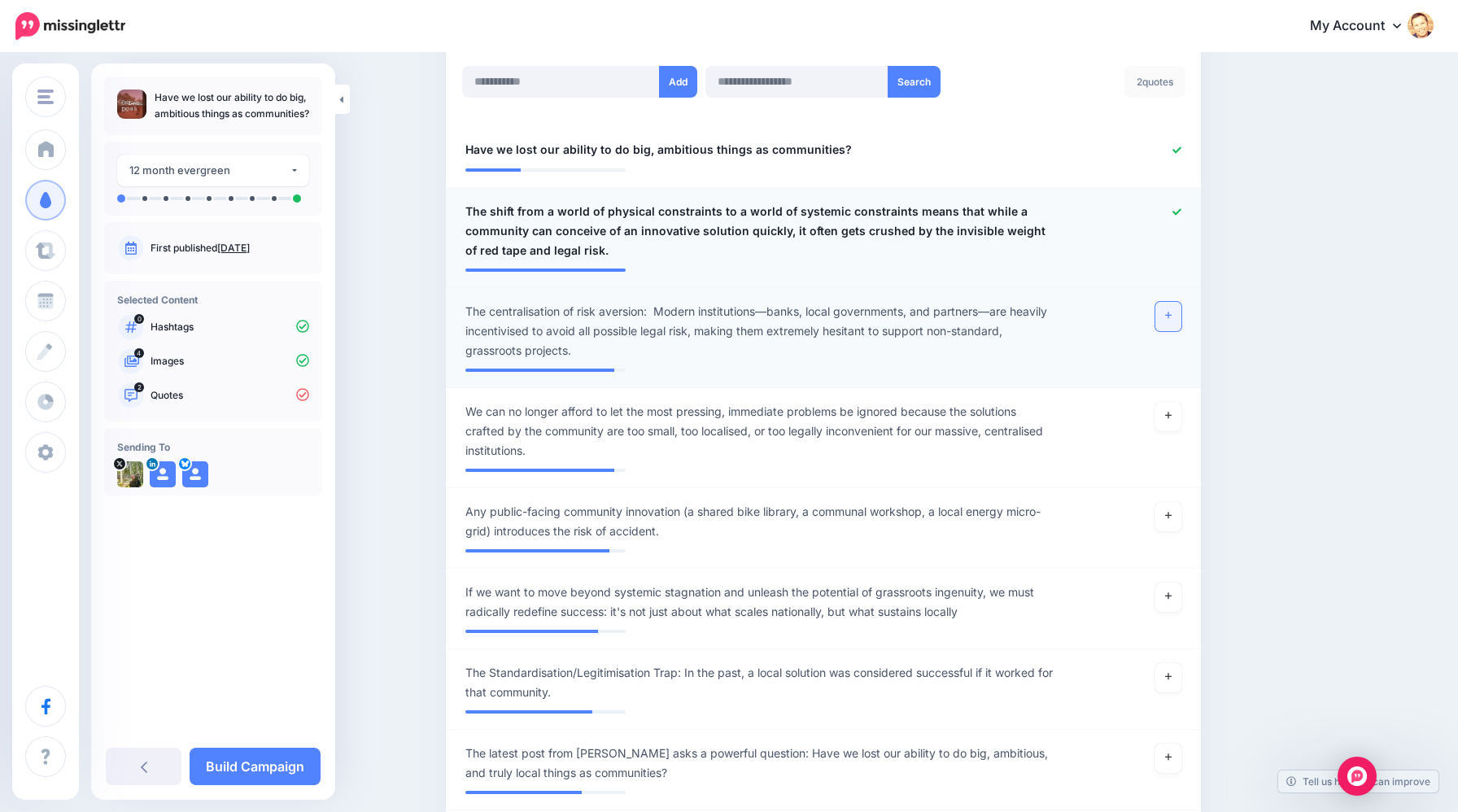
click at [1170, 314] on icon at bounding box center [1169, 315] width 7 height 9
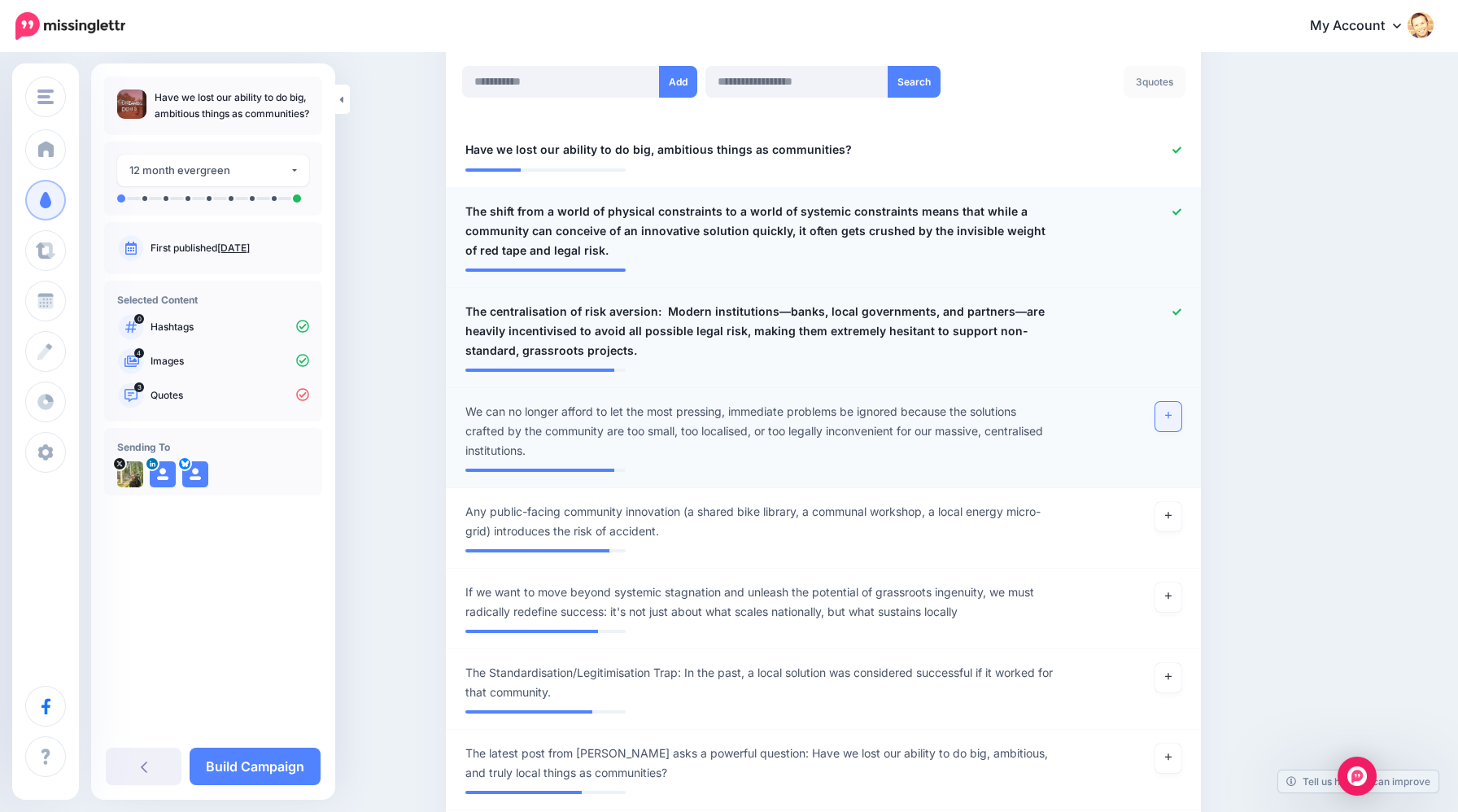
click at [1170, 415] on icon at bounding box center [1169, 416] width 7 height 7
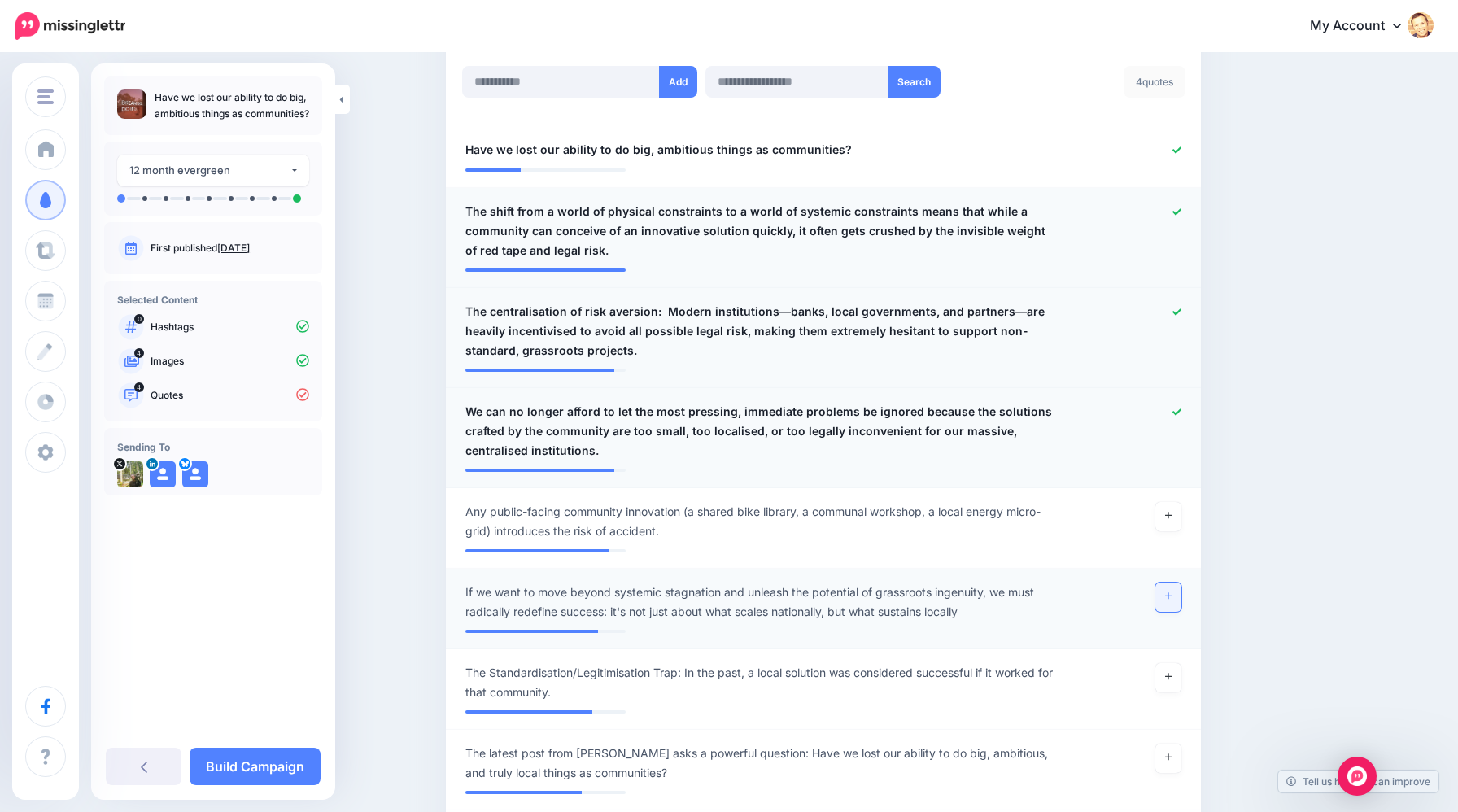
click at [1172, 600] on link at bounding box center [1168, 597] width 26 height 29
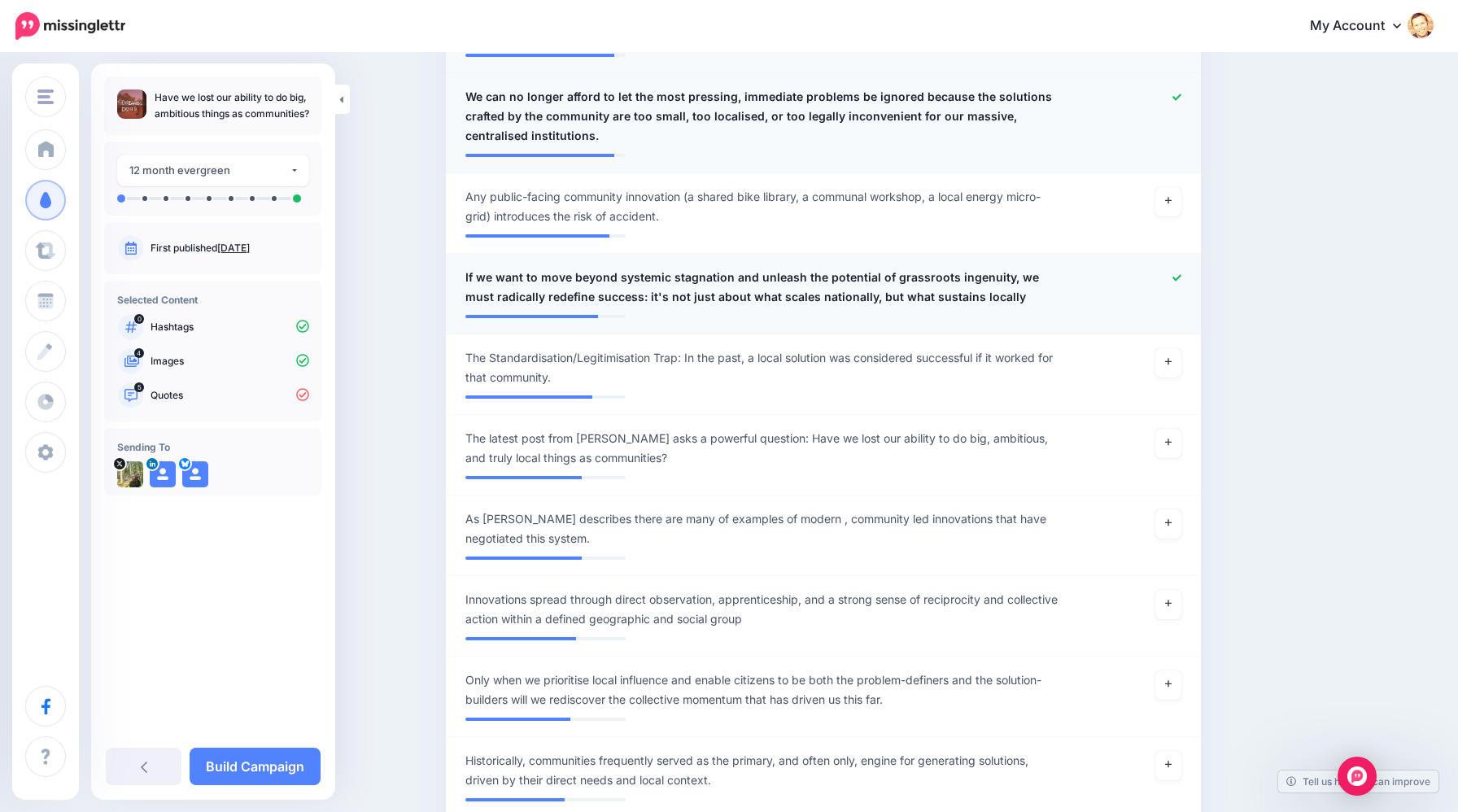
scroll to position [758, 0]
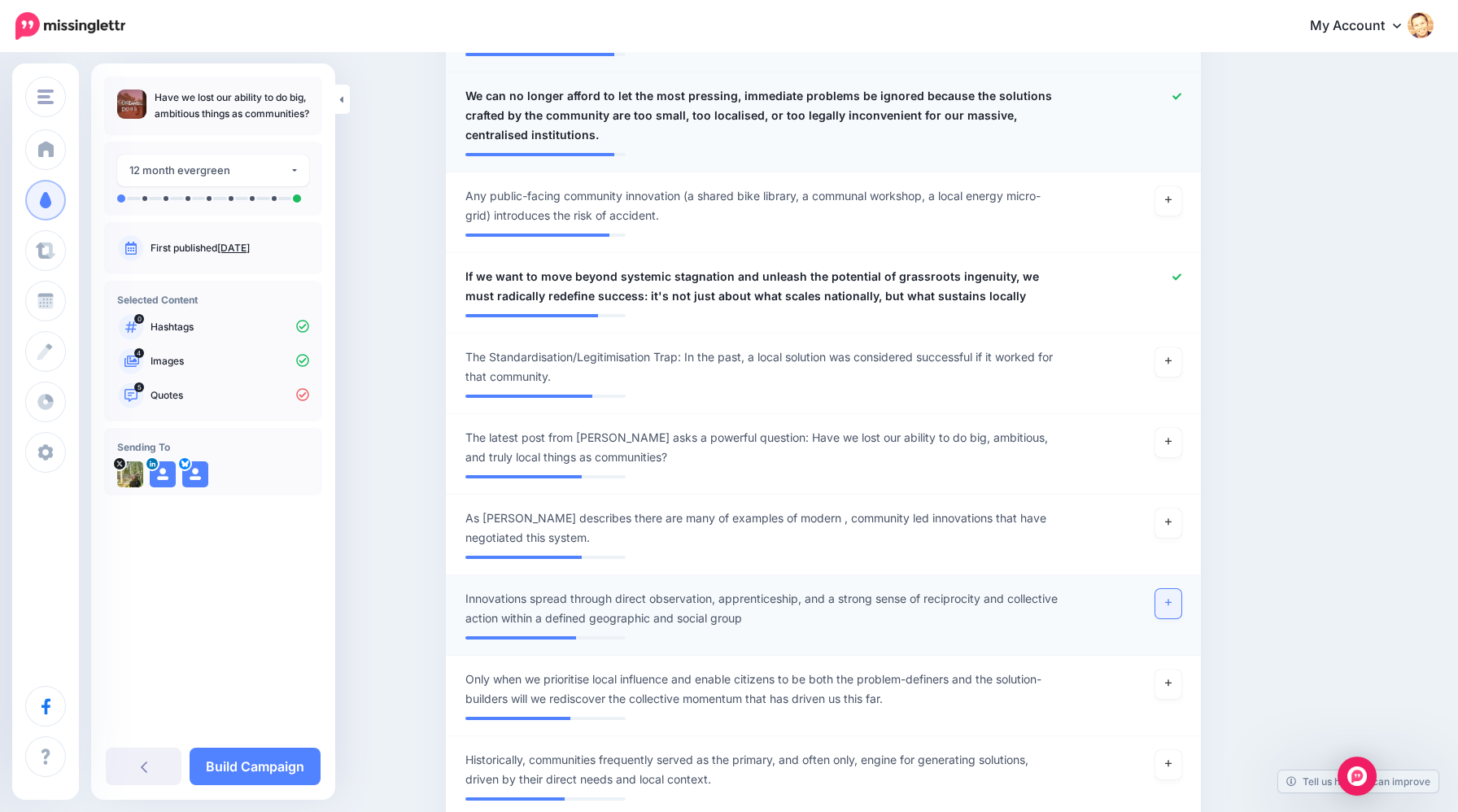
click at [1169, 598] on icon at bounding box center [1169, 602] width 7 height 9
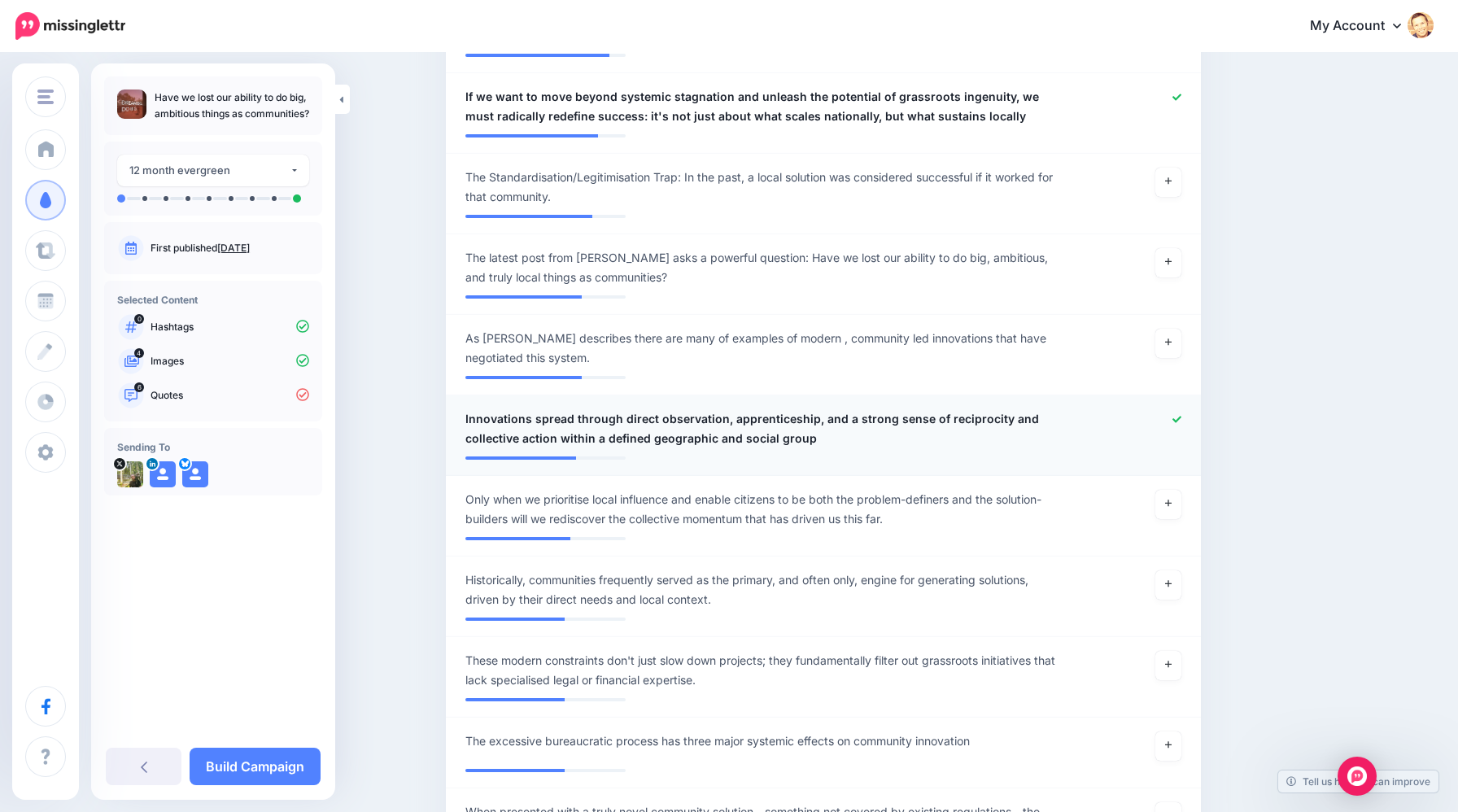
scroll to position [955, 0]
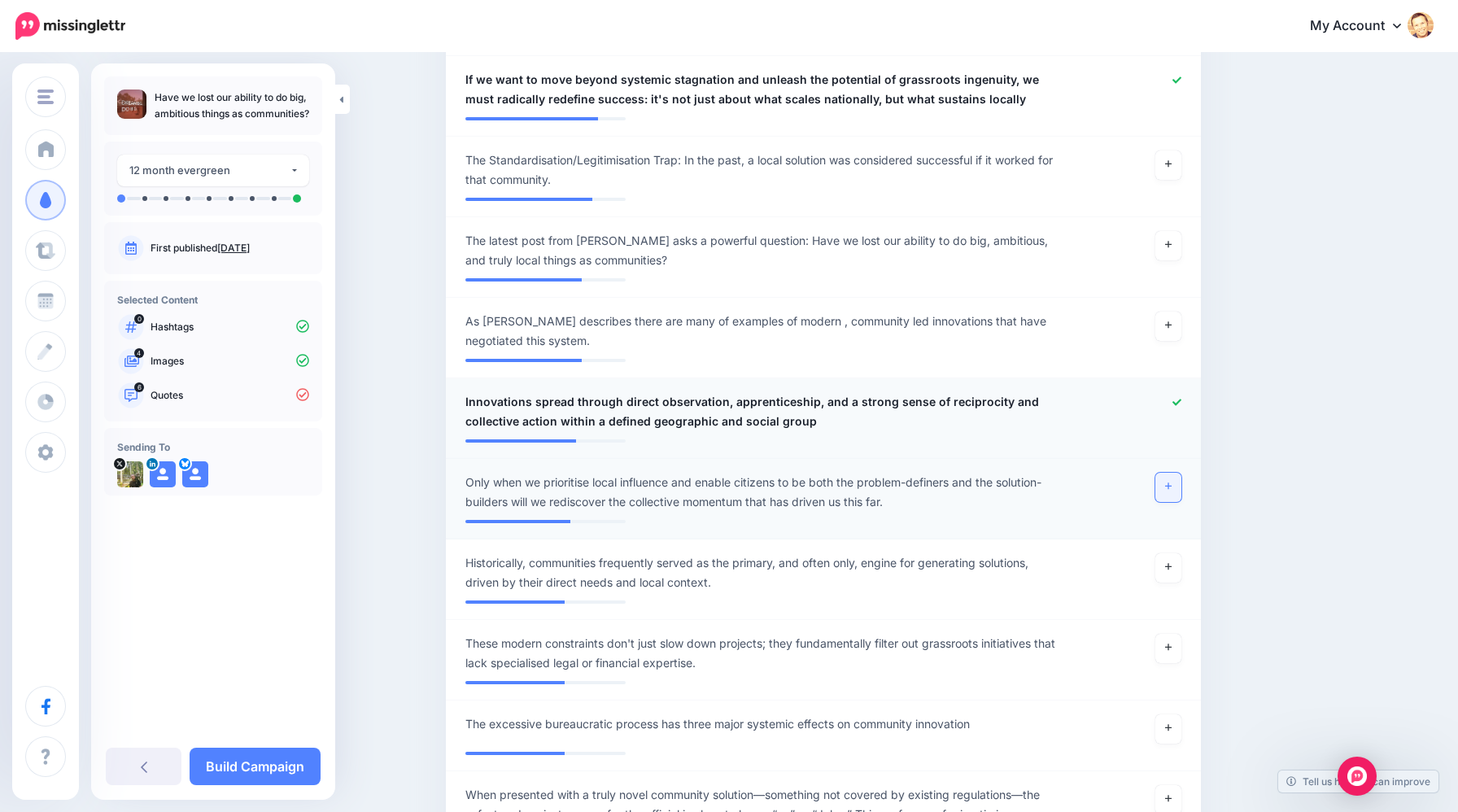
click at [1170, 485] on icon at bounding box center [1169, 487] width 7 height 7
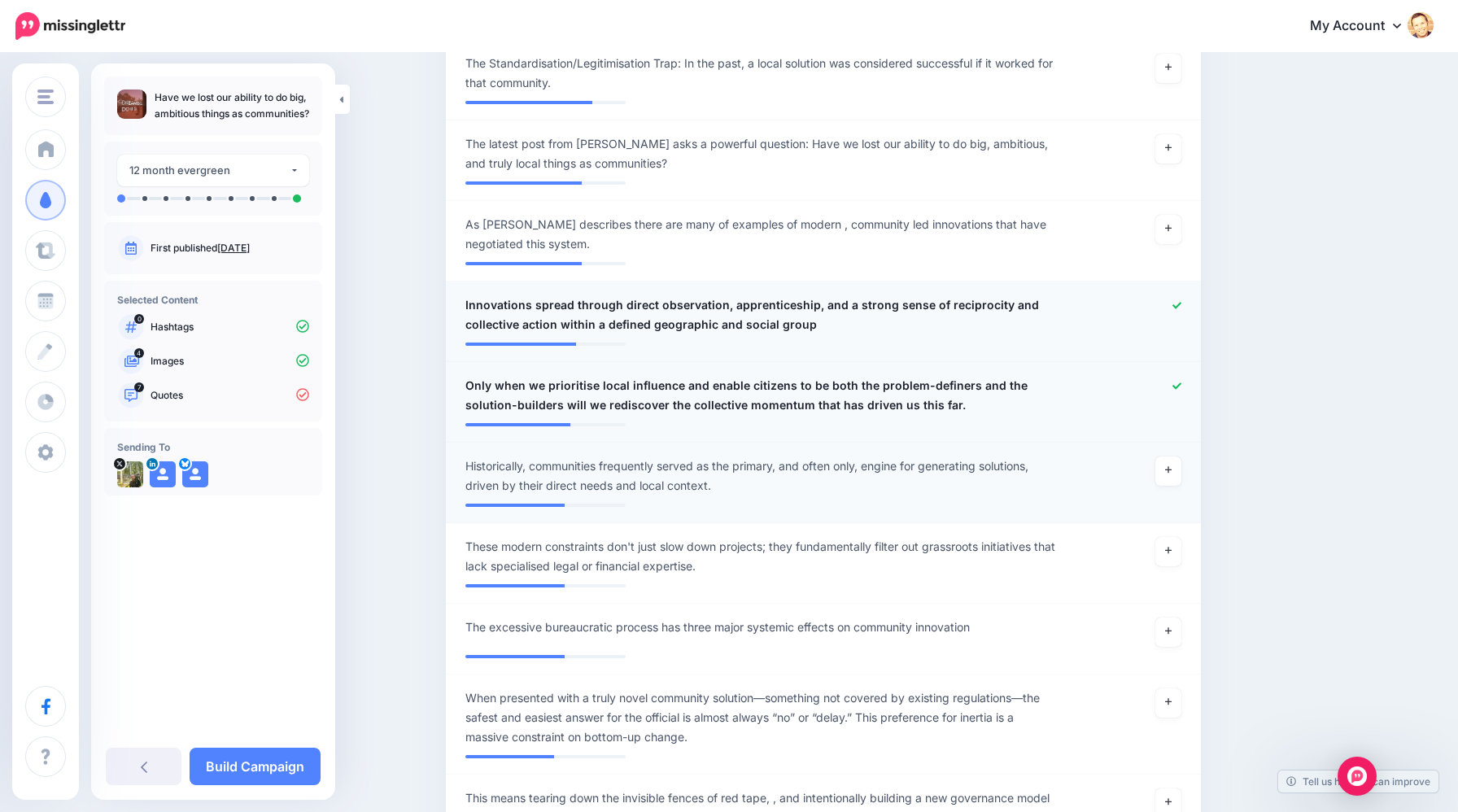
scroll to position [1054, 0]
click at [1167, 472] on link at bounding box center [1168, 468] width 26 height 29
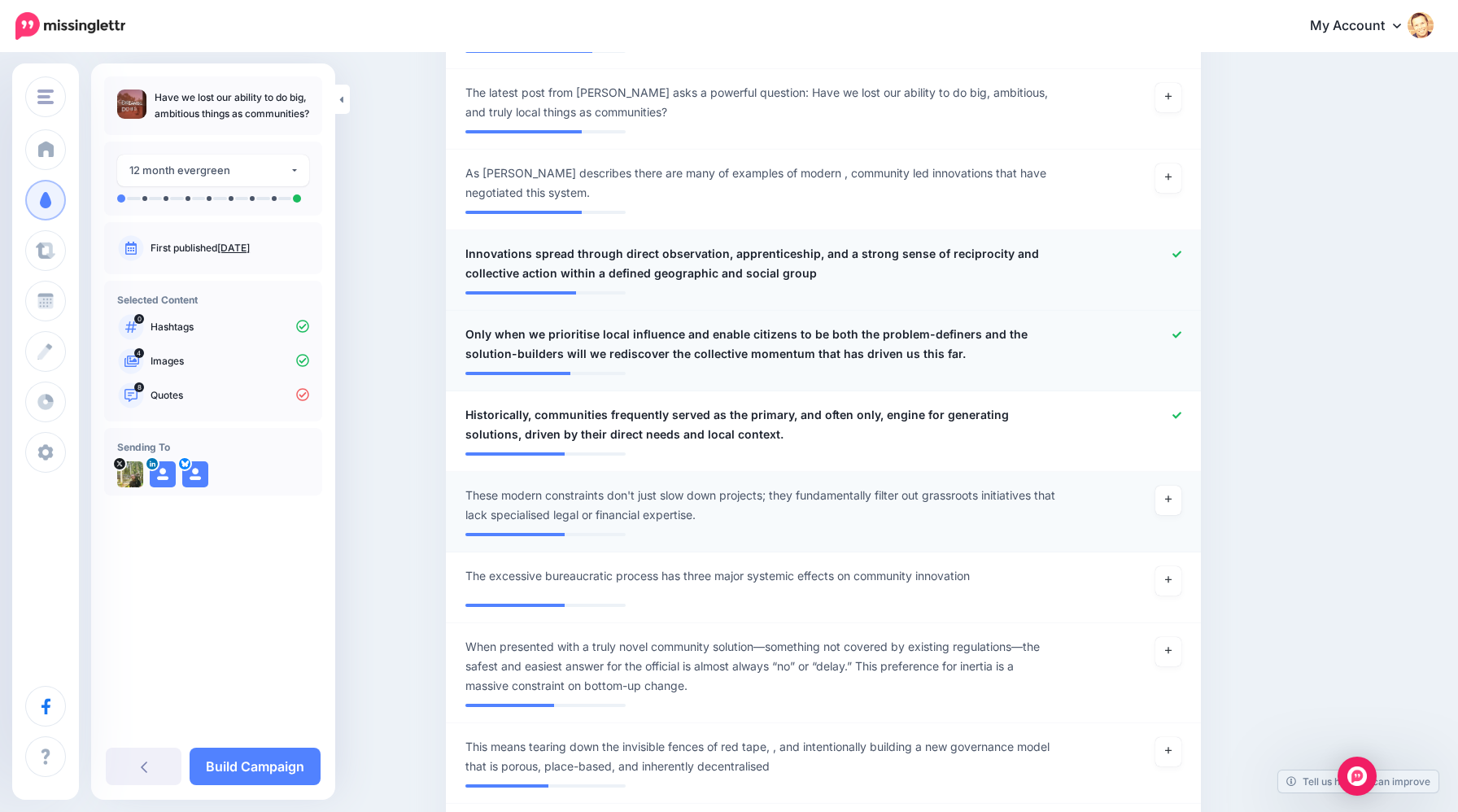
scroll to position [1105, 0]
click at [1165, 502] on link at bounding box center [1168, 498] width 26 height 29
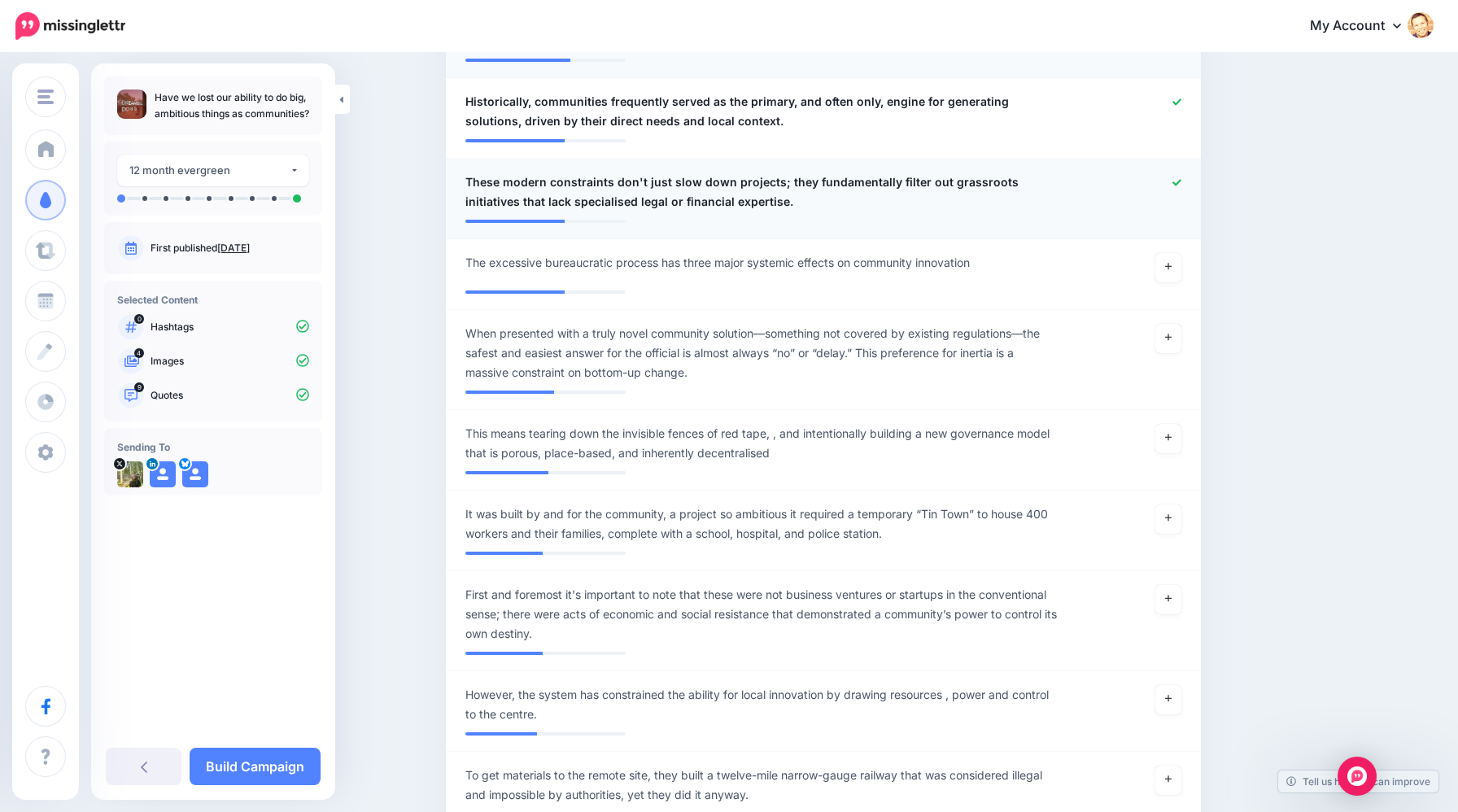
scroll to position [1417, 0]
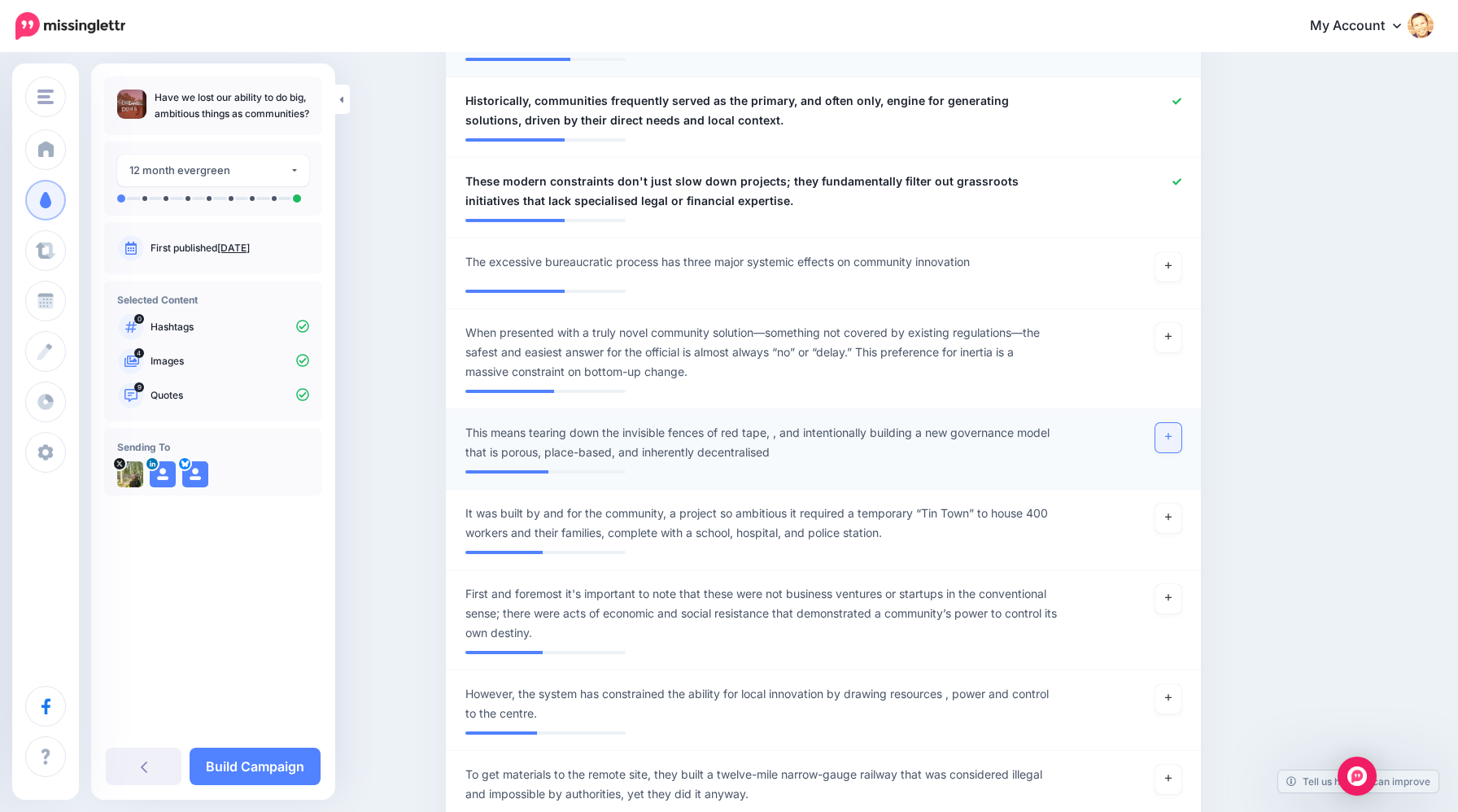
click at [1167, 433] on icon at bounding box center [1169, 436] width 7 height 9
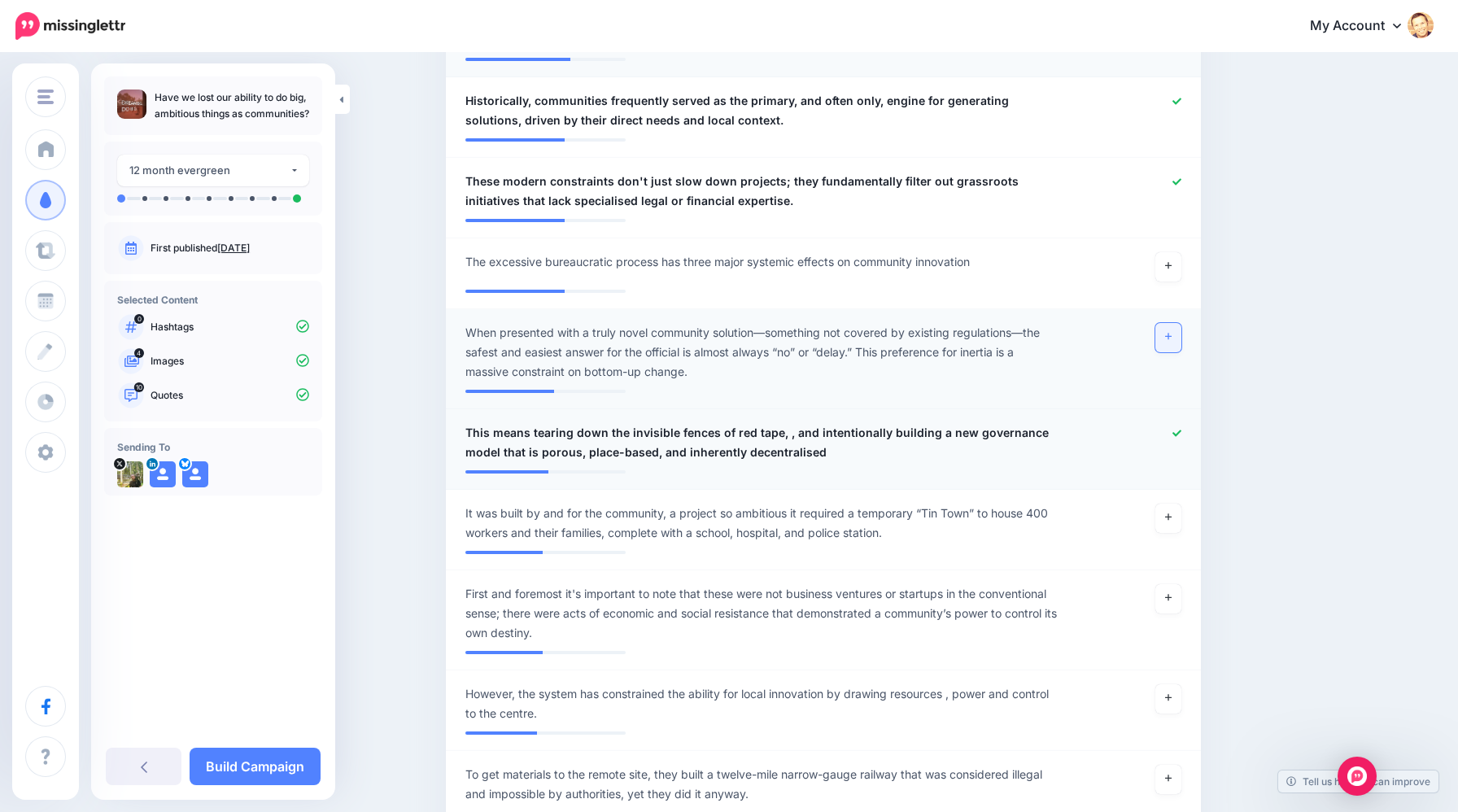
click at [1165, 338] on icon at bounding box center [1169, 336] width 7 height 9
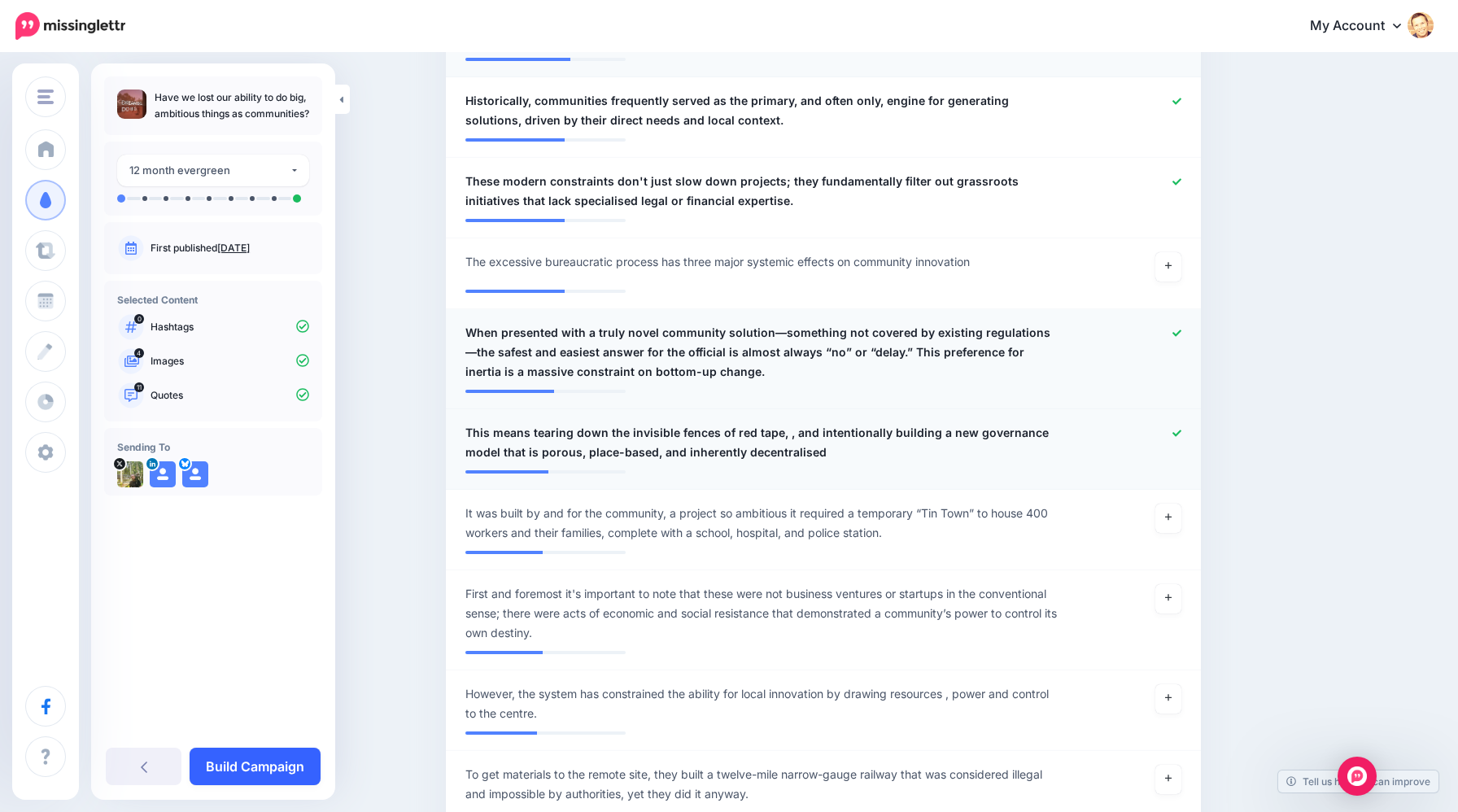
click at [291, 767] on link "Build Campaign" at bounding box center [256, 766] width 131 height 38
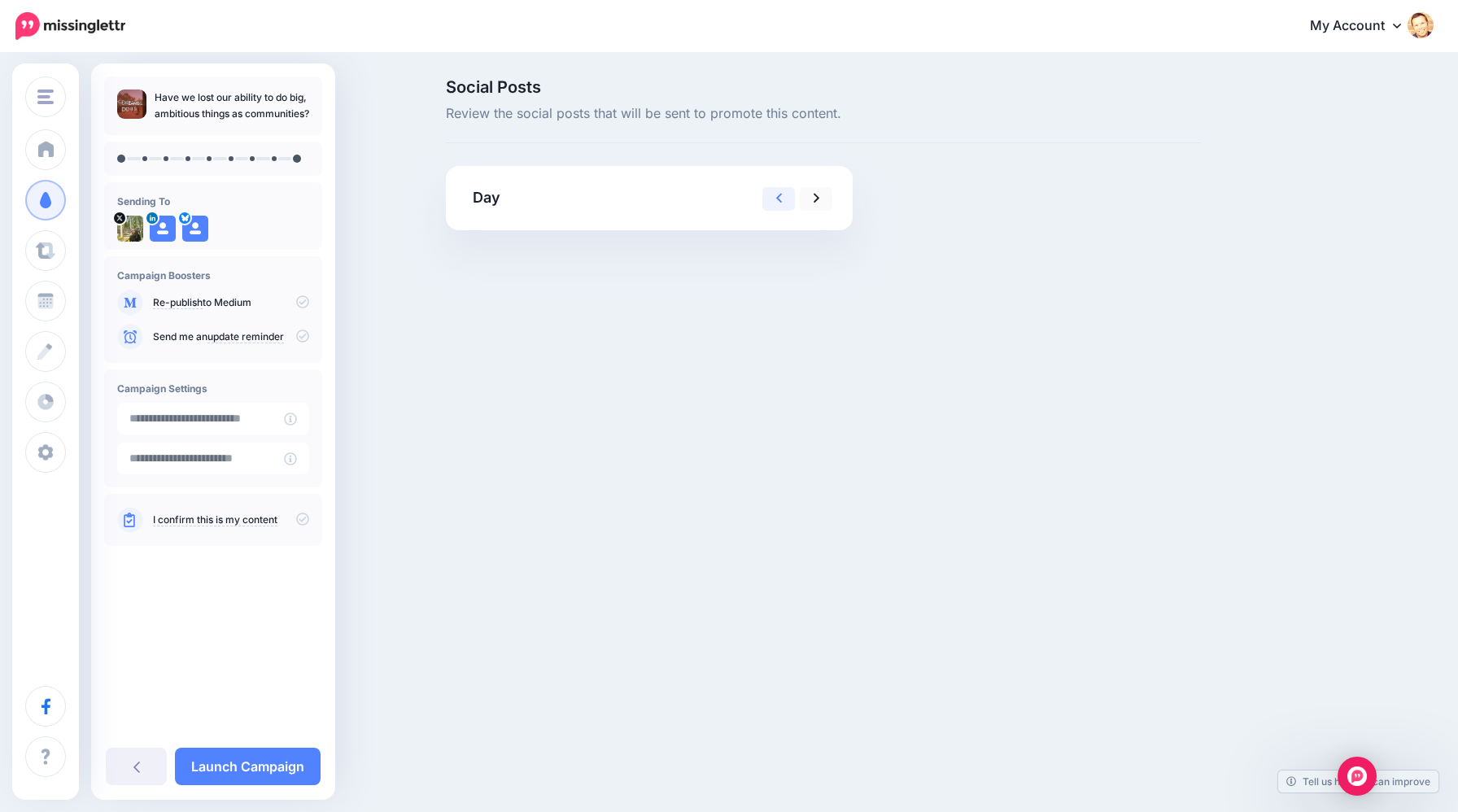
click at [778, 203] on icon at bounding box center [779, 198] width 7 height 17
click at [807, 199] on link at bounding box center [816, 199] width 33 height 24
click at [1370, 771] on div "Open Intercom Messenger" at bounding box center [1357, 776] width 43 height 43
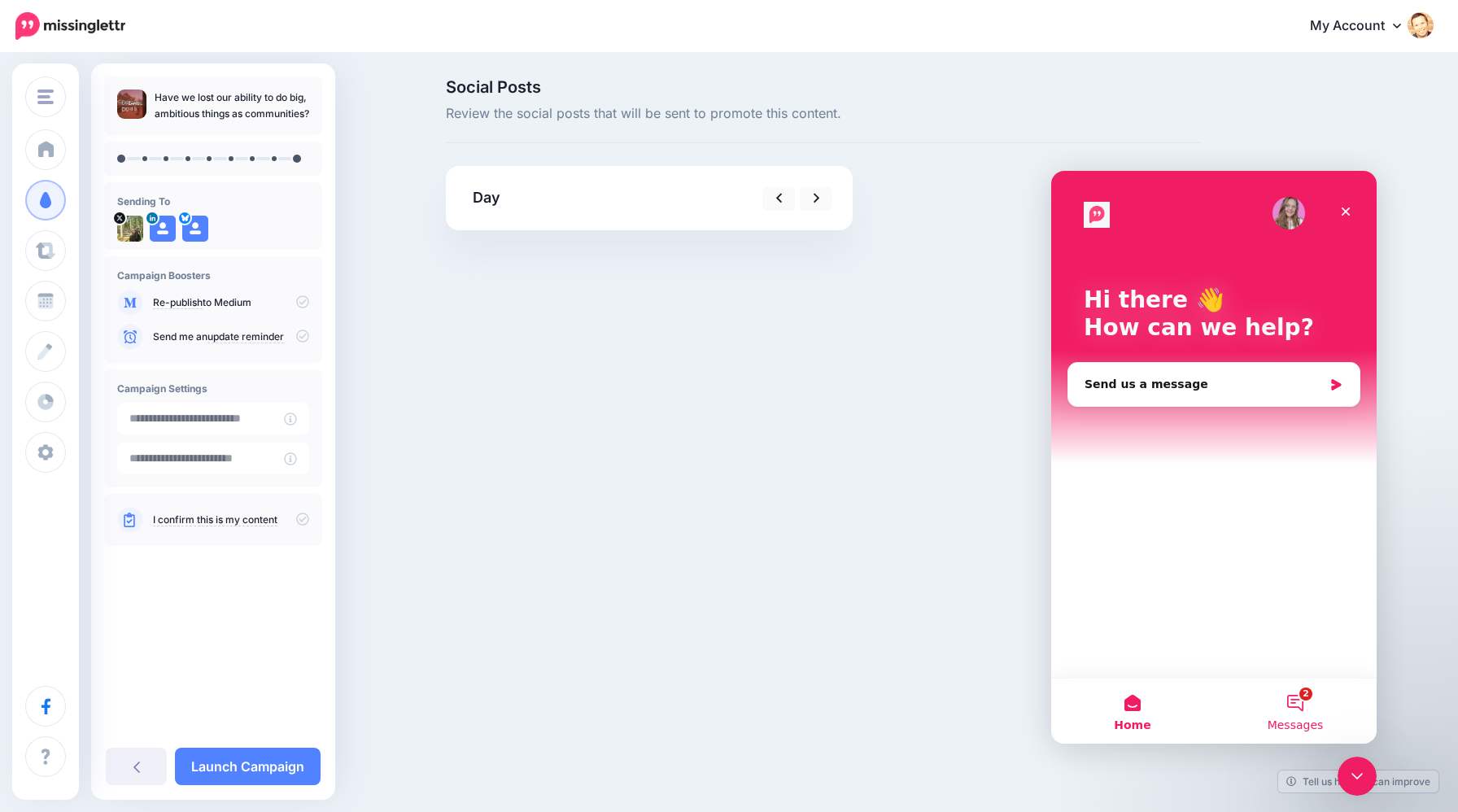
click at [1304, 698] on button "2 Messages" at bounding box center [1296, 710] width 163 height 65
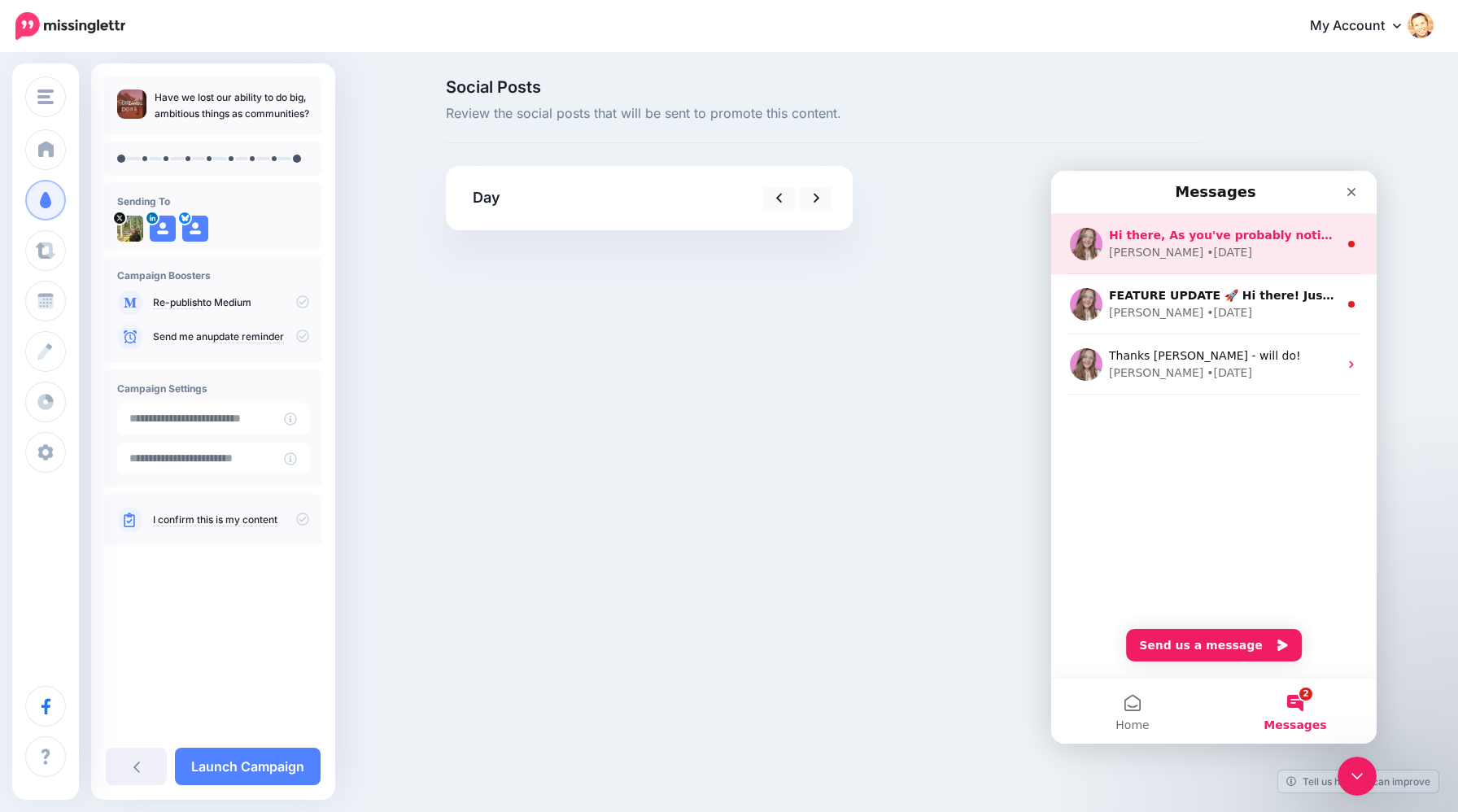
click at [1207, 253] on div "• [DATE]" at bounding box center [1229, 252] width 45 height 17
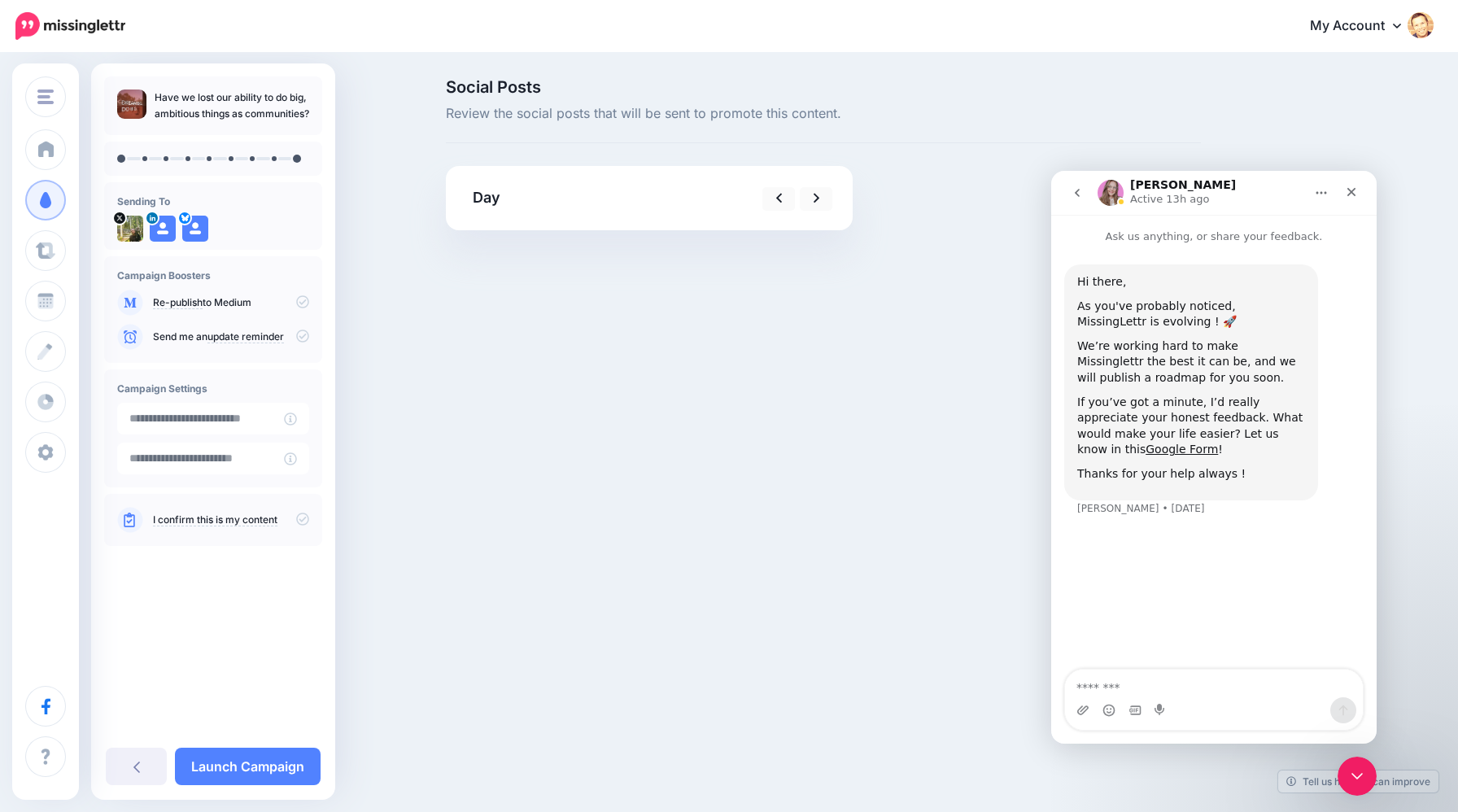
click at [967, 493] on div "Paul Taylor Paul Taylor Add Workspace Dashboard Campaigns Curate Schedule Creat…" at bounding box center [729, 406] width 1458 height 812
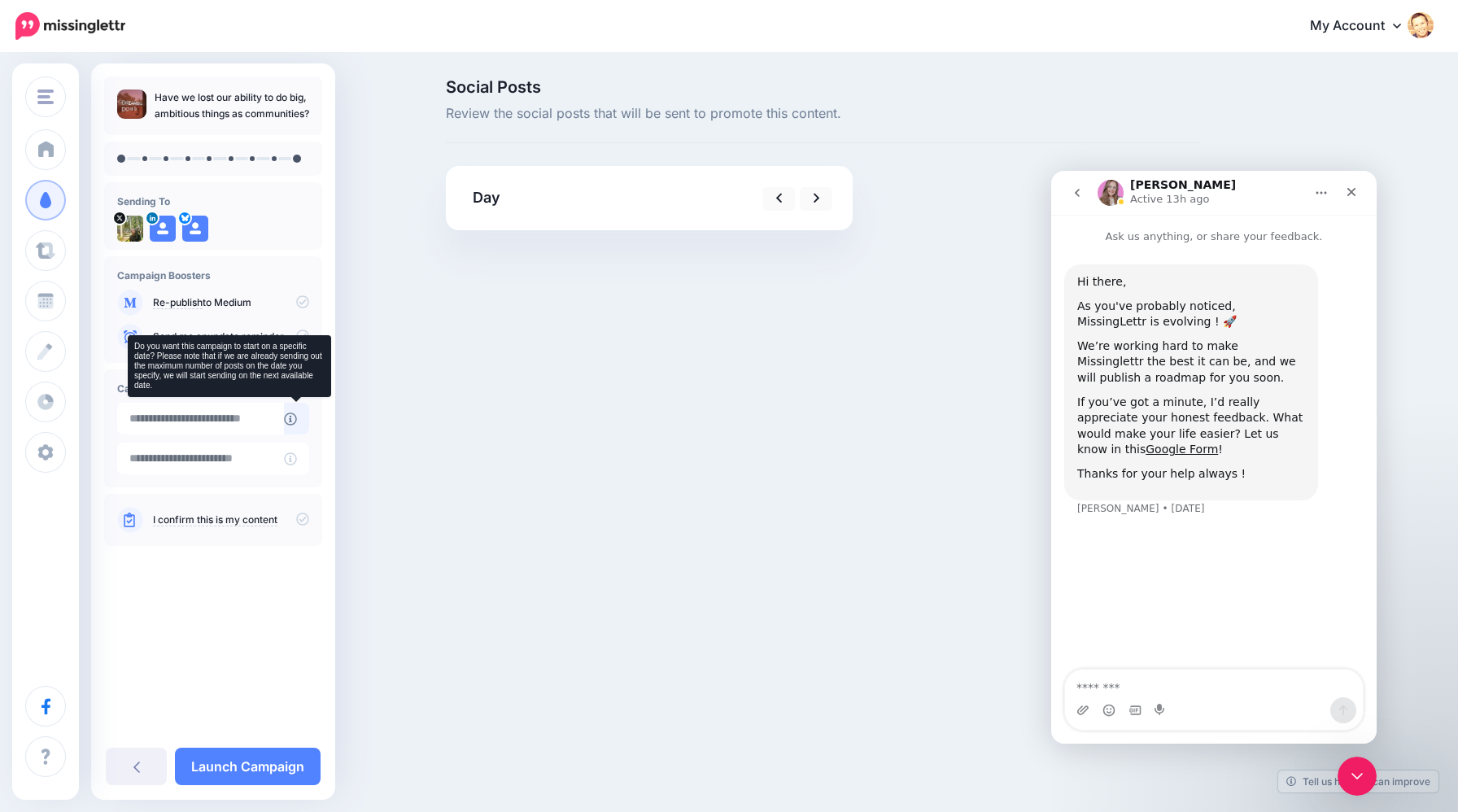
click at [285, 424] on icon at bounding box center [290, 419] width 13 height 13
click at [288, 418] on icon at bounding box center [290, 419] width 13 height 13
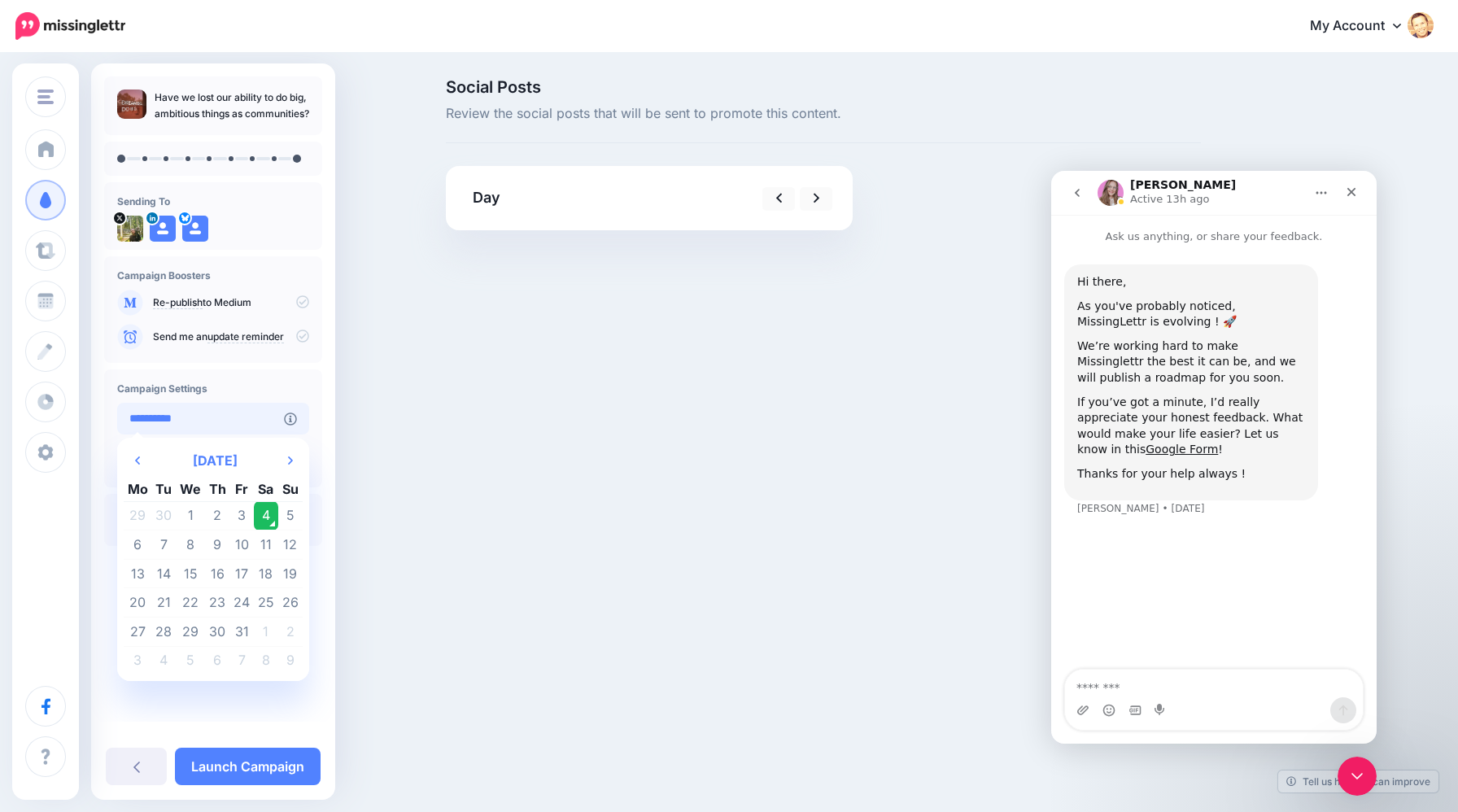
click at [260, 418] on input "**********" at bounding box center [200, 419] width 166 height 32
click at [288, 509] on td "5" at bounding box center [290, 515] width 24 height 29
type input "**********"
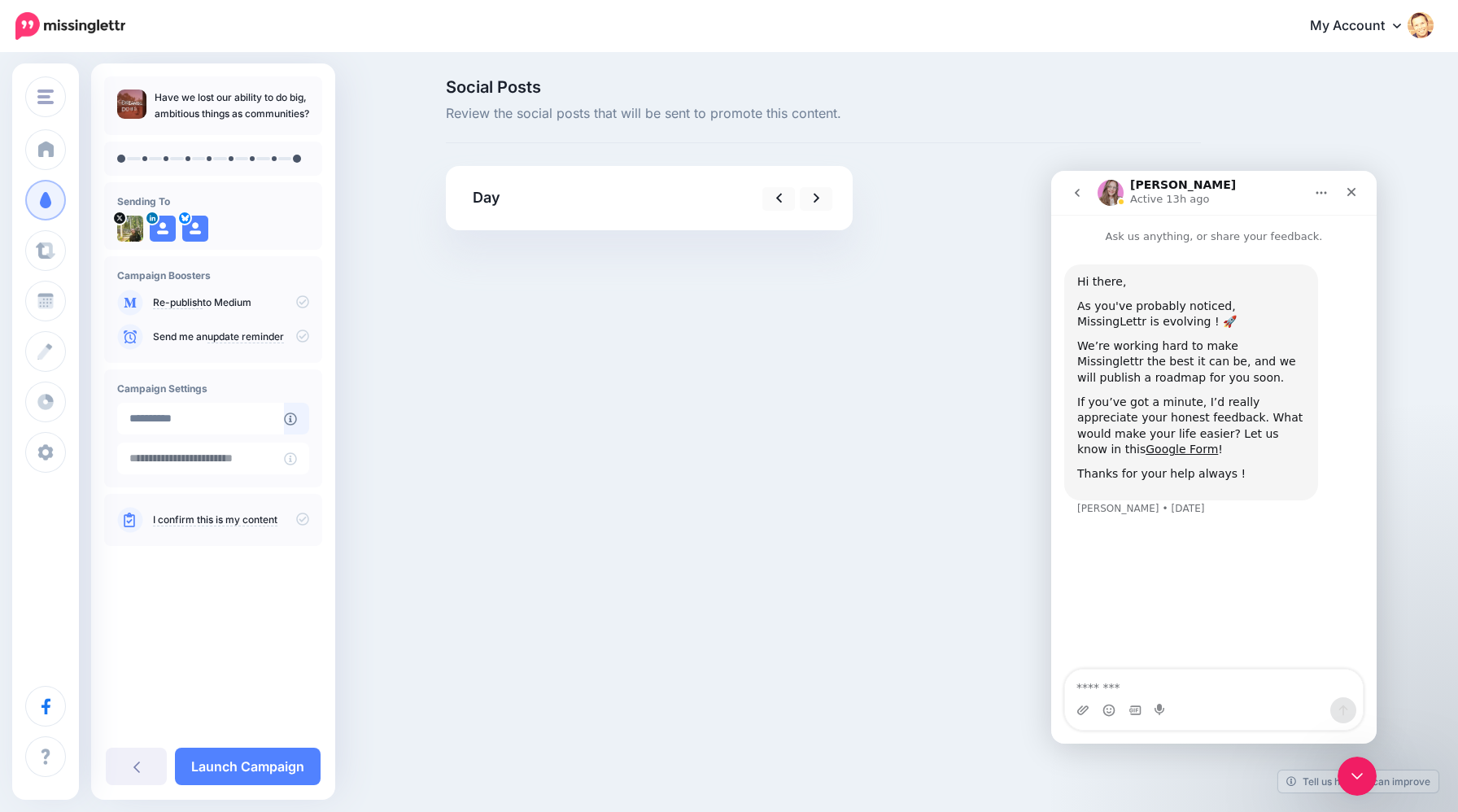
click at [293, 520] on p "I confirm this is my content" at bounding box center [231, 519] width 156 height 14
click at [262, 516] on link "I confirm this is my content" at bounding box center [215, 519] width 124 height 13
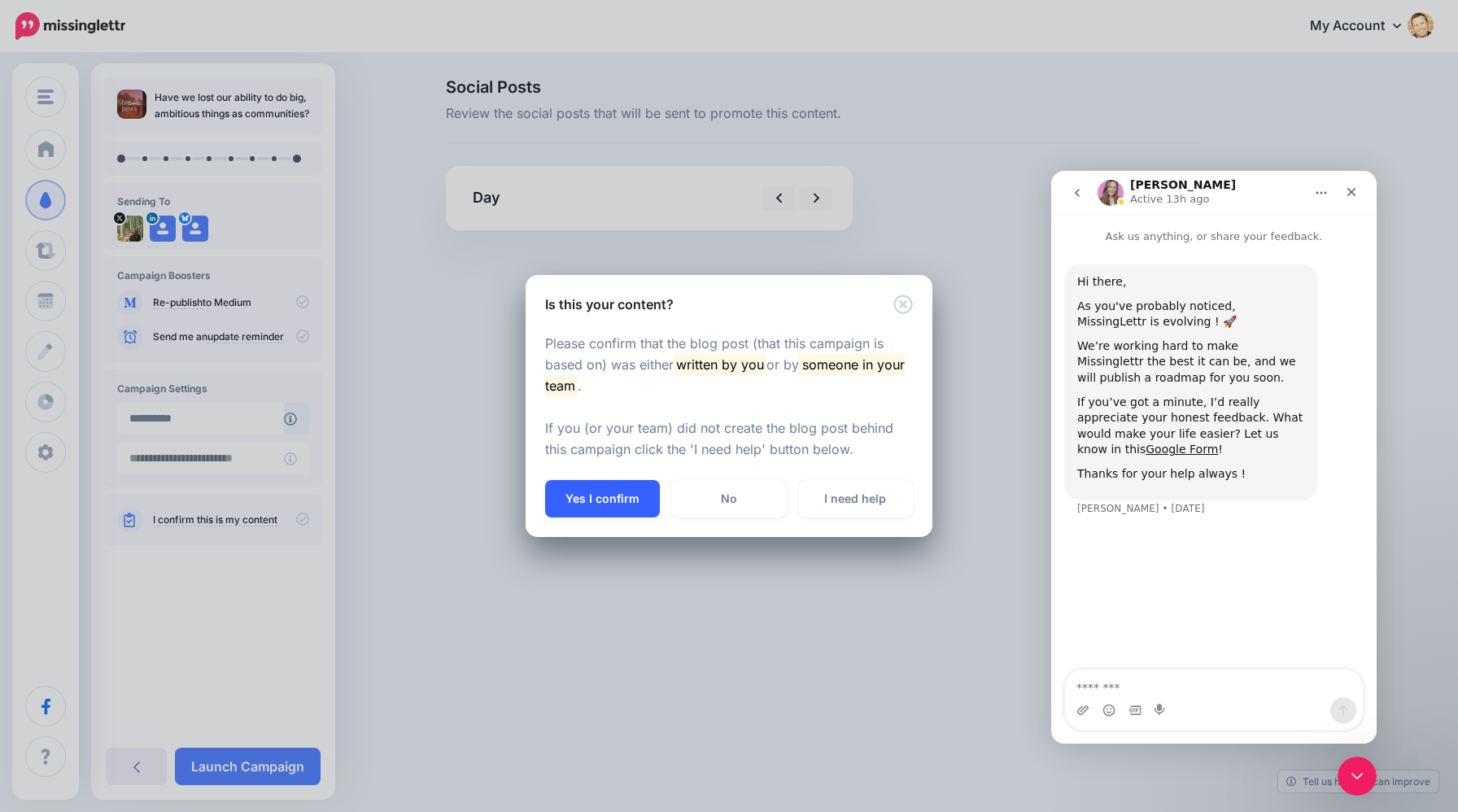
click at [578, 497] on button "Yes I confirm" at bounding box center [602, 498] width 114 height 38
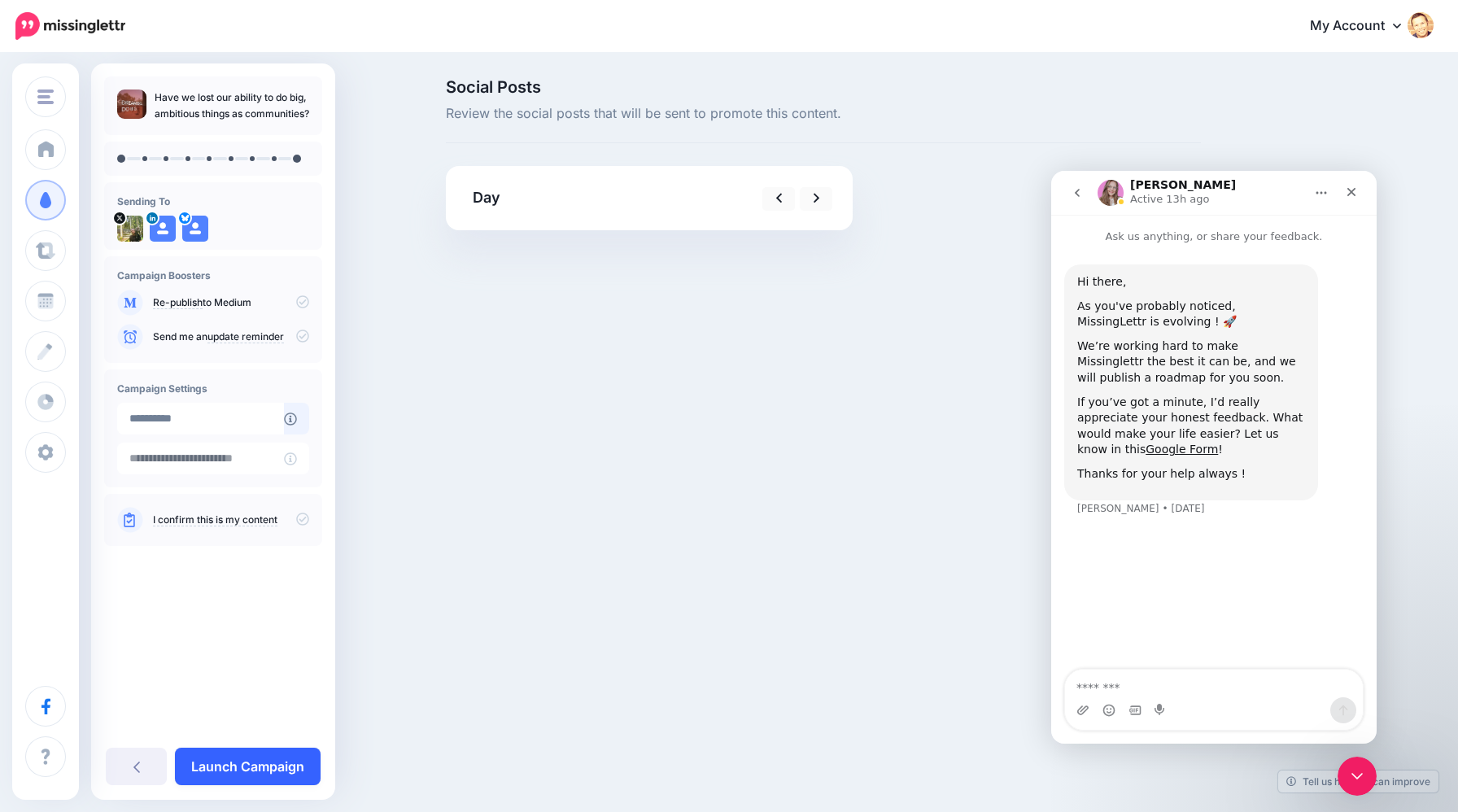
click at [283, 763] on link "Launch Campaign" at bounding box center [247, 766] width 145 height 38
click at [278, 764] on link "Launch Campaign" at bounding box center [247, 766] width 145 height 38
click at [1346, 192] on icon "Close" at bounding box center [1351, 192] width 13 height 13
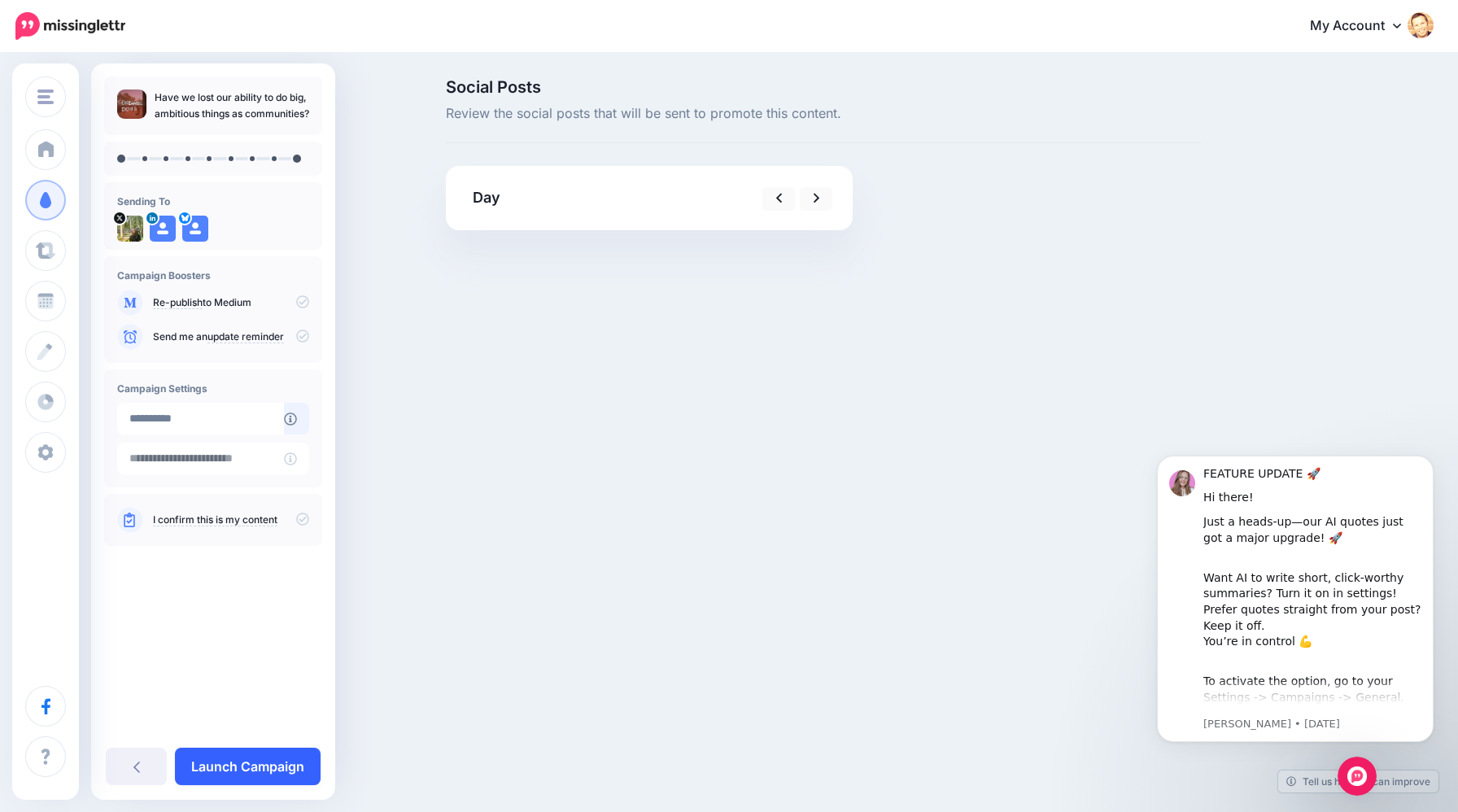
click at [238, 763] on link "Launch Campaign" at bounding box center [247, 766] width 145 height 38
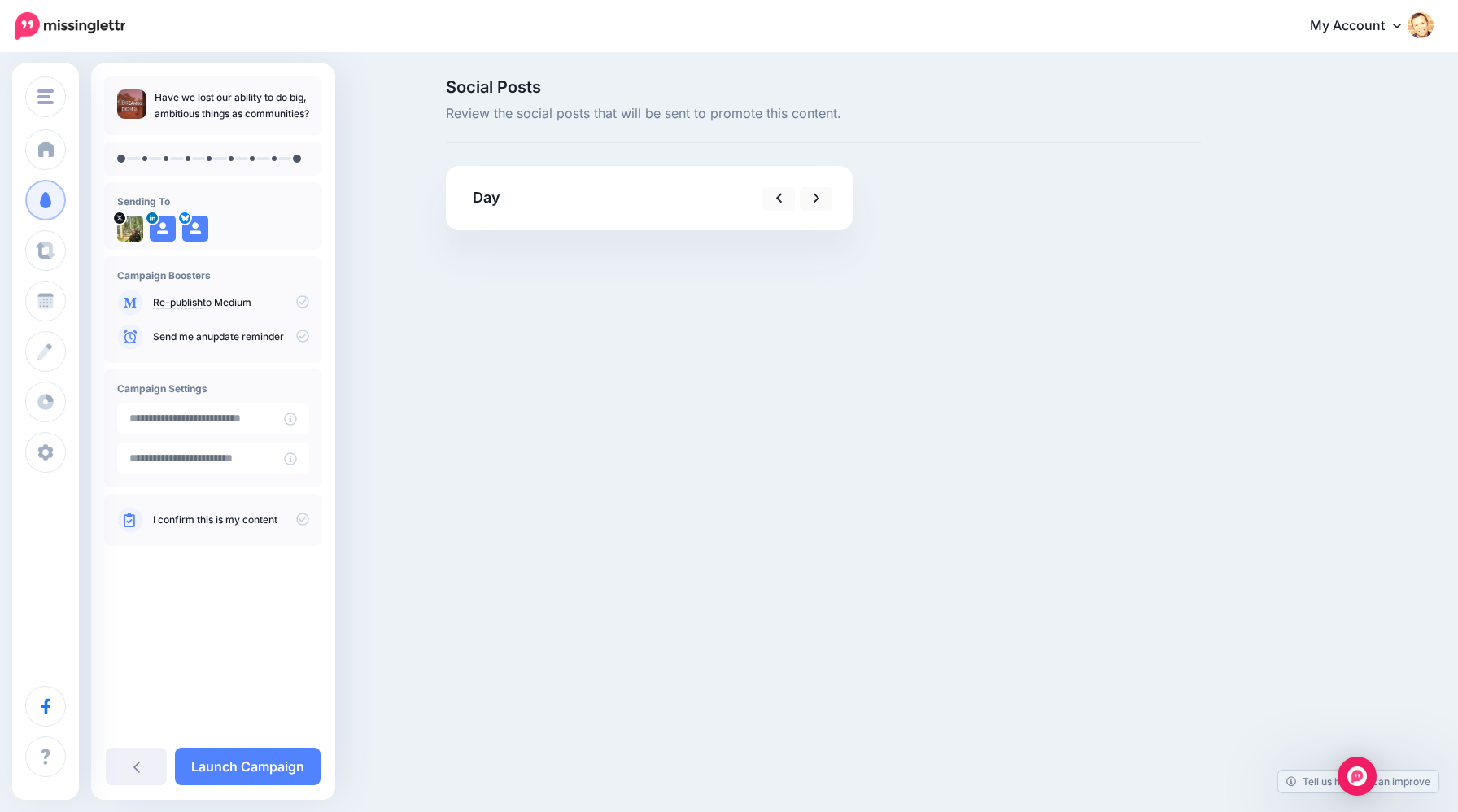
click at [642, 213] on div "Day" at bounding box center [649, 198] width 407 height 64
click at [776, 201] on icon at bounding box center [779, 198] width 7 height 17
click at [821, 198] on link at bounding box center [816, 199] width 33 height 24
click at [821, 198] on link at bounding box center [816, 199] width 33 height 24
click at [797, 198] on div at bounding box center [780, 198] width 131 height 25
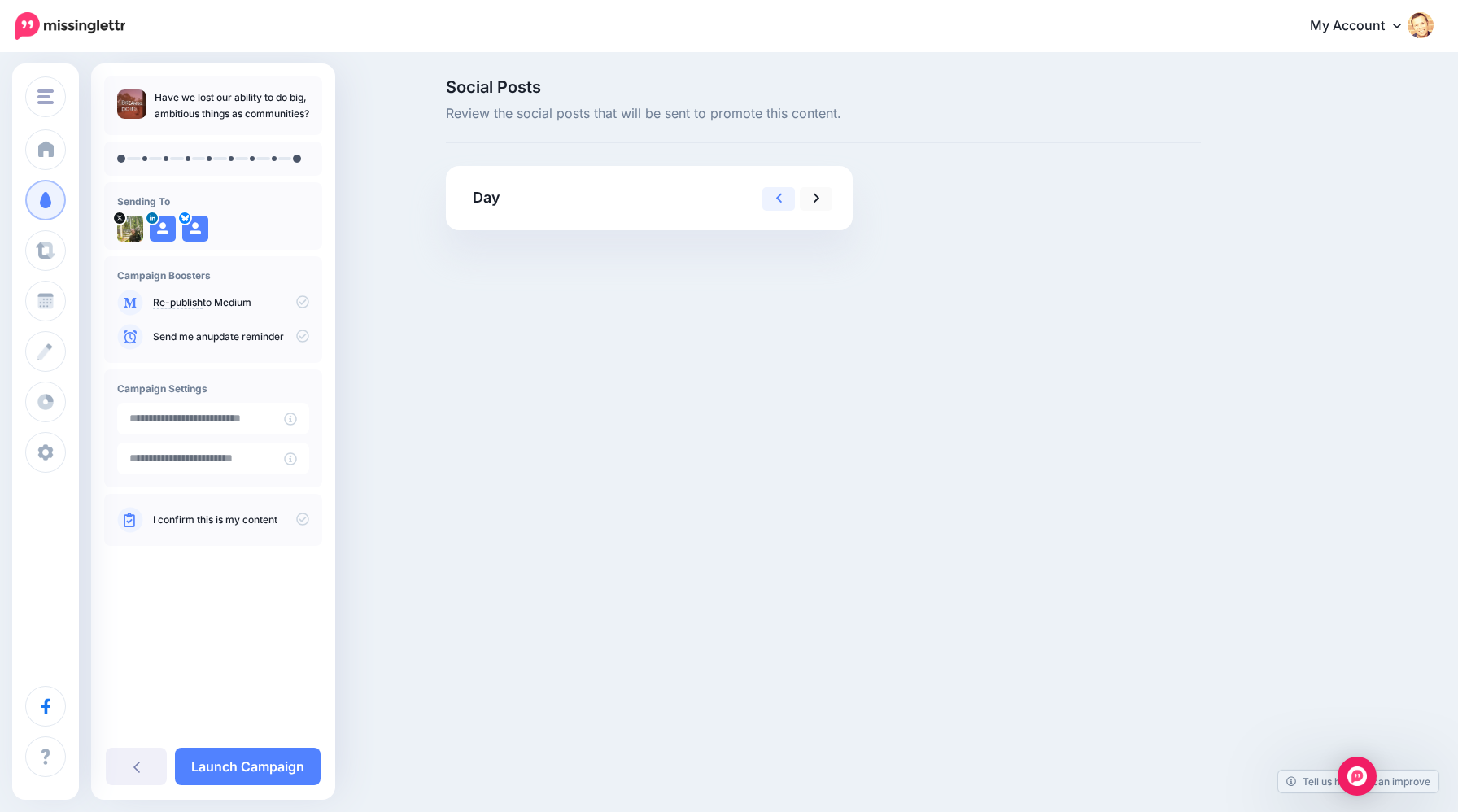
click at [781, 198] on icon at bounding box center [779, 198] width 7 height 17
click at [277, 772] on link "Launch Campaign" at bounding box center [247, 766] width 145 height 38
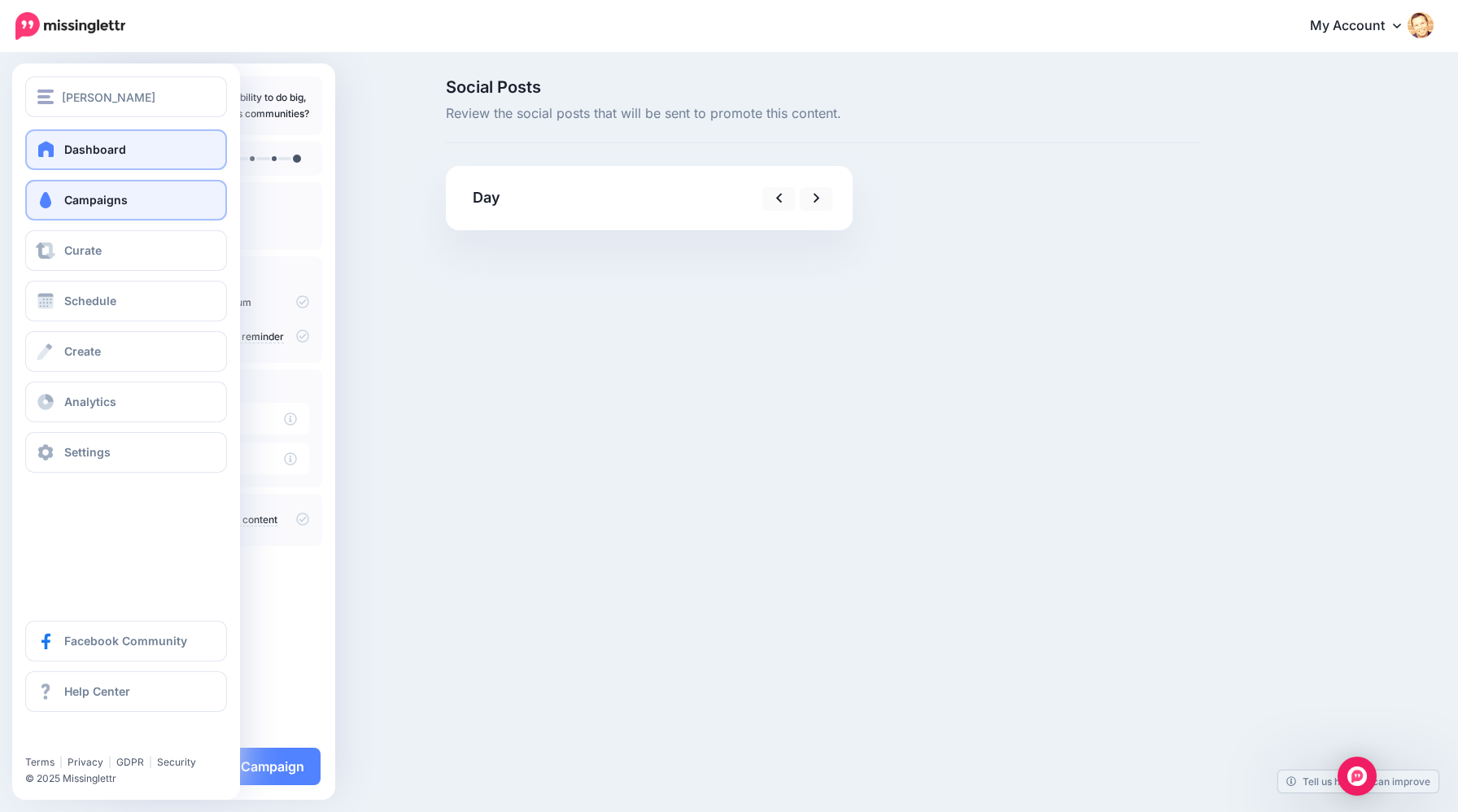
click at [65, 156] on span "Dashboard" at bounding box center [95, 149] width 62 height 13
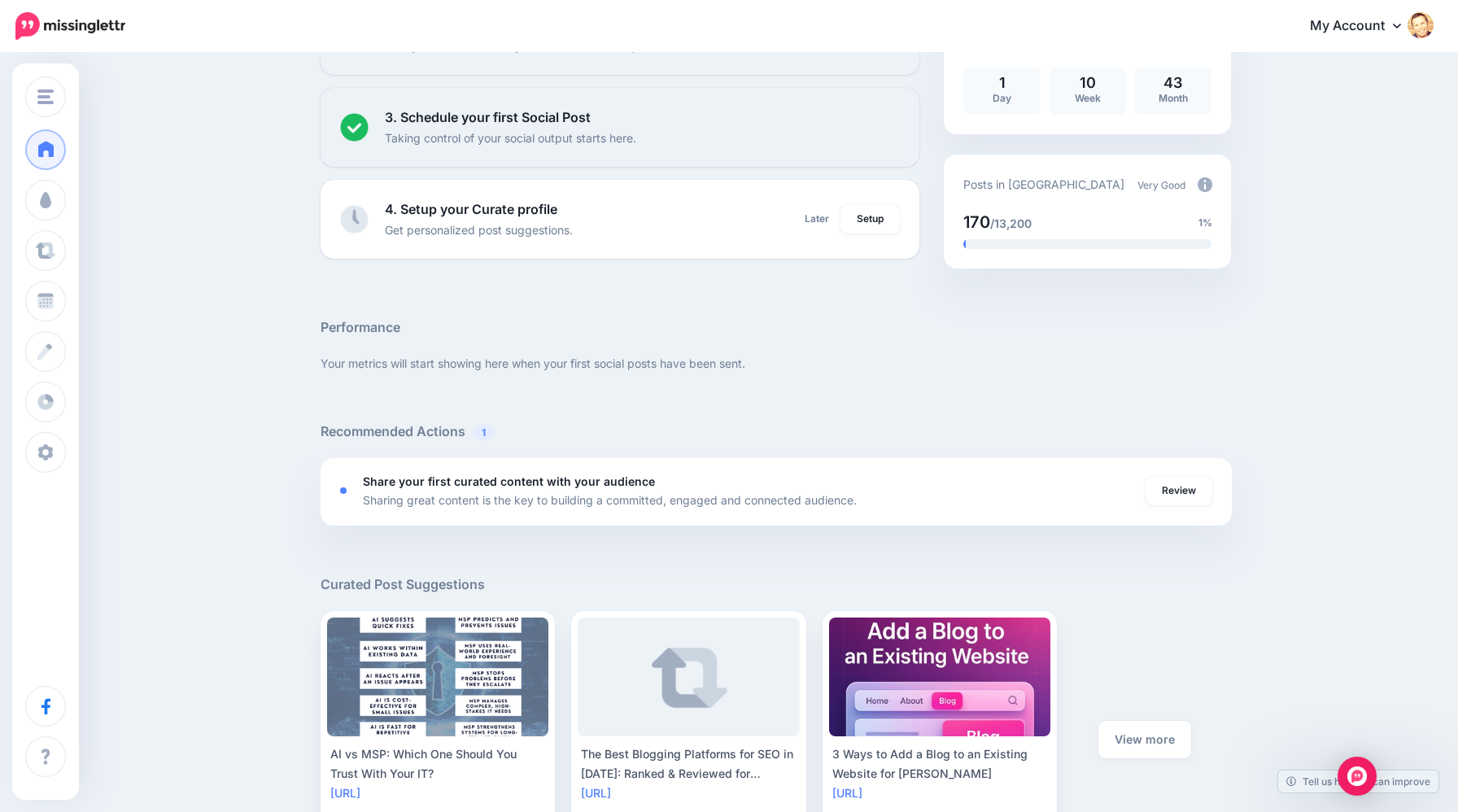
scroll to position [326, 0]
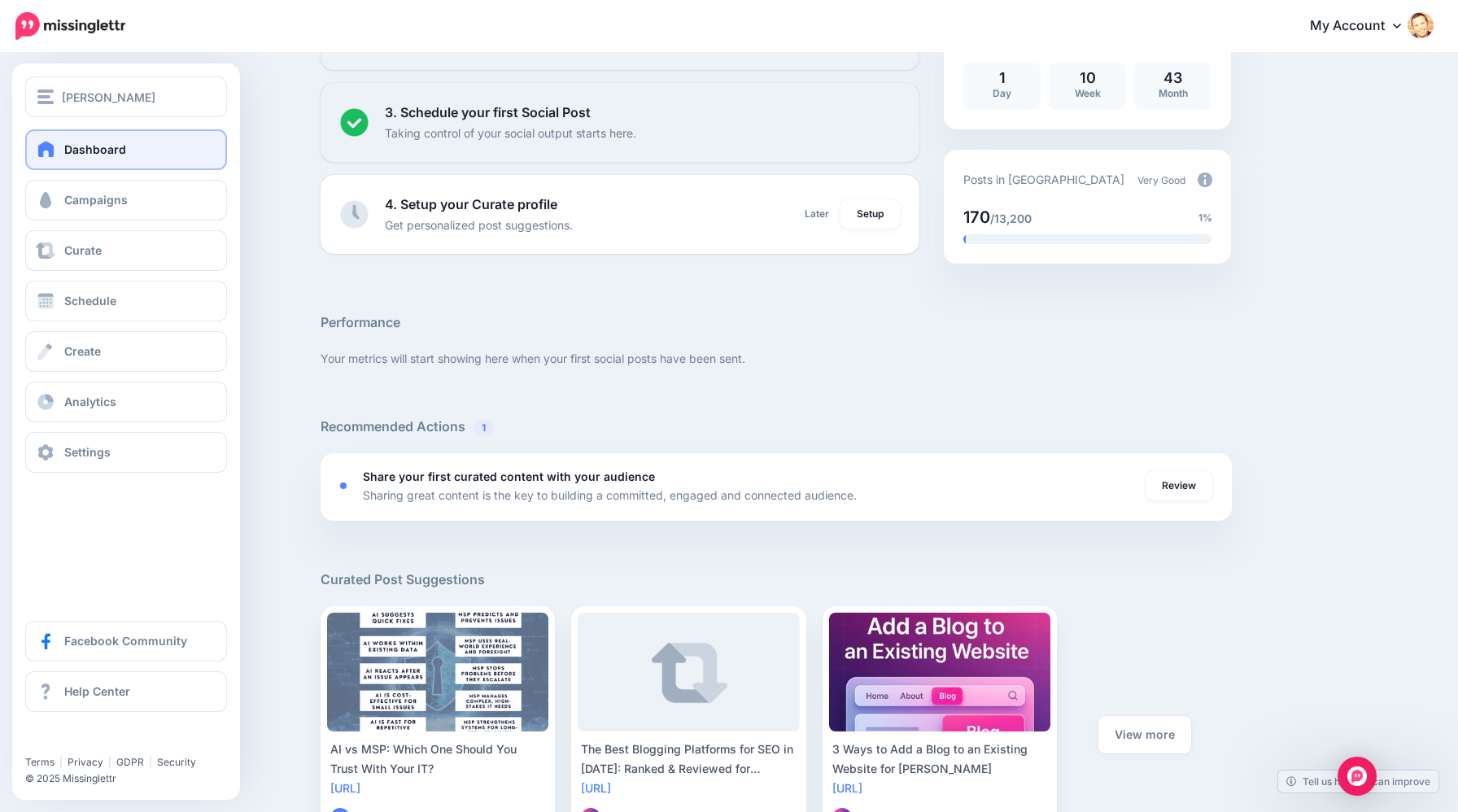
click at [32, 140] on link "Dashboard" at bounding box center [126, 150] width 202 height 40
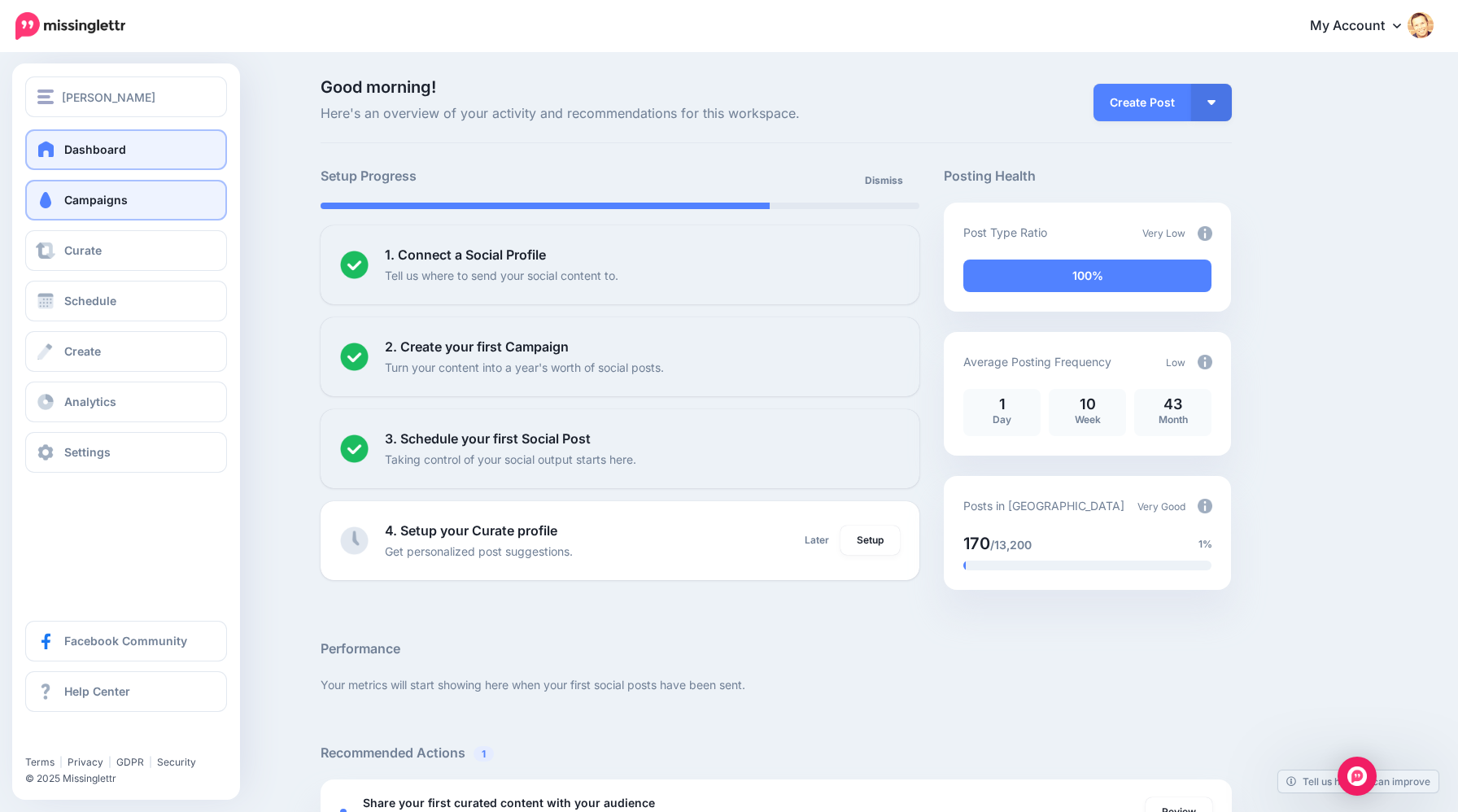
click at [54, 200] on span at bounding box center [45, 199] width 21 height 16
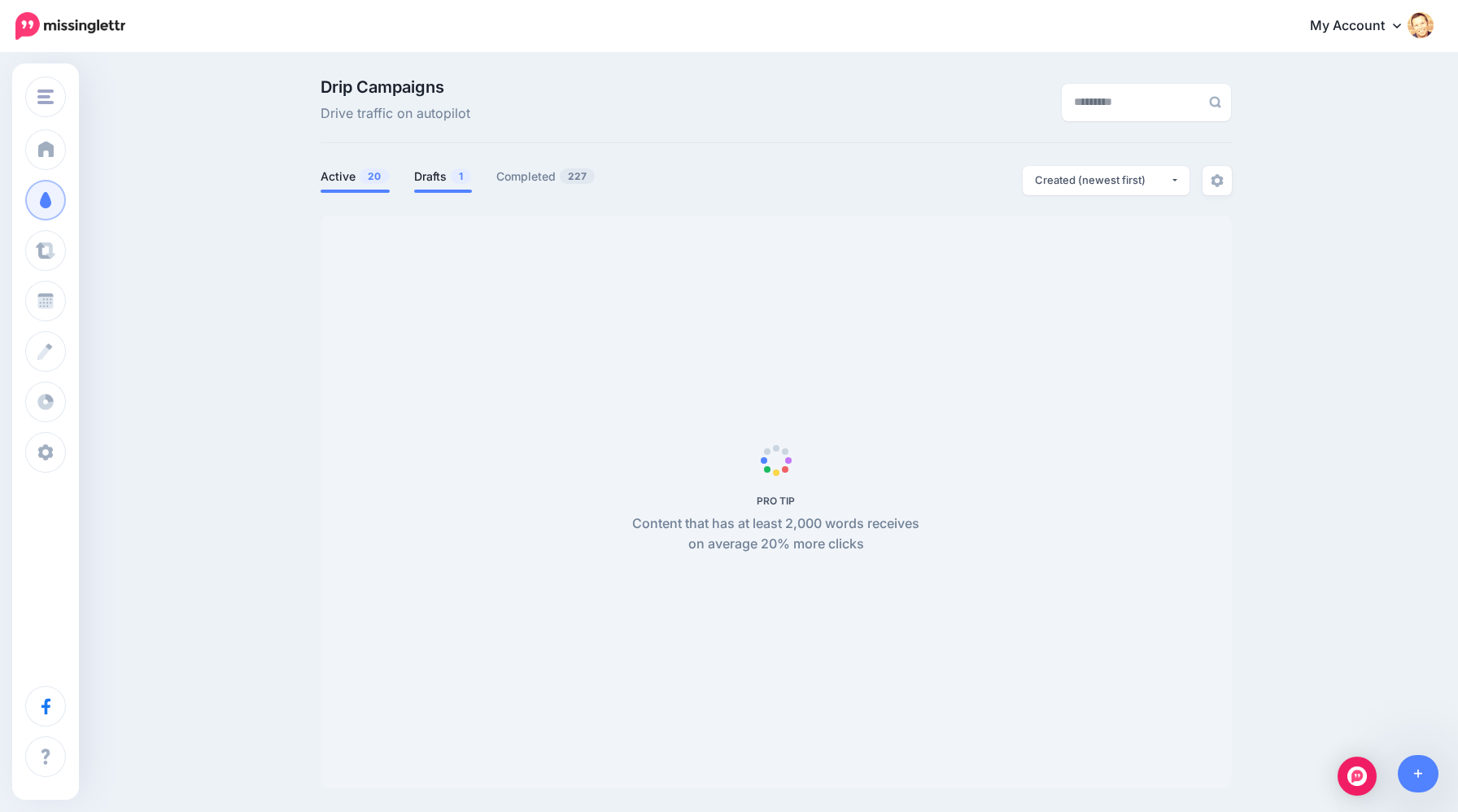
click at [432, 186] on link "Drafts 1" at bounding box center [443, 176] width 58 height 19
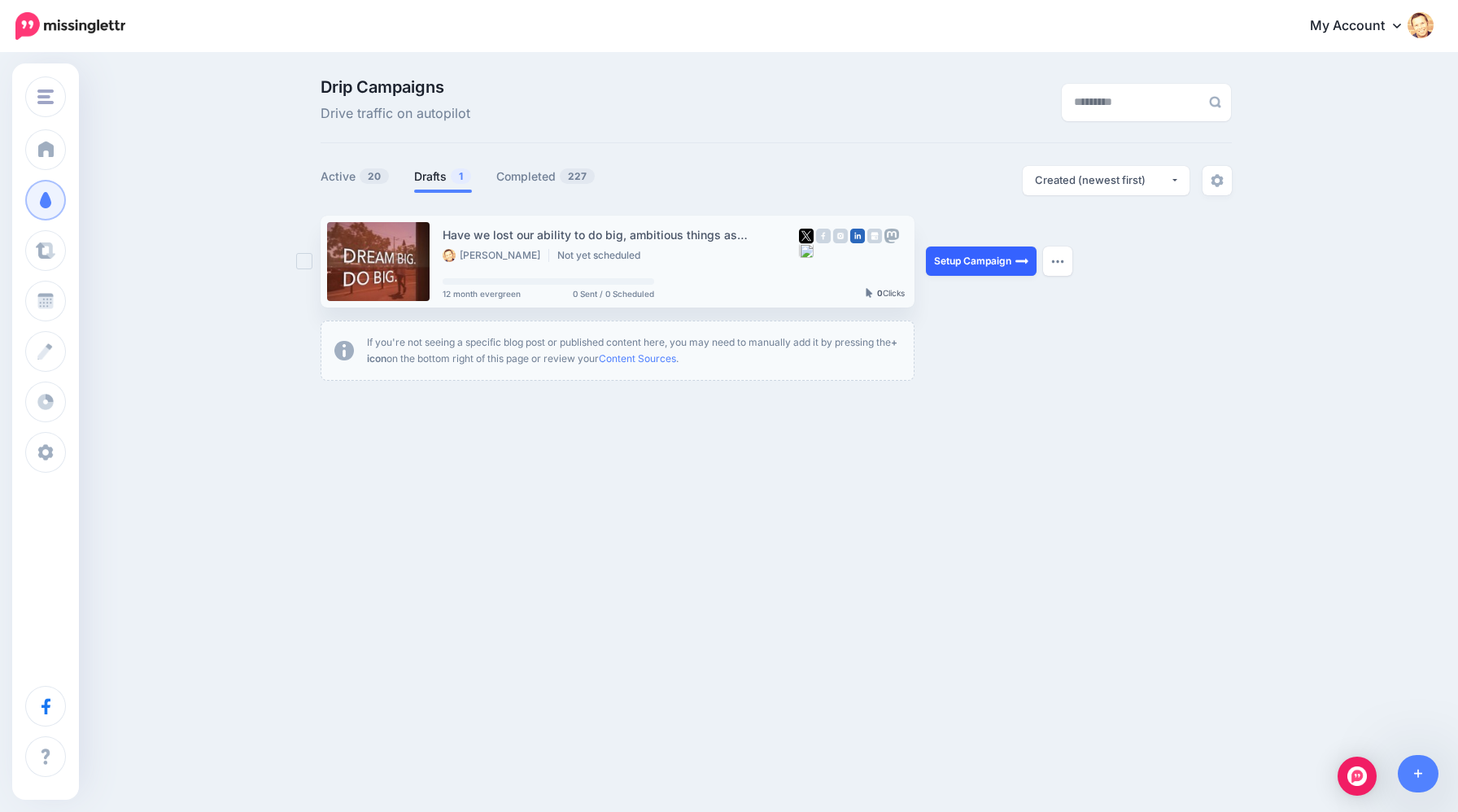
click at [964, 272] on link "Setup Campaign" at bounding box center [981, 261] width 111 height 29
click at [974, 266] on link "Setup Campaign" at bounding box center [981, 261] width 111 height 29
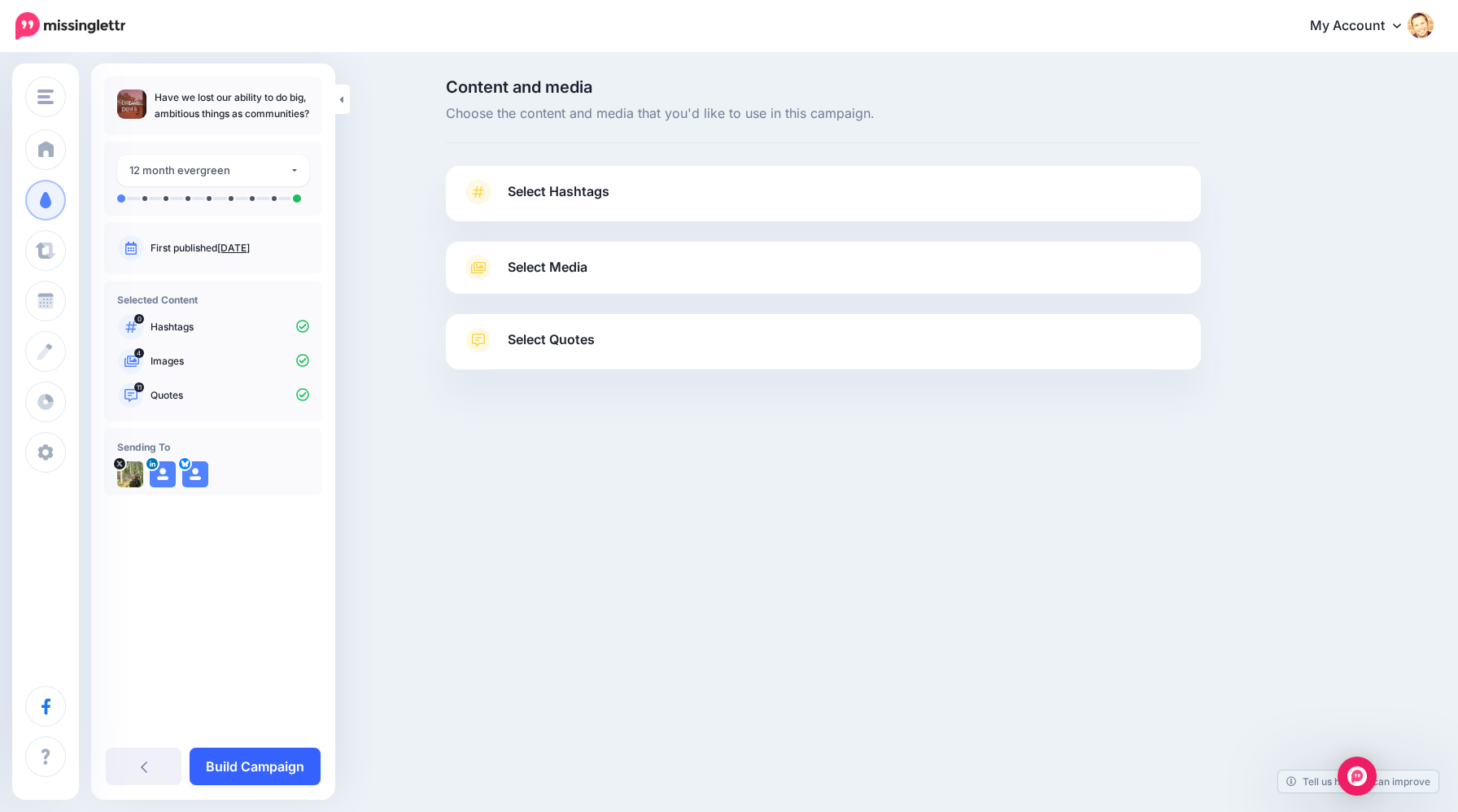
click at [267, 772] on link "Build Campaign" at bounding box center [256, 766] width 131 height 38
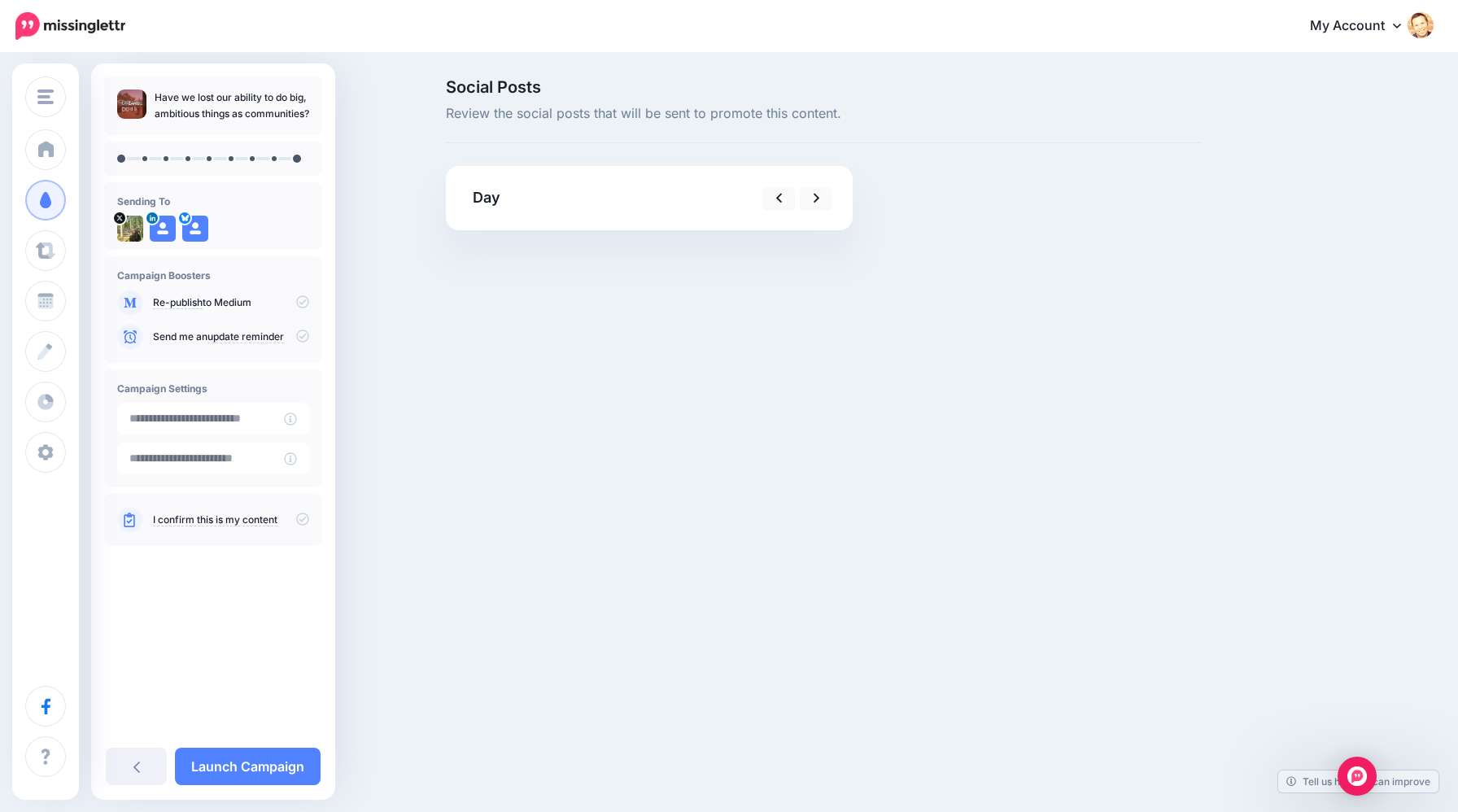
click at [621, 209] on div "Day" at bounding box center [584, 198] width 261 height 25
click at [815, 196] on icon at bounding box center [817, 198] width 7 height 17
click at [815, 200] on icon at bounding box center [817, 198] width 7 height 17
click at [790, 201] on link at bounding box center [779, 199] width 33 height 24
click at [817, 200] on icon at bounding box center [817, 198] width 7 height 11
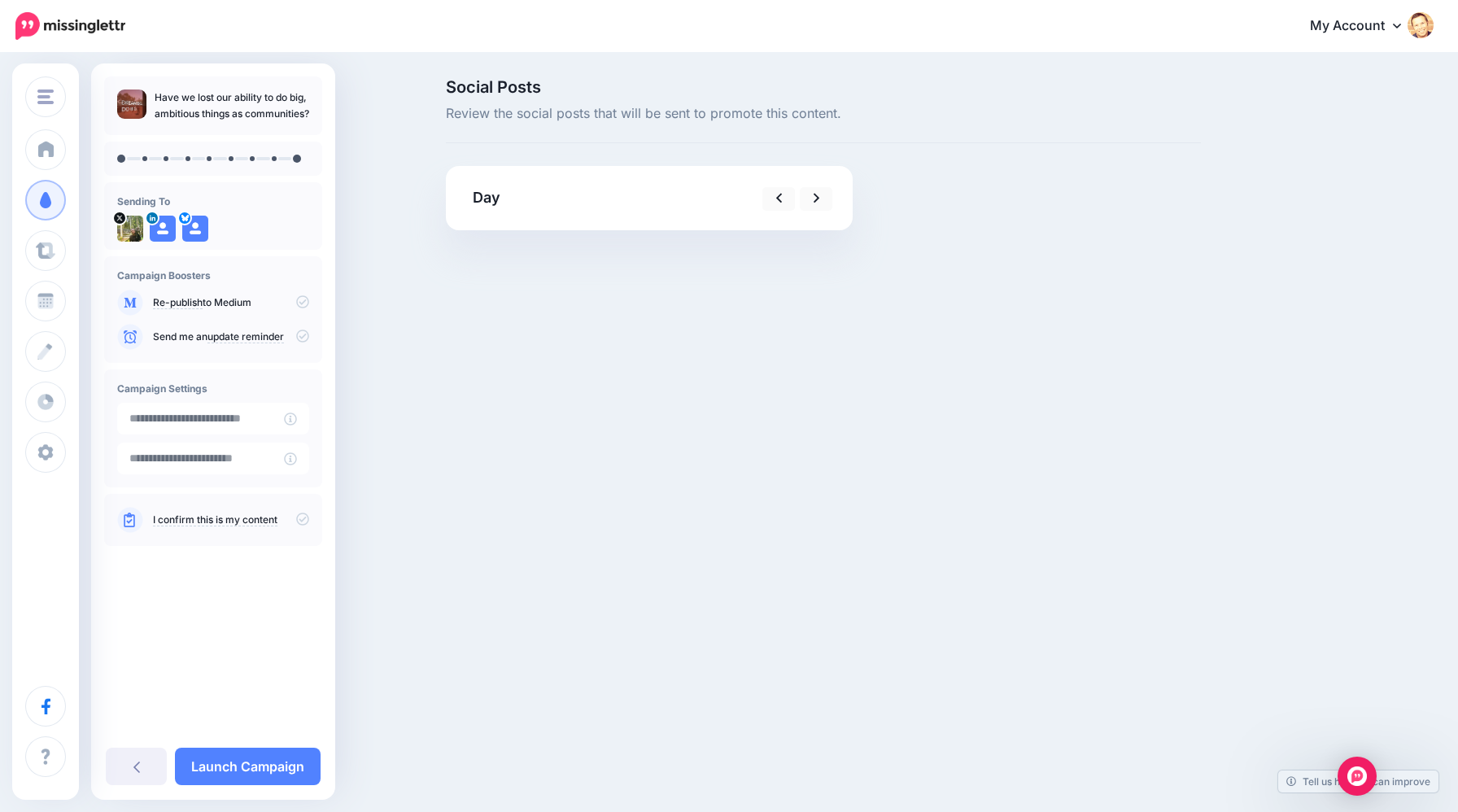
click at [797, 200] on div at bounding box center [780, 198] width 131 height 25
click at [305, 764] on link "Launch Campaign" at bounding box center [247, 766] width 145 height 38
click at [289, 761] on link "Launch Campaign" at bounding box center [247, 766] width 145 height 38
